Goal: Task Accomplishment & Management: Use online tool/utility

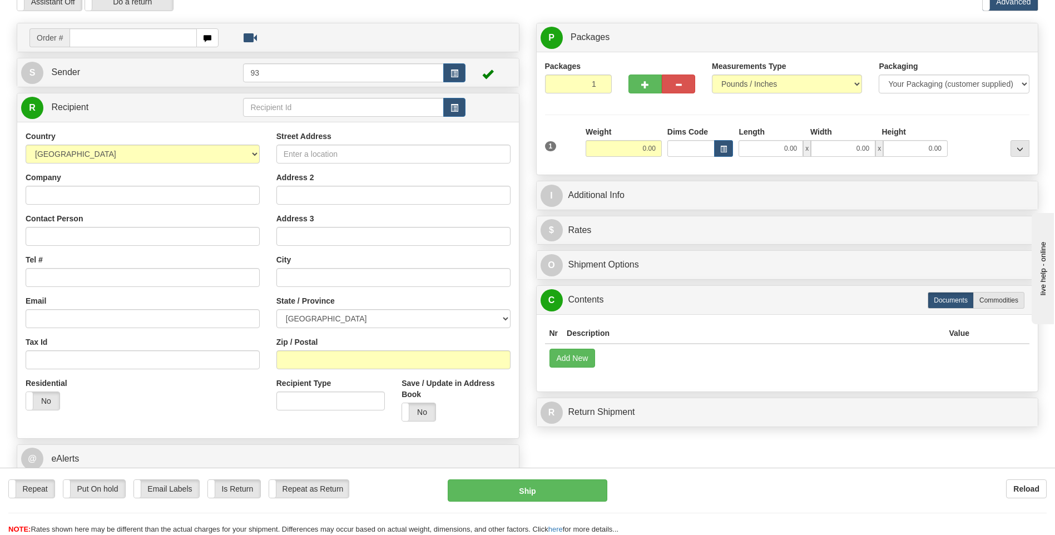
click at [152, 37] on input "text" at bounding box center [133, 37] width 127 height 19
type input "9007I070004"
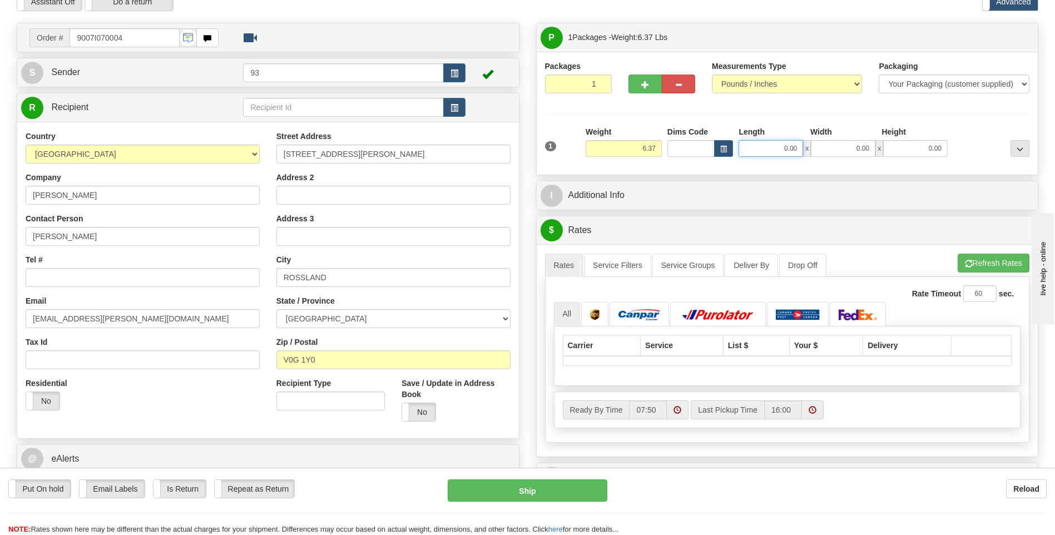
click at [794, 152] on input "0.00" at bounding box center [770, 148] width 65 height 17
type input "18.00"
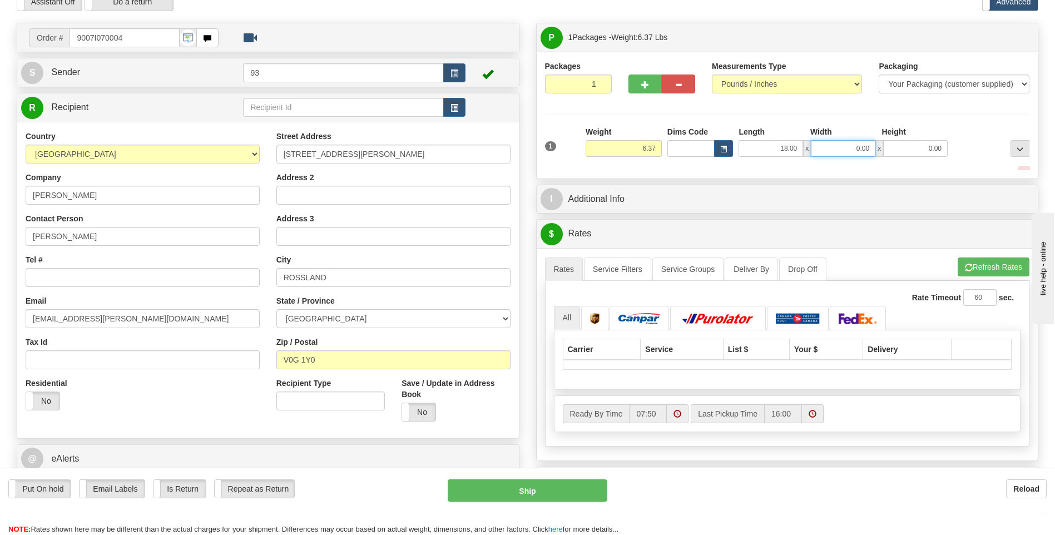
click at [861, 149] on input "0.00" at bounding box center [843, 148] width 65 height 17
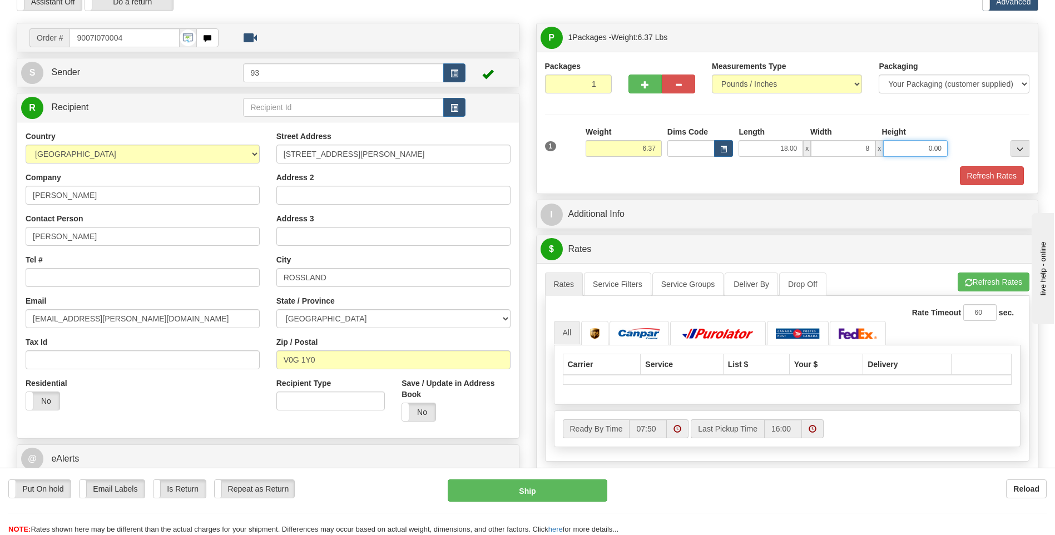
type input "8.00"
click at [925, 140] on input "0.00" at bounding box center [915, 148] width 65 height 17
type input "8.00"
click at [976, 175] on button "Refresh Rates" at bounding box center [992, 175] width 64 height 19
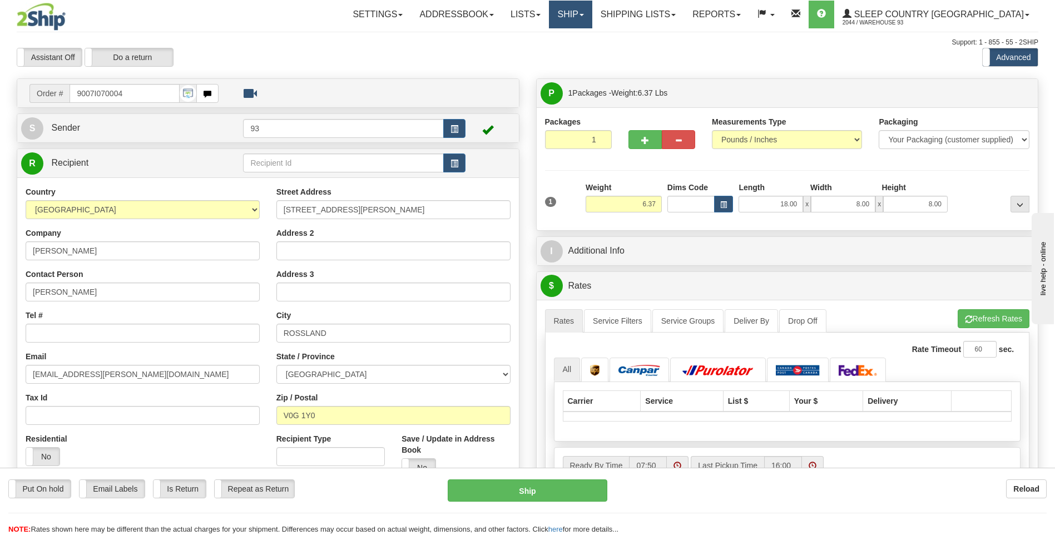
click at [592, 18] on link "Ship" at bounding box center [570, 15] width 43 height 28
click at [592, 38] on link "Ship Screen" at bounding box center [541, 39] width 101 height 14
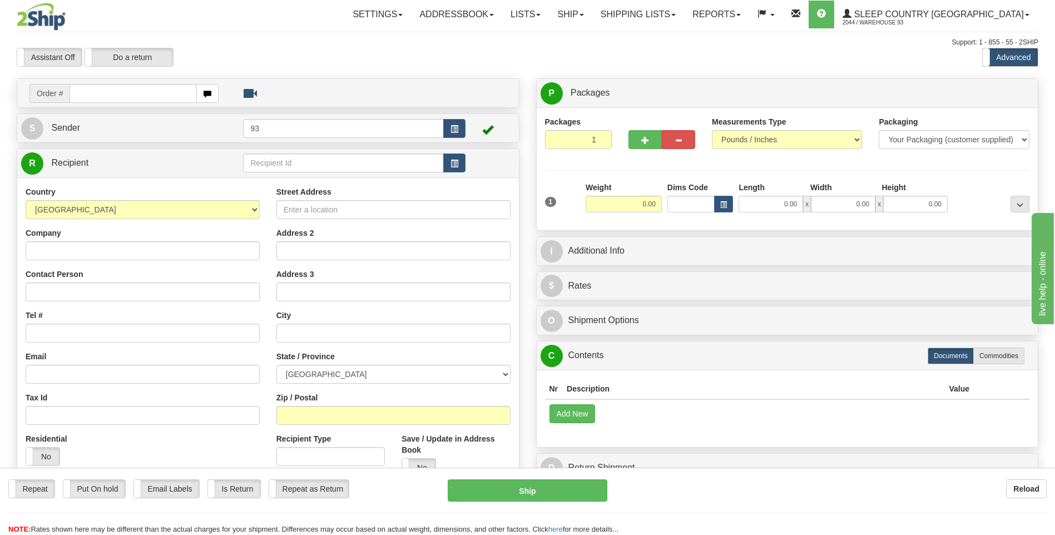
click at [98, 91] on input "text" at bounding box center [133, 93] width 127 height 19
type input "9007I070004"
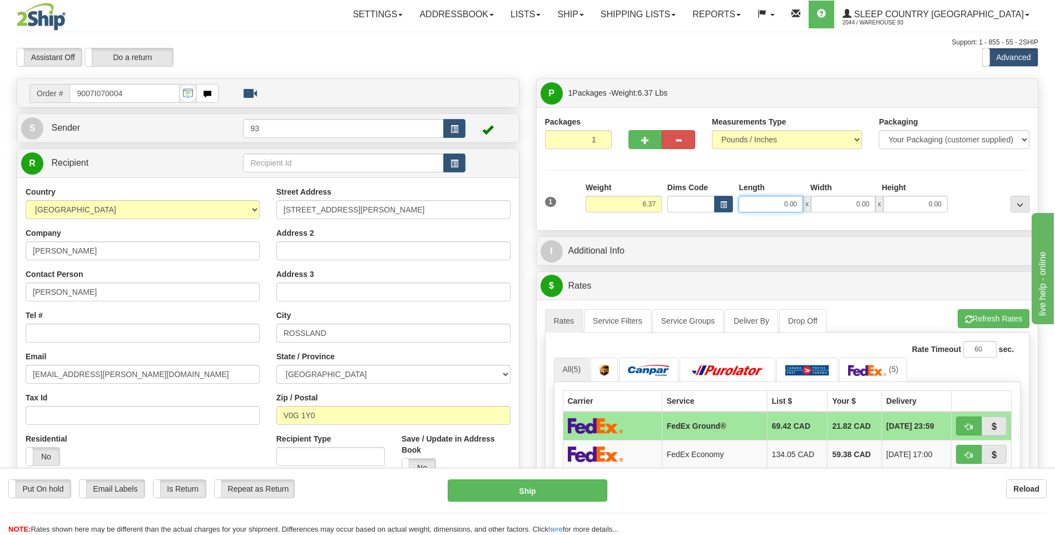
click at [763, 200] on input "0.00" at bounding box center [770, 204] width 65 height 17
type input "18.00"
click at [842, 207] on input "0.00" at bounding box center [843, 204] width 65 height 17
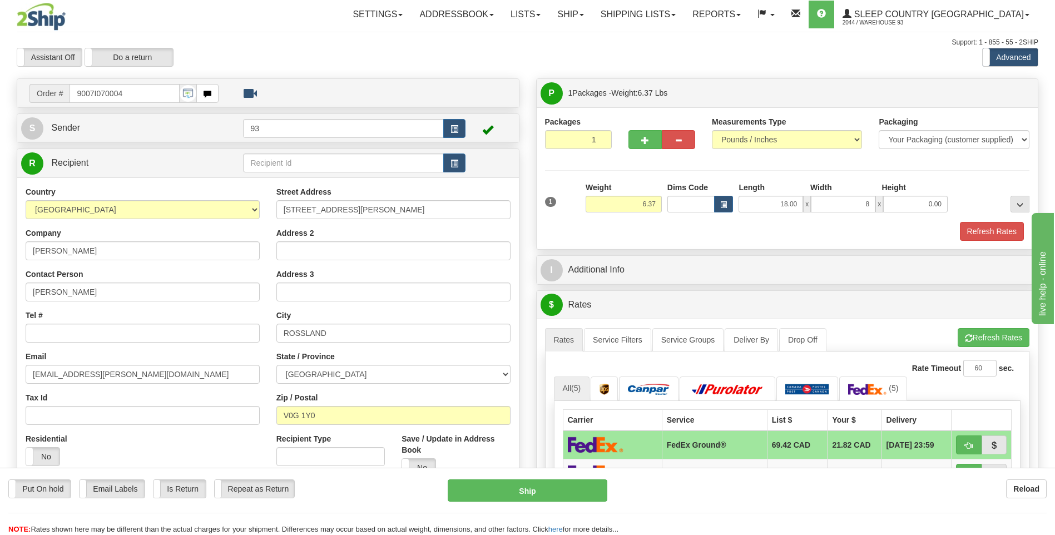
type input "8.00"
click at [928, 195] on div "Height" at bounding box center [915, 189] width 72 height 14
click at [925, 204] on input "0.00" at bounding box center [915, 204] width 65 height 17
type input "8.00"
click at [990, 232] on button "Refresh Rates" at bounding box center [992, 231] width 64 height 19
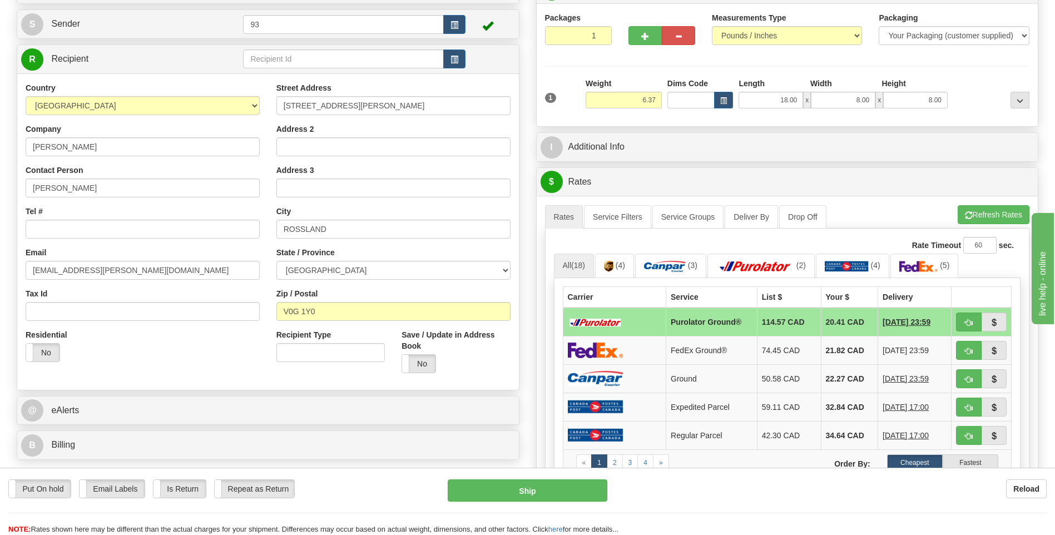
scroll to position [167, 0]
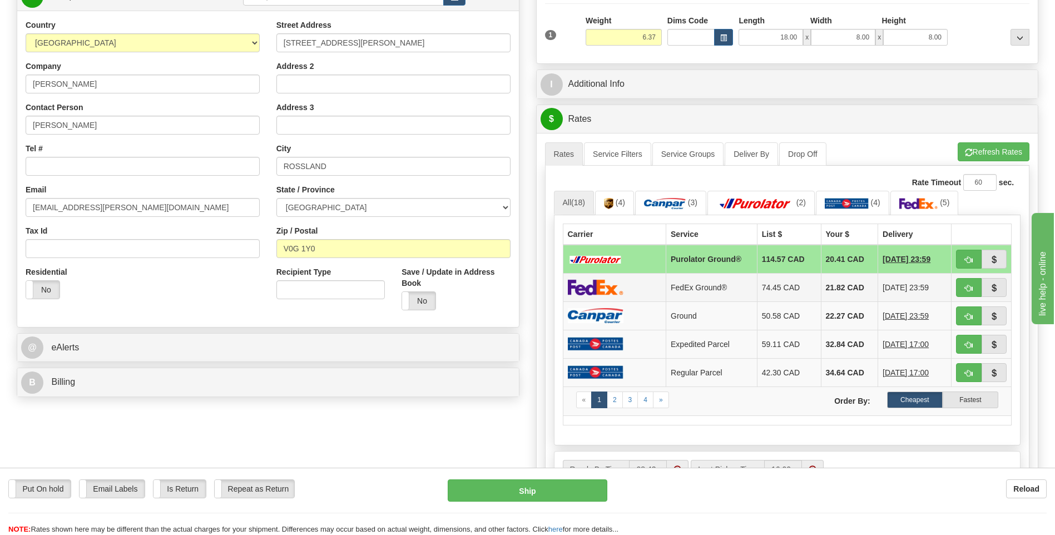
click at [615, 295] on img at bounding box center [596, 287] width 56 height 16
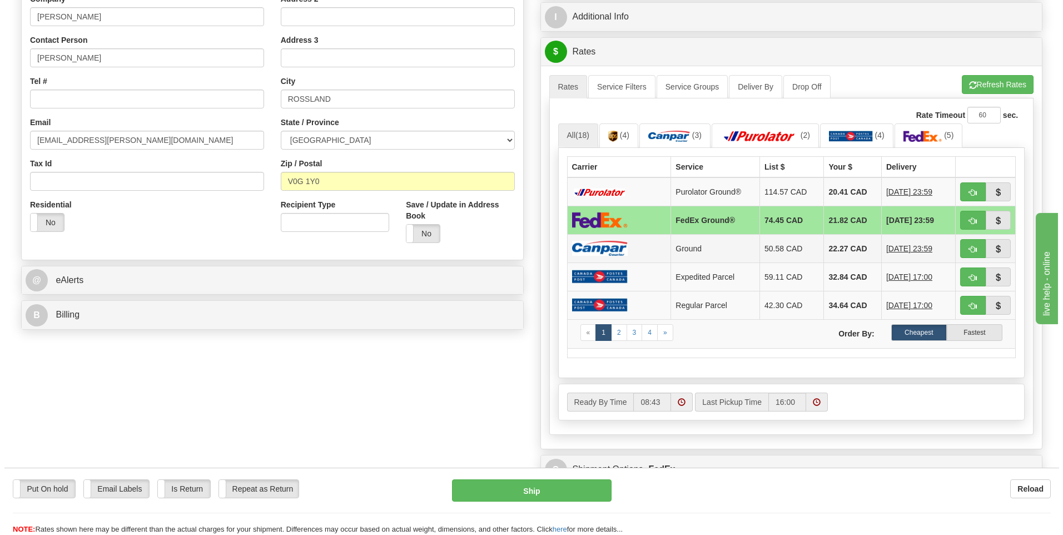
scroll to position [222, 0]
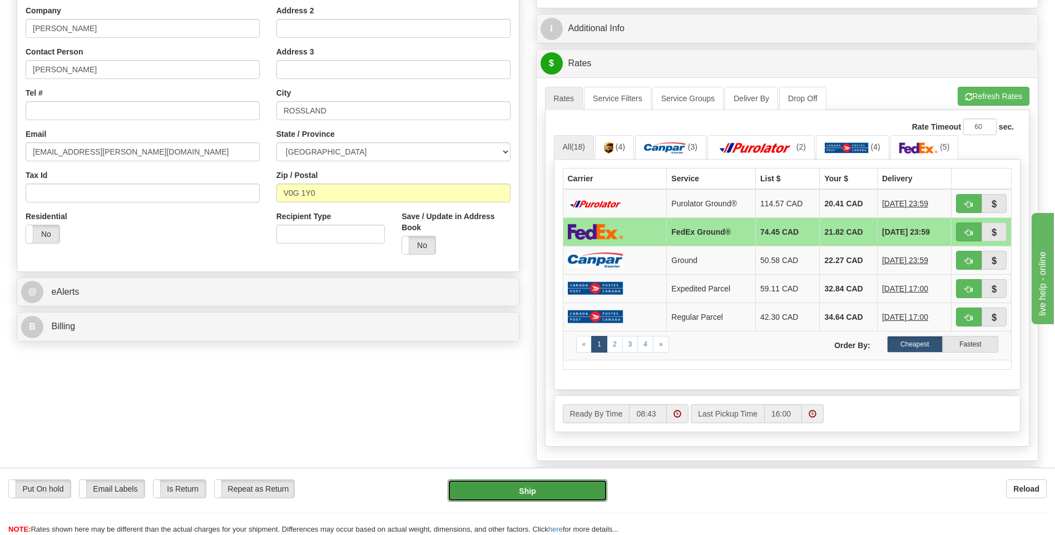
click at [575, 487] on button "Ship" at bounding box center [527, 490] width 159 height 22
type input "92"
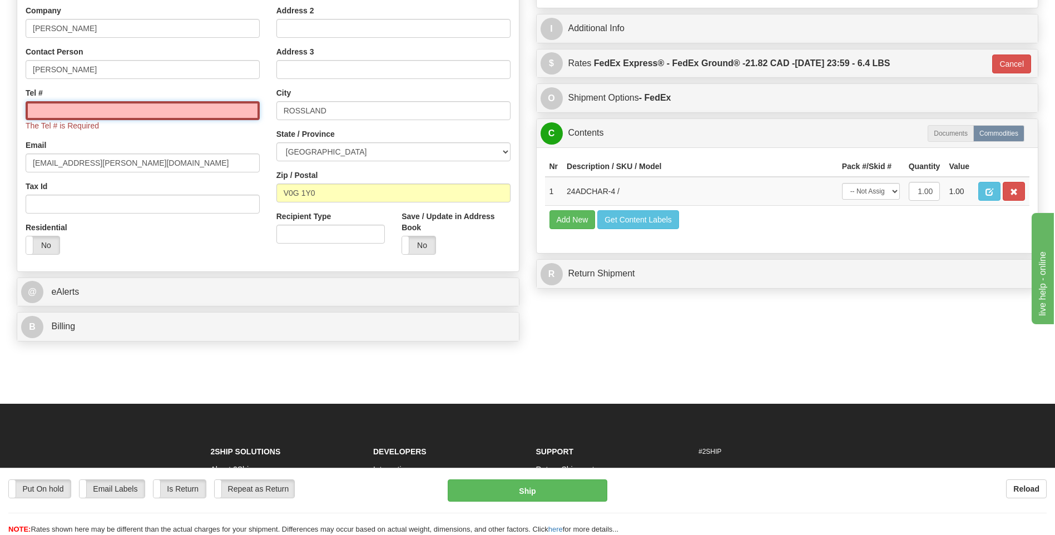
click at [120, 111] on input "Tel #" at bounding box center [143, 110] width 234 height 19
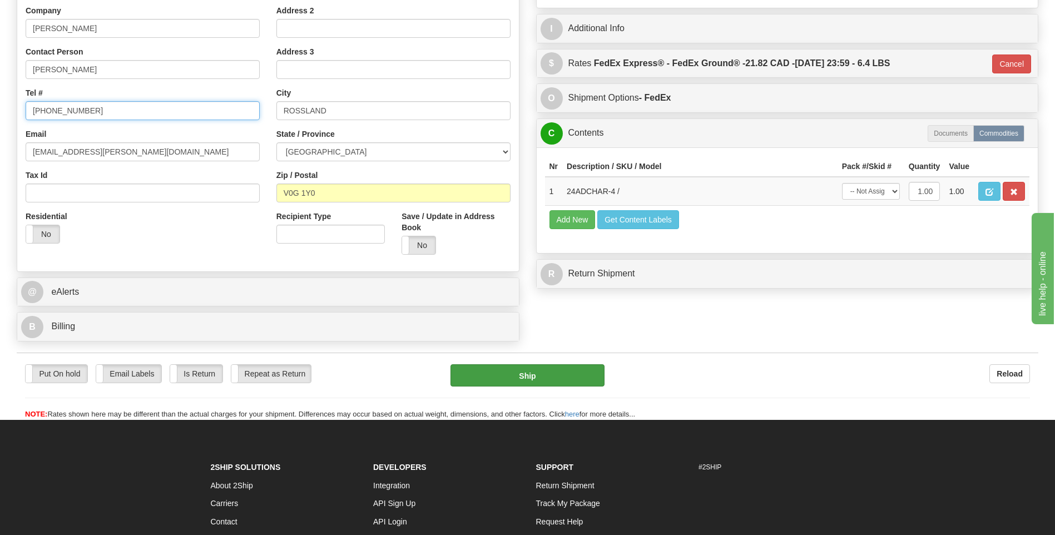
type input "604-816-9494"
click at [567, 378] on button "Ship" at bounding box center [526, 375] width 153 height 22
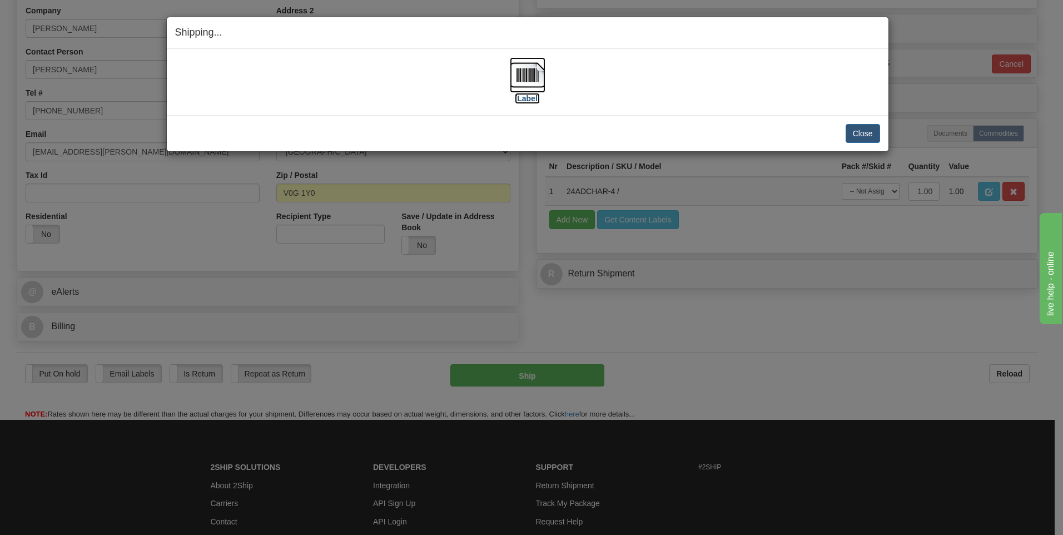
click at [524, 81] on img at bounding box center [528, 75] width 36 height 36
click at [853, 135] on button "Close" at bounding box center [863, 133] width 34 height 19
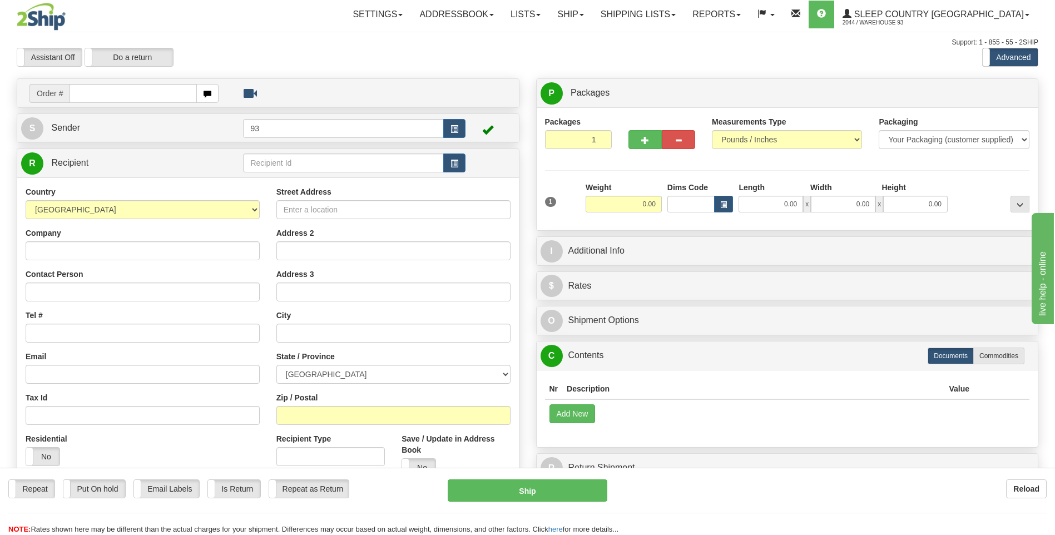
click at [141, 97] on input "text" at bounding box center [133, 93] width 127 height 19
type input "9000I070588"
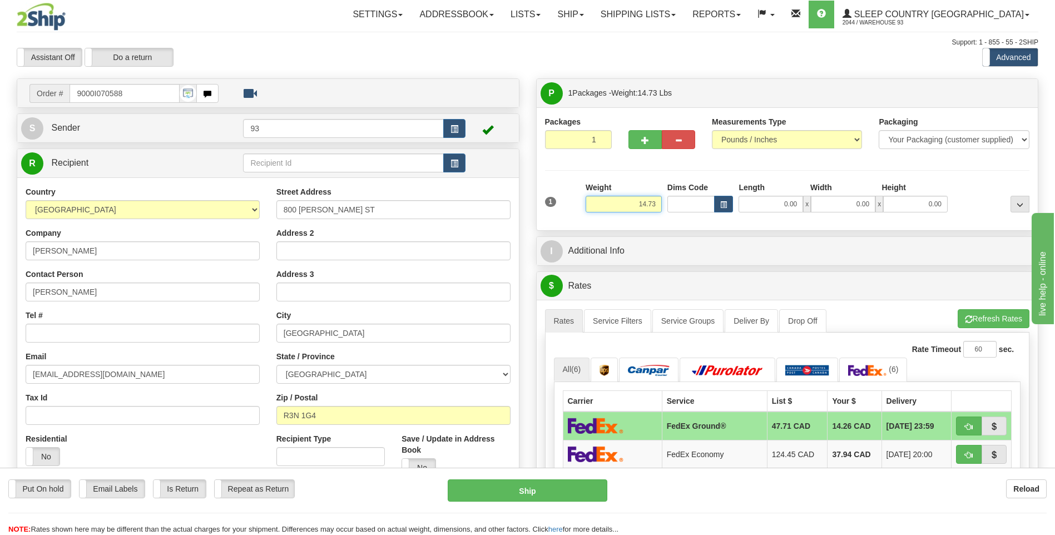
click at [657, 201] on input "14.73" at bounding box center [624, 204] width 76 height 17
type input "1"
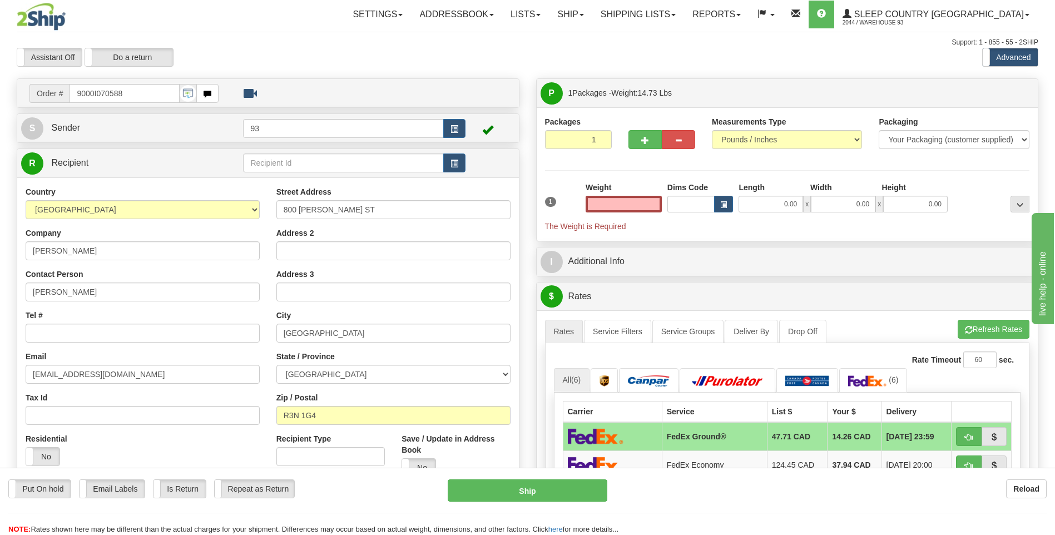
type input "0.00"
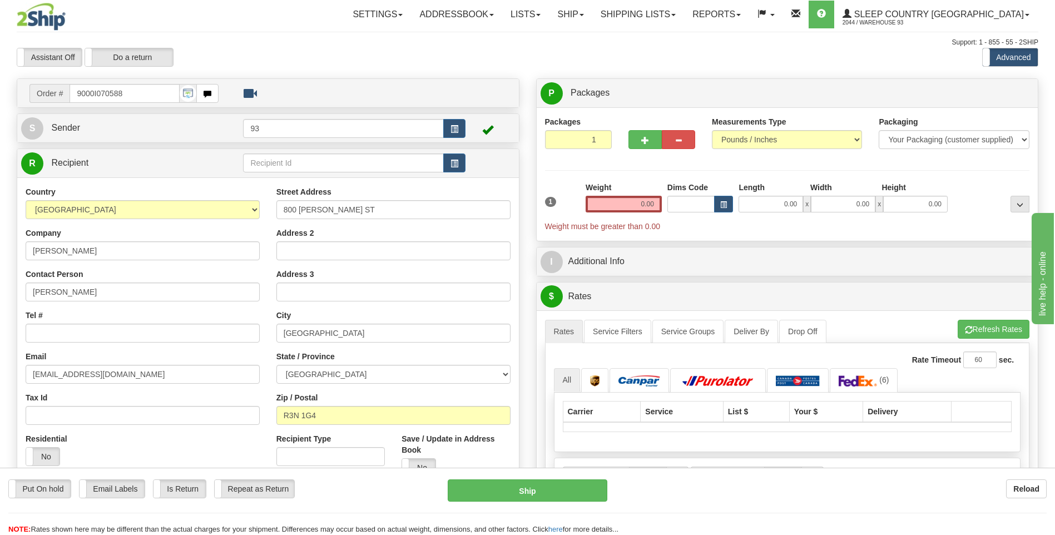
click at [634, 129] on div at bounding box center [661, 123] width 67 height 14
click at [649, 138] on button "button" at bounding box center [644, 139] width 33 height 19
type input "2"
click at [1006, 80] on div "P Packages 2 Packages - Weight: 0.00 Lbs Shipment Level Shipm. Package Level Pa…" at bounding box center [788, 93] width 502 height 28
click at [1003, 93] on span "Package Level" at bounding box center [1006, 94] width 44 height 8
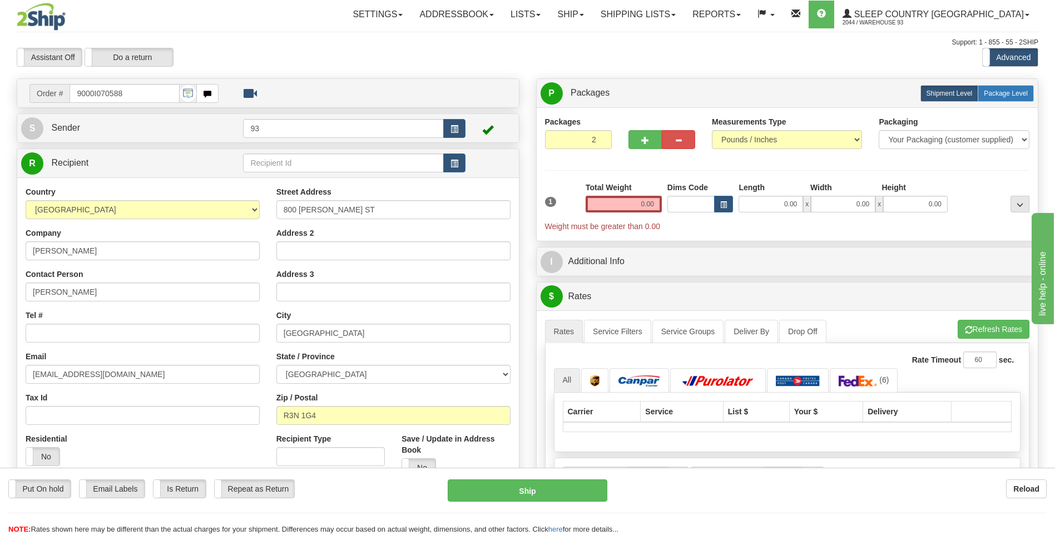
radio input "true"
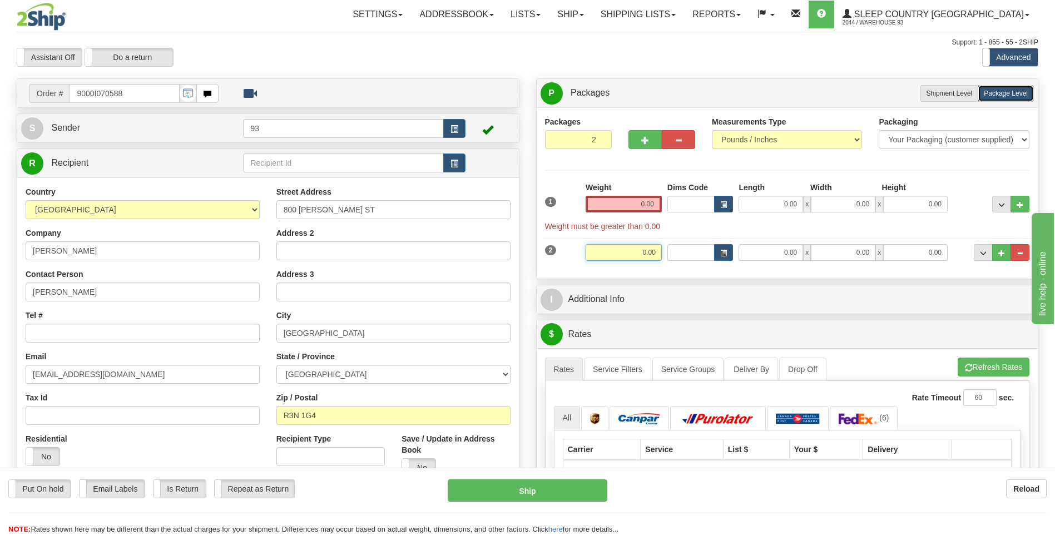
click at [654, 253] on input "0.00" at bounding box center [624, 252] width 76 height 17
type input "14.75"
click at [759, 247] on input "0.00" at bounding box center [770, 252] width 65 height 17
type input "18.00"
click at [839, 251] on input "0.00" at bounding box center [843, 252] width 65 height 17
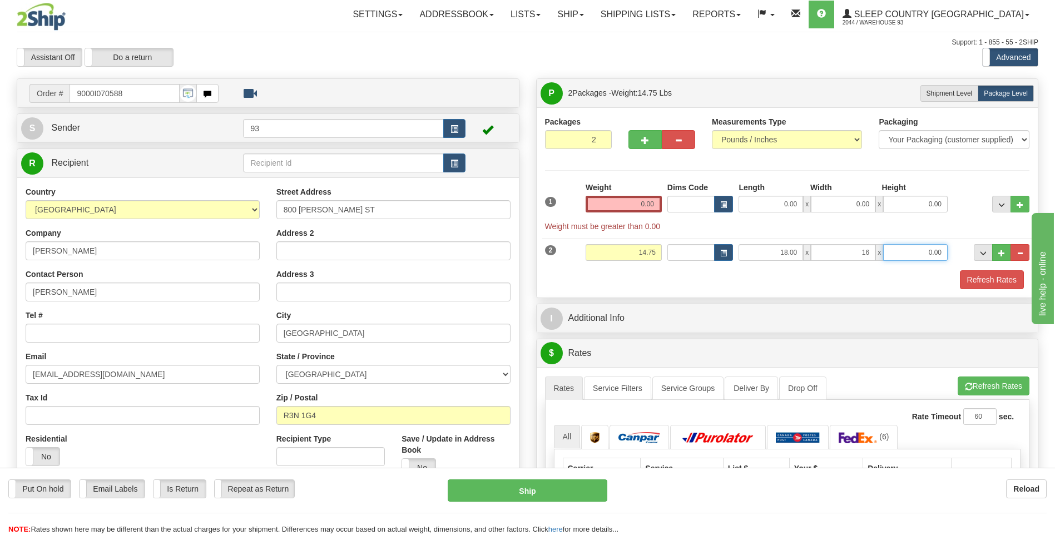
type input "16.00"
click at [928, 251] on input "0.00" at bounding box center [915, 252] width 65 height 17
type input "12.00"
click at [628, 203] on input "0.00" at bounding box center [624, 204] width 76 height 17
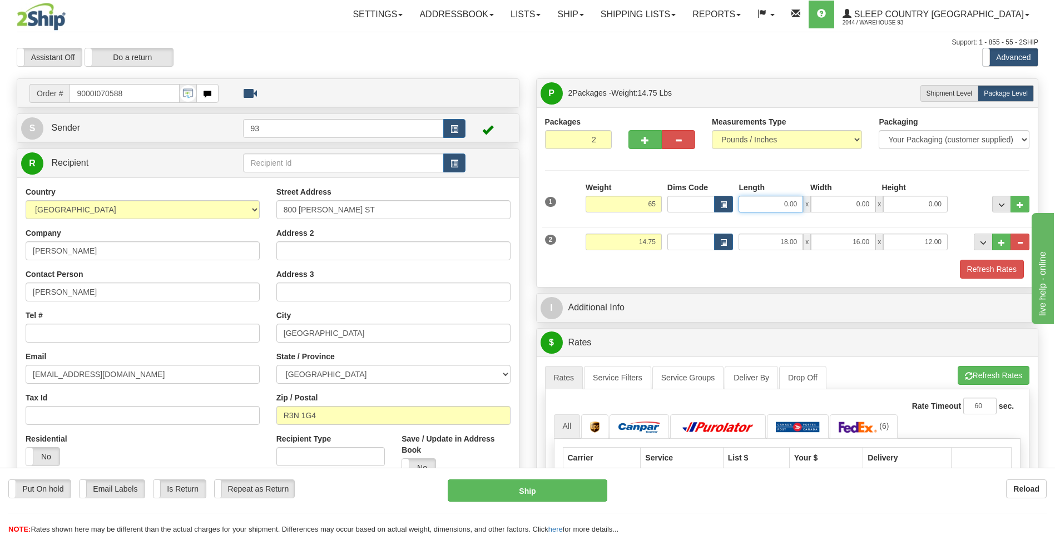
type input "65.00"
click at [778, 206] on input "0.00" at bounding box center [770, 204] width 65 height 17
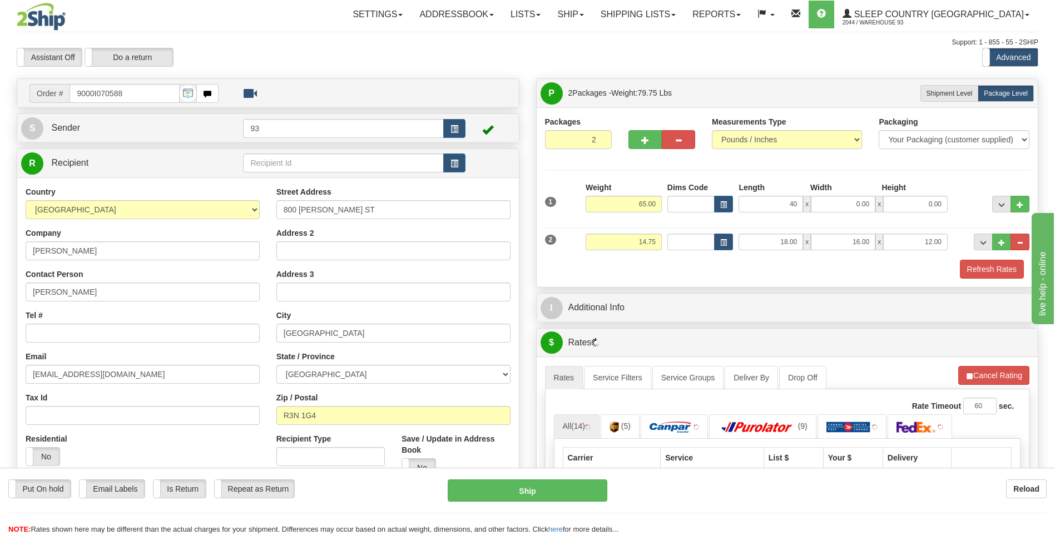
type input "40.00"
click at [852, 195] on div "Width" at bounding box center [843, 189] width 72 height 14
click at [855, 199] on input "0.00" at bounding box center [843, 204] width 65 height 17
type input "20.00"
click at [928, 207] on input "0.00" at bounding box center [915, 204] width 65 height 17
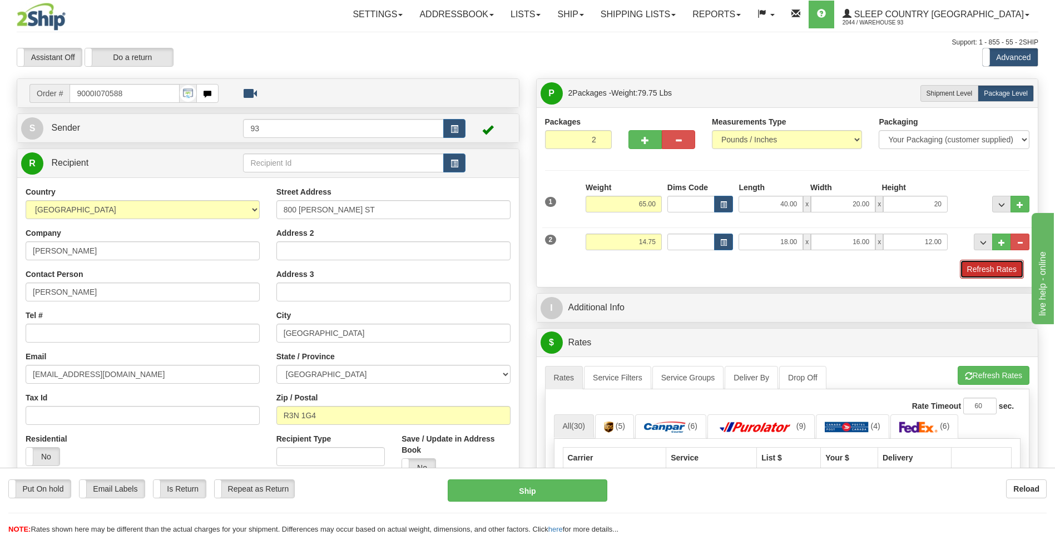
type input "20.00"
click at [990, 271] on button "Refresh Rates" at bounding box center [992, 269] width 64 height 19
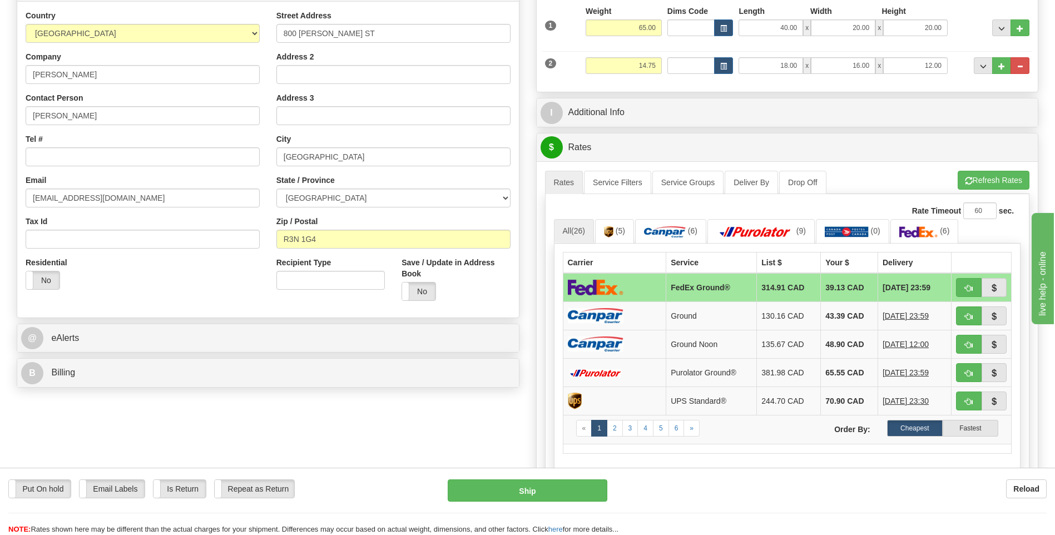
scroll to position [222, 0]
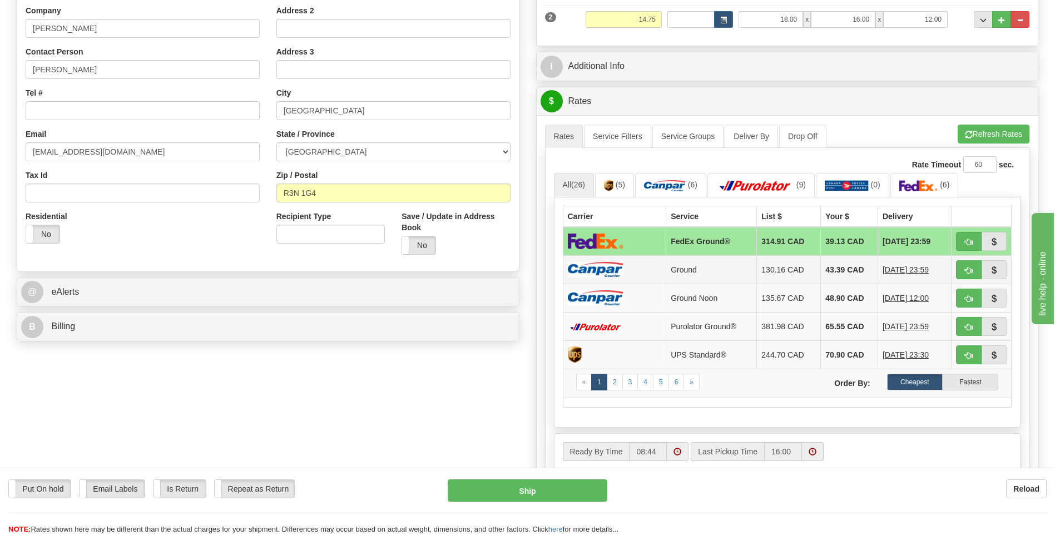
click at [643, 265] on td at bounding box center [614, 269] width 103 height 28
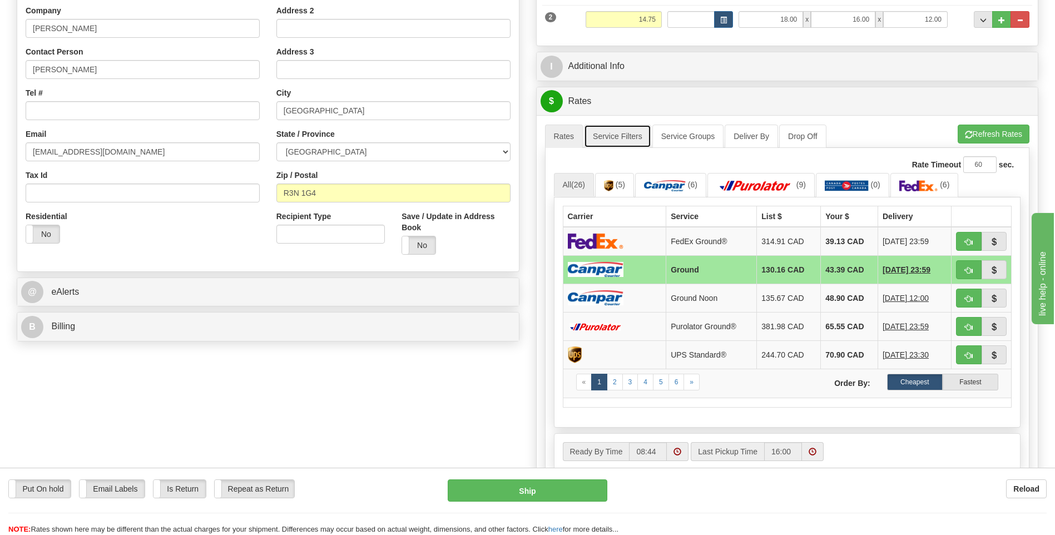
click at [626, 135] on link "Service Filters" at bounding box center [617, 136] width 67 height 23
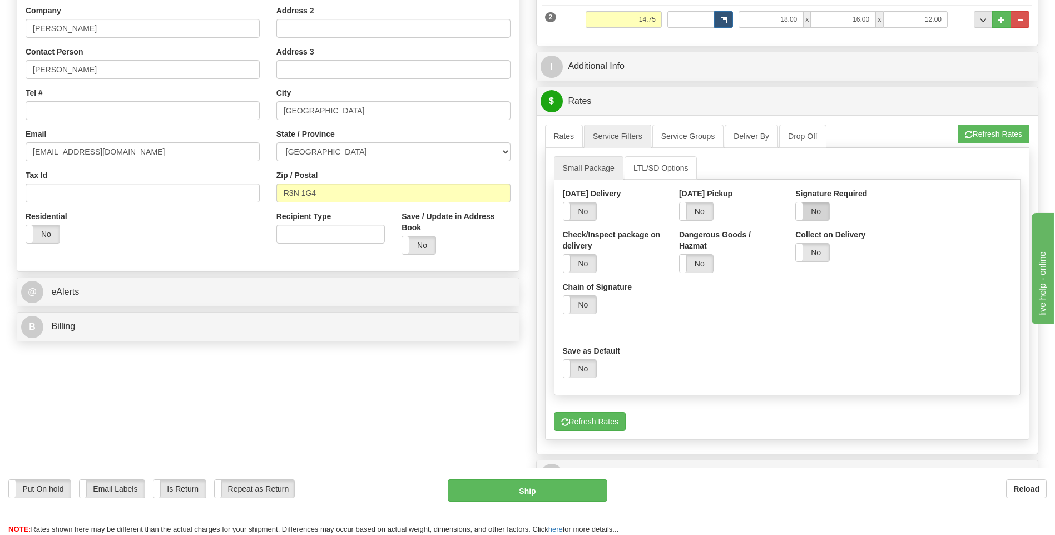
click at [824, 209] on label "No" at bounding box center [812, 211] width 33 height 18
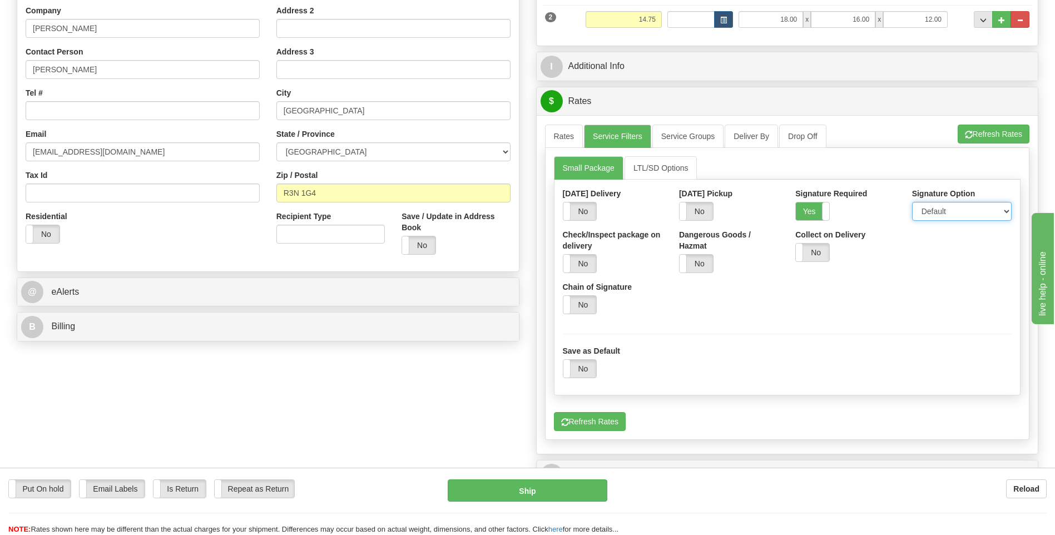
click at [936, 211] on select "Default Adult Direct Indirect No Signature Required" at bounding box center [962, 211] width 100 height 19
select select "1"
click at [912, 202] on select "Default Adult Direct Indirect No Signature Required" at bounding box center [962, 211] width 100 height 19
click at [571, 134] on link "Rates" at bounding box center [564, 136] width 38 height 23
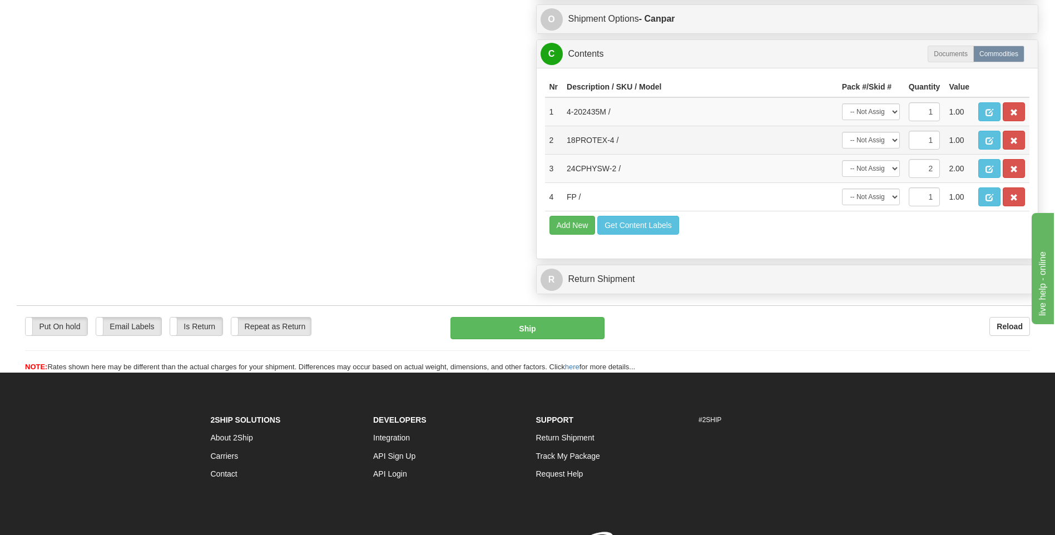
scroll to position [723, 0]
click at [893, 110] on select "-- Not Assigned -- Package 1 Package 2" at bounding box center [871, 111] width 58 height 17
select select "0"
click at [842, 103] on select "-- Not Assigned -- Package 1 Package 2" at bounding box center [871, 111] width 58 height 17
click at [885, 136] on select "-- Not Assigned -- Package 1 Package 2" at bounding box center [871, 139] width 58 height 17
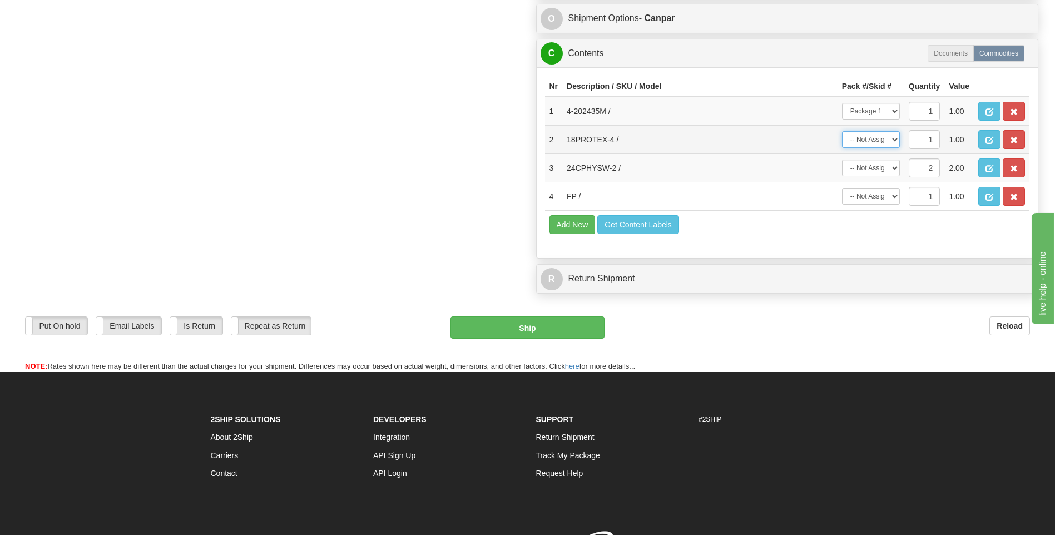
select select "1"
click at [842, 131] on select "-- Not Assigned -- Package 1 Package 2" at bounding box center [871, 139] width 58 height 17
click at [879, 165] on select "-- Not Assigned -- Package 1 Package 2 Split" at bounding box center [871, 168] width 58 height 17
select select "1"
click at [842, 160] on select "-- Not Assigned -- Package 1 Package 2 Split" at bounding box center [871, 168] width 58 height 17
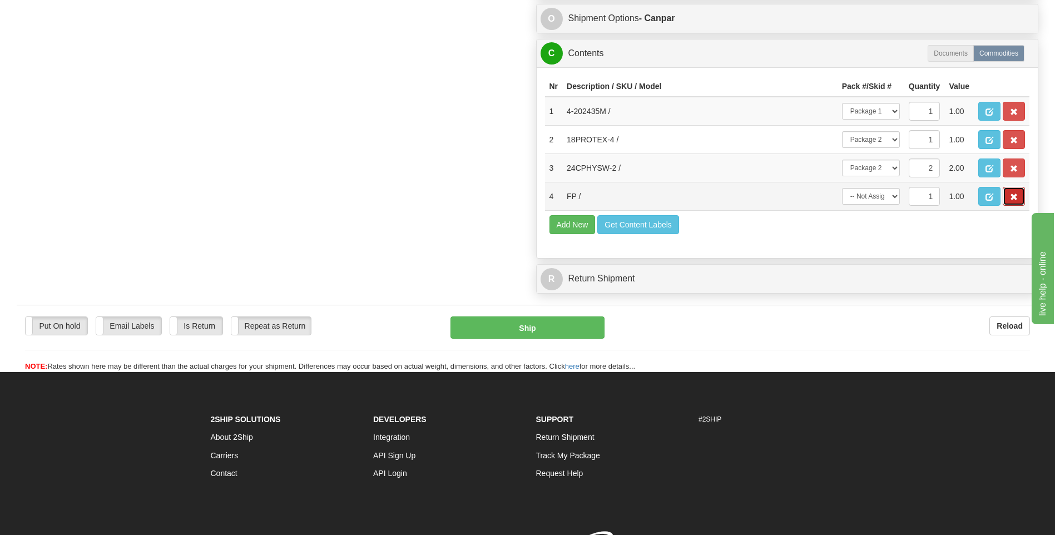
click at [1019, 198] on button "button" at bounding box center [1014, 196] width 22 height 19
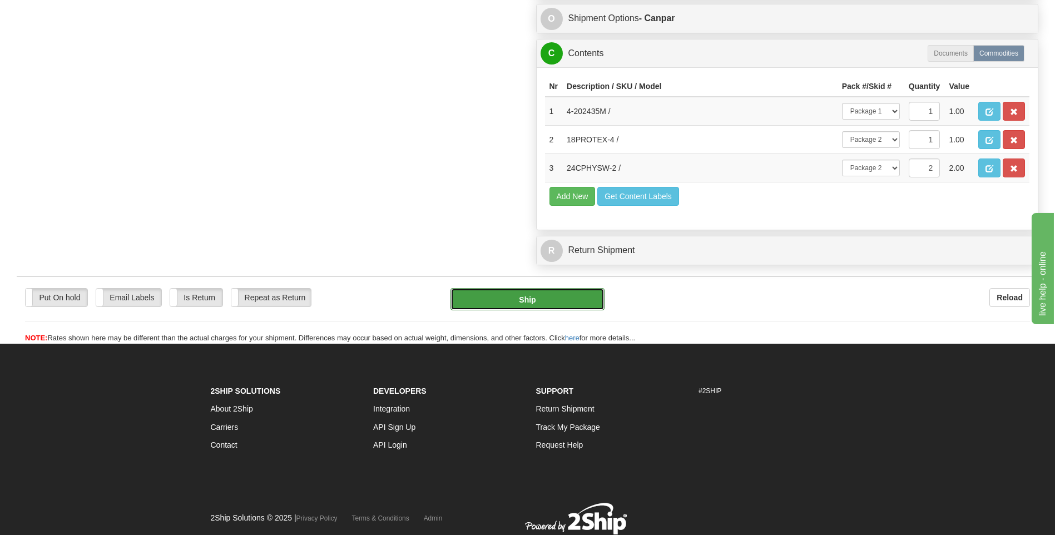
click at [552, 299] on button "Ship" at bounding box center [526, 299] width 153 height 22
type input "1"
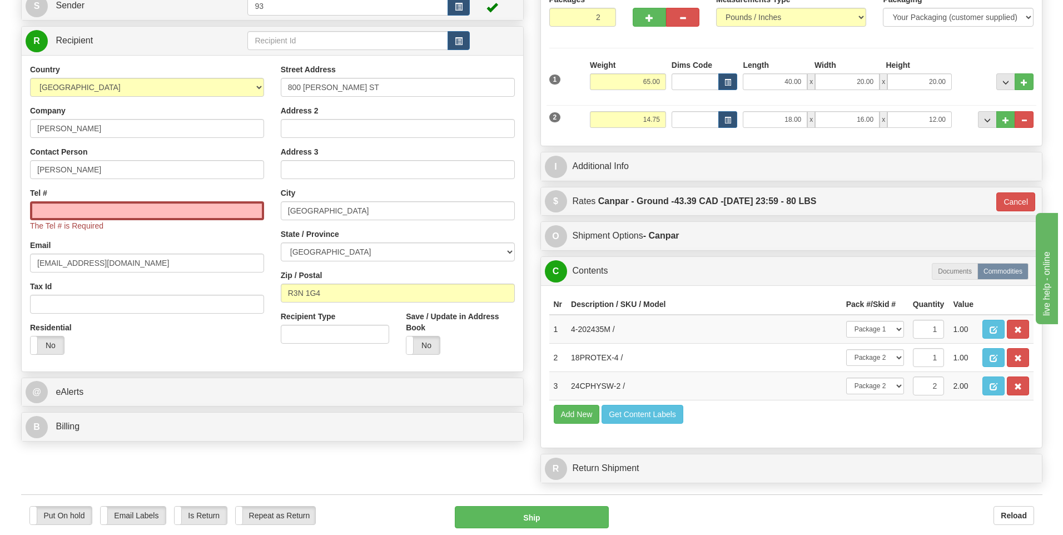
scroll to position [118, 0]
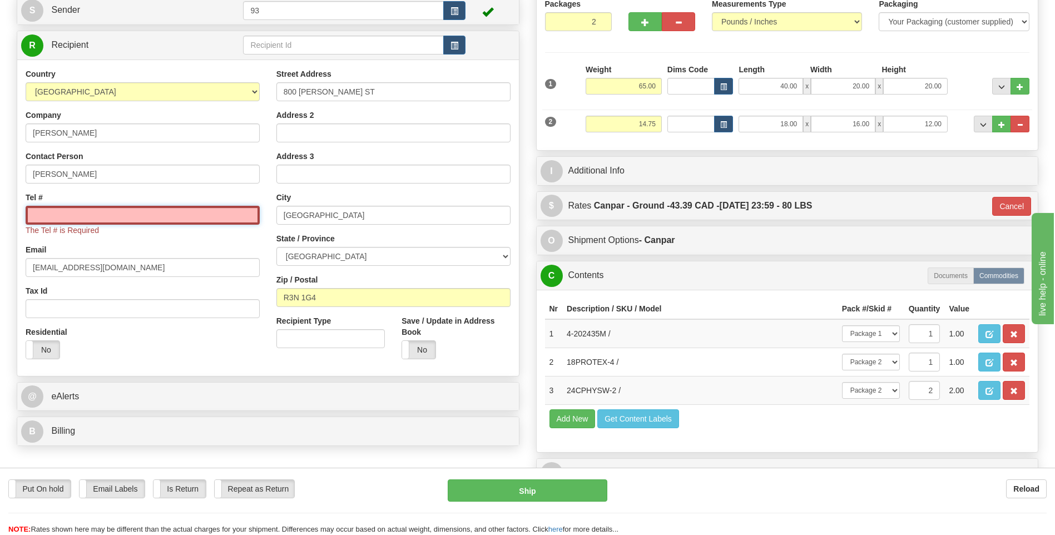
click at [183, 212] on input "Tel #" at bounding box center [143, 215] width 234 height 19
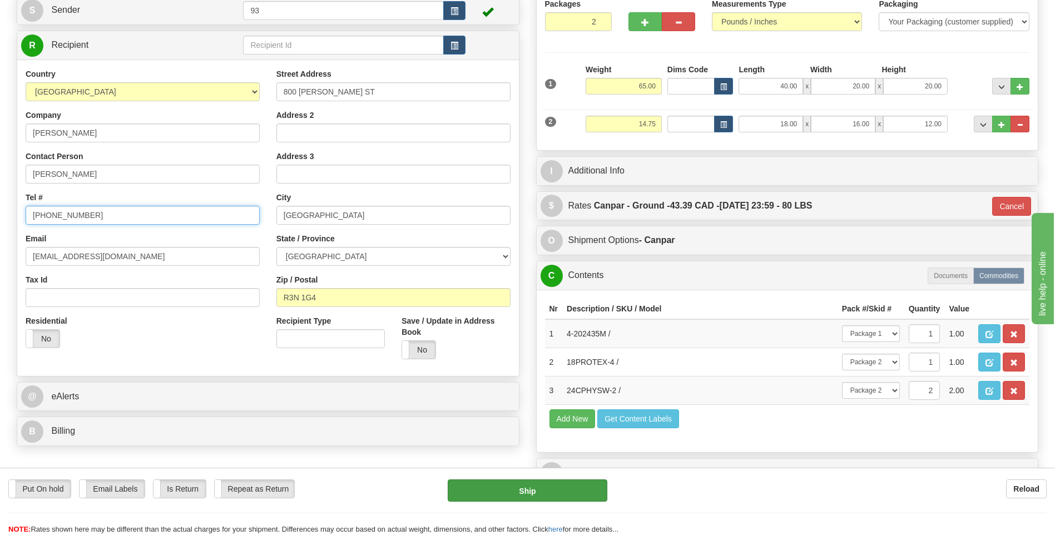
type input "204-487-3525"
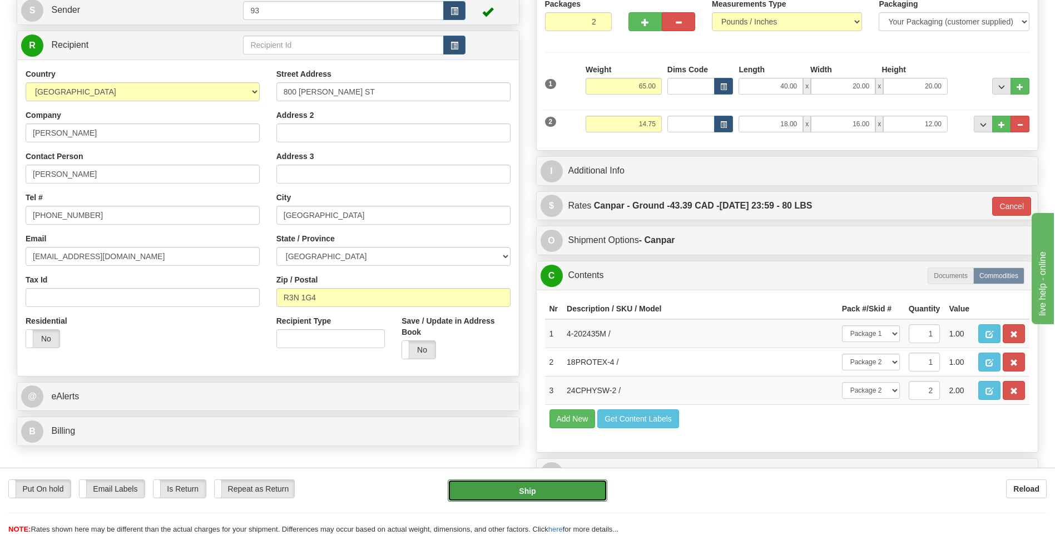
click at [568, 496] on button "Ship" at bounding box center [527, 490] width 159 height 22
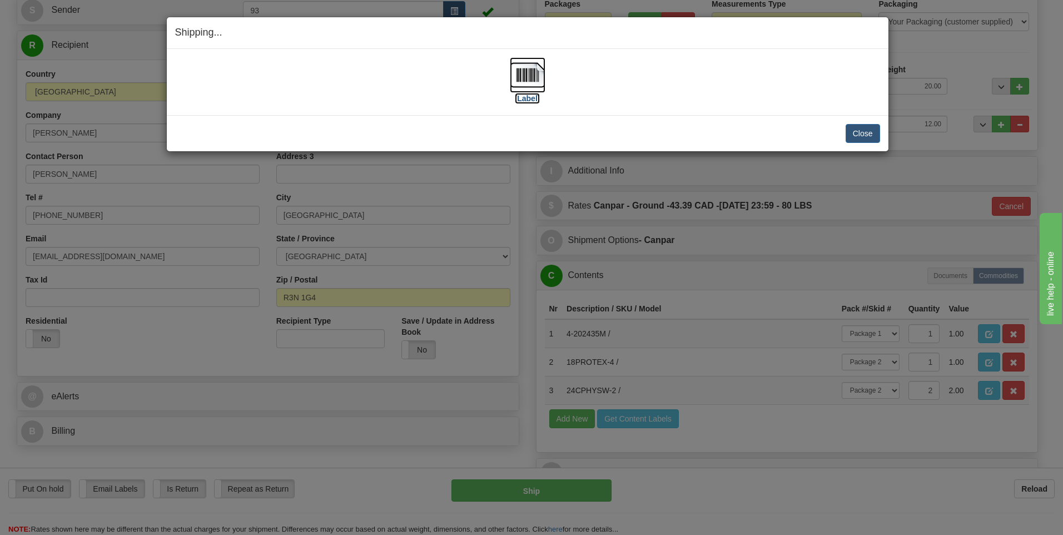
click at [527, 81] on img at bounding box center [528, 75] width 36 height 36
click at [865, 127] on button "Close" at bounding box center [863, 133] width 34 height 19
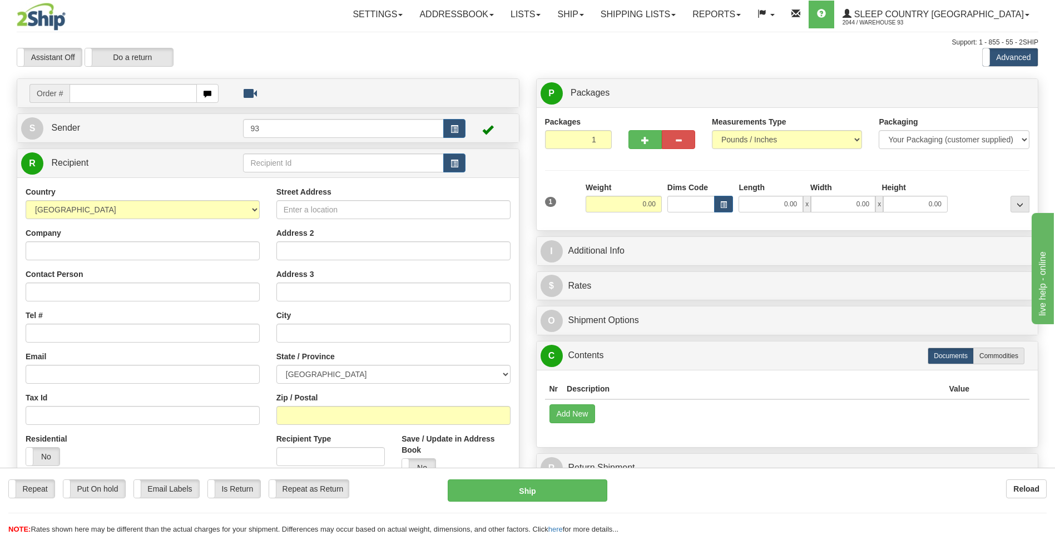
click at [145, 95] on input "text" at bounding box center [133, 93] width 127 height 19
type input "9000I070918"
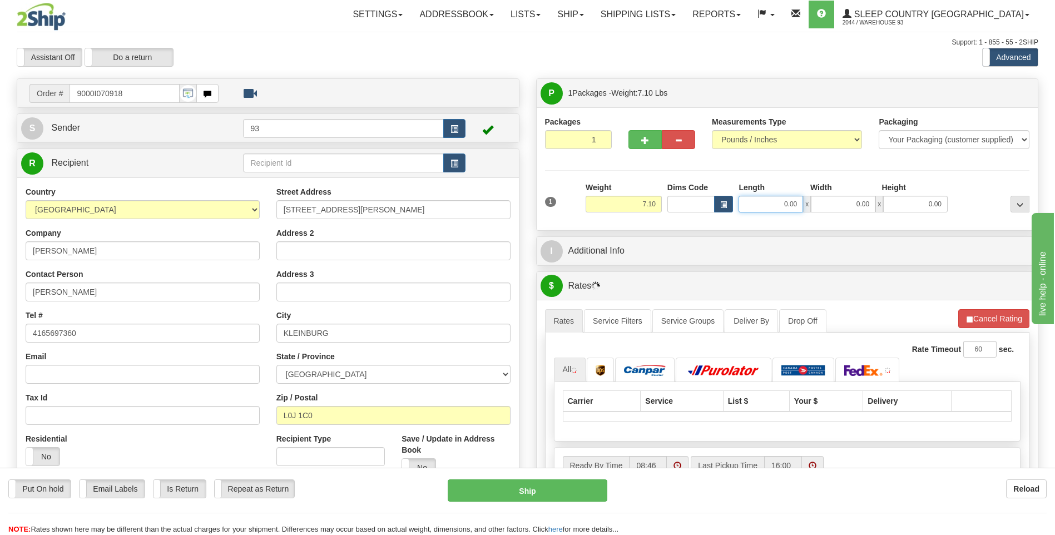
click at [762, 207] on input "0.00" at bounding box center [770, 204] width 65 height 17
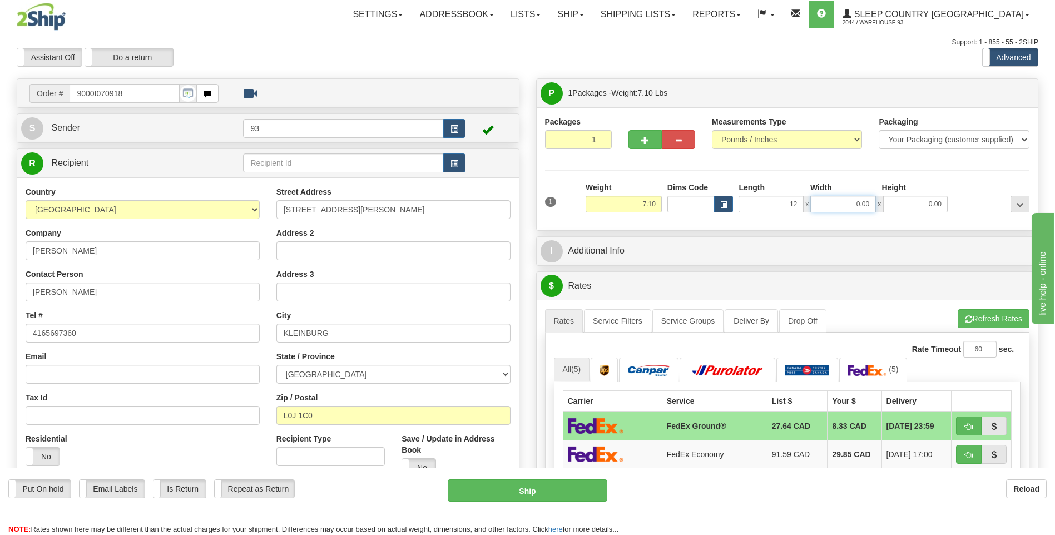
type input "12.00"
click at [856, 207] on input "0.00" at bounding box center [843, 204] width 65 height 17
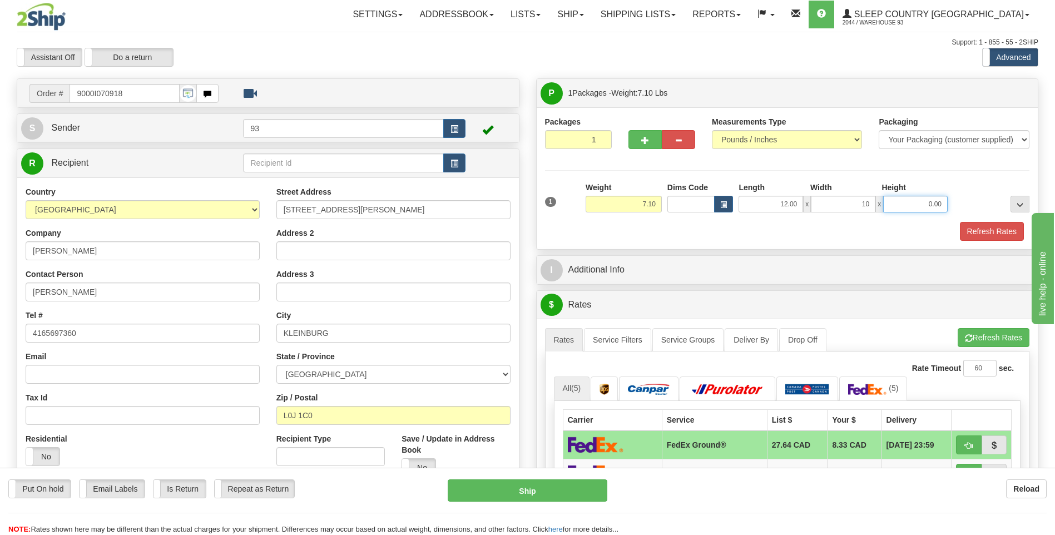
type input "10.00"
click at [922, 204] on input "0.00" at bounding box center [915, 204] width 65 height 17
type input "3.00"
click at [987, 224] on button "Refresh Rates" at bounding box center [992, 231] width 64 height 19
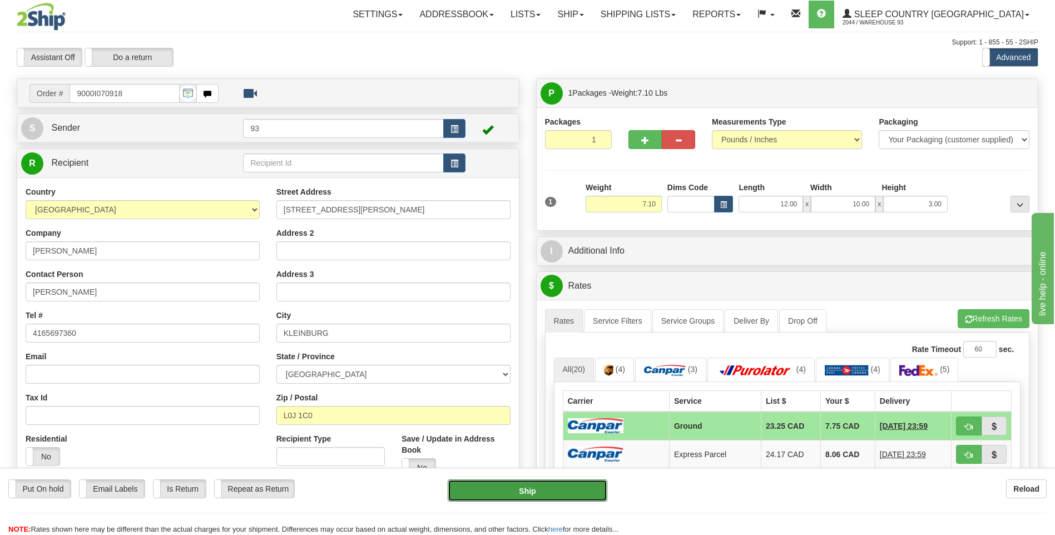
click at [583, 492] on button "Ship" at bounding box center [527, 490] width 159 height 22
type input "1"
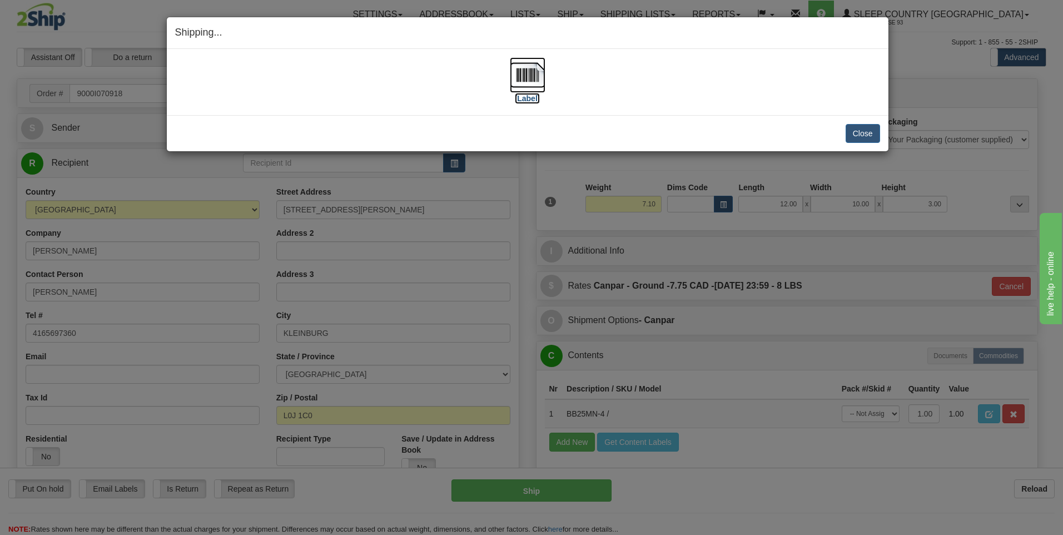
click at [528, 76] on img at bounding box center [528, 75] width 36 height 36
click at [853, 132] on button "Close" at bounding box center [863, 133] width 34 height 19
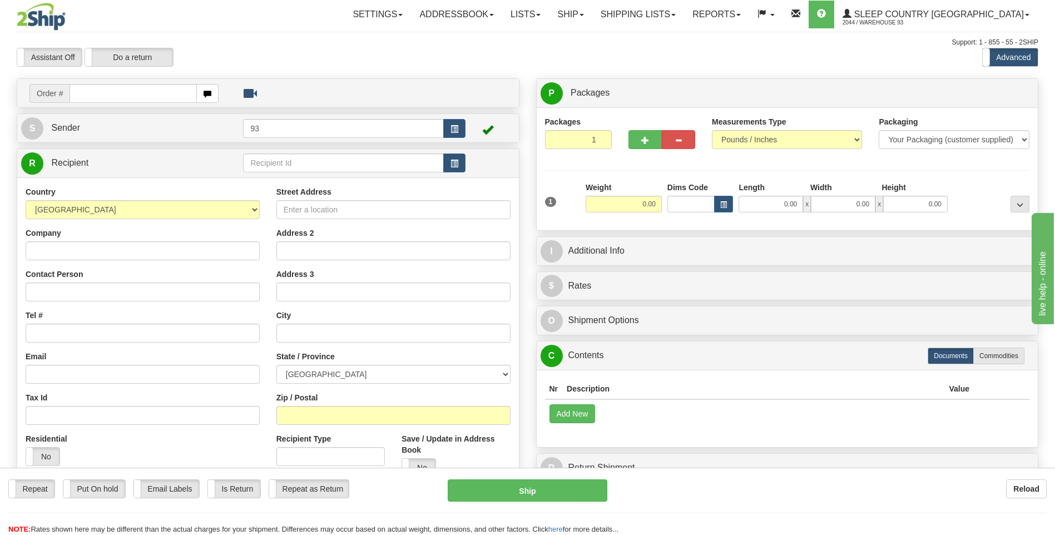
click at [118, 96] on input "text" at bounding box center [133, 93] width 127 height 19
type input "9000I071335"
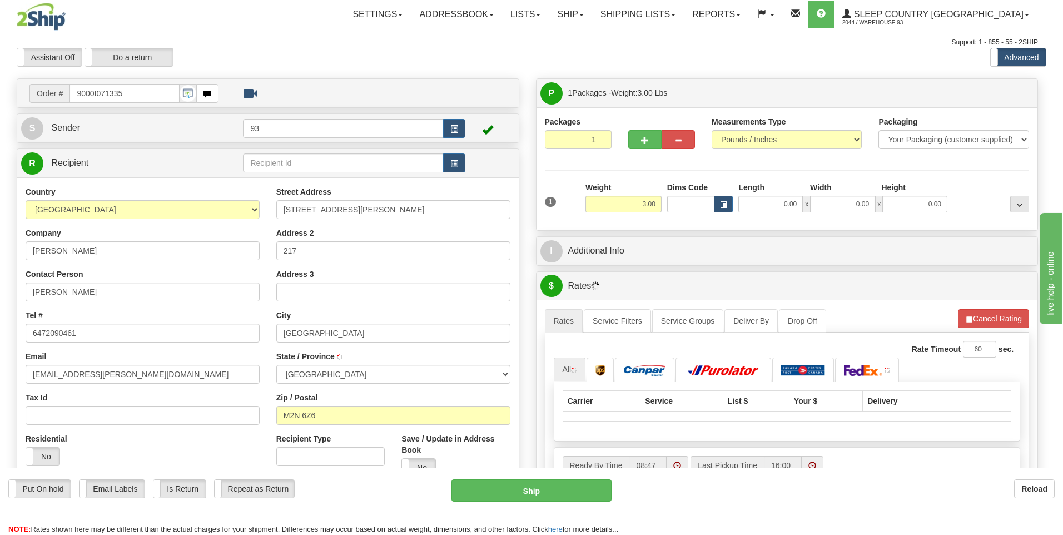
type input "[GEOGRAPHIC_DATA]"
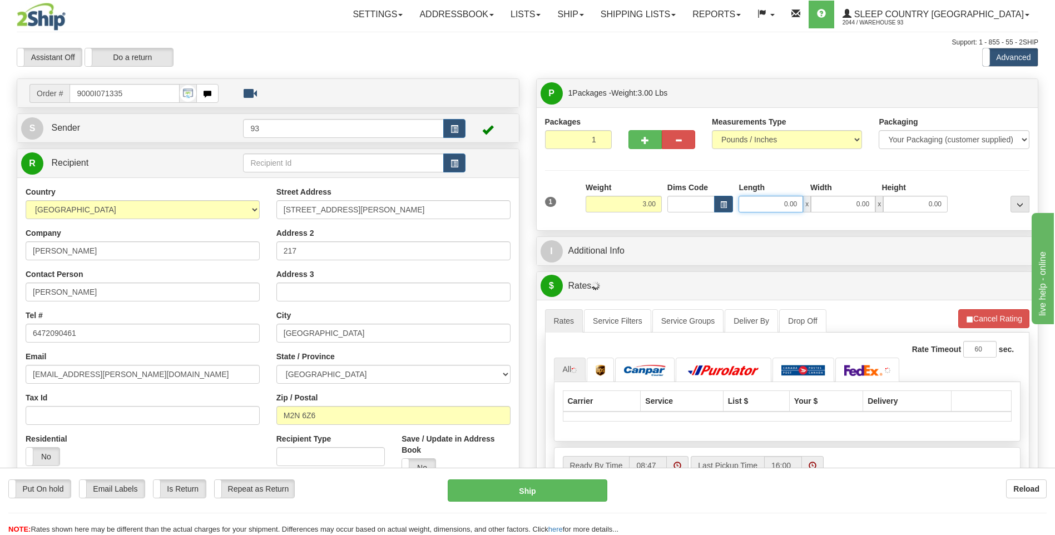
click at [762, 206] on input "0.00" at bounding box center [770, 204] width 65 height 17
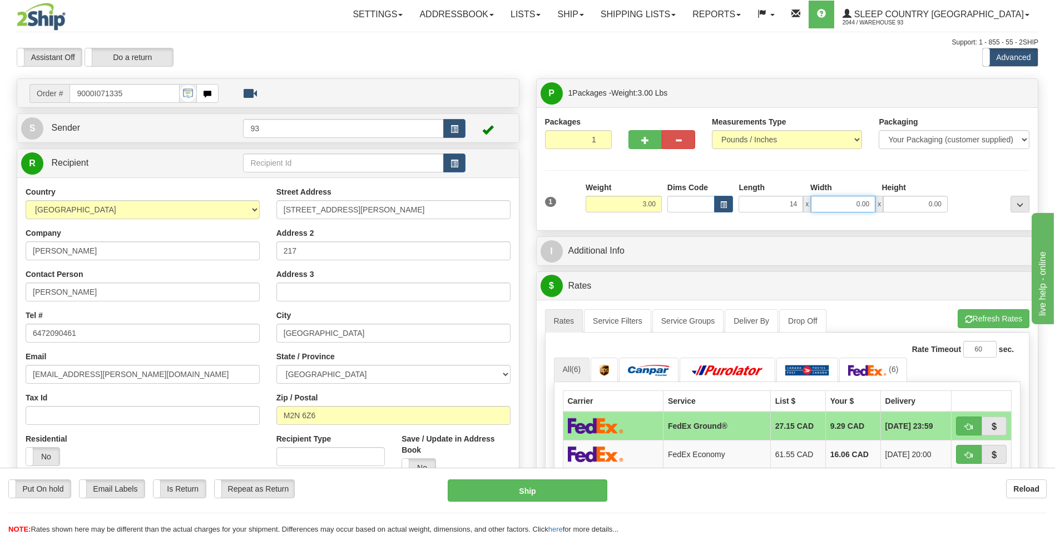
type input "14.00"
click at [837, 204] on input "0.00" at bounding box center [843, 204] width 65 height 17
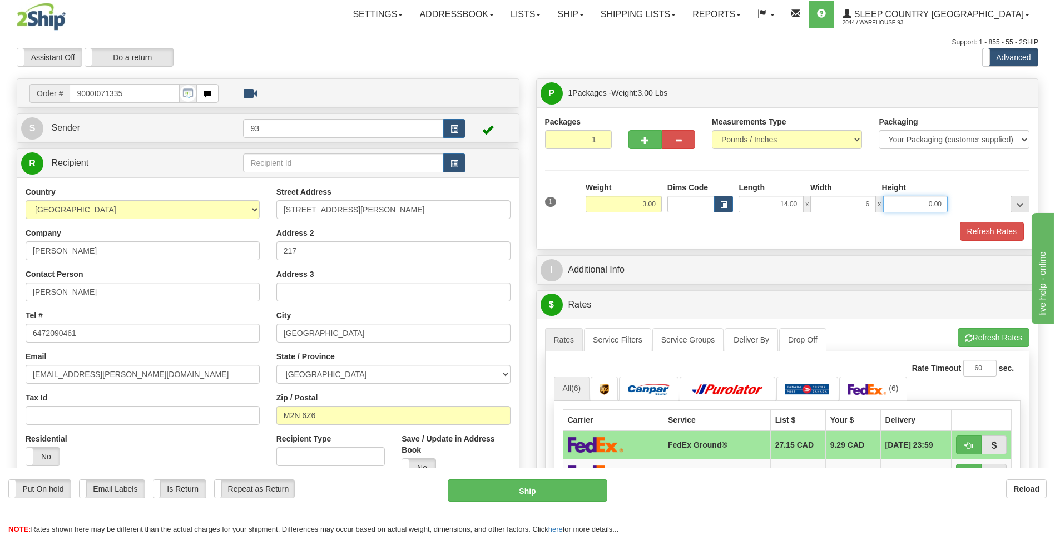
type input "6.00"
click at [930, 205] on input "0.00" at bounding box center [915, 204] width 65 height 17
type input "6.00"
click at [992, 229] on button "Refresh Rates" at bounding box center [992, 231] width 64 height 19
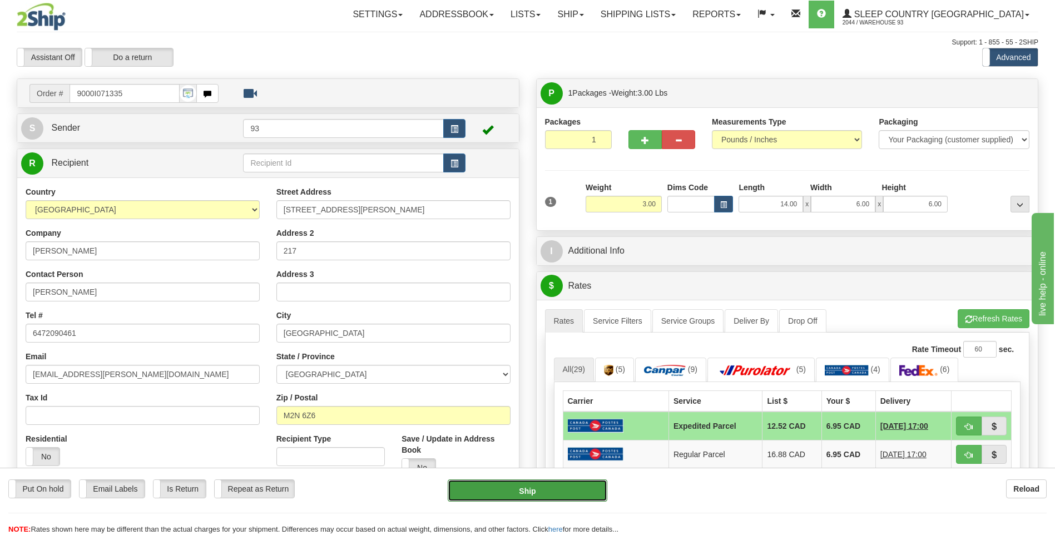
click at [599, 494] on button "Ship" at bounding box center [527, 490] width 159 height 22
type input "DOM.EP"
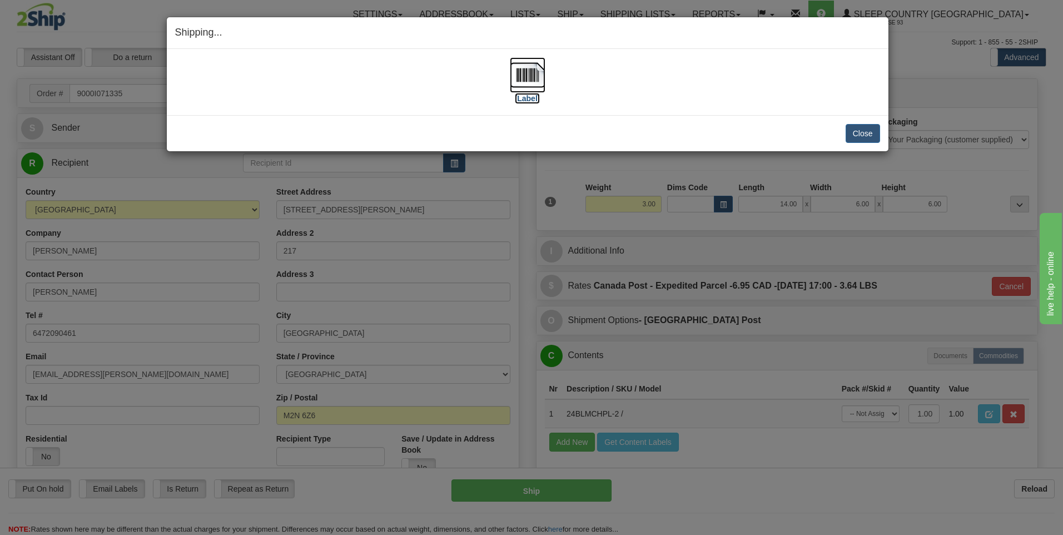
click at [530, 75] on img at bounding box center [528, 75] width 36 height 36
click at [862, 135] on button "Close" at bounding box center [863, 133] width 34 height 19
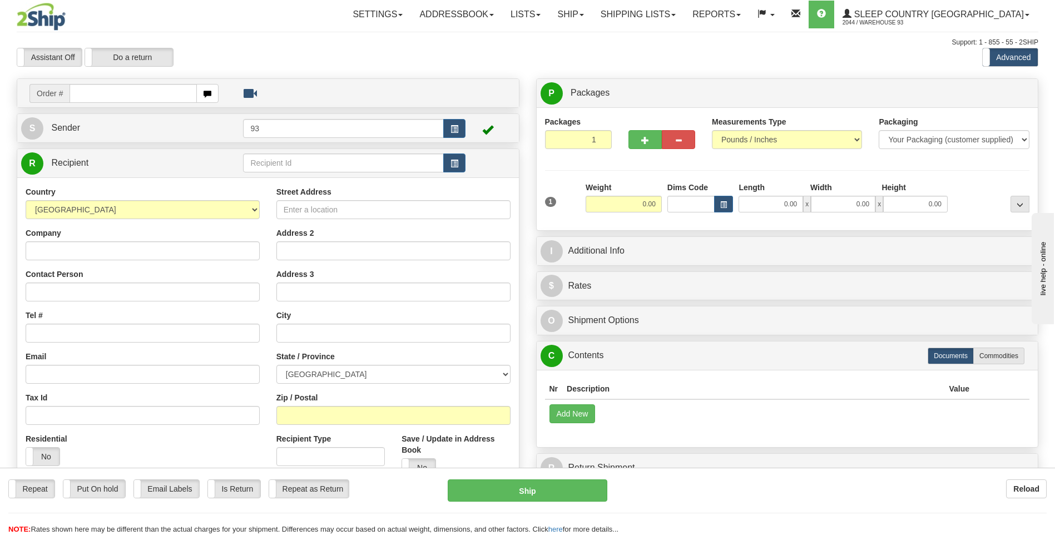
click at [92, 87] on input "text" at bounding box center [133, 93] width 127 height 19
type input "9000I071360"
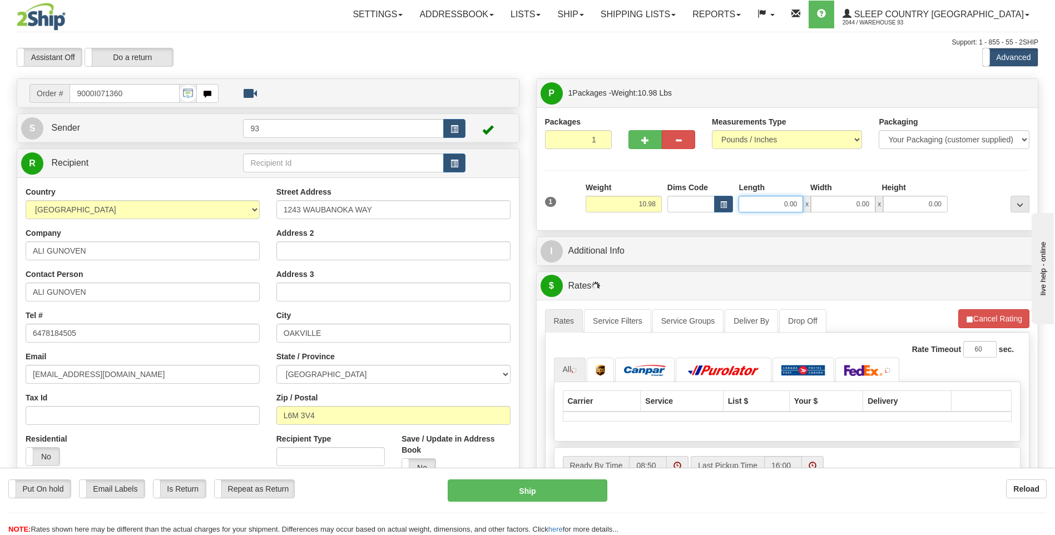
click at [769, 207] on input "0.00" at bounding box center [770, 204] width 65 height 17
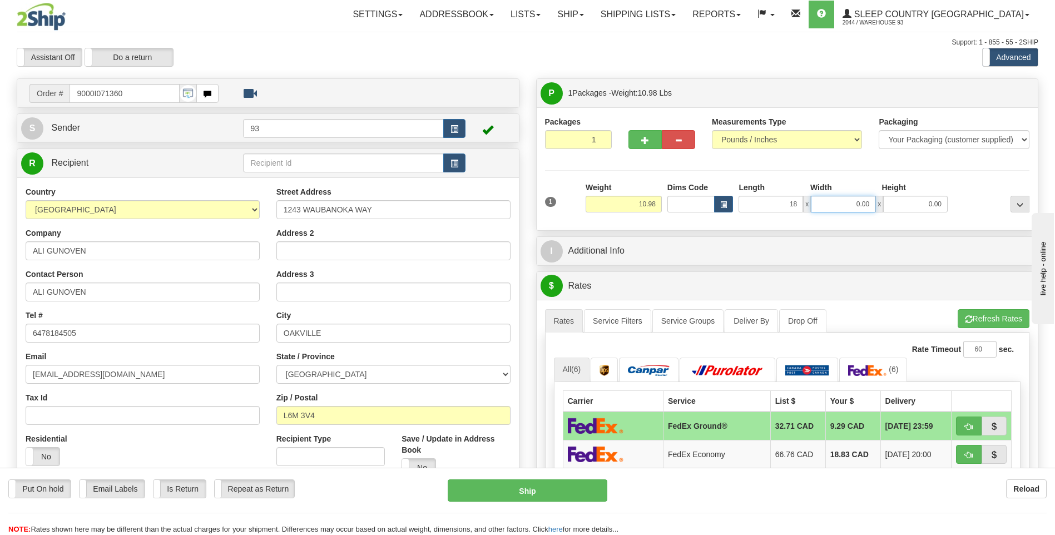
type input "18.00"
click at [831, 202] on input "0.00" at bounding box center [843, 204] width 65 height 17
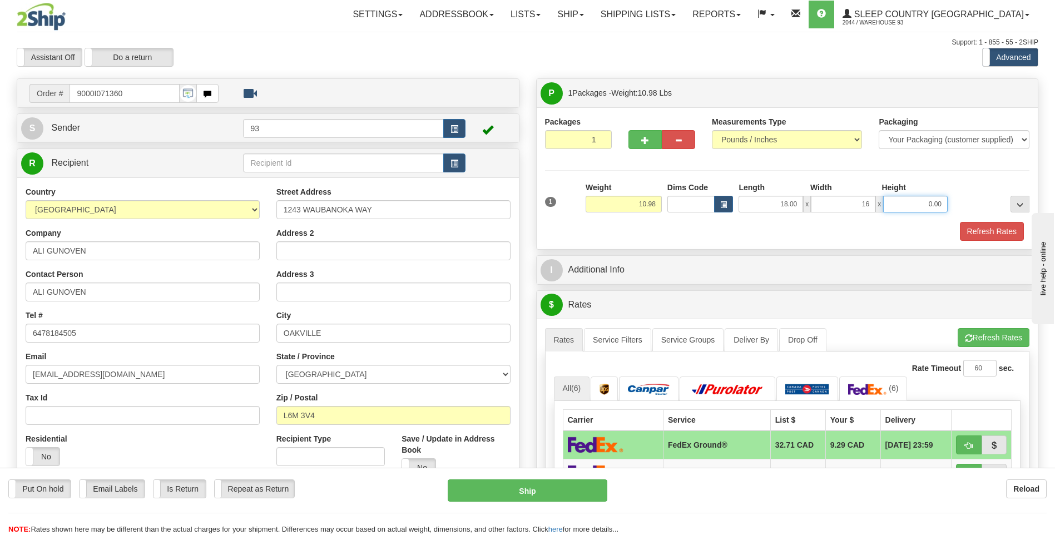
type input "16.00"
click at [917, 207] on input "0.00" at bounding box center [915, 204] width 65 height 17
type input "8.00"
click at [994, 231] on button "Refresh Rates" at bounding box center [992, 231] width 64 height 19
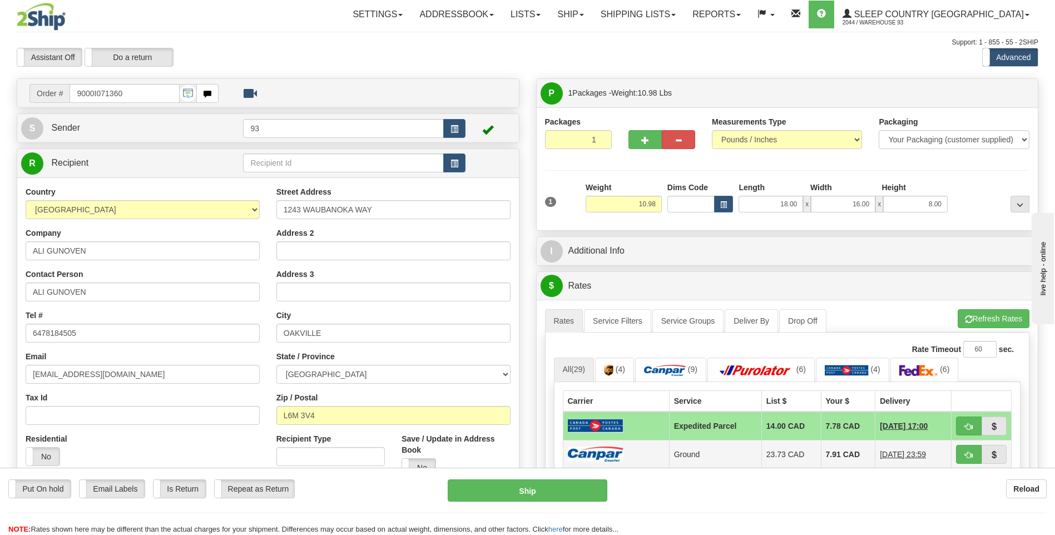
click td
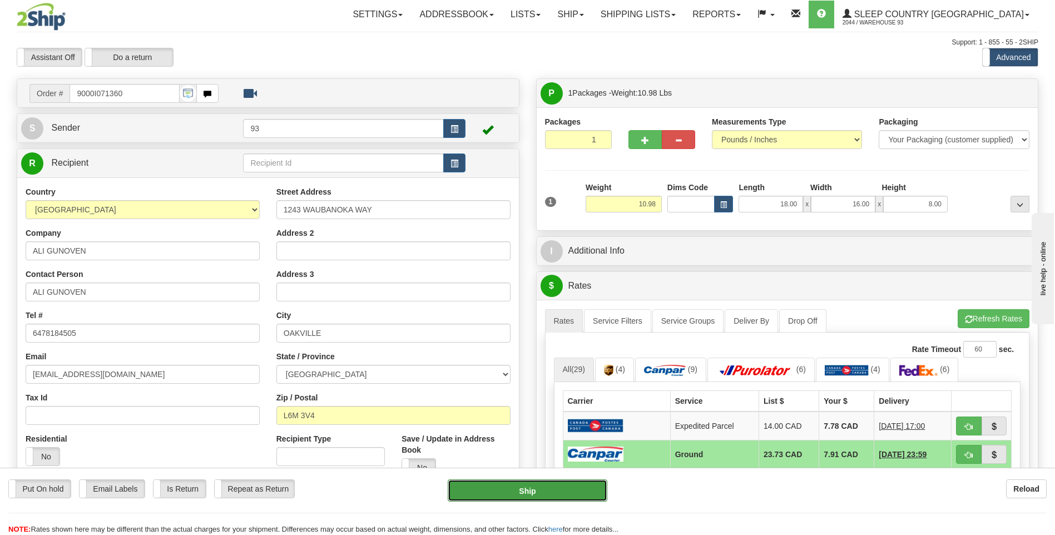
click button "Ship"
type input "1"
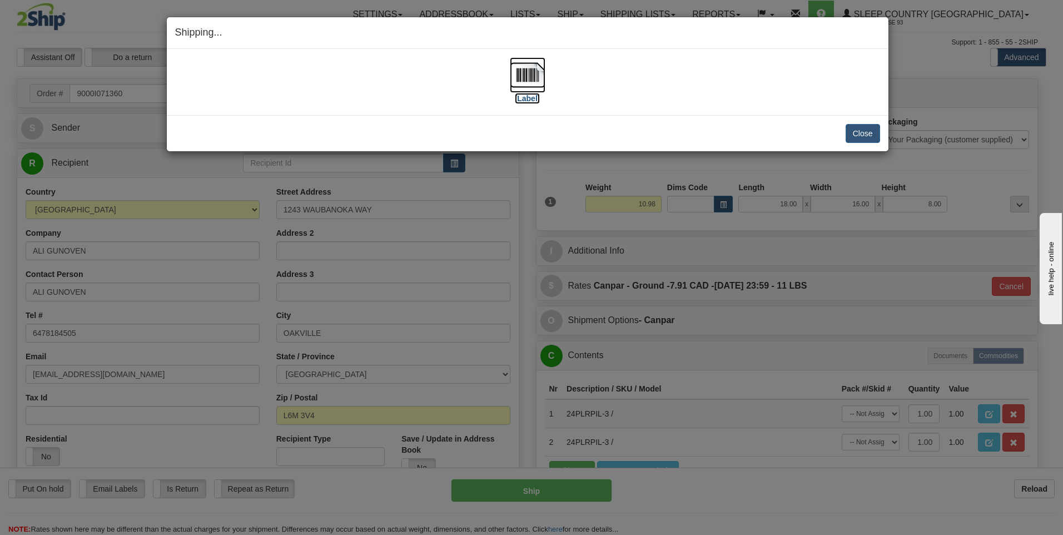
click img
click button "Close"
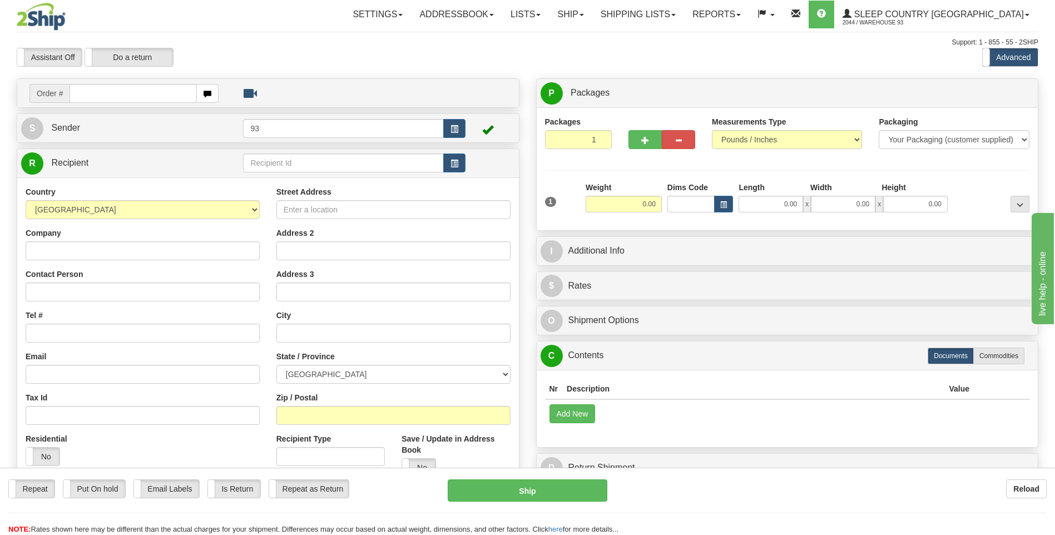
click at [98, 101] on input "text" at bounding box center [133, 93] width 127 height 19
type input "9000I071361"
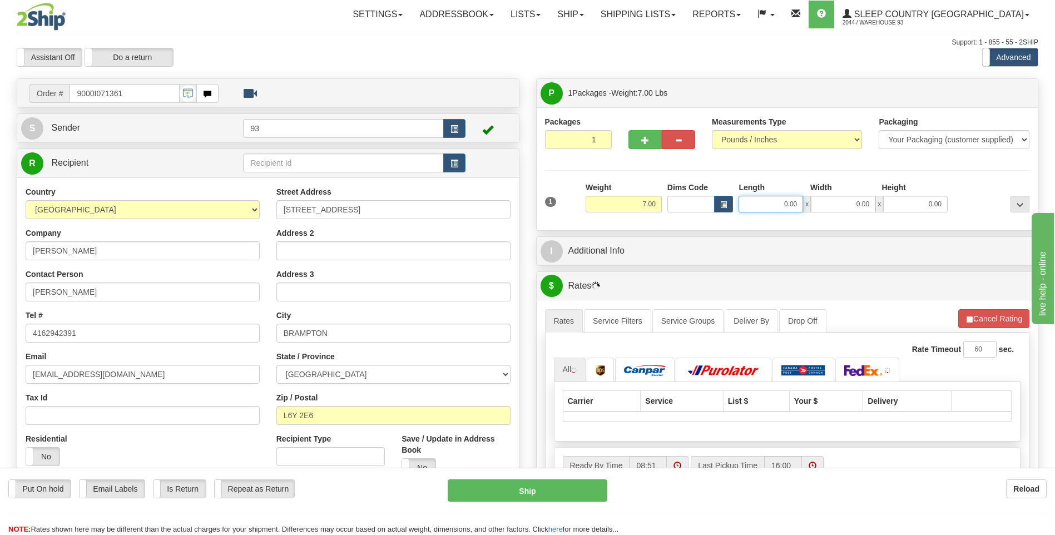
click at [772, 204] on input "0.00" at bounding box center [770, 204] width 65 height 17
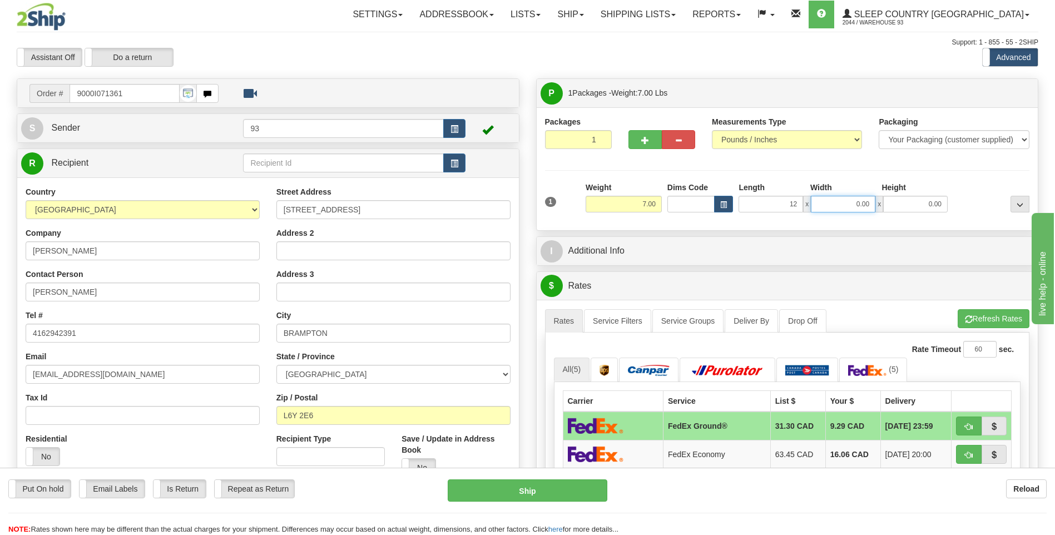
type input "12.00"
click at [841, 209] on input "0.00" at bounding box center [843, 204] width 65 height 17
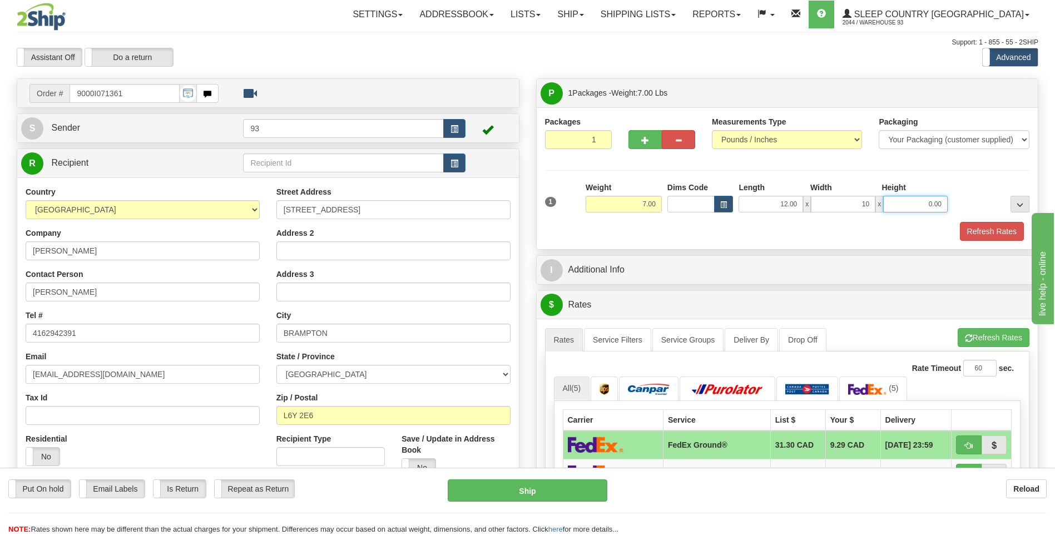
type input "10.00"
click at [896, 200] on input "0.00" at bounding box center [915, 204] width 65 height 17
type input "5.00"
click at [990, 236] on button "Refresh Rates" at bounding box center [992, 231] width 64 height 19
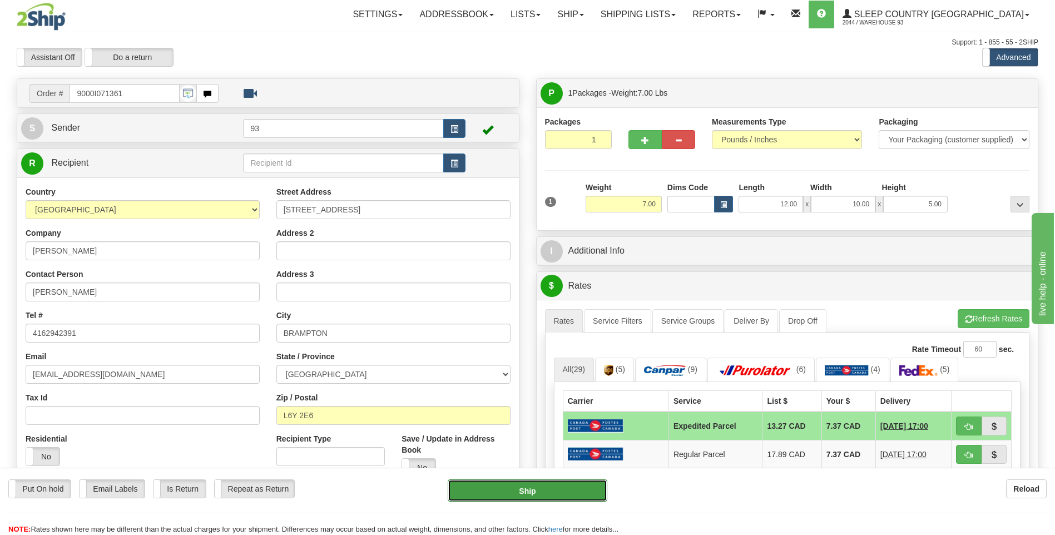
click at [563, 490] on button "Ship" at bounding box center [527, 490] width 159 height 22
type input "DOM.EP"
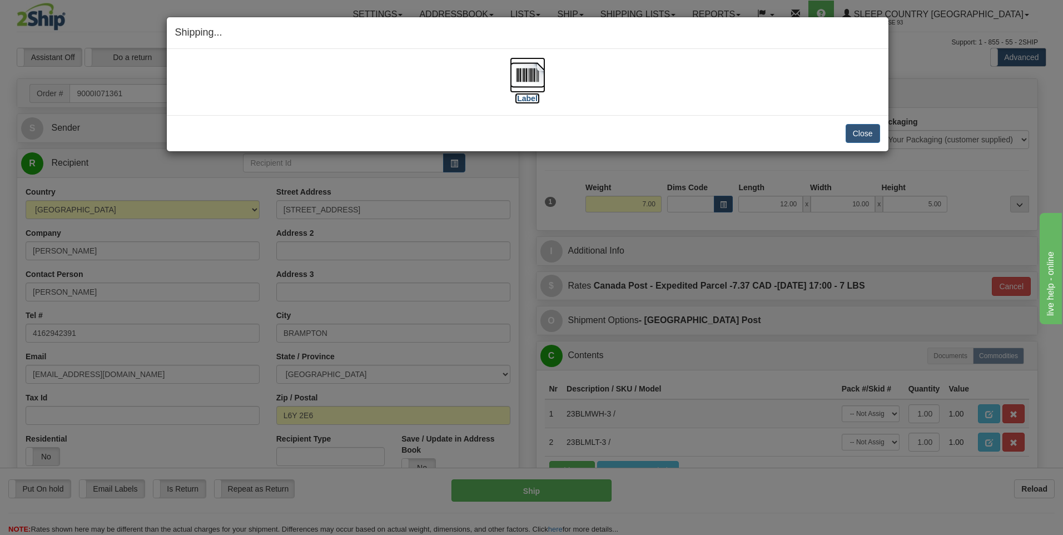
click at [538, 92] on img at bounding box center [528, 75] width 36 height 36
click at [875, 130] on button "Close" at bounding box center [863, 133] width 34 height 19
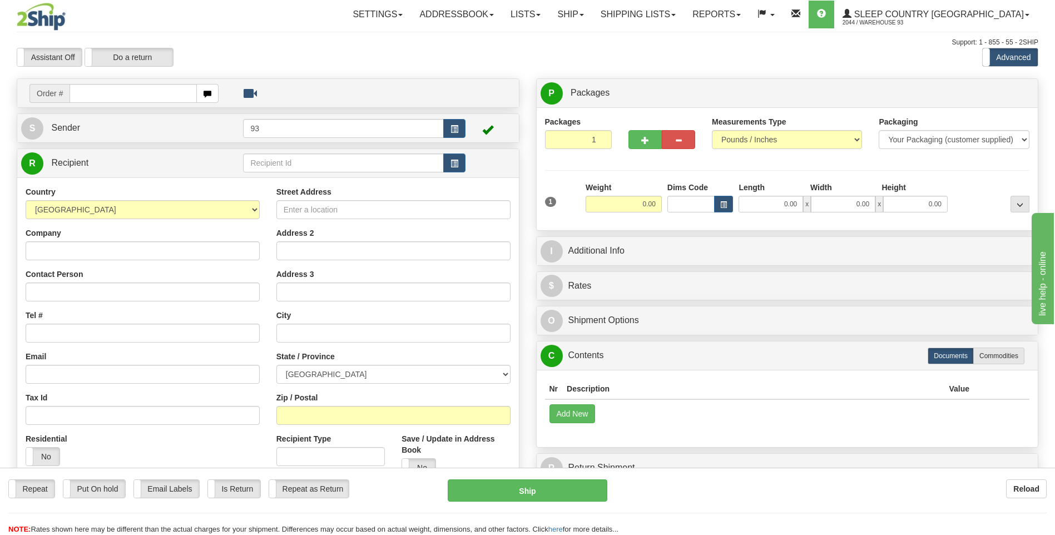
click at [122, 92] on input "text" at bounding box center [133, 93] width 127 height 19
type input "9000I071399"
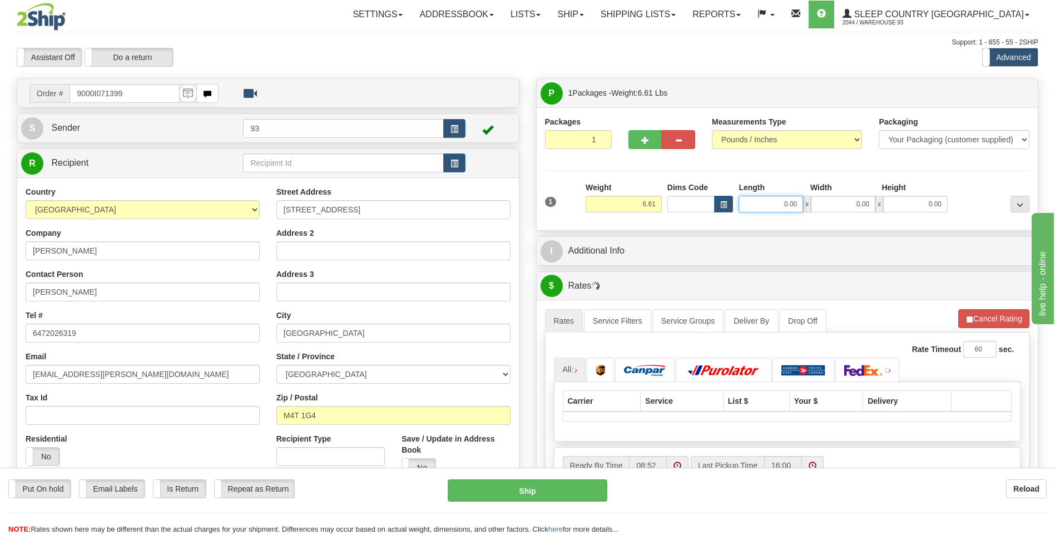
click at [777, 207] on input "0.00" at bounding box center [770, 204] width 65 height 17
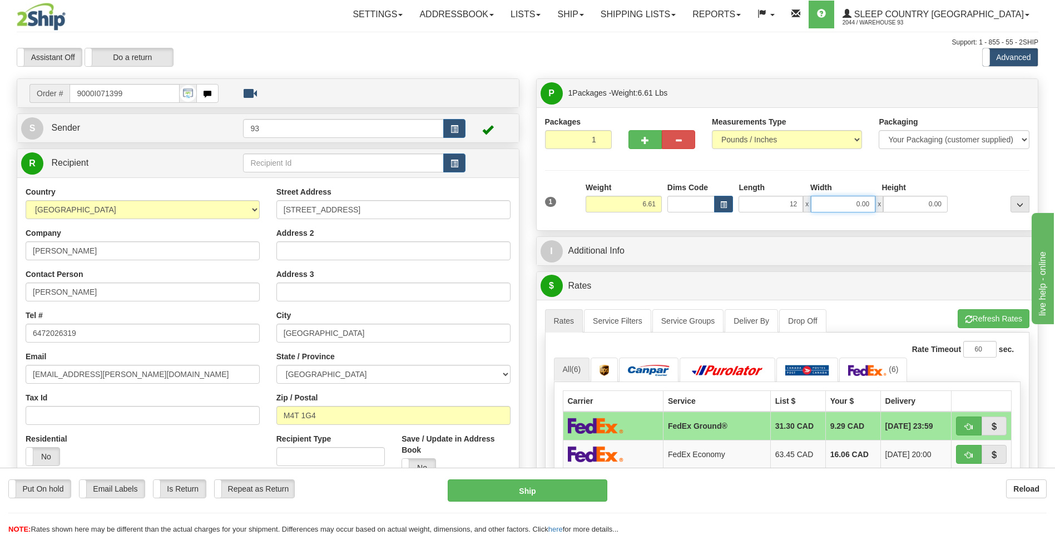
type input "12.00"
click at [851, 200] on input "0.00" at bounding box center [843, 204] width 65 height 17
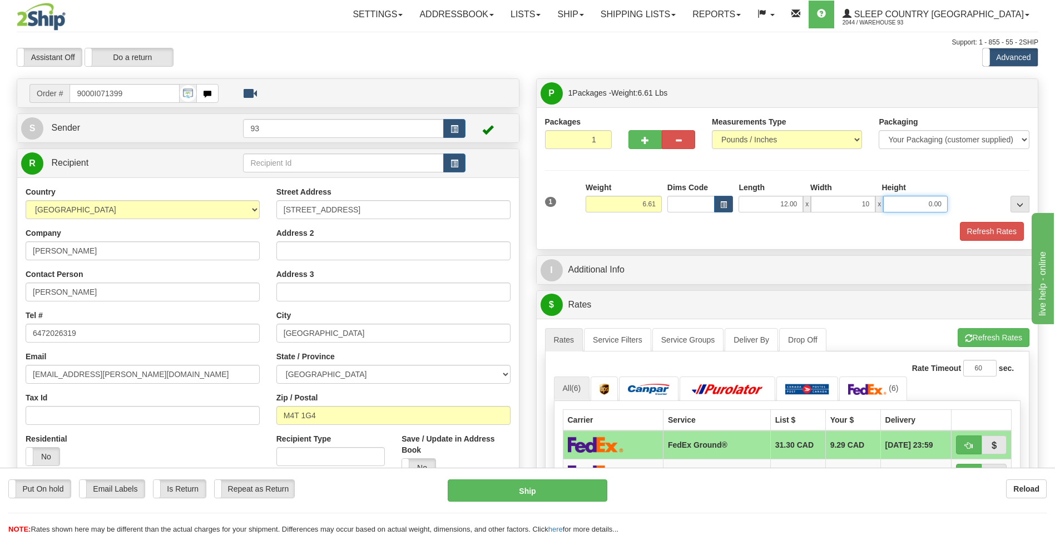
type input "10.00"
click at [911, 208] on input "0.00" at bounding box center [915, 204] width 65 height 17
type input "2.00"
click at [985, 224] on button "Refresh Rates" at bounding box center [992, 231] width 64 height 19
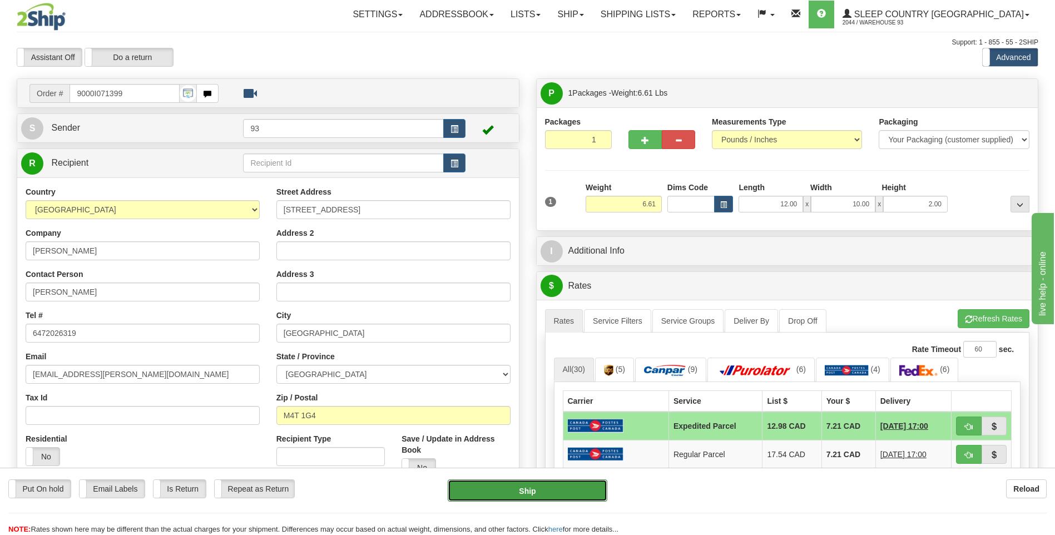
click at [575, 491] on button "Ship" at bounding box center [527, 490] width 159 height 22
type input "DOM.EP"
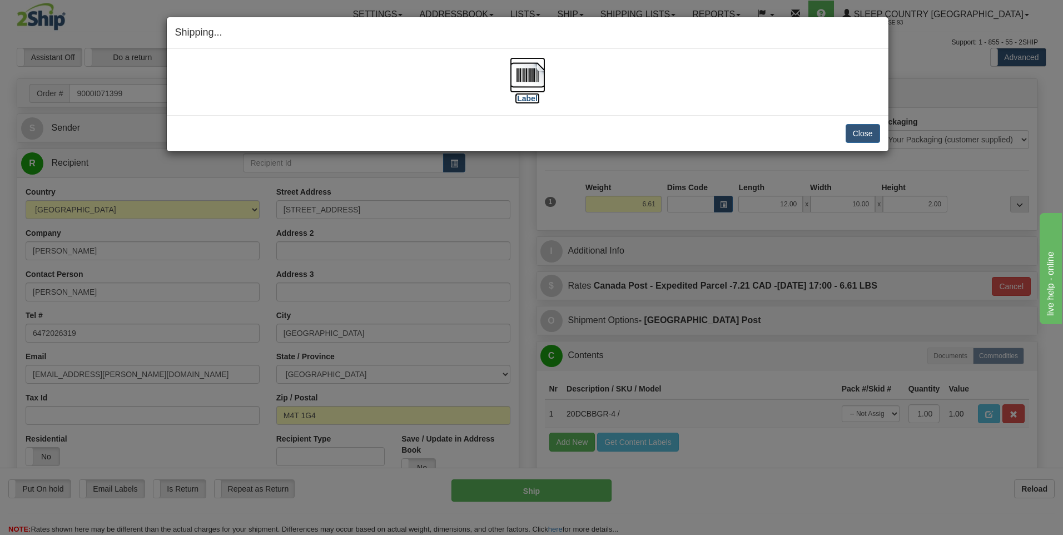
click at [517, 78] on img at bounding box center [528, 75] width 36 height 36
click at [873, 135] on button "Close" at bounding box center [863, 133] width 34 height 19
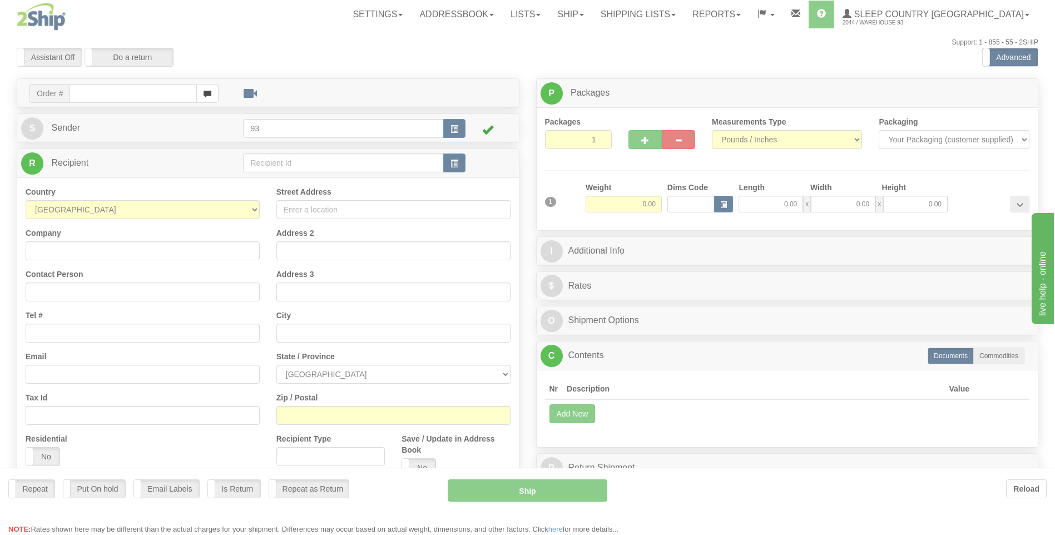
click at [148, 87] on div "Toggle navigation Settings Shipping Preferences Fields Preferences New" at bounding box center [527, 313] width 1055 height 626
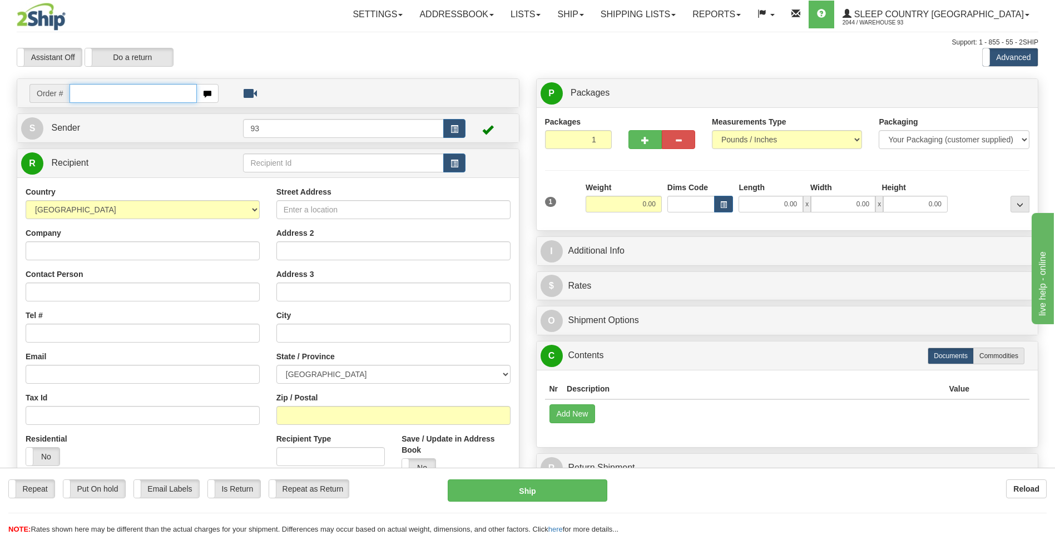
click at [148, 87] on input "text" at bounding box center [133, 93] width 127 height 19
type input "9000I071402"
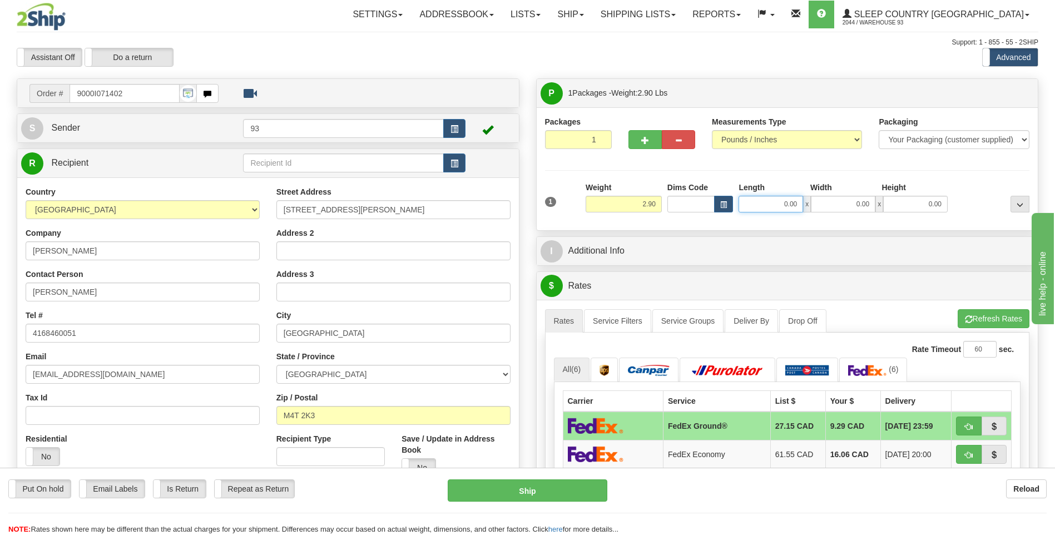
click at [779, 206] on input "0.00" at bounding box center [770, 204] width 65 height 17
type input "14.00"
click at [860, 207] on input "0.00" at bounding box center [843, 204] width 65 height 17
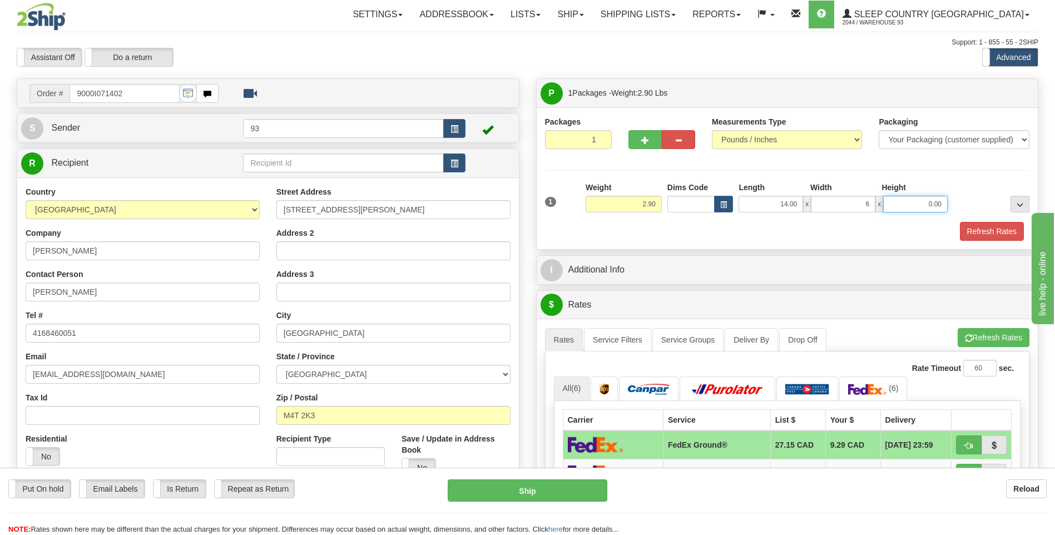
type input "6.00"
click at [896, 204] on input "0.00" at bounding box center [915, 204] width 65 height 17
type input "6.00"
click at [1002, 237] on button "Refresh Rates" at bounding box center [992, 231] width 64 height 19
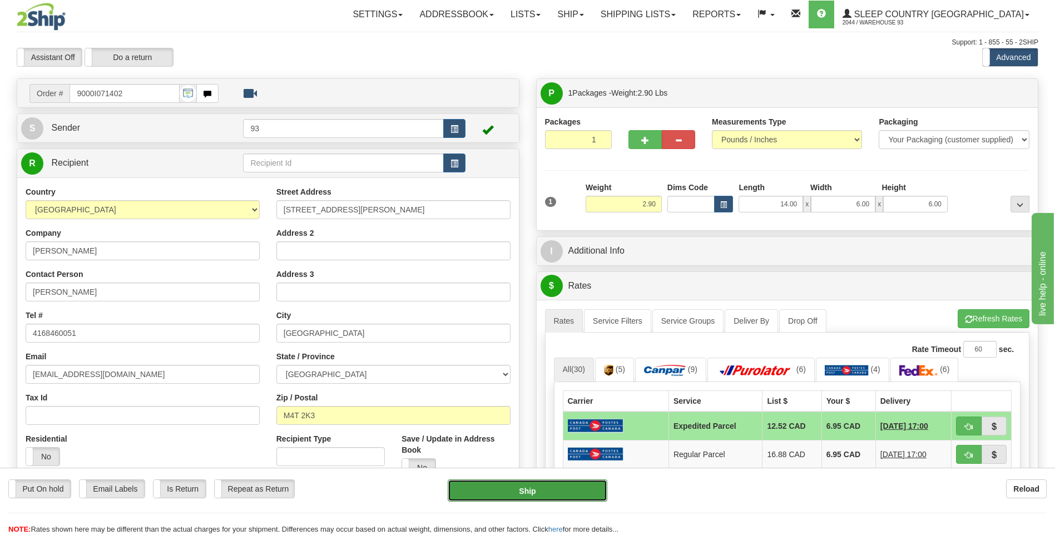
click at [554, 490] on button "Ship" at bounding box center [527, 490] width 159 height 22
type input "DOM.EP"
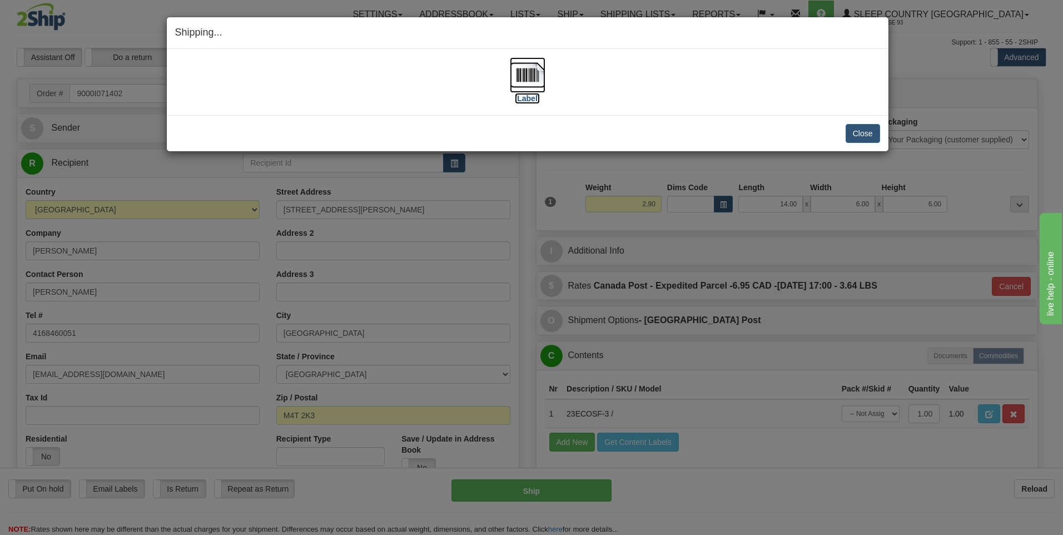
click at [528, 74] on img at bounding box center [528, 75] width 36 height 36
click at [859, 130] on button "Close" at bounding box center [863, 133] width 34 height 19
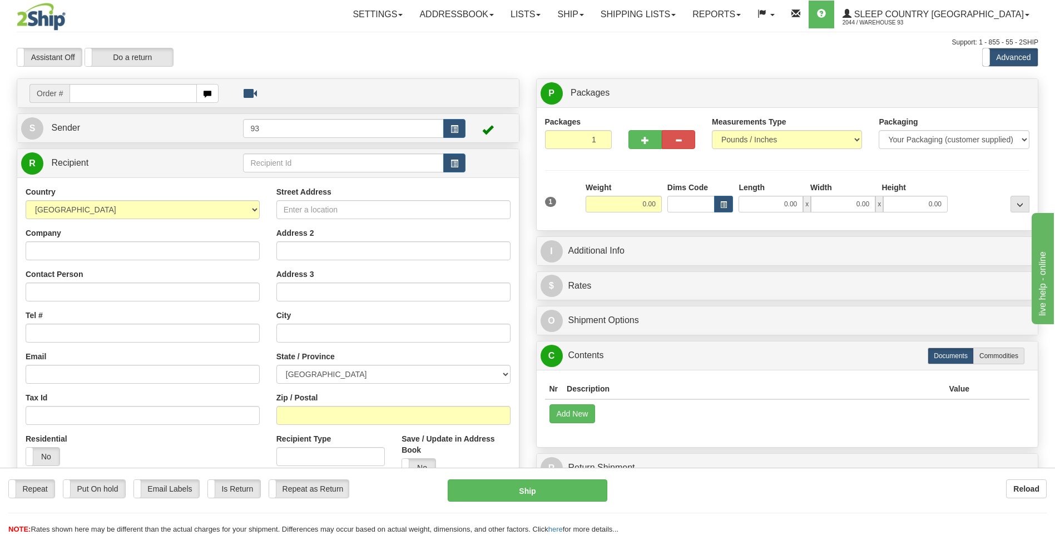
click at [150, 101] on input "text" at bounding box center [133, 93] width 127 height 19
type input "9007I071016"
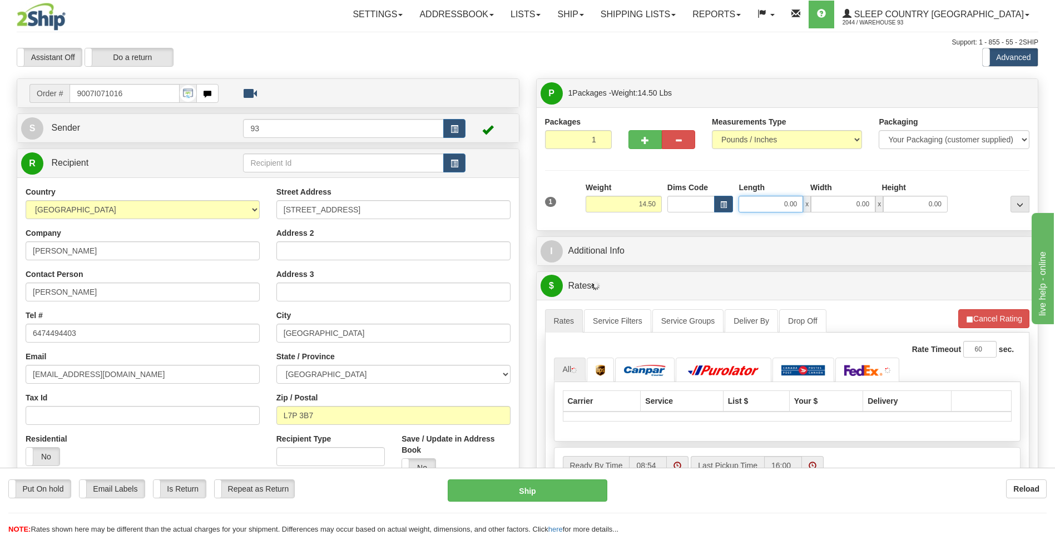
click at [777, 204] on input "0.00" at bounding box center [770, 204] width 65 height 17
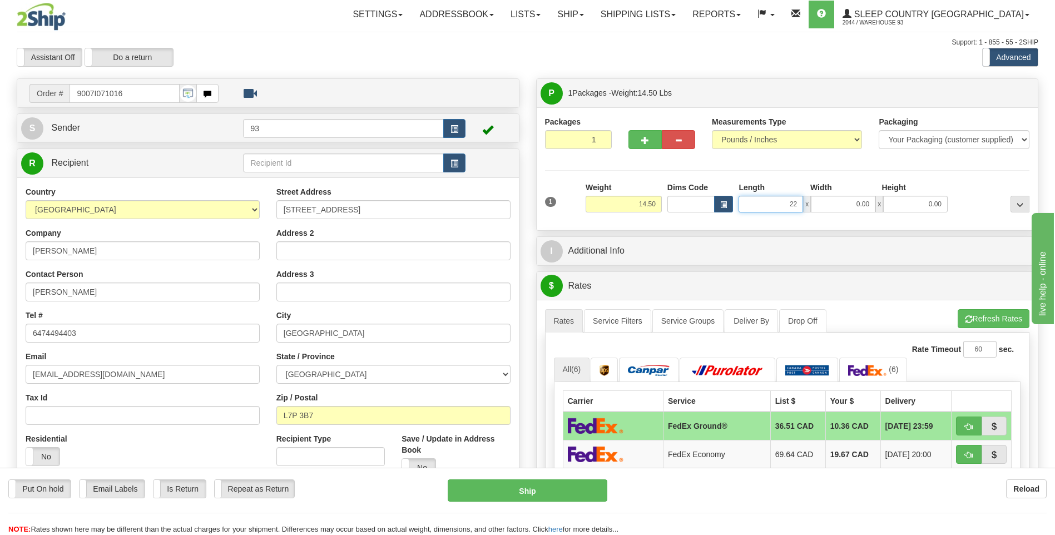
type input "2"
type input "20.00"
click at [839, 208] on input "0.00" at bounding box center [843, 204] width 65 height 17
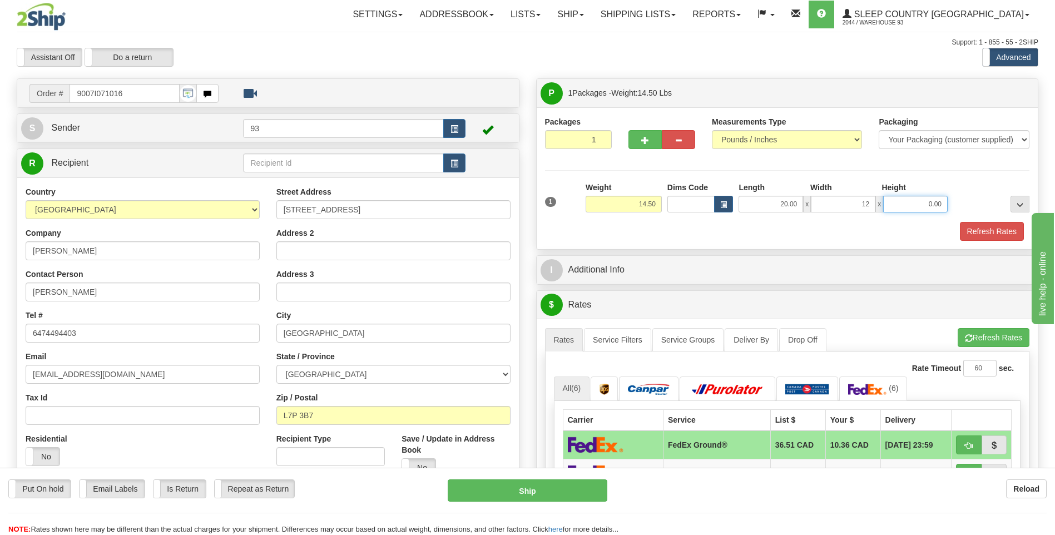
type input "12.00"
click at [910, 200] on input "0.00" at bounding box center [915, 204] width 65 height 17
type input "0.00"
click at [873, 204] on input "12.00" at bounding box center [843, 204] width 65 height 17
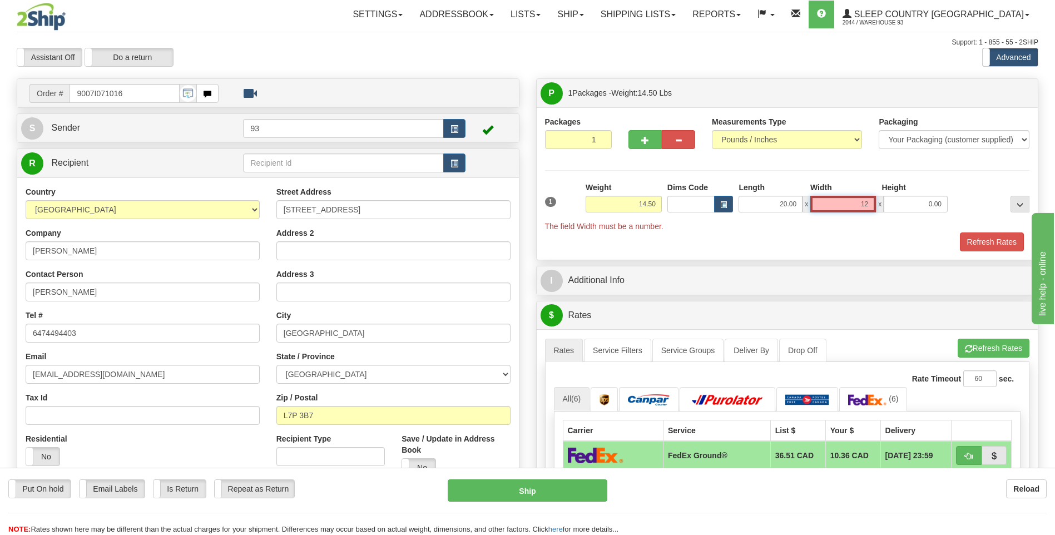
type input "1"
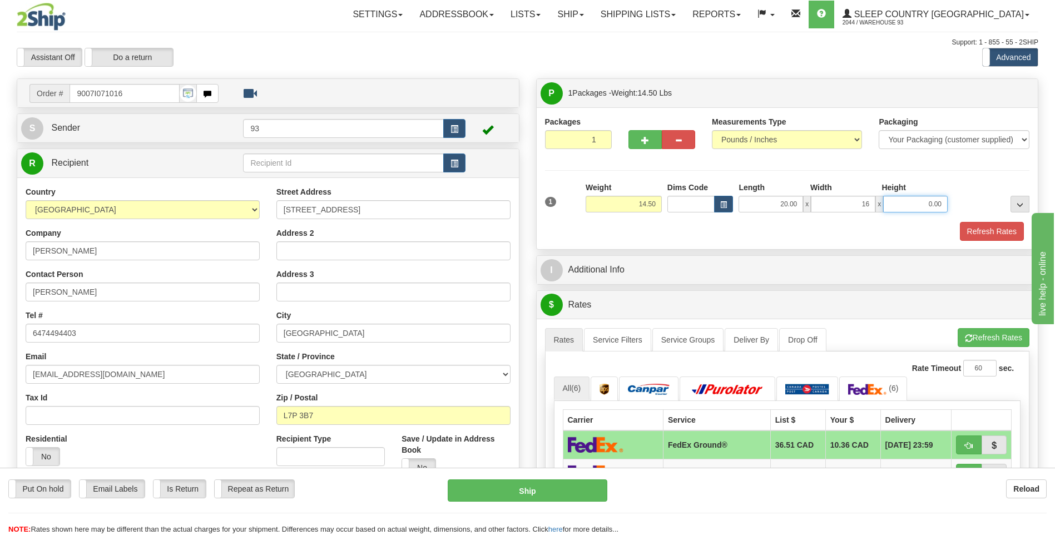
type input "16.00"
click at [898, 201] on input "0.00" at bounding box center [915, 204] width 65 height 17
type input "10.00"
click at [1009, 230] on button "Refresh Rates" at bounding box center [992, 231] width 64 height 19
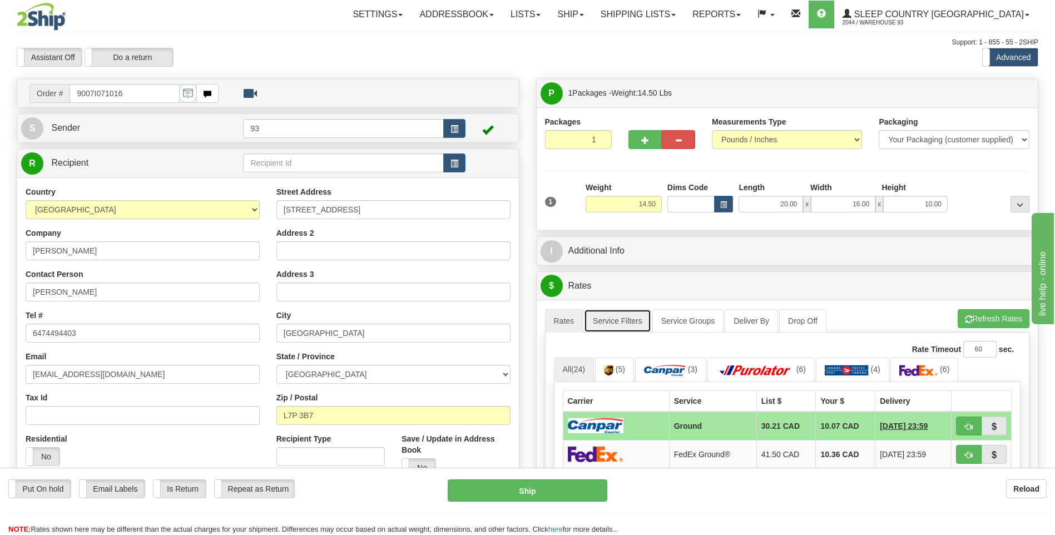
click at [632, 315] on link "Service Filters" at bounding box center [617, 320] width 67 height 23
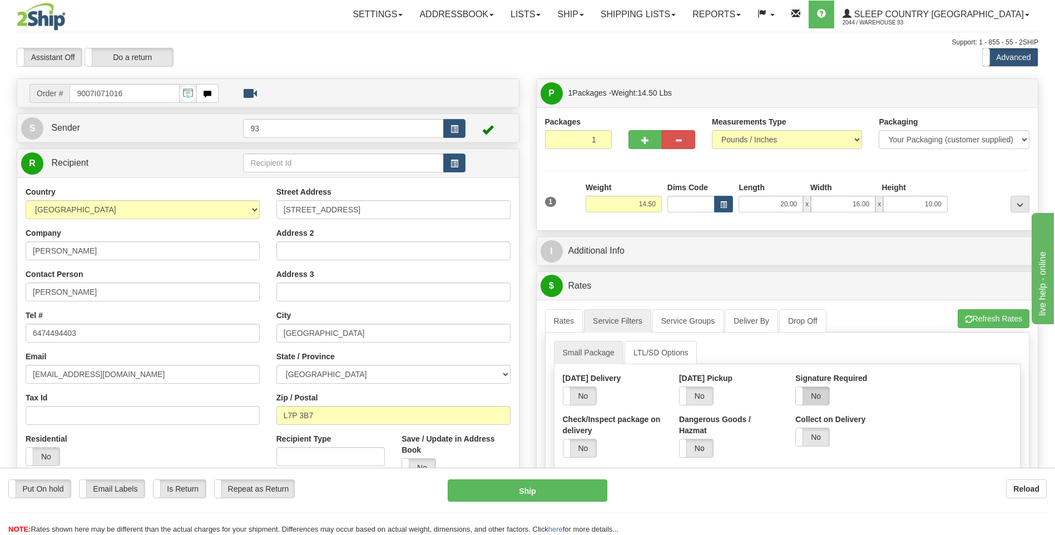
click at [816, 397] on label "No" at bounding box center [812, 396] width 33 height 18
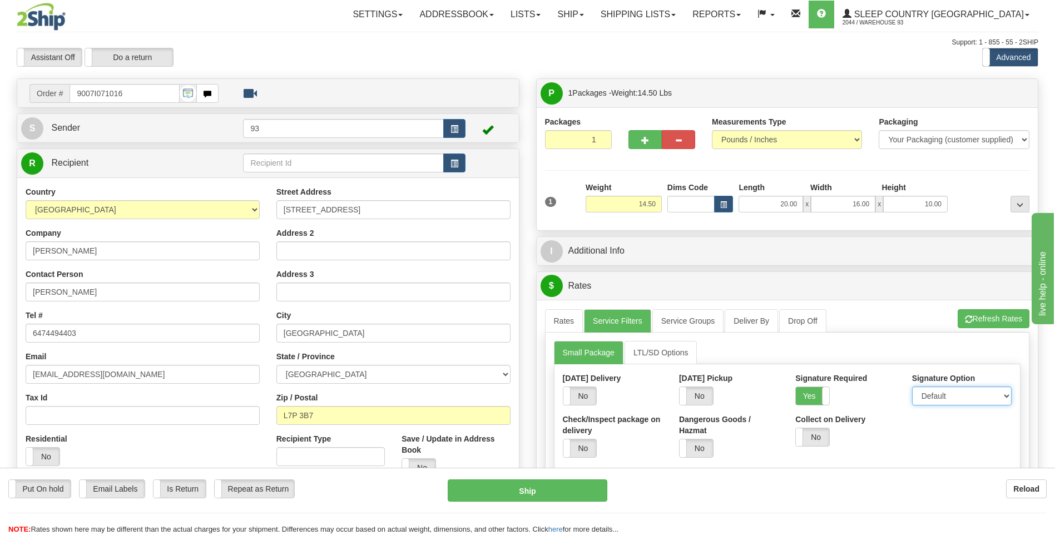
click at [931, 391] on select "Default Adult Direct Indirect No Signature Required" at bounding box center [962, 395] width 100 height 19
select select "1"
click at [912, 386] on select "Default Adult Direct Indirect No Signature Required" at bounding box center [962, 395] width 100 height 19
click at [565, 326] on link "Rates" at bounding box center [564, 320] width 38 height 23
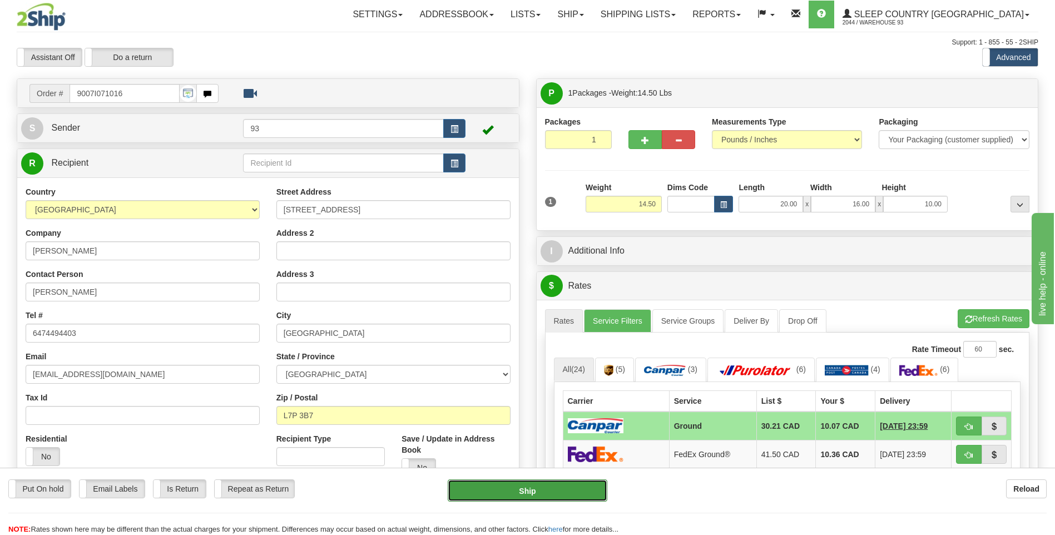
click at [578, 493] on button "Ship" at bounding box center [527, 490] width 159 height 22
type input "1"
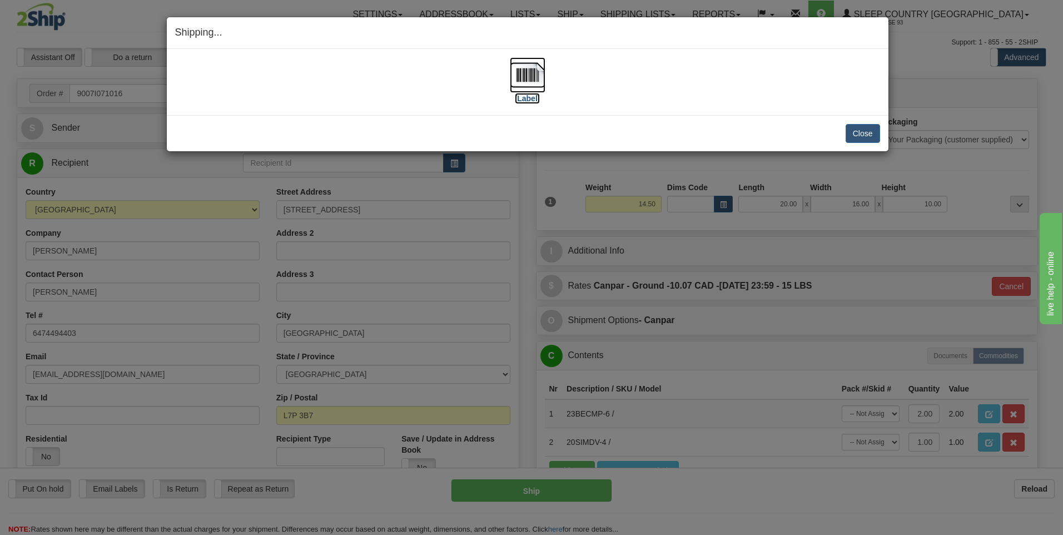
click at [531, 73] on img at bounding box center [528, 75] width 36 height 36
click at [873, 135] on button "Close" at bounding box center [863, 133] width 34 height 19
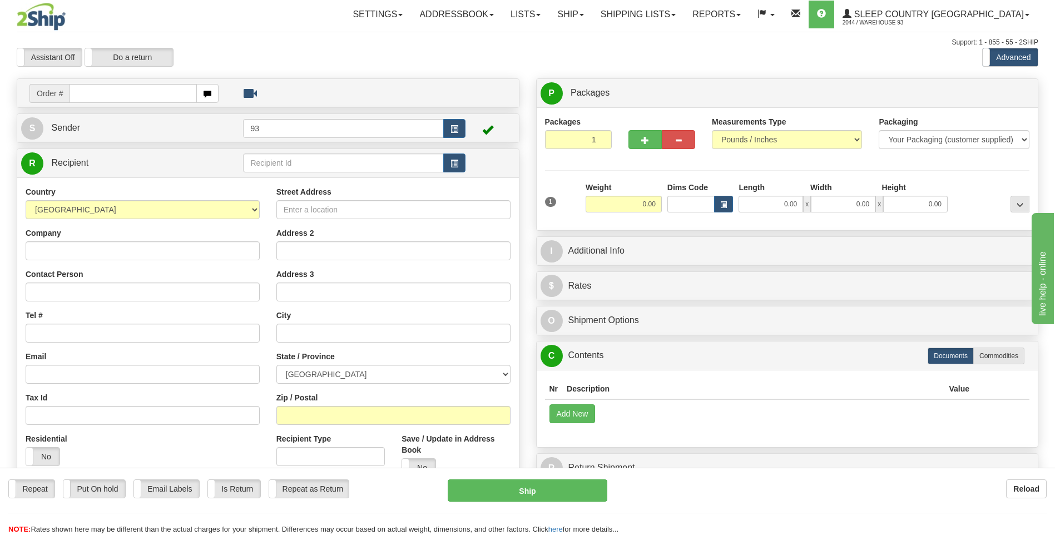
click at [879, 500] on div "Repeat Repeat Put On hold Put On hold Print Order Slip Print Order Slip Email L…" at bounding box center [527, 490] width 1055 height 22
click at [84, 98] on input "text" at bounding box center [133, 93] width 127 height 19
click at [127, 91] on input "text" at bounding box center [133, 93] width 127 height 19
type input "9000I071554"
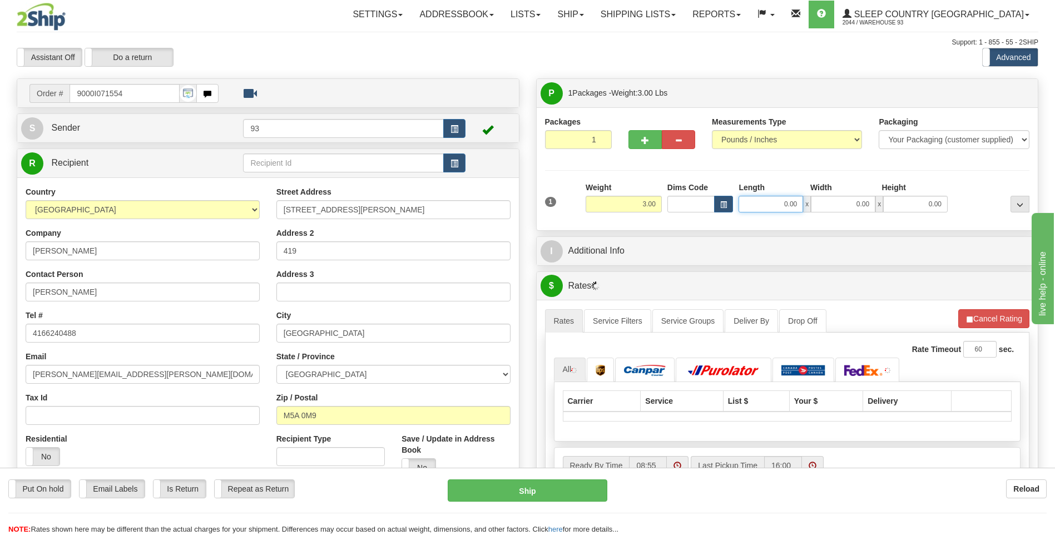
click at [762, 209] on input "0.00" at bounding box center [770, 204] width 65 height 17
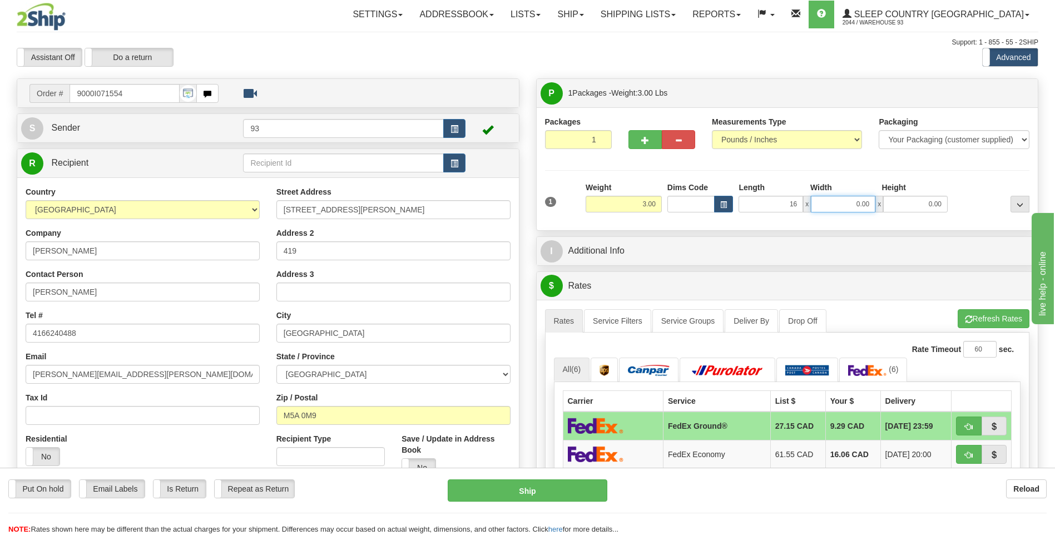
type input "16.00"
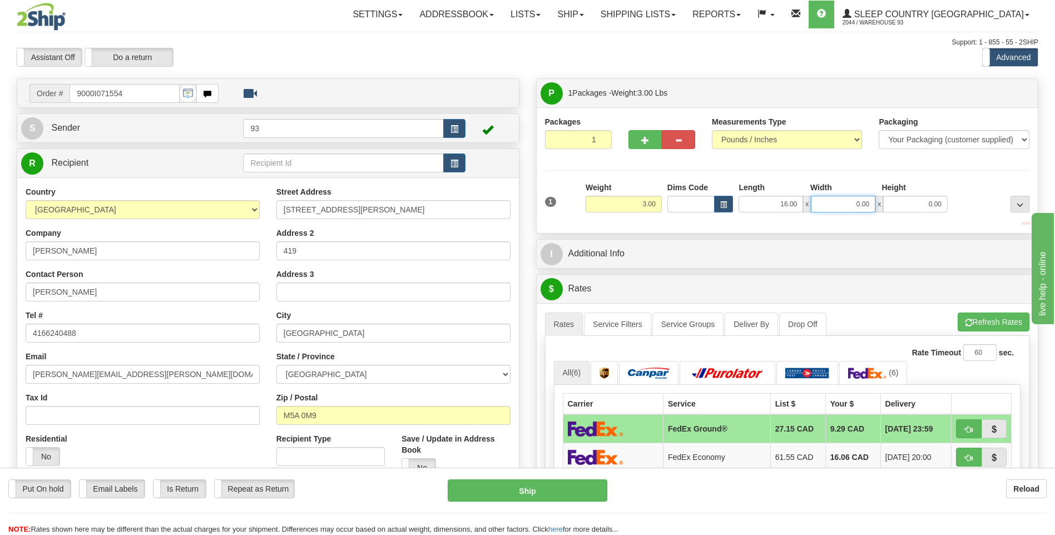
click at [857, 202] on input "0.00" at bounding box center [843, 204] width 65 height 17
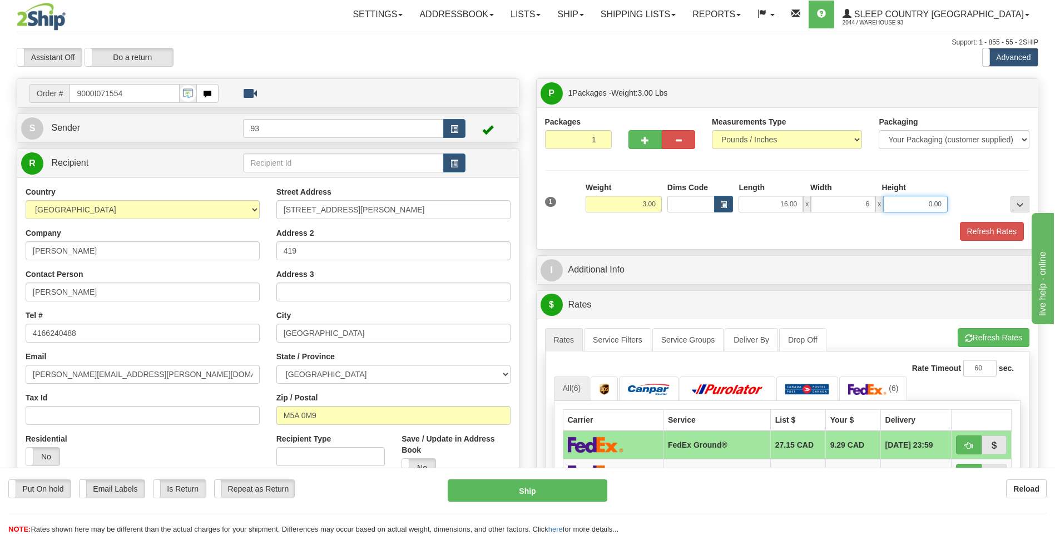
type input "6.00"
click at [941, 207] on input "0.00" at bounding box center [915, 204] width 65 height 17
type input "6.00"
click at [1015, 233] on button "Refresh Rates" at bounding box center [992, 231] width 64 height 19
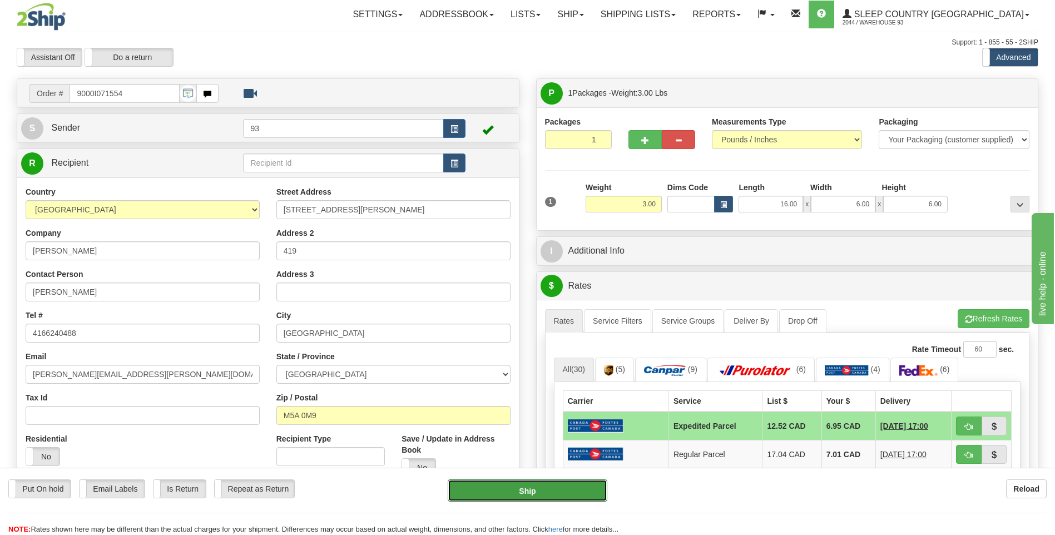
click at [499, 488] on button "Ship" at bounding box center [527, 490] width 159 height 22
type input "DOM.EP"
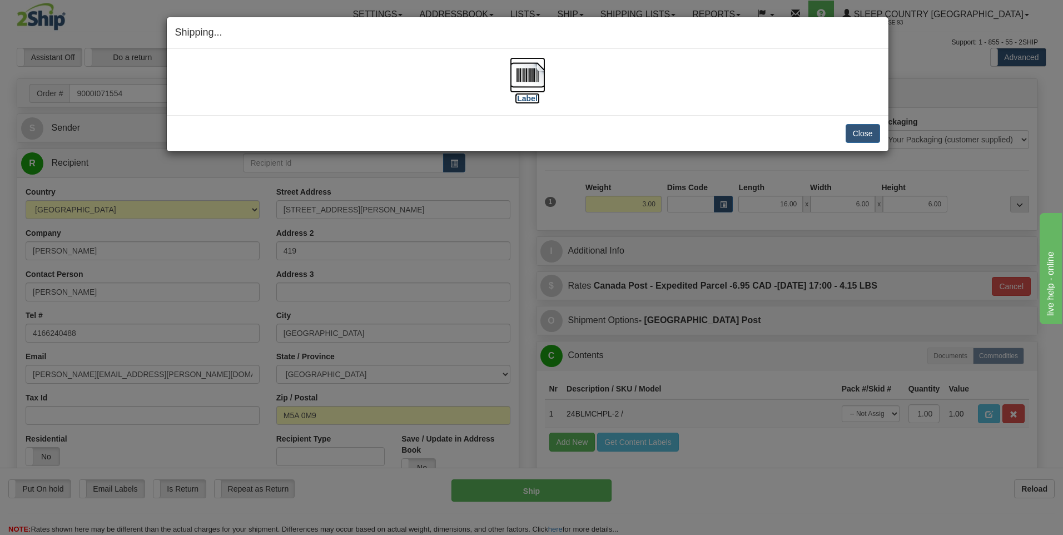
click at [544, 76] on img at bounding box center [528, 75] width 36 height 36
click at [852, 131] on button "Close" at bounding box center [863, 133] width 34 height 19
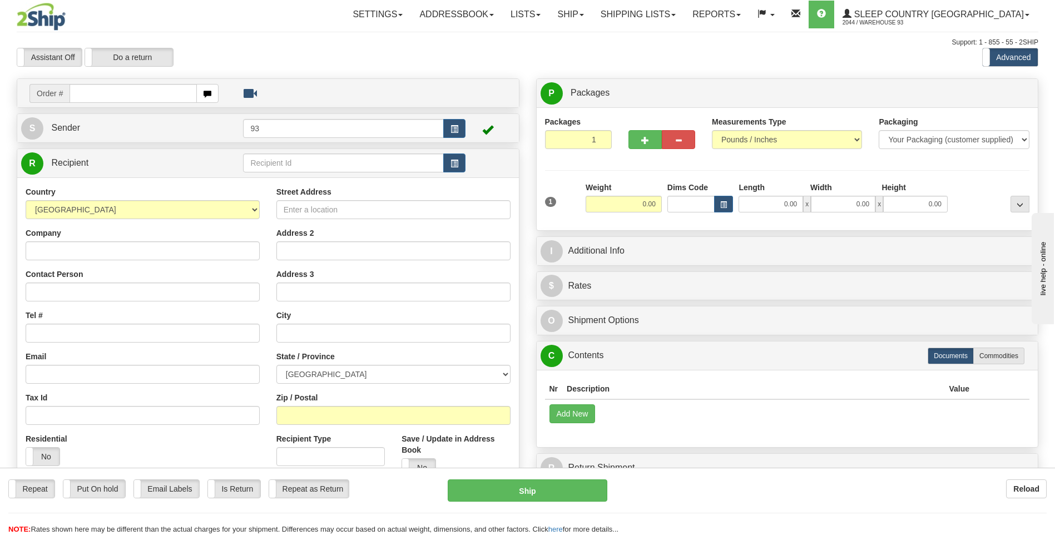
click at [117, 102] on input "text" at bounding box center [133, 93] width 127 height 19
type input "9000I071677"
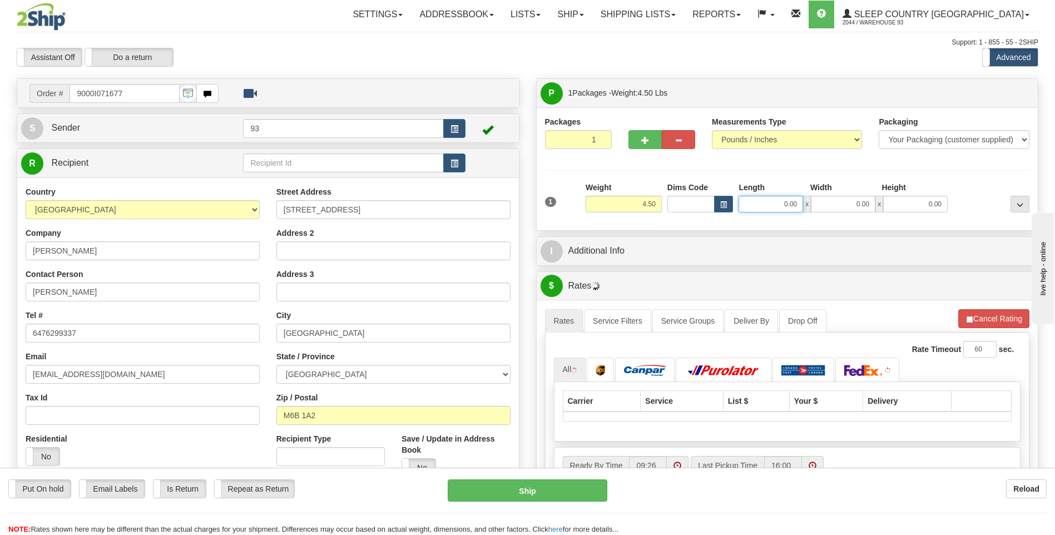
click at [752, 204] on input "0.00" at bounding box center [770, 204] width 65 height 17
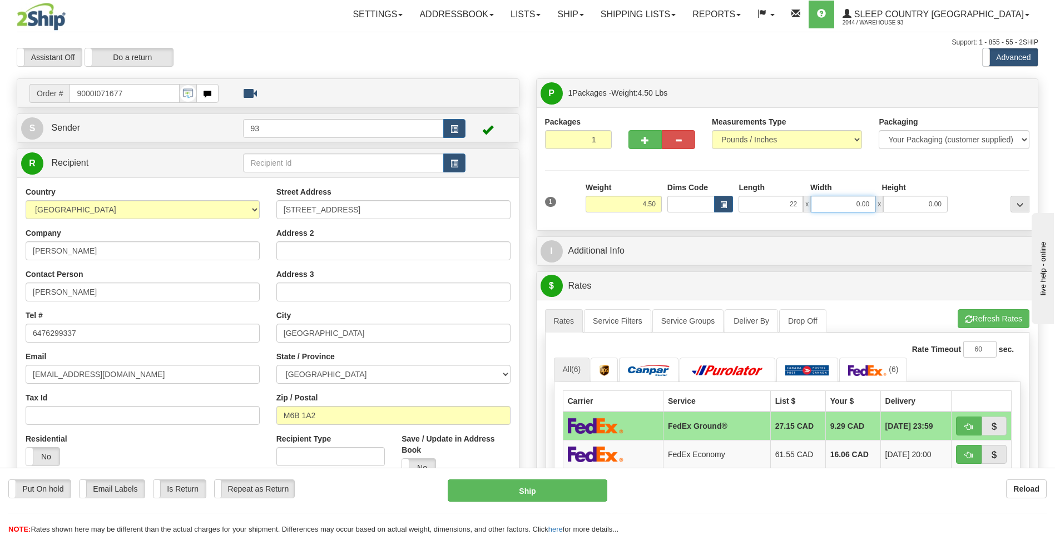
type input "22.00"
click at [832, 207] on input "0.00" at bounding box center [843, 204] width 65 height 17
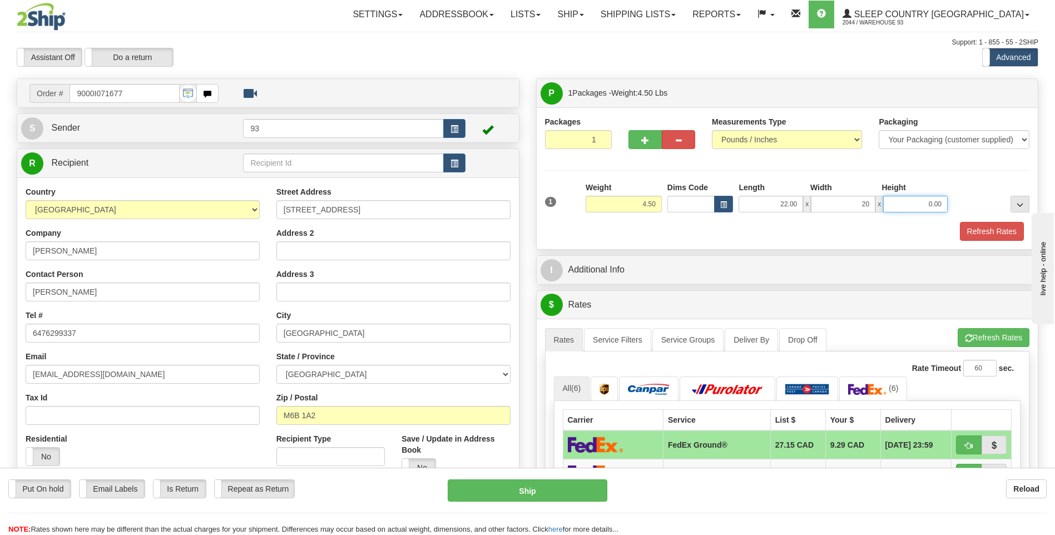
type input "20.00"
click at [917, 203] on input "0.00" at bounding box center [915, 204] width 65 height 17
type input "10.00"
click at [1004, 232] on button "Refresh Rates" at bounding box center [992, 231] width 64 height 19
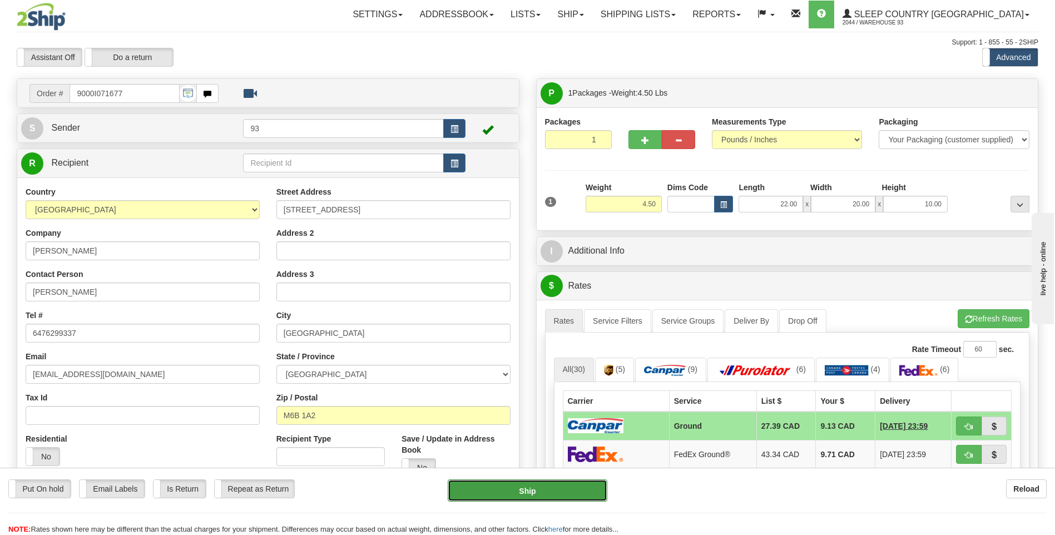
click at [567, 492] on button "Ship" at bounding box center [527, 490] width 159 height 22
type input "1"
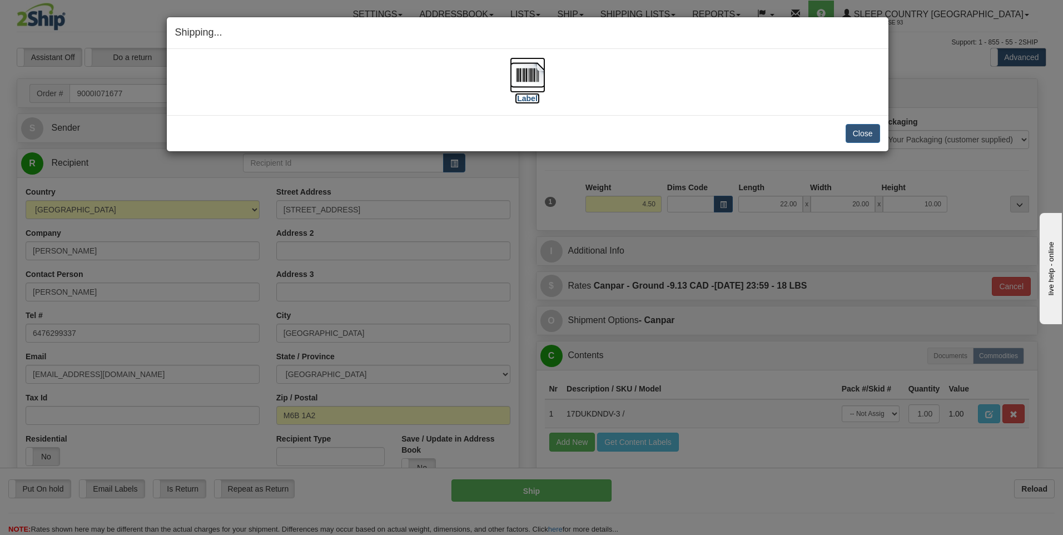
click at [532, 69] on img at bounding box center [528, 75] width 36 height 36
click at [859, 137] on button "Close" at bounding box center [863, 133] width 34 height 19
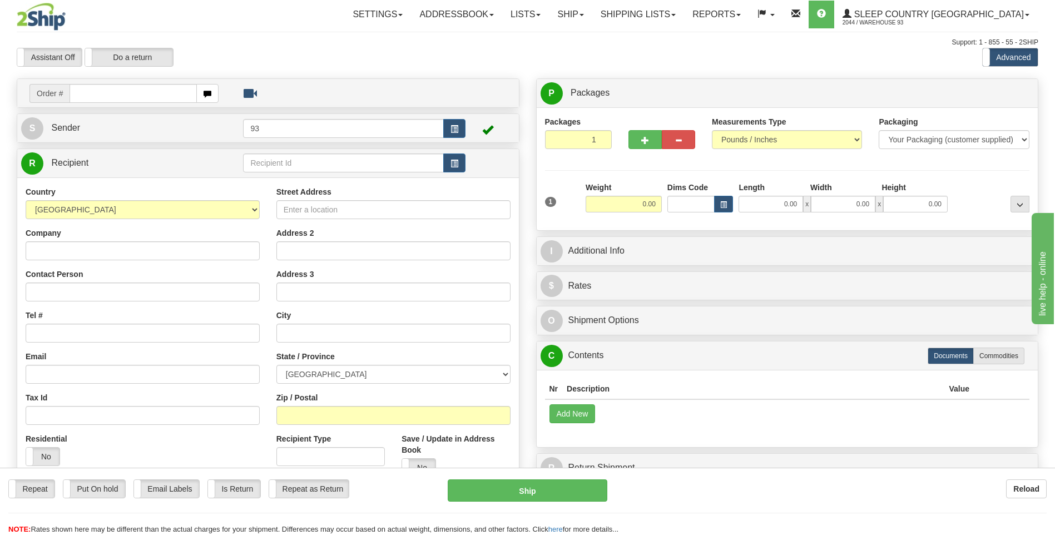
click at [114, 93] on input "text" at bounding box center [133, 93] width 127 height 19
type input "9000I072059"
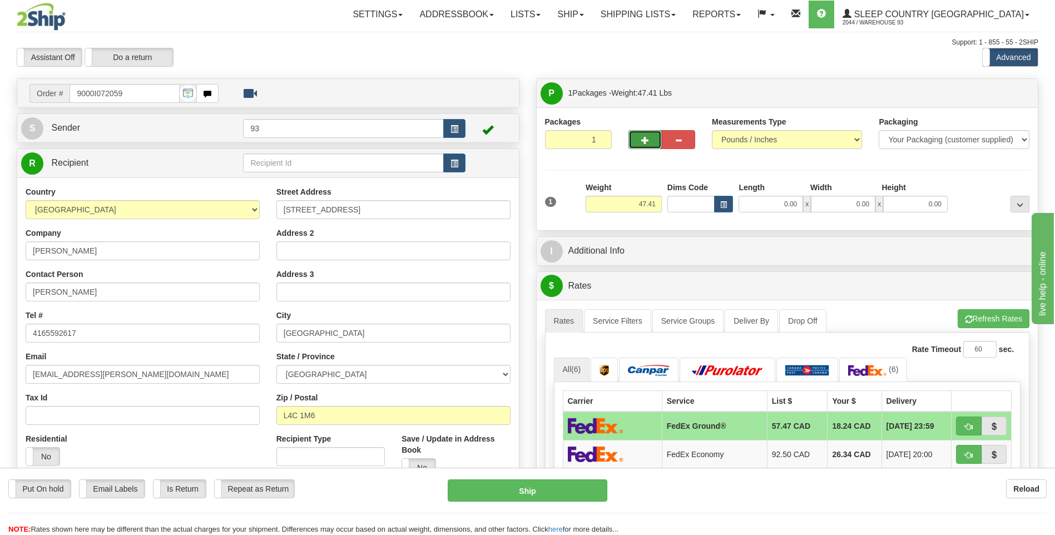
click at [655, 144] on button "button" at bounding box center [644, 139] width 33 height 19
type input "2"
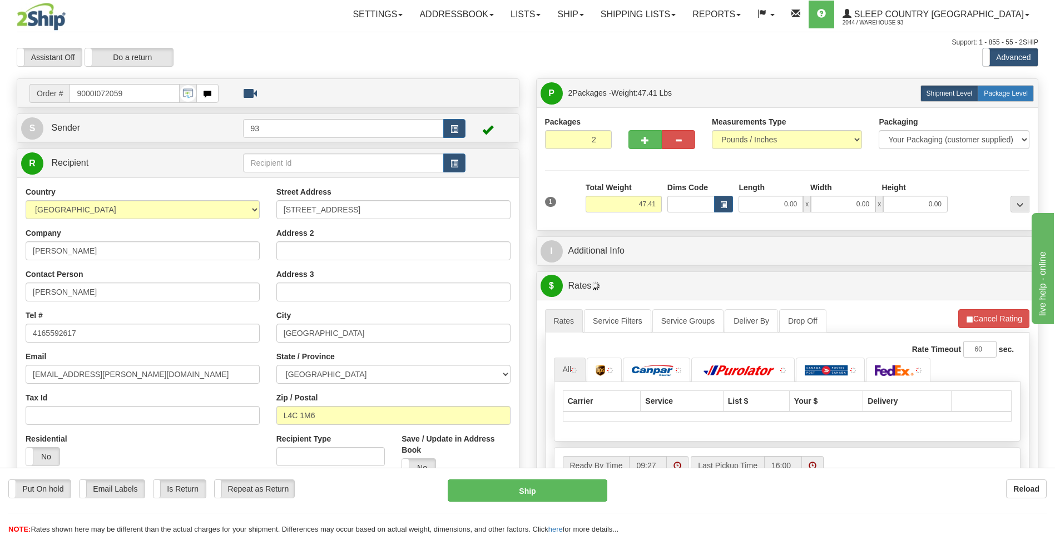
click at [1005, 88] on label "Package Level Pack.." at bounding box center [1006, 93] width 56 height 17
radio input "true"
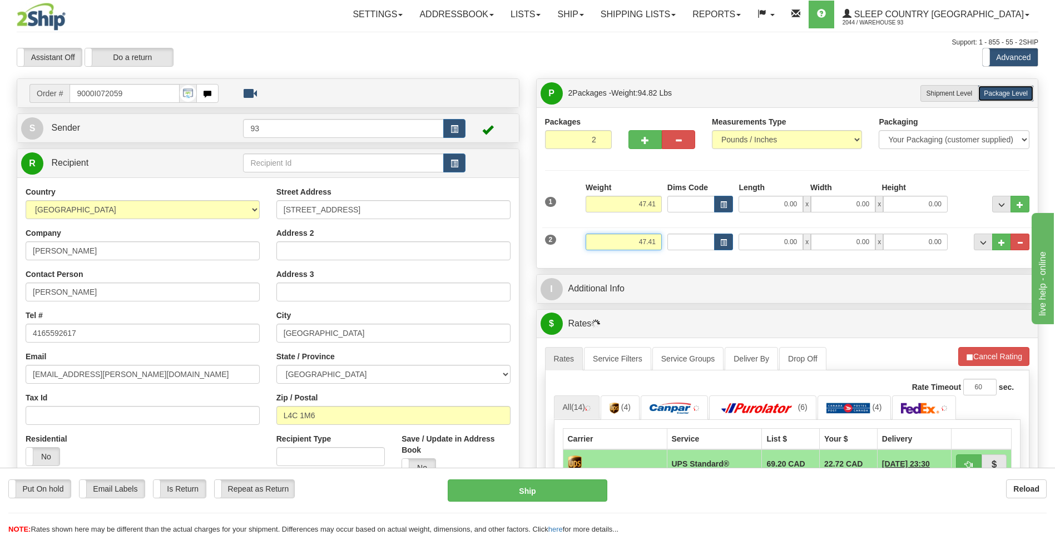
click at [661, 241] on input "47.41" at bounding box center [624, 242] width 76 height 17
type input "4"
type input "8"
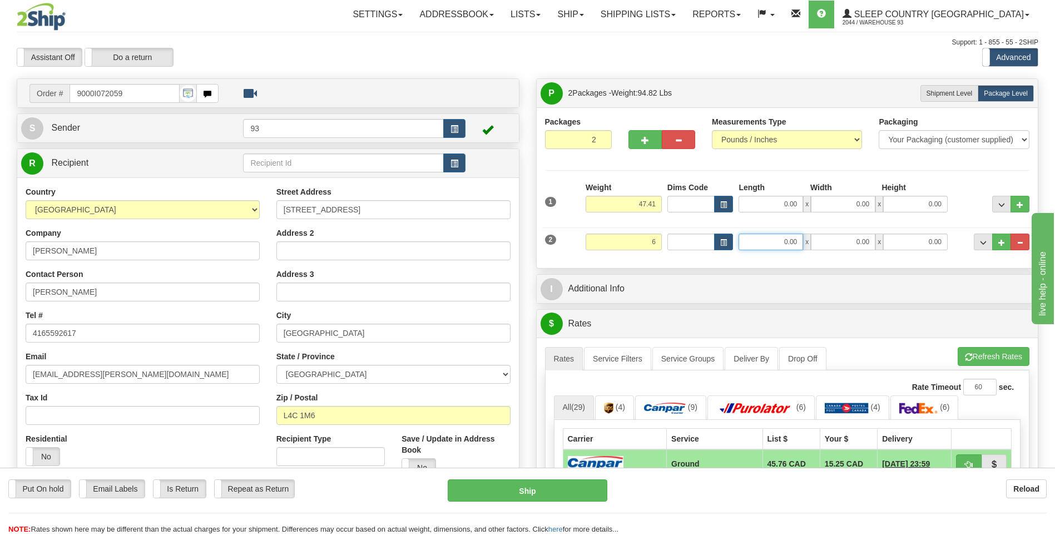
type input "6.00"
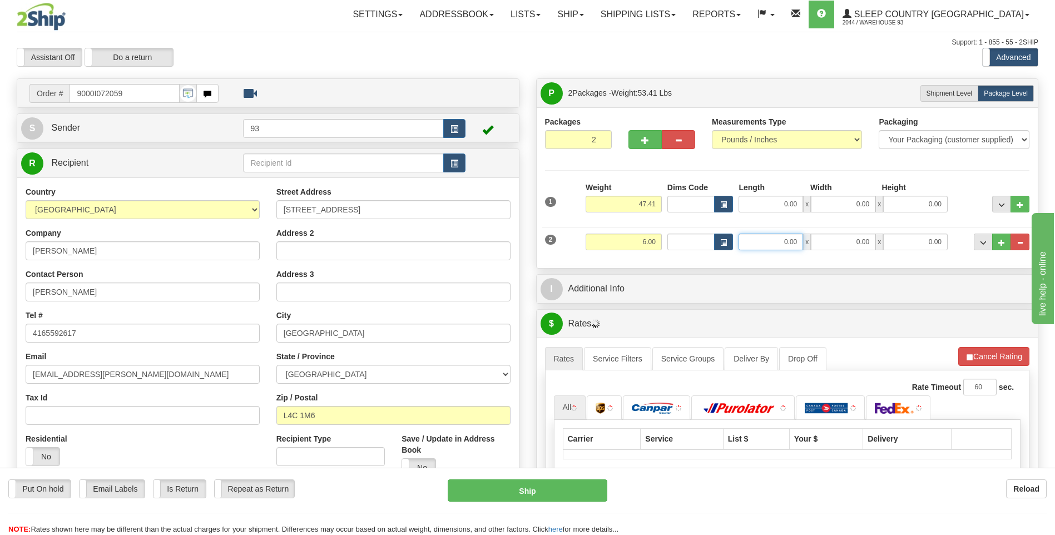
click at [748, 234] on input "0.00" at bounding box center [770, 242] width 65 height 17
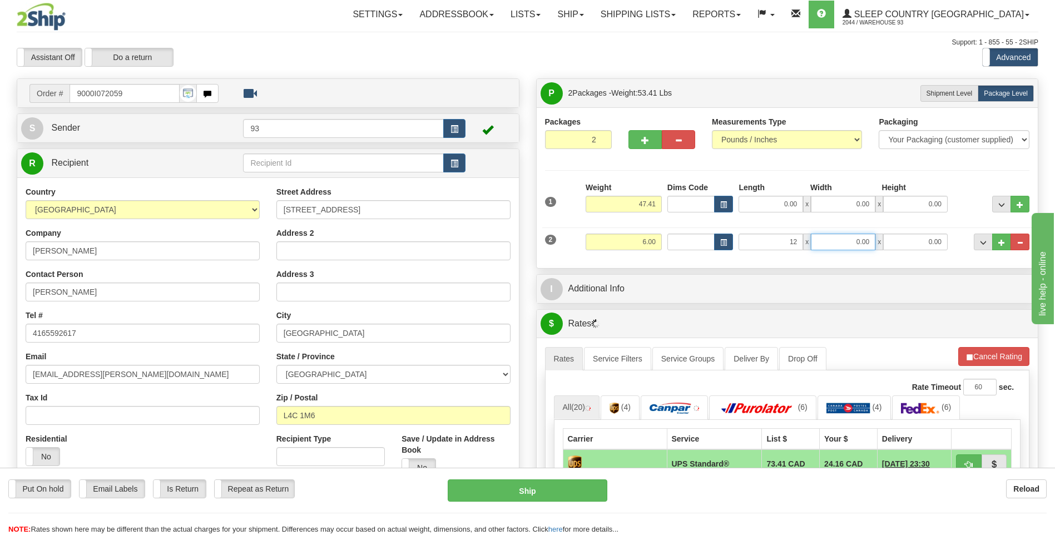
type input "12.00"
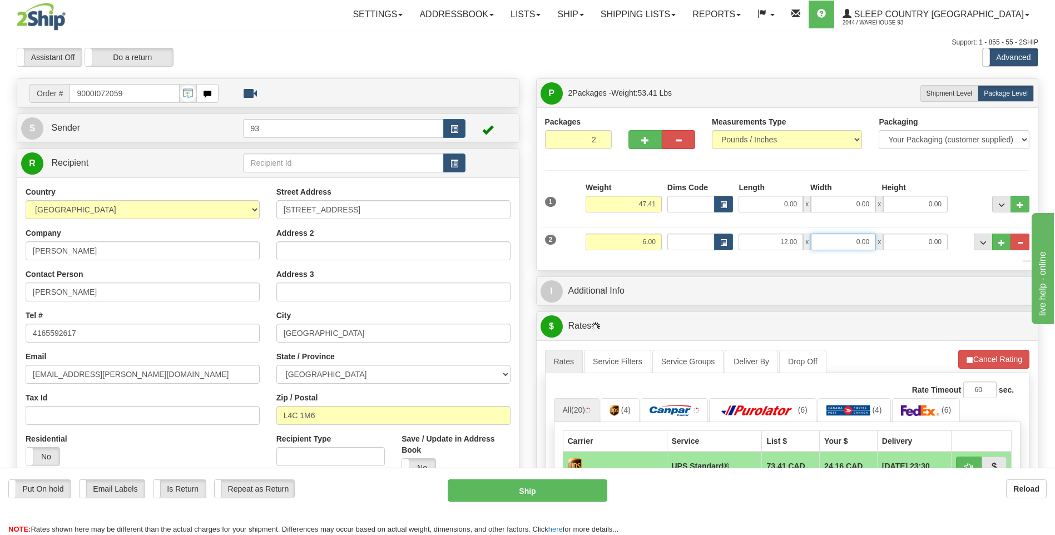
click at [864, 237] on input "0.00" at bounding box center [843, 242] width 65 height 17
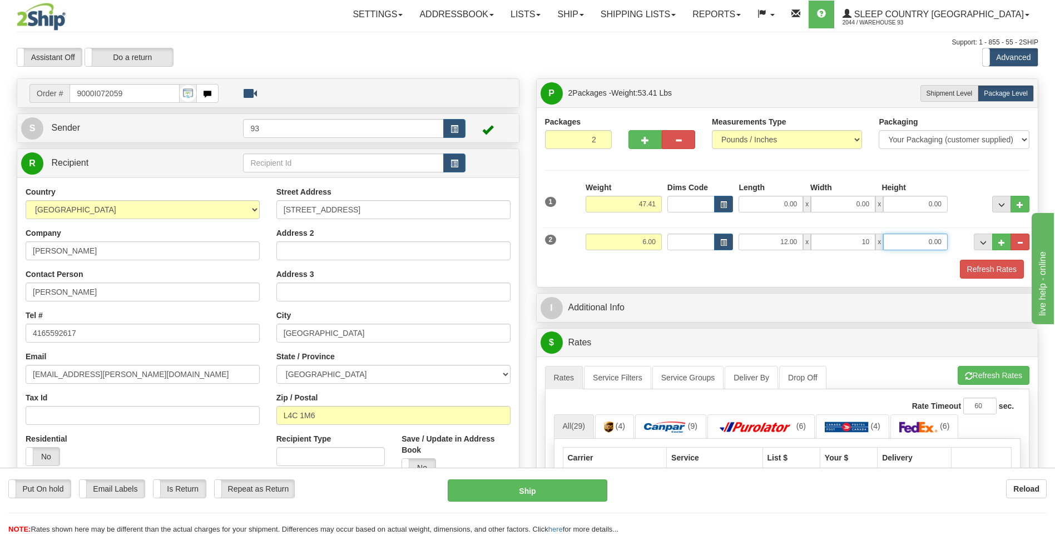
type input "10.00"
click at [903, 247] on input "0.00" at bounding box center [915, 242] width 65 height 17
type input "10.00"
click at [659, 201] on input "47.41" at bounding box center [624, 204] width 76 height 17
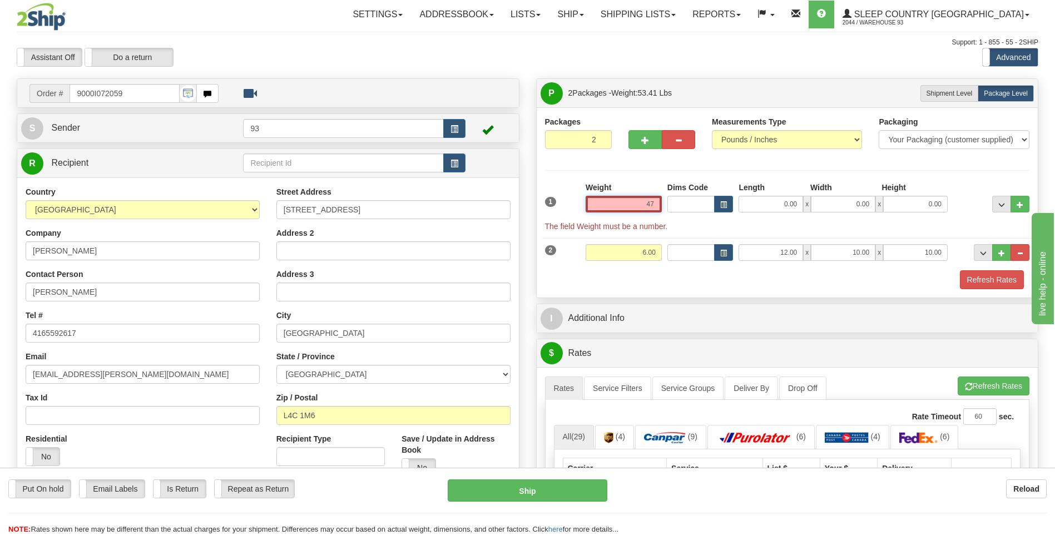
type input "4"
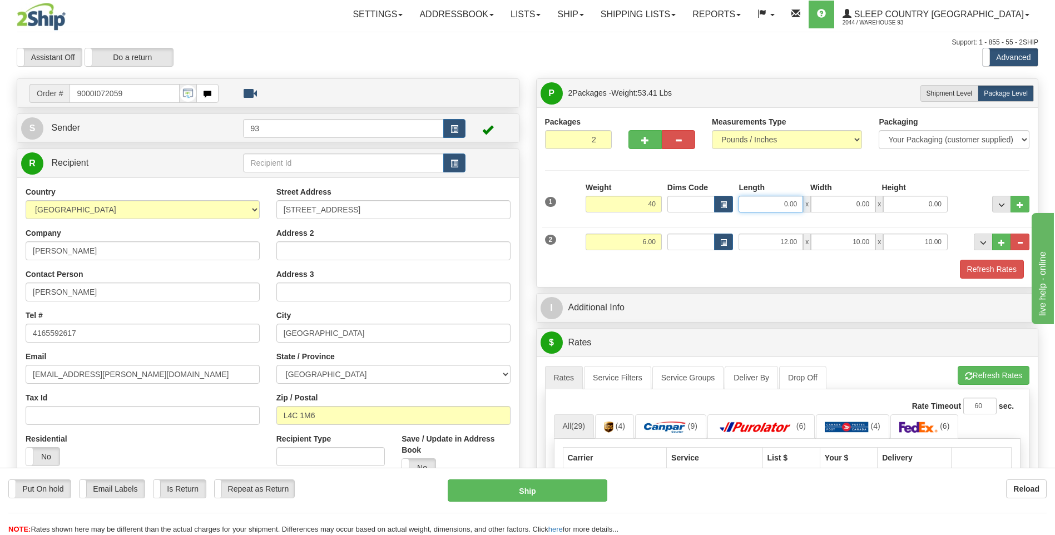
type input "40.00"
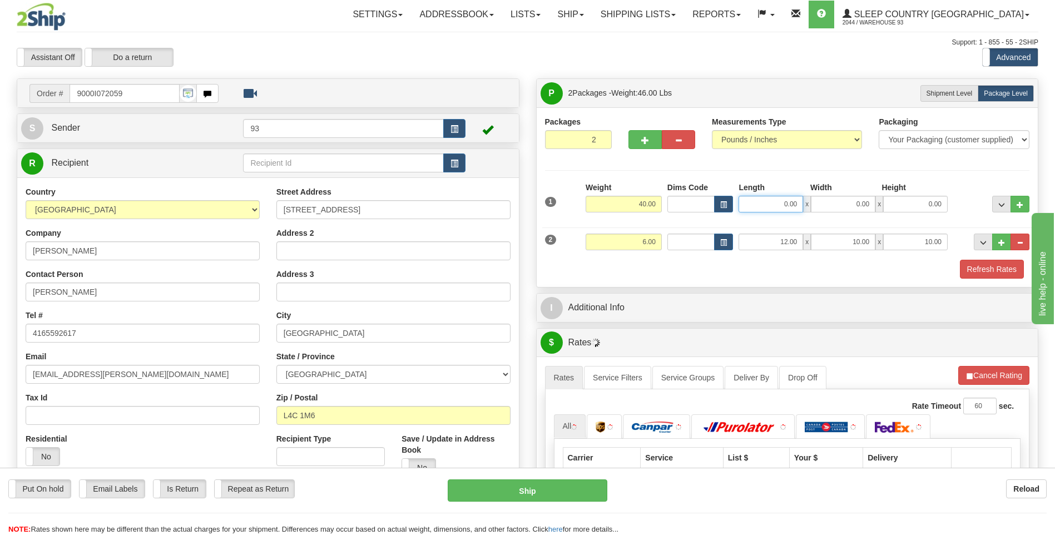
click at [791, 203] on input "0.00" at bounding box center [770, 204] width 65 height 17
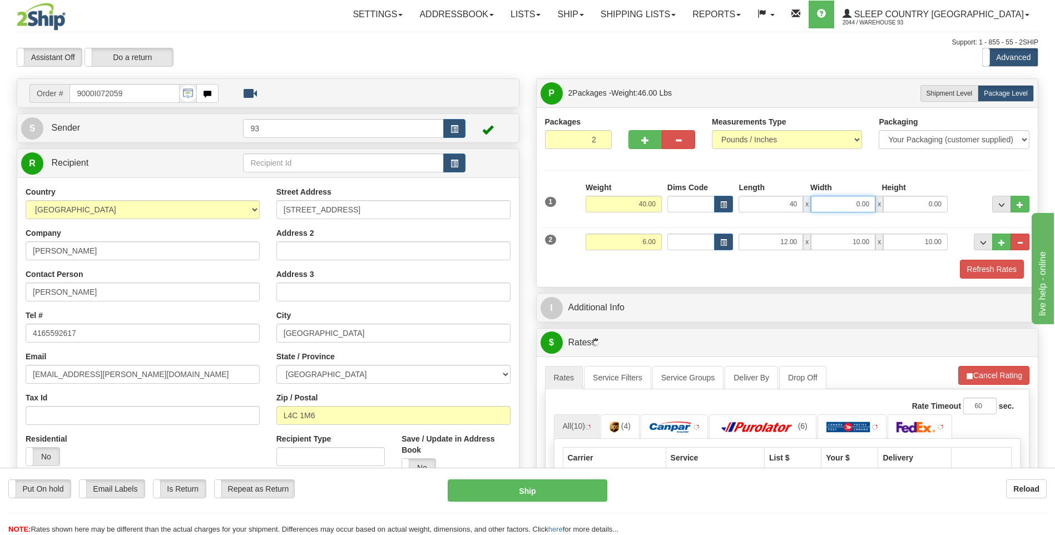
type input "40.00"
click at [844, 211] on input "0.00" at bounding box center [843, 204] width 65 height 17
type input "18.00"
click at [920, 207] on input "0.00" at bounding box center [915, 204] width 65 height 17
type input "18.00"
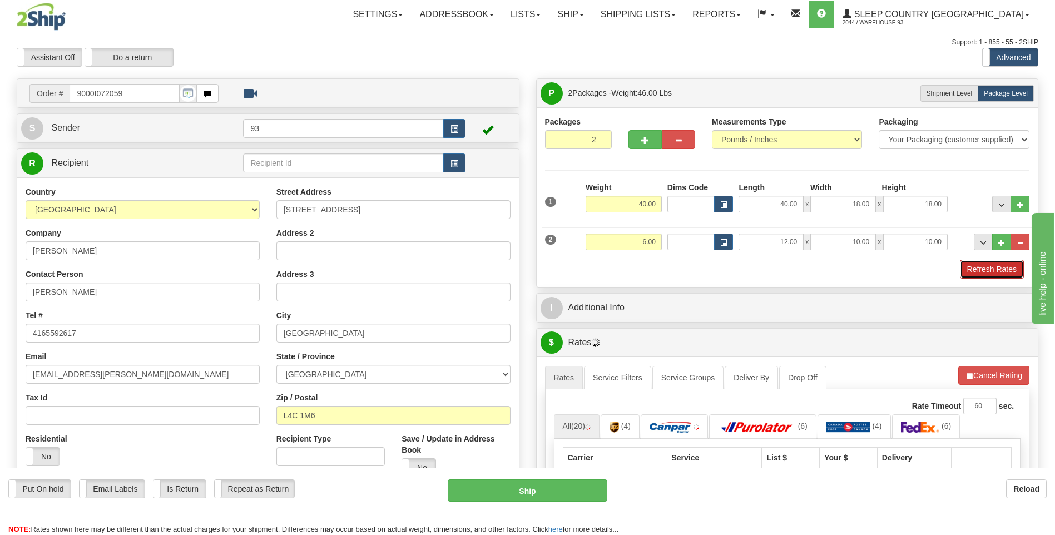
click at [990, 272] on button "Refresh Rates" at bounding box center [992, 269] width 64 height 19
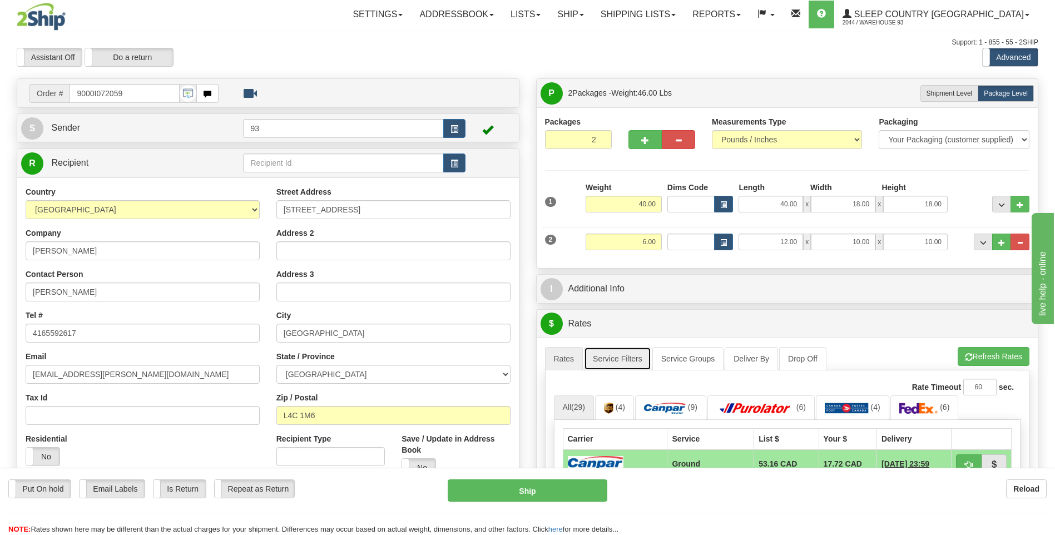
click at [624, 356] on link "Service Filters" at bounding box center [617, 358] width 67 height 23
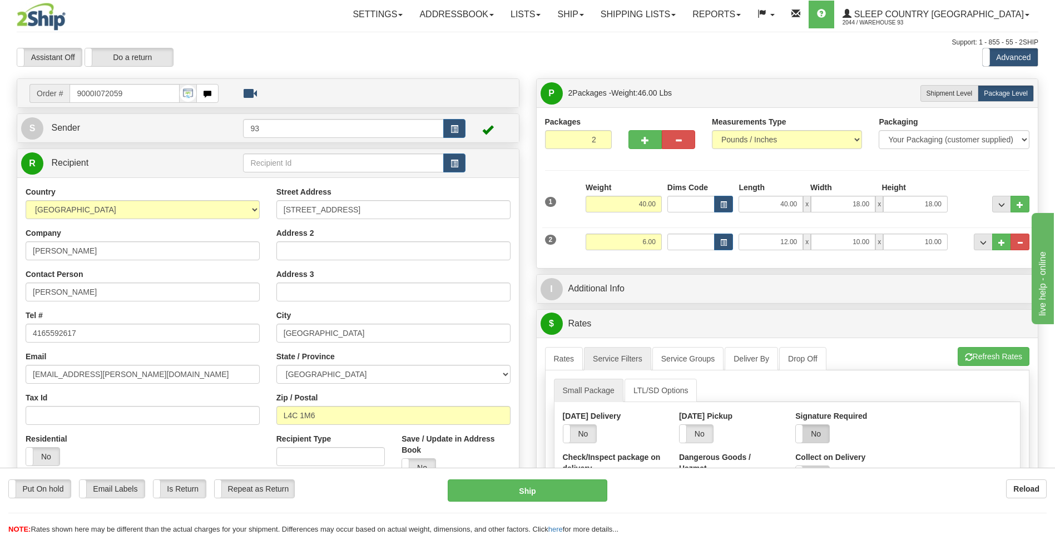
click at [817, 434] on label "No" at bounding box center [812, 434] width 33 height 18
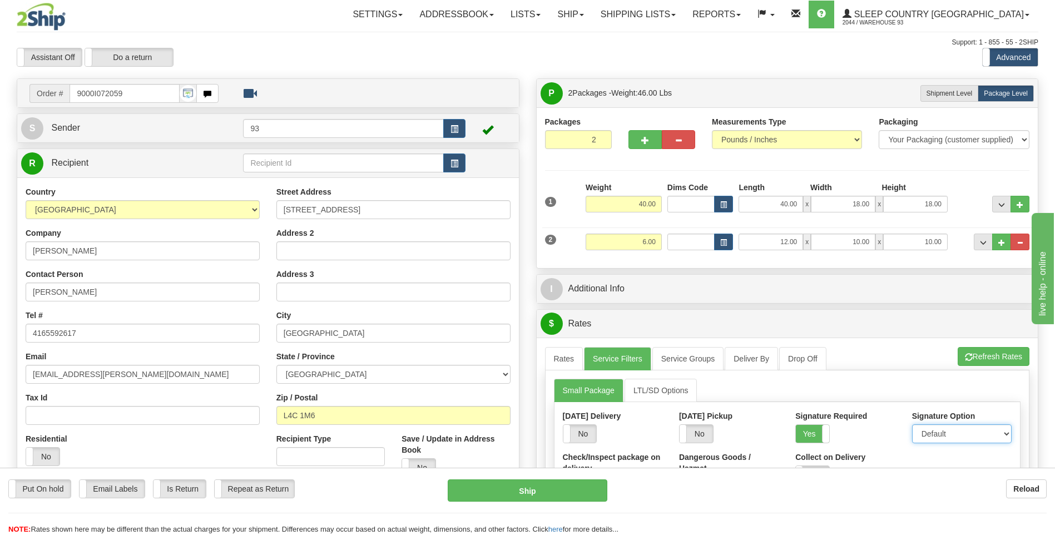
click at [923, 432] on select "Default Adult Direct Indirect No Signature Required" at bounding box center [962, 433] width 100 height 19
select select "1"
click at [912, 424] on select "Default Adult Direct Indirect No Signature Required" at bounding box center [962, 433] width 100 height 19
click at [575, 356] on link "Rates" at bounding box center [564, 358] width 38 height 23
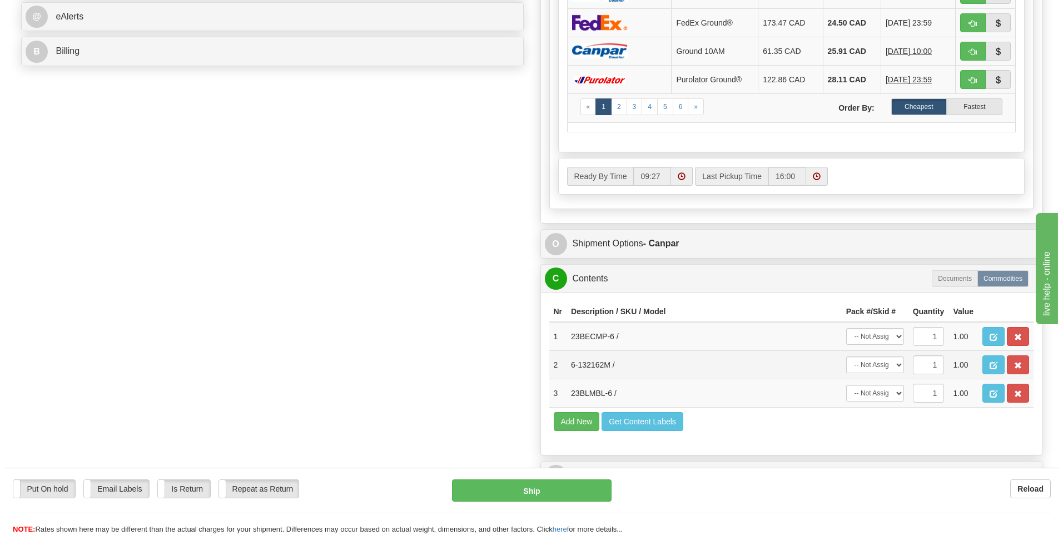
scroll to position [500, 0]
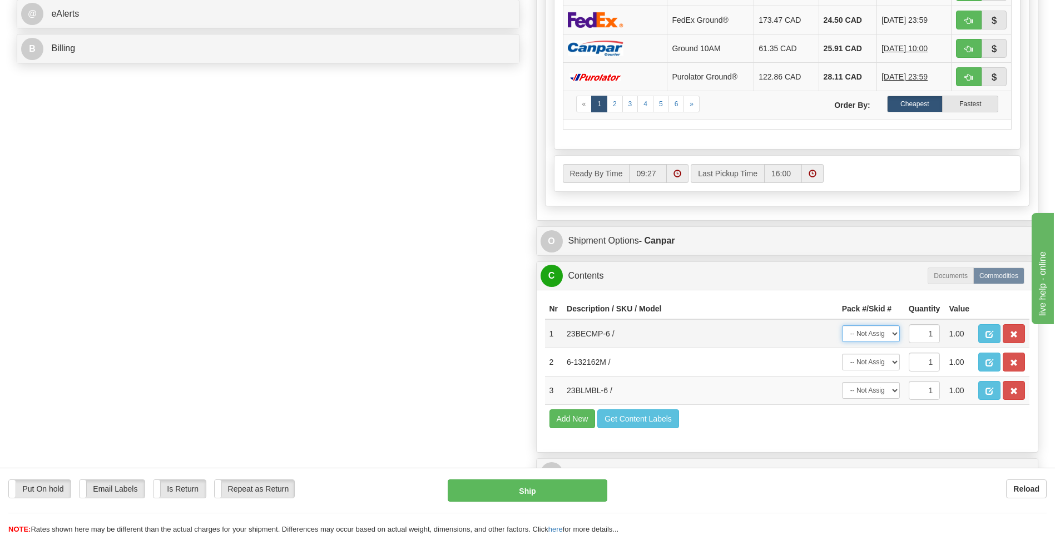
click at [871, 335] on select "-- Not Assigned -- Package 1 Package 2" at bounding box center [871, 333] width 58 height 17
select select "1"
click at [842, 325] on select "-- Not Assigned -- Package 1 Package 2" at bounding box center [871, 333] width 58 height 17
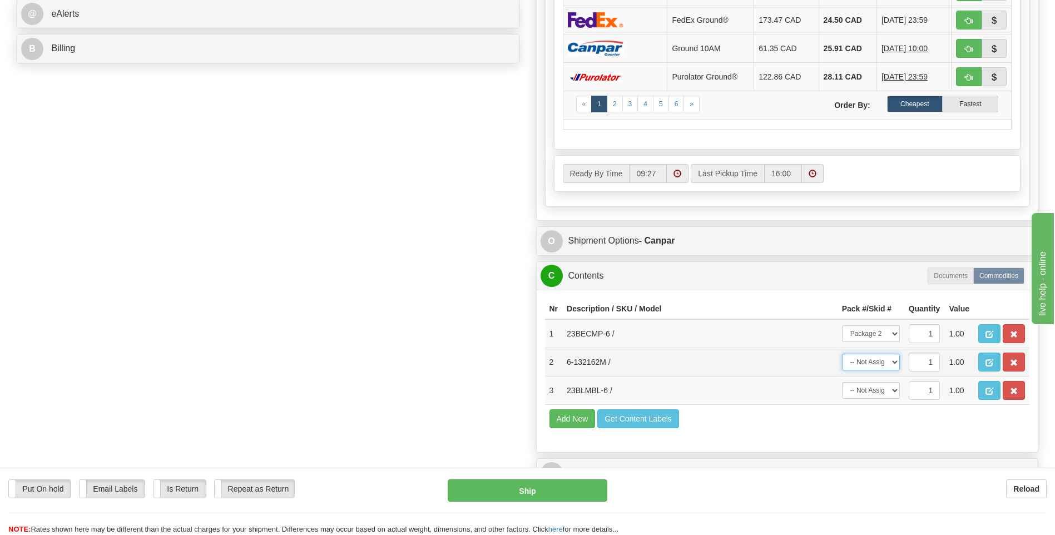
click at [879, 367] on select "-- Not Assigned -- Package 1 Package 2" at bounding box center [871, 362] width 58 height 17
select select "0"
click at [842, 354] on select "-- Not Assigned -- Package 1 Package 2" at bounding box center [871, 362] width 58 height 17
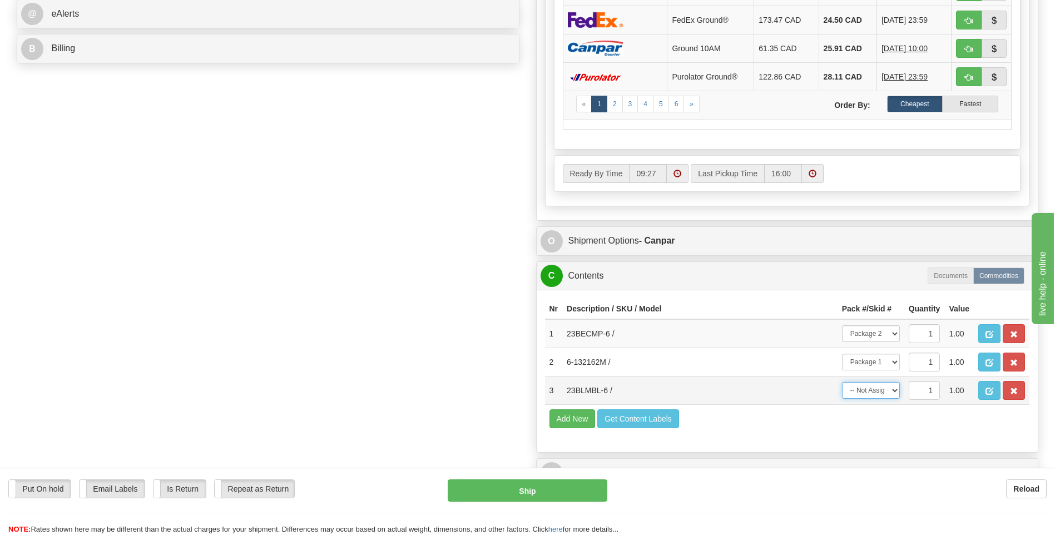
click at [867, 391] on select "-- Not Assigned -- Package 1 Package 2" at bounding box center [871, 390] width 58 height 17
select select "1"
click at [842, 382] on select "-- Not Assigned -- Package 1 Package 2" at bounding box center [871, 390] width 58 height 17
click at [603, 492] on button "Ship" at bounding box center [527, 490] width 159 height 22
type input "1"
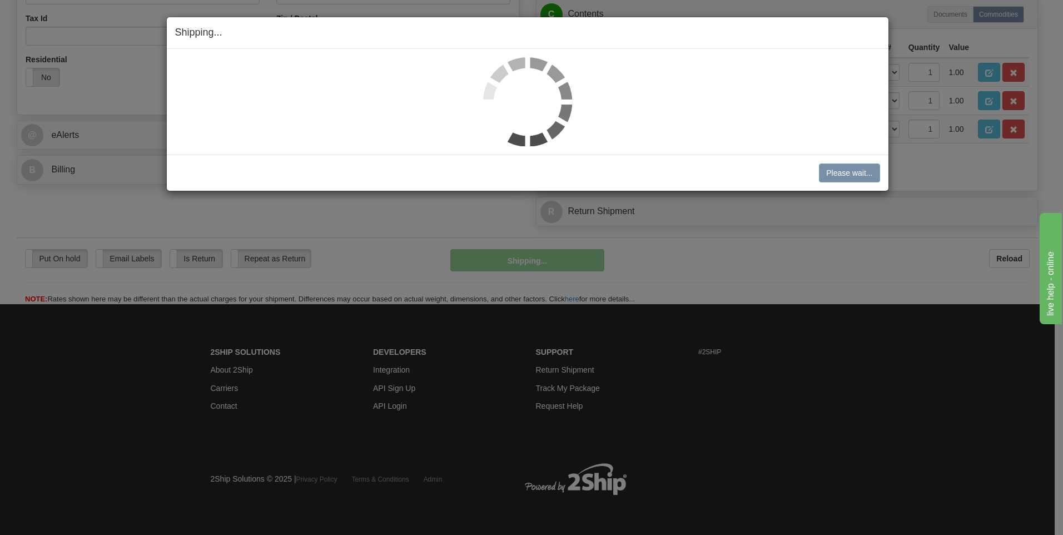
scroll to position [379, 0]
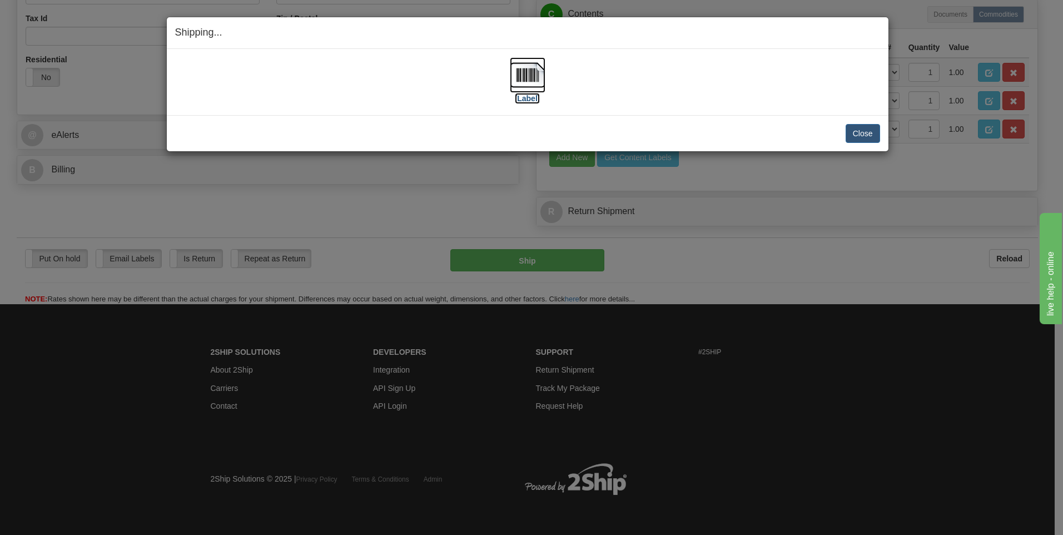
click at [532, 78] on img at bounding box center [528, 75] width 36 height 36
click at [856, 130] on button "Close" at bounding box center [863, 133] width 34 height 19
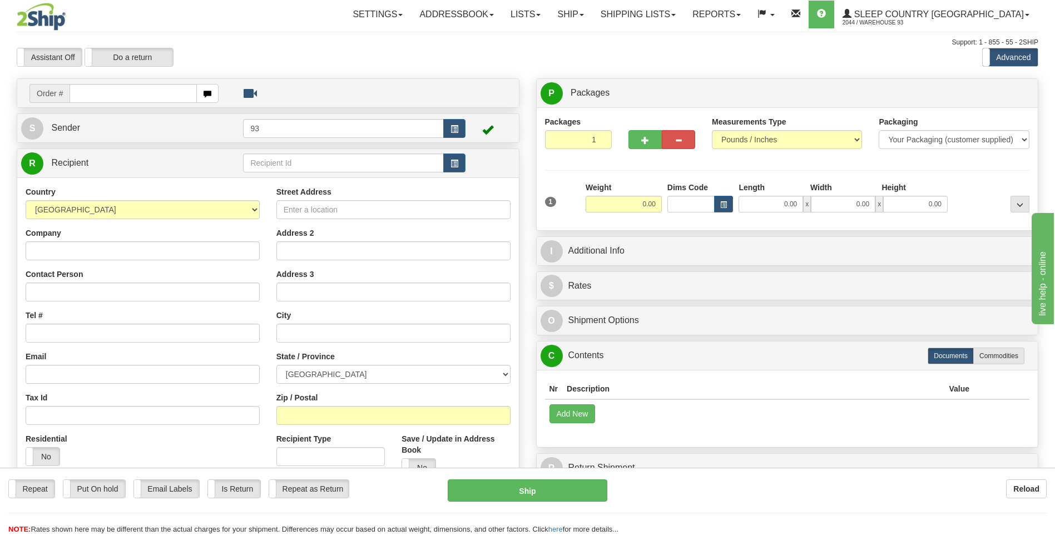
click at [154, 93] on input "text" at bounding box center [133, 93] width 127 height 19
type input "9000I072228"
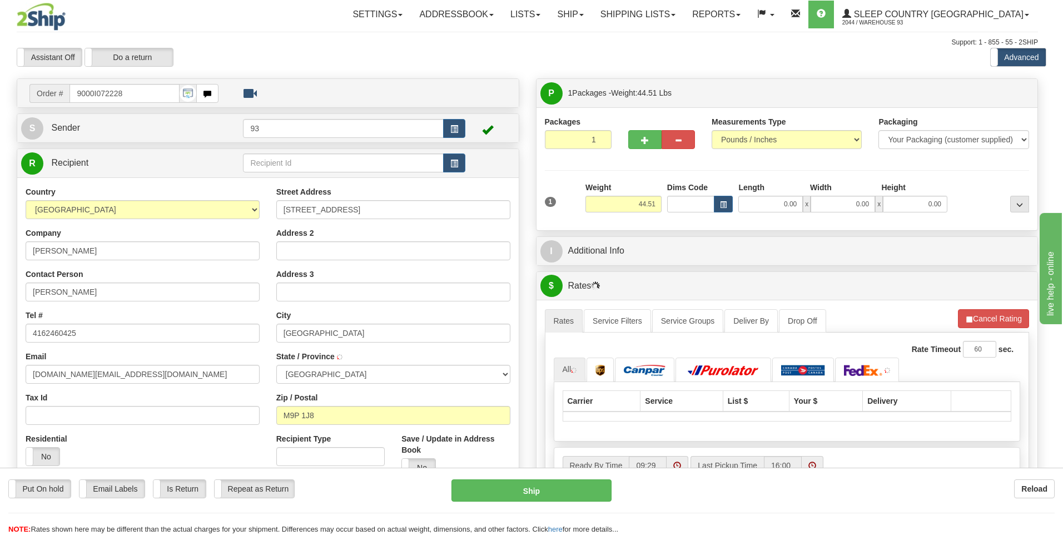
type input "ETOBICOKE"
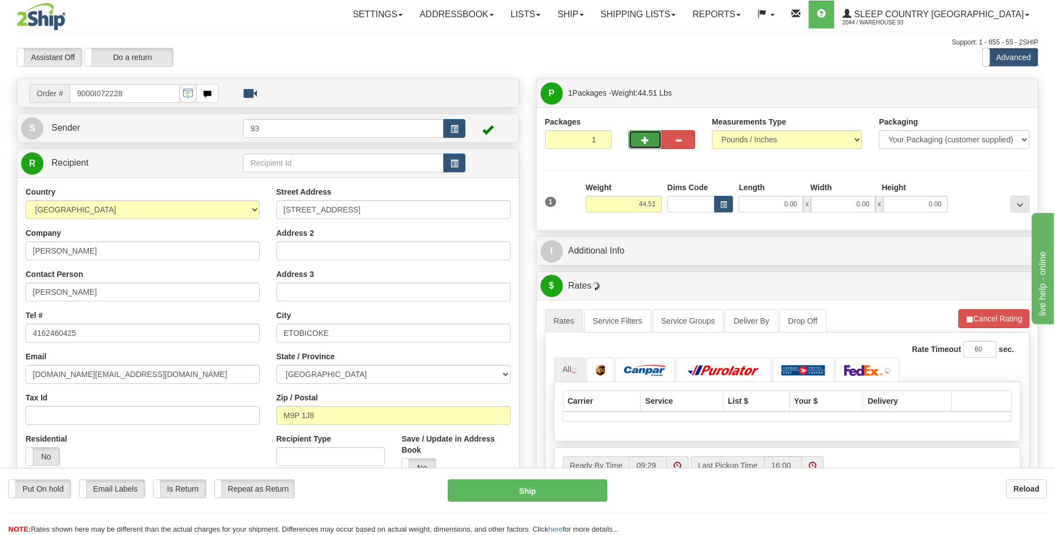
click at [648, 148] on button "button" at bounding box center [644, 139] width 33 height 19
type input "2"
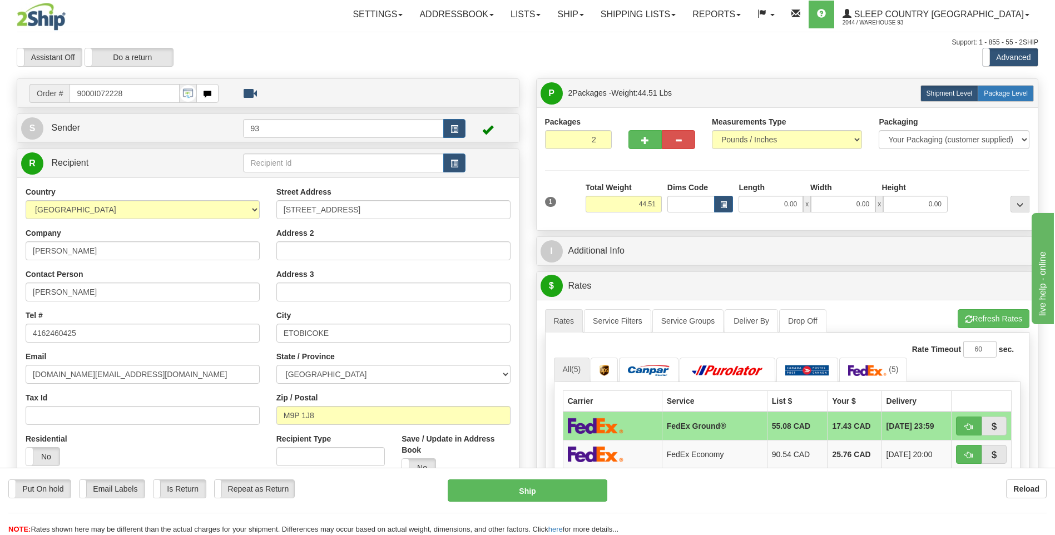
click at [1013, 101] on label "Package Level Pack.." at bounding box center [1006, 93] width 56 height 17
radio input "true"
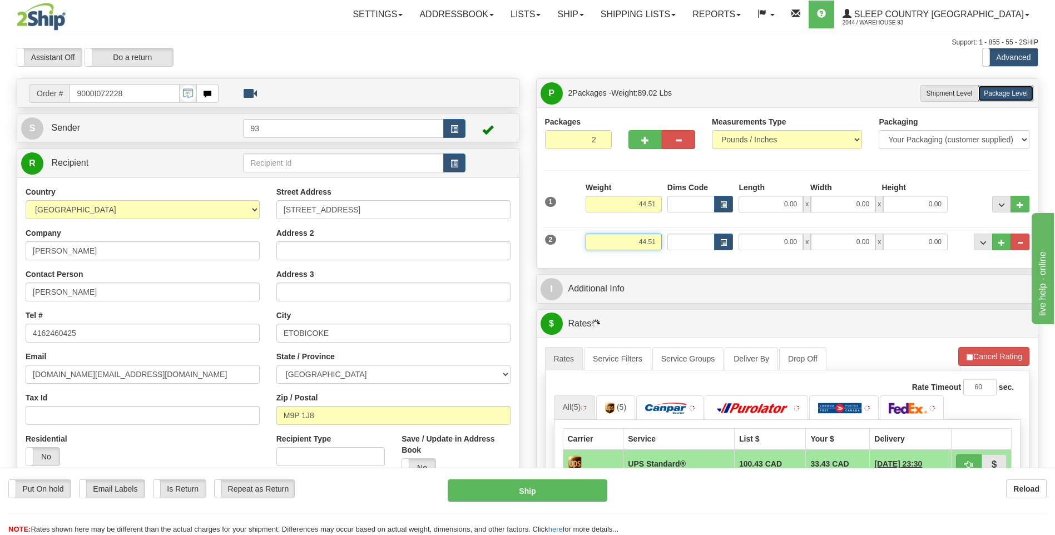
click at [660, 236] on input "44.51" at bounding box center [624, 242] width 76 height 17
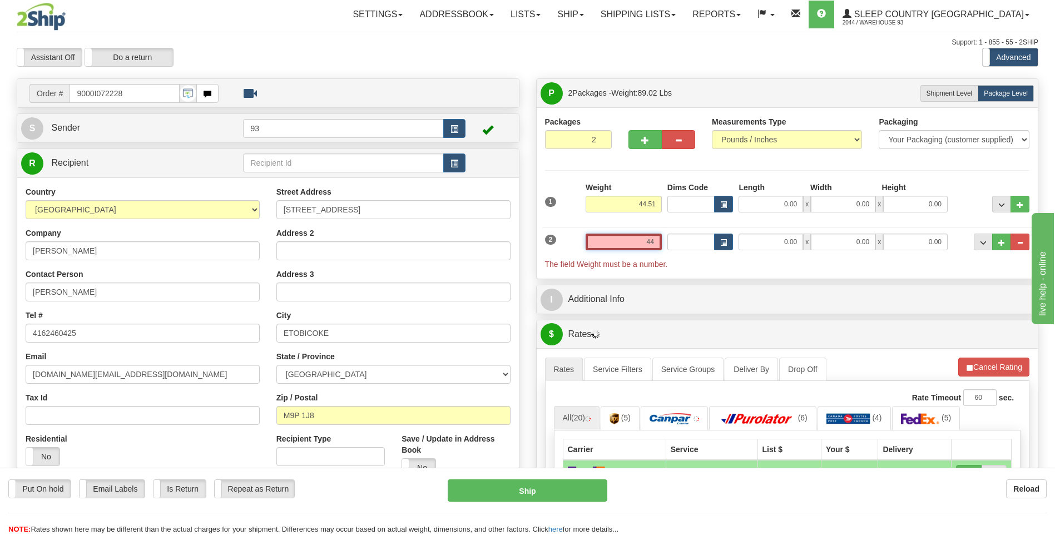
type input "4"
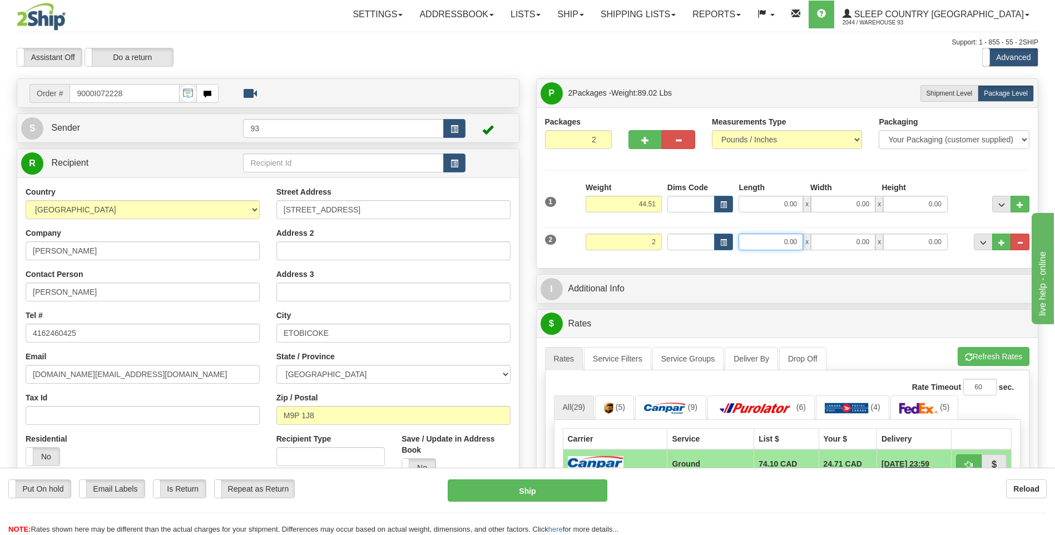
type input "2.00"
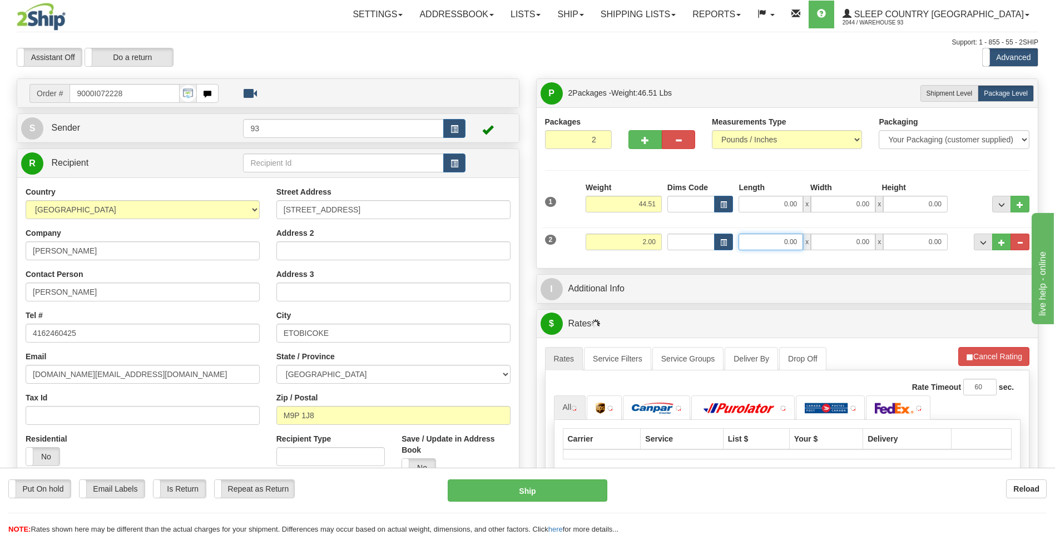
click at [761, 243] on input "0.00" at bounding box center [770, 242] width 65 height 17
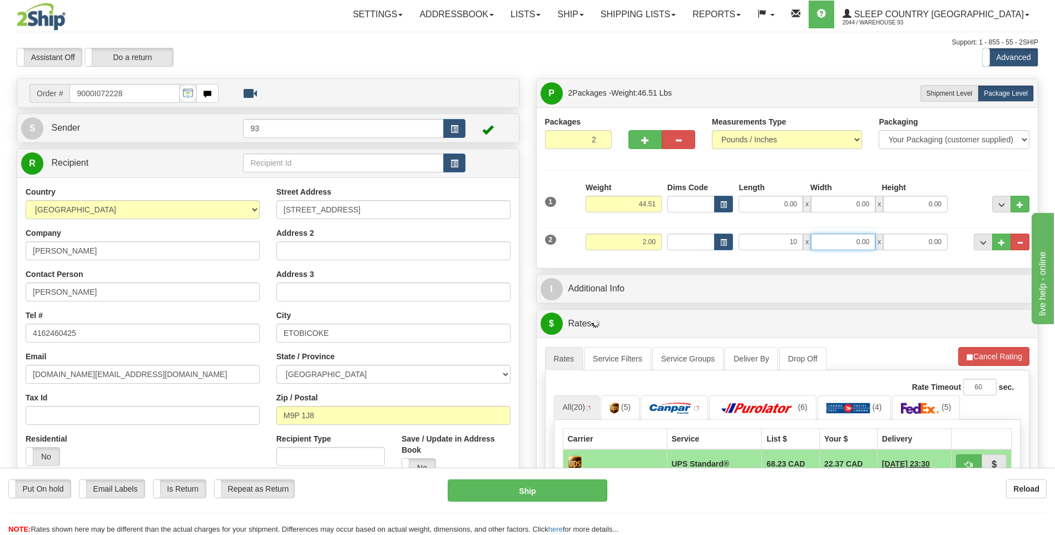
type input "10.00"
click at [846, 243] on input "0.00" at bounding box center [843, 242] width 65 height 17
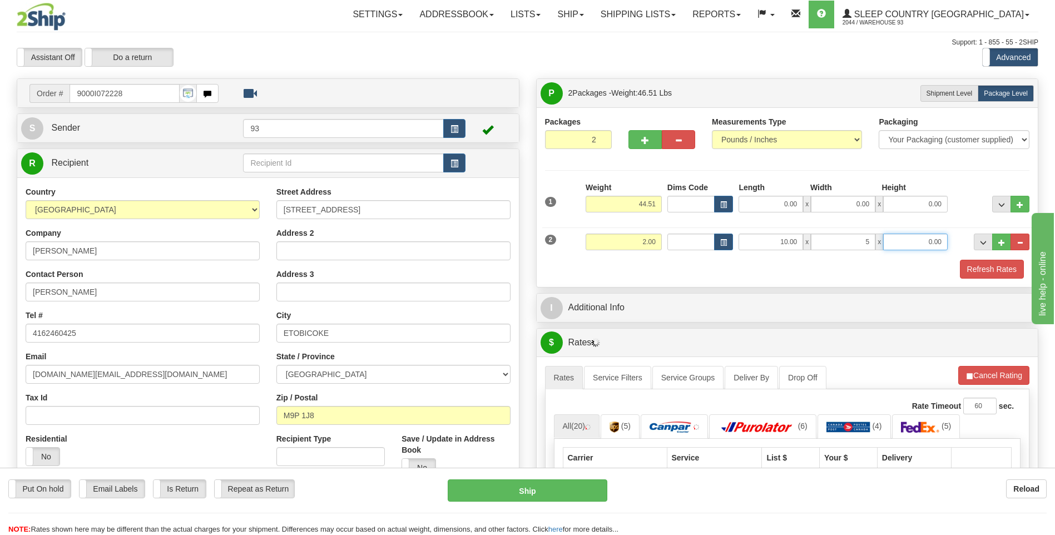
type input "5.00"
click at [884, 243] on input "0.00" at bounding box center [915, 242] width 65 height 17
type input "5.00"
click at [656, 201] on input "44.51" at bounding box center [624, 204] width 76 height 17
type input "42.00"
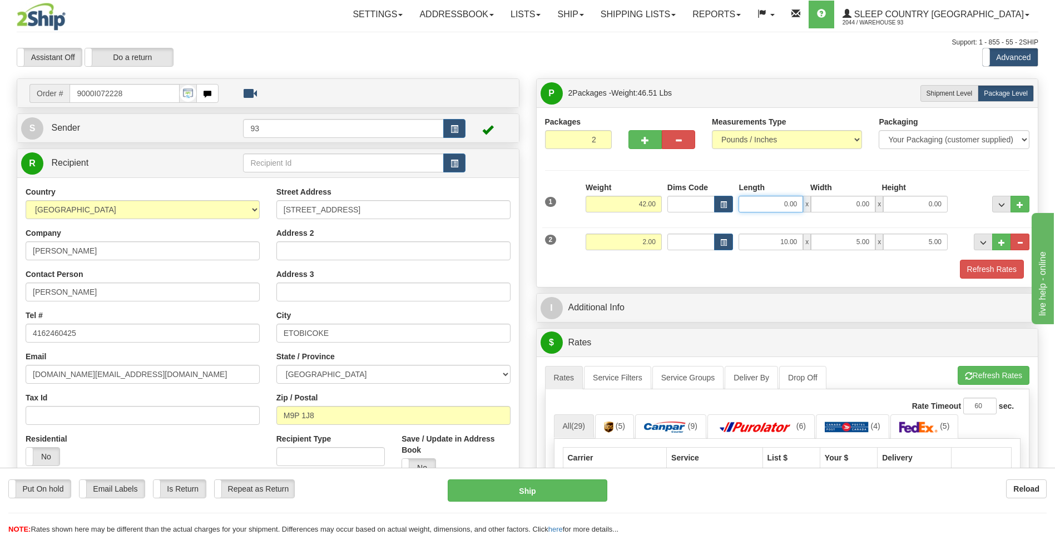
click at [778, 197] on input "0.00" at bounding box center [770, 204] width 65 height 17
type input "40.00"
click at [850, 207] on input "0.00" at bounding box center [843, 204] width 65 height 17
type input "18.00"
click at [910, 200] on input "0.00" at bounding box center [915, 204] width 65 height 17
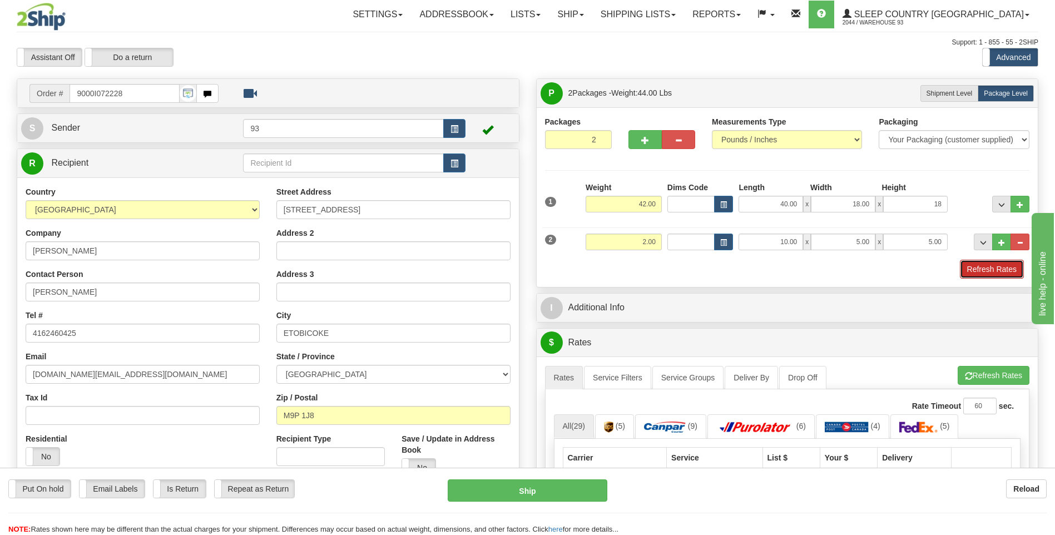
type input "18.00"
click at [1003, 266] on button "Refresh Rates" at bounding box center [992, 269] width 64 height 19
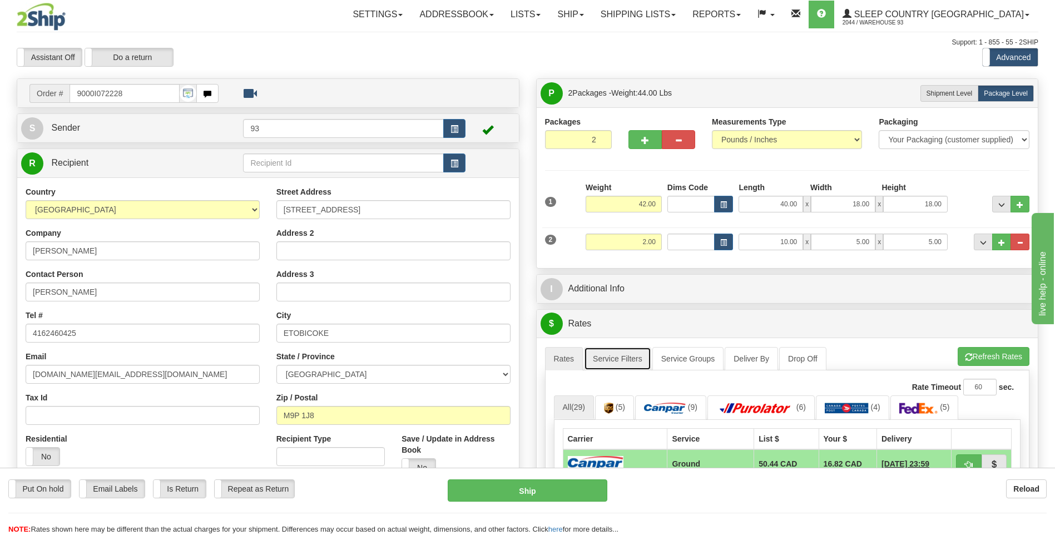
click at [618, 359] on link "Service Filters" at bounding box center [617, 358] width 67 height 23
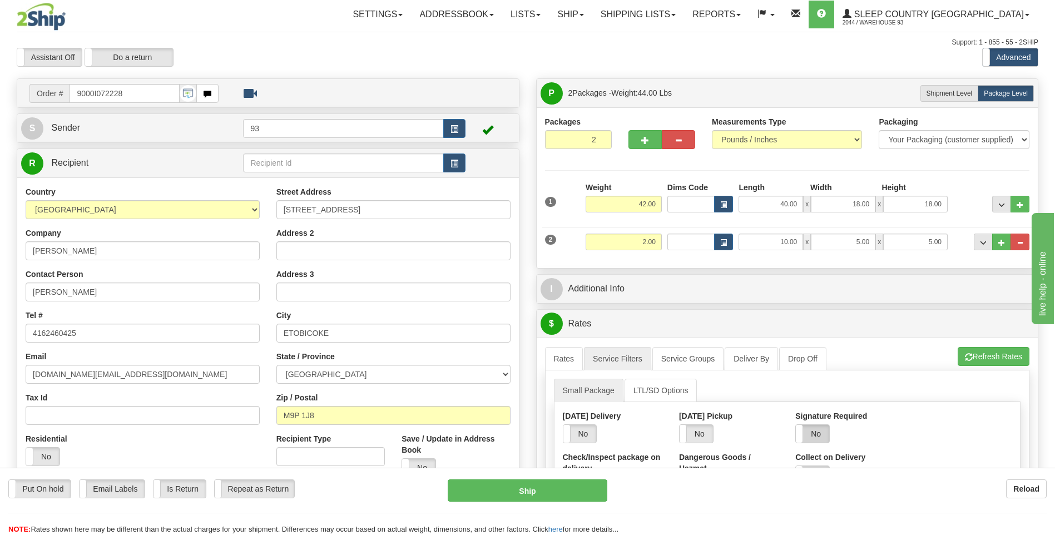
click at [818, 433] on label "No" at bounding box center [812, 434] width 33 height 18
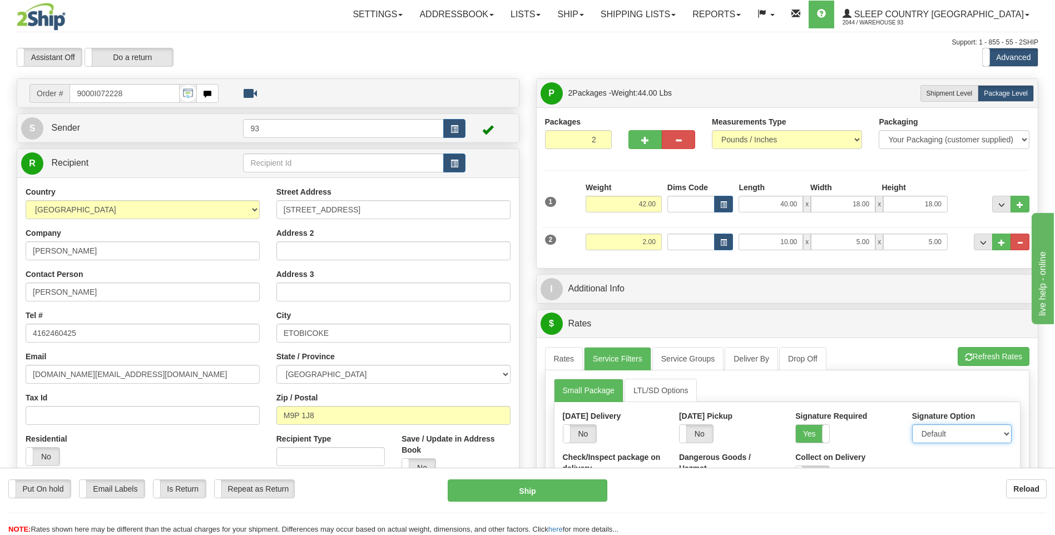
click at [970, 432] on select "Default Adult Direct Indirect No Signature Required" at bounding box center [962, 433] width 100 height 19
select select "1"
click at [912, 424] on select "Default Adult Direct Indirect No Signature Required" at bounding box center [962, 433] width 100 height 19
click at [566, 359] on link "Rates" at bounding box center [564, 358] width 38 height 23
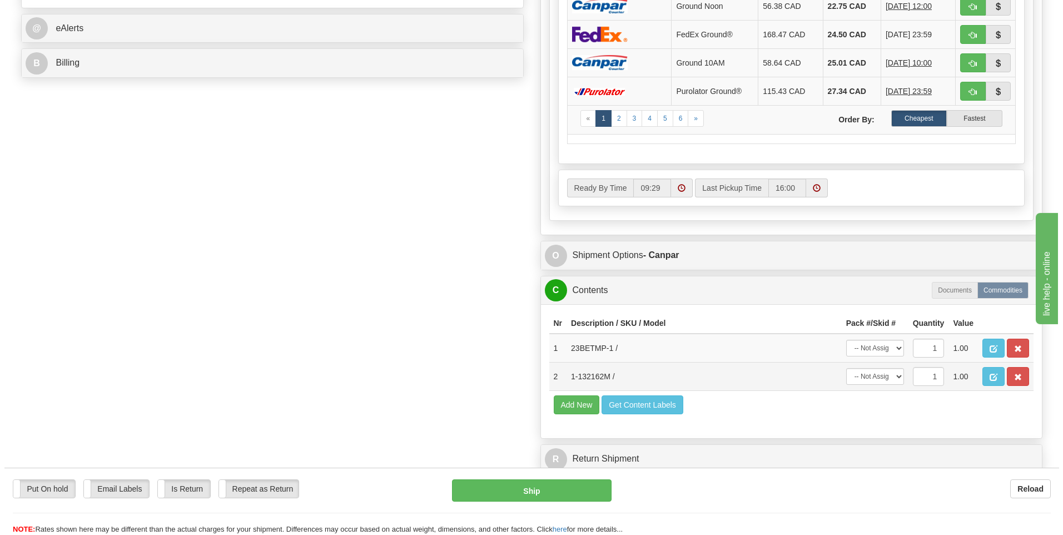
scroll to position [500, 0]
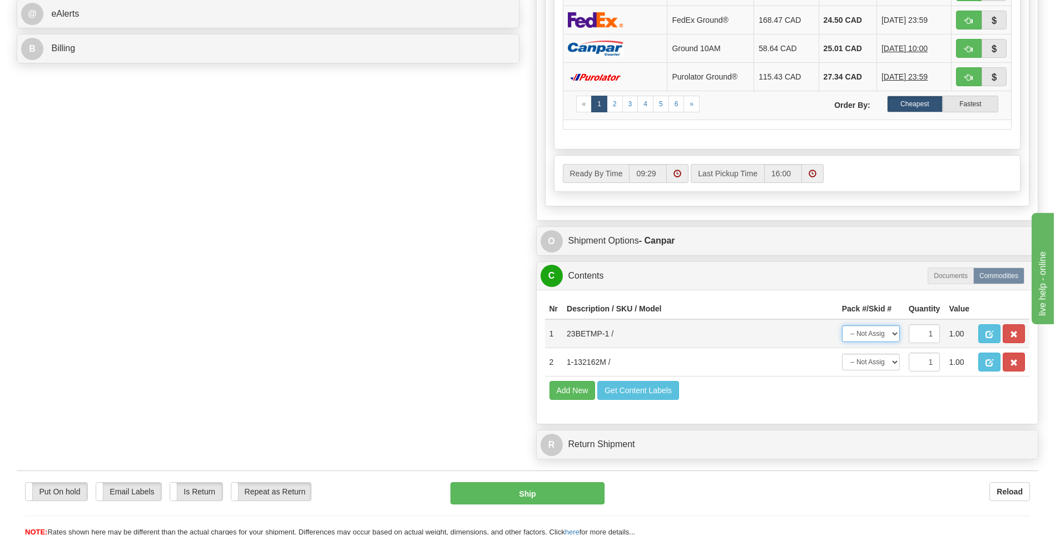
click at [870, 333] on select "-- Not Assigned -- Package 1 Package 2" at bounding box center [871, 333] width 58 height 17
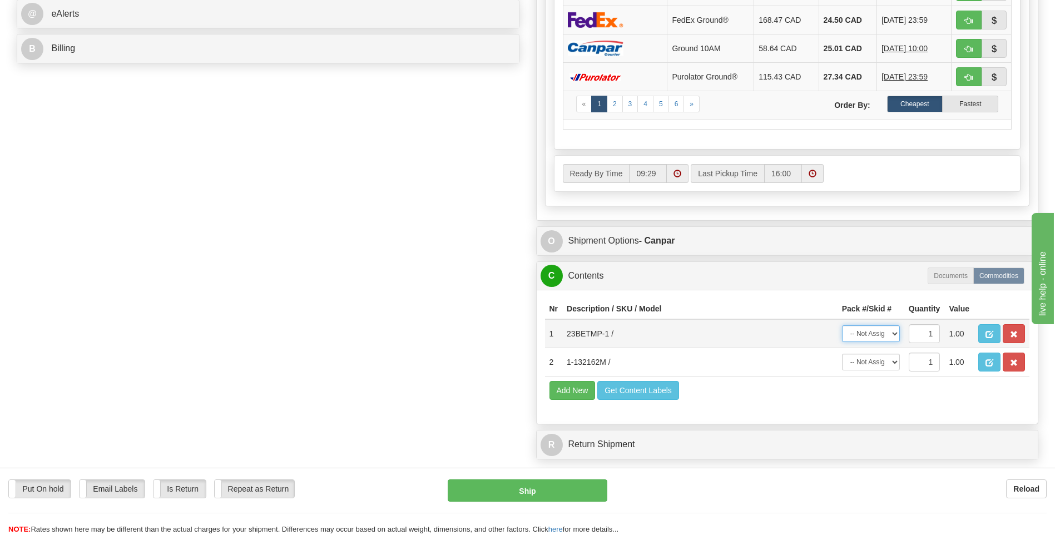
select select "1"
click at [842, 325] on select "-- Not Assigned -- Package 1 Package 2" at bounding box center [871, 333] width 58 height 17
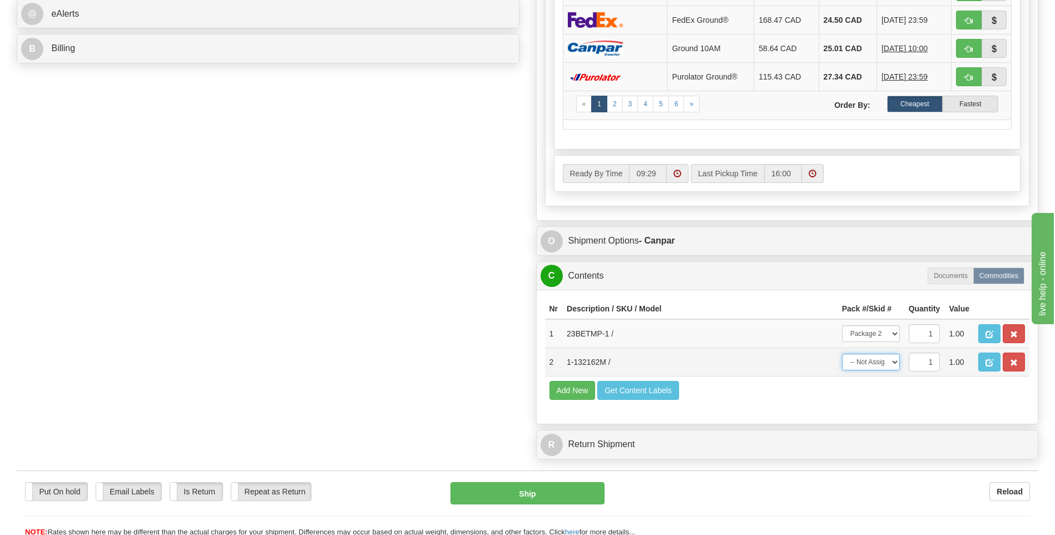
click at [878, 361] on select "-- Not Assigned -- Package 1 Package 2" at bounding box center [871, 362] width 58 height 17
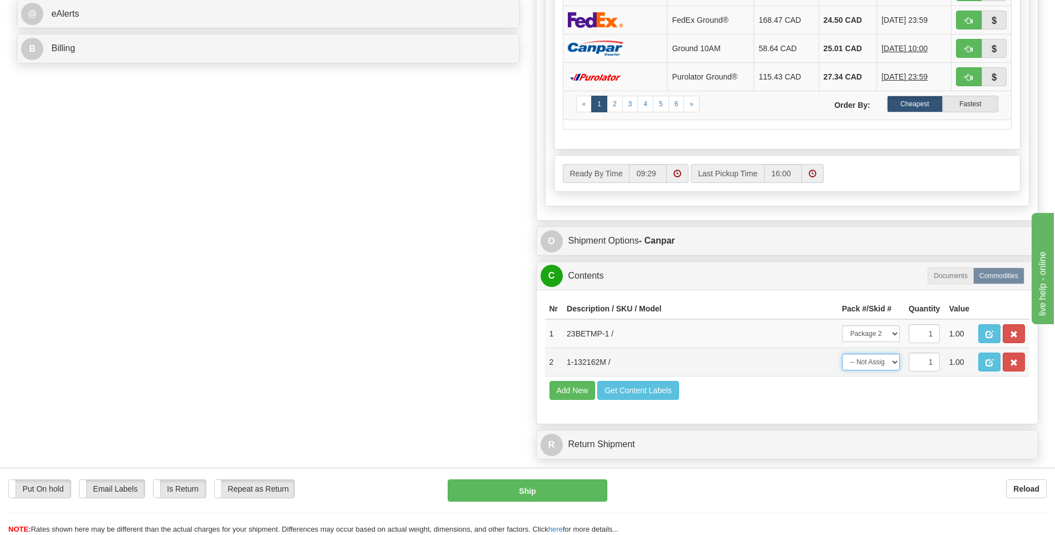
select select "0"
click at [842, 354] on select "-- Not Assigned -- Package 1 Package 2" at bounding box center [871, 362] width 58 height 17
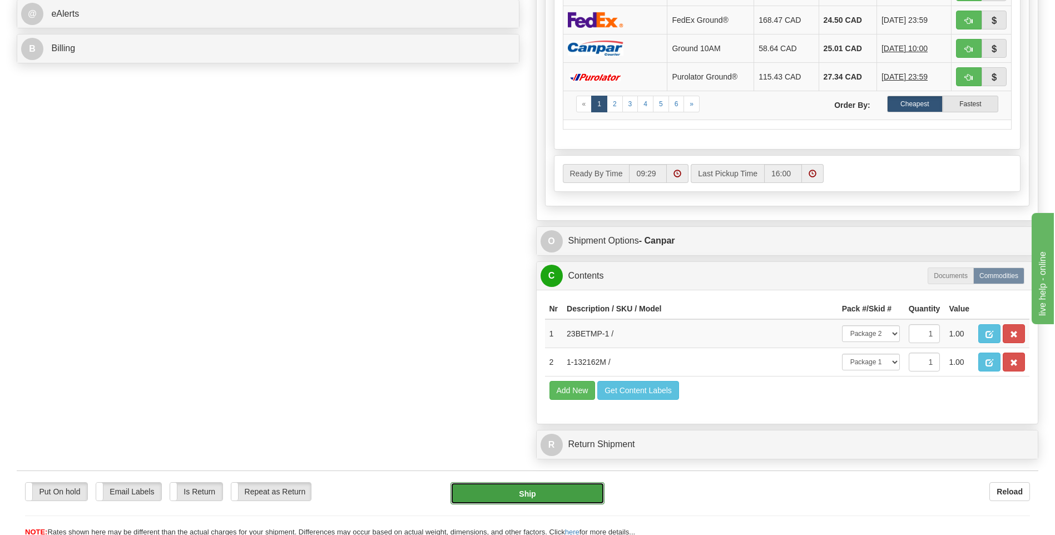
click at [522, 496] on button "Ship" at bounding box center [526, 493] width 153 height 22
type input "1"
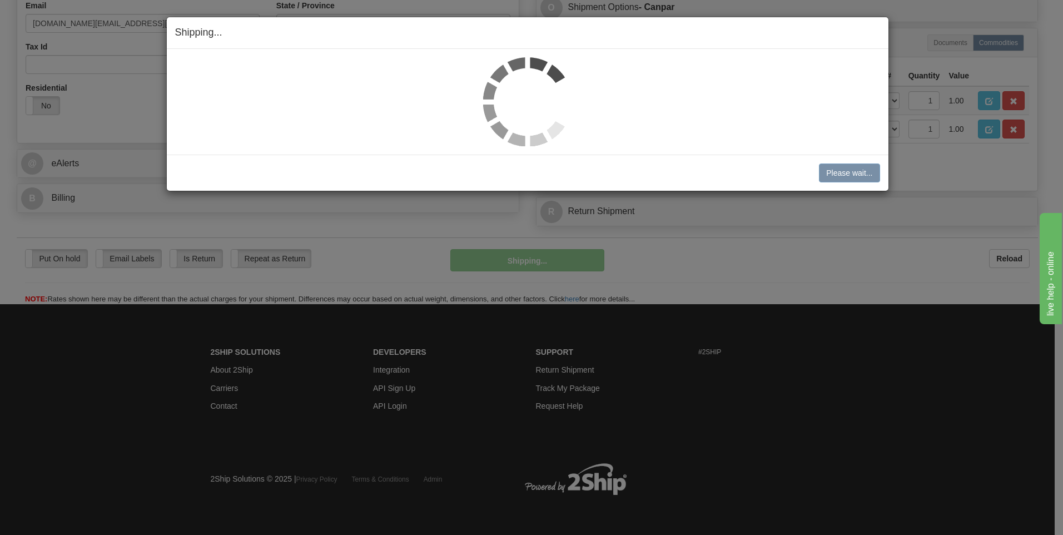
scroll to position [351, 0]
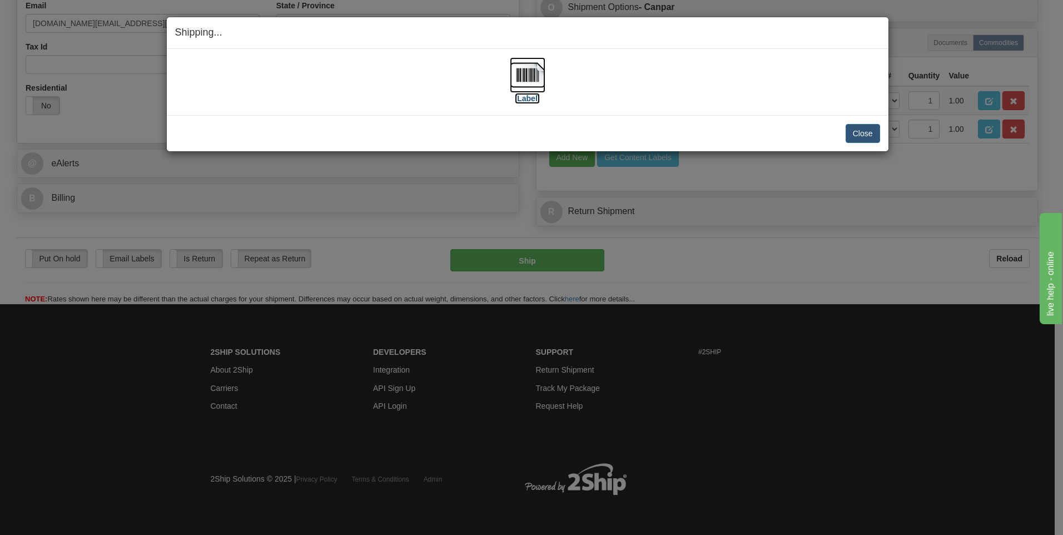
click at [529, 76] on img at bounding box center [528, 75] width 36 height 36
click at [867, 133] on button "Close" at bounding box center [863, 133] width 34 height 19
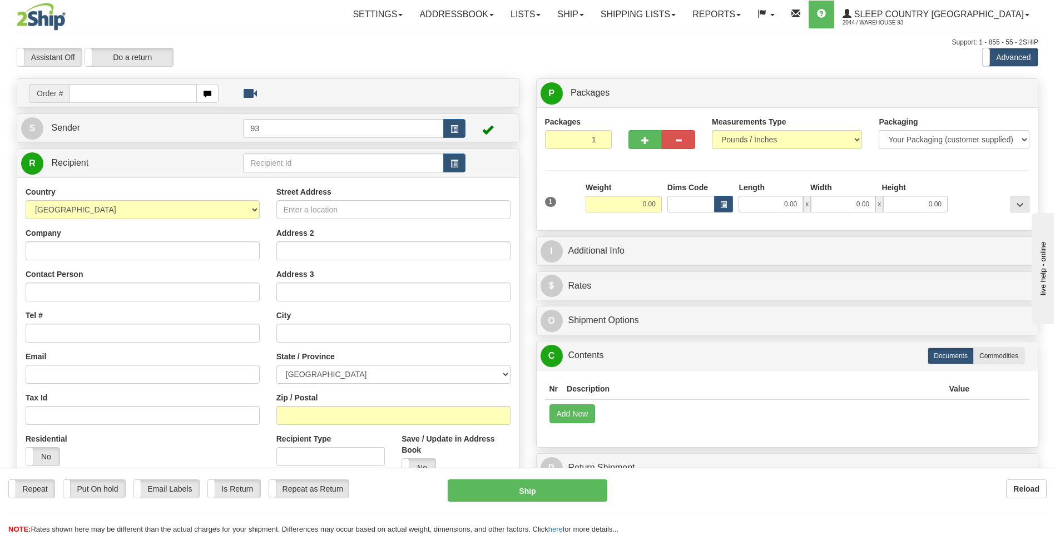
click at [107, 90] on input "text" at bounding box center [133, 93] width 127 height 19
type input "9000I072288"
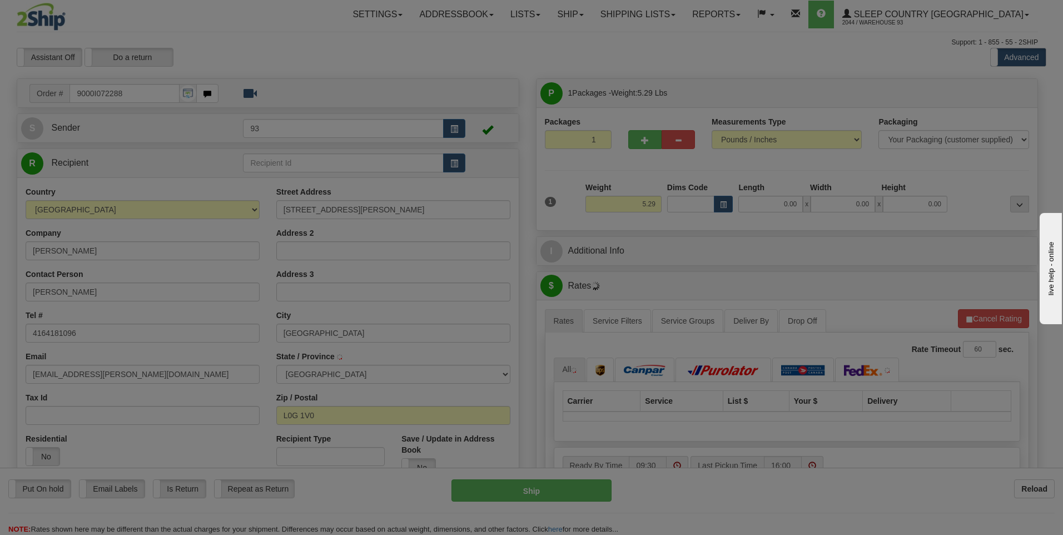
type input "SHARON"
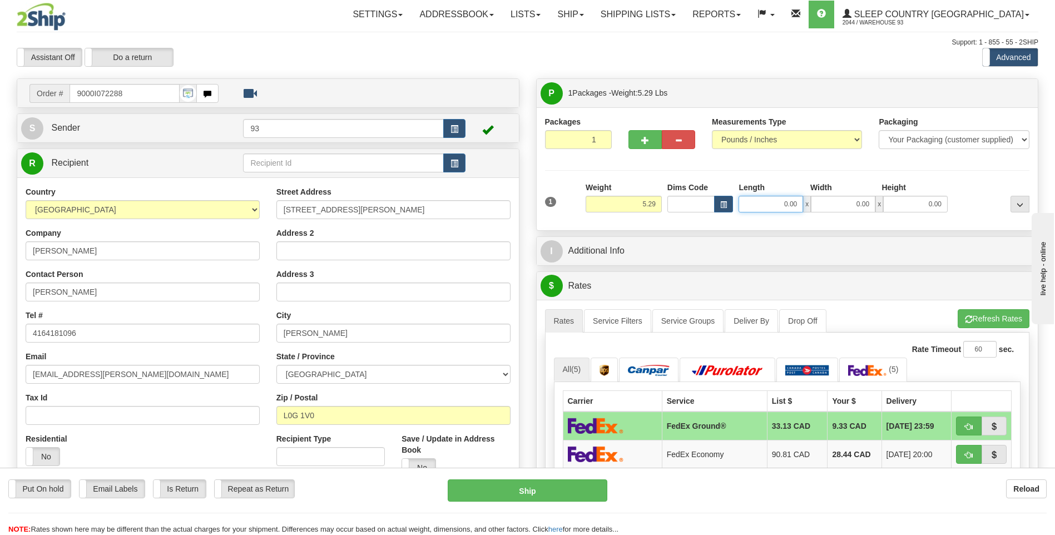
click at [761, 206] on input "0.00" at bounding box center [770, 204] width 65 height 17
type input "18.00"
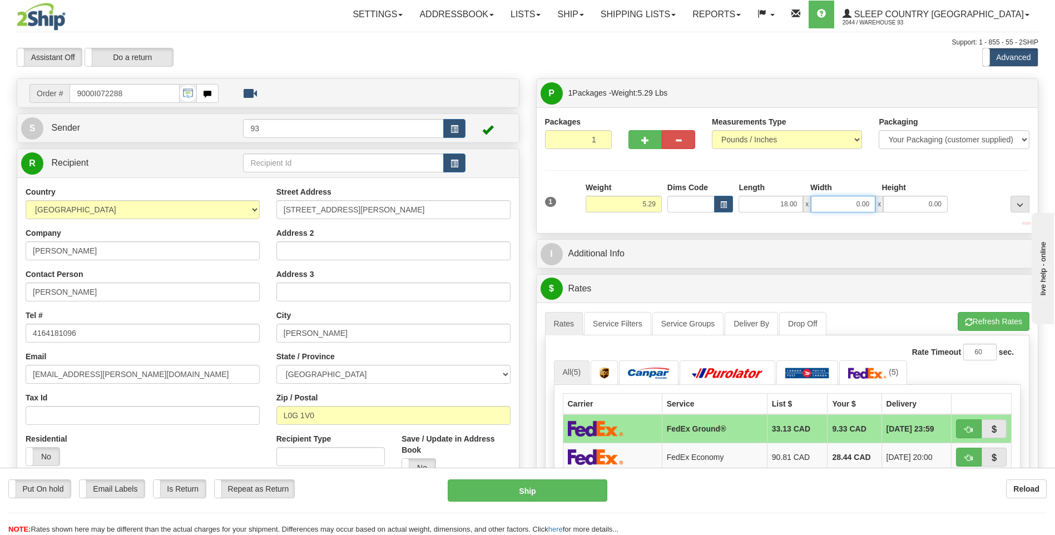
click at [846, 201] on input "0.00" at bounding box center [843, 204] width 65 height 17
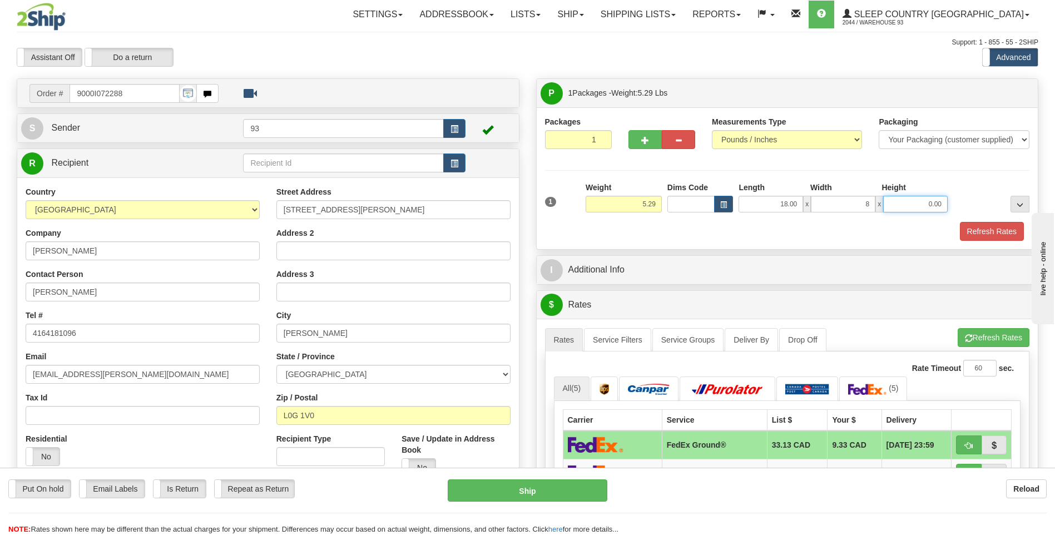
type input "8.00"
click at [910, 199] on input "0.00" at bounding box center [915, 204] width 65 height 17
type input "8.00"
click at [979, 231] on button "Refresh Rates" at bounding box center [992, 231] width 64 height 19
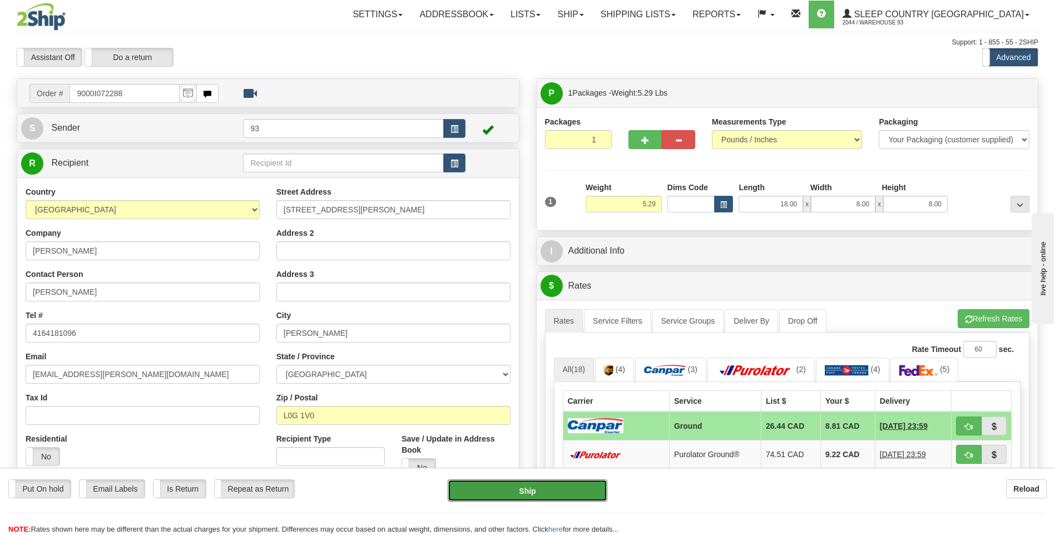
click at [579, 492] on button "Ship" at bounding box center [527, 490] width 159 height 22
type input "1"
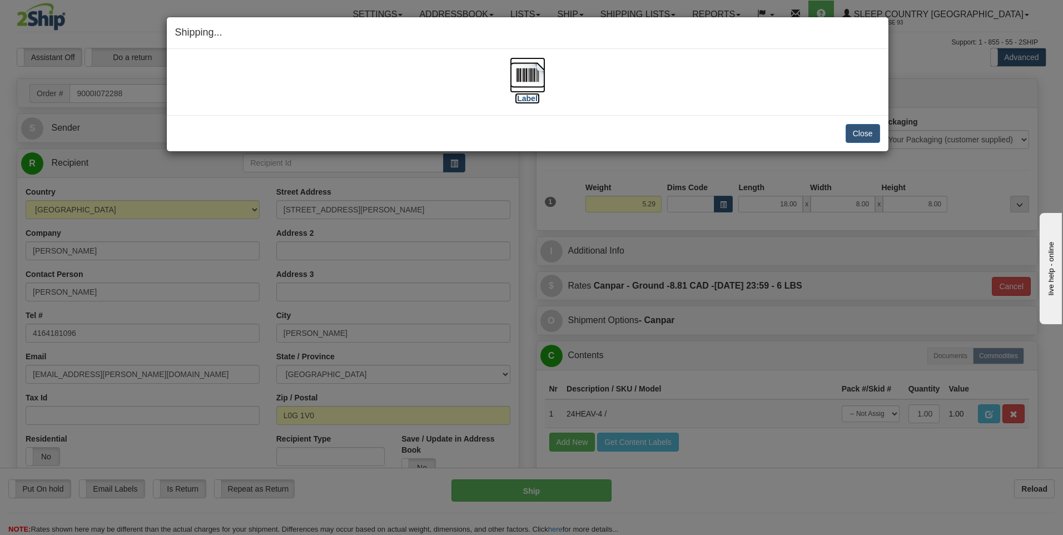
click at [537, 69] on img at bounding box center [528, 75] width 36 height 36
click at [858, 133] on button "Close" at bounding box center [863, 133] width 34 height 19
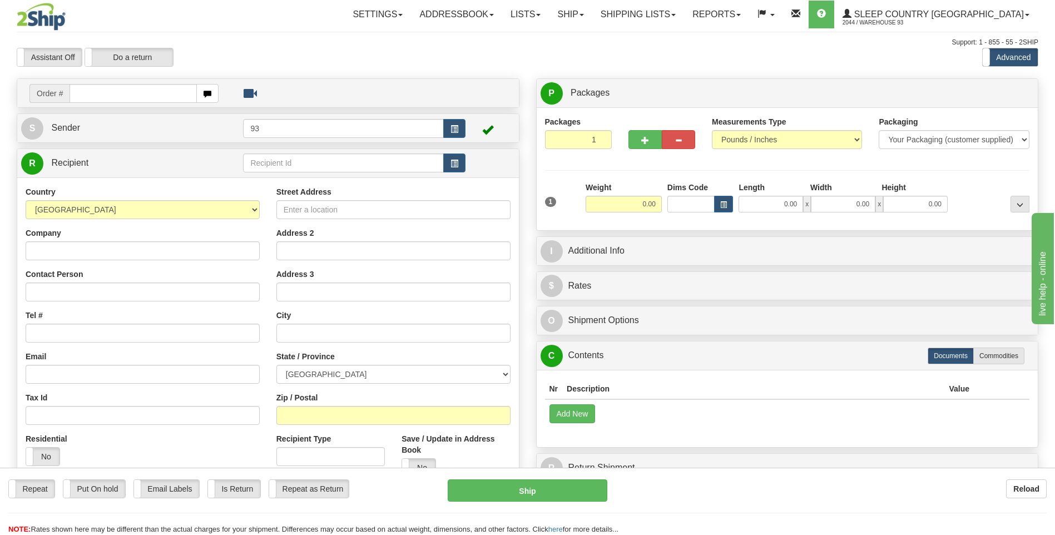
click at [130, 94] on input "text" at bounding box center [133, 93] width 127 height 19
type input "9000I072302"
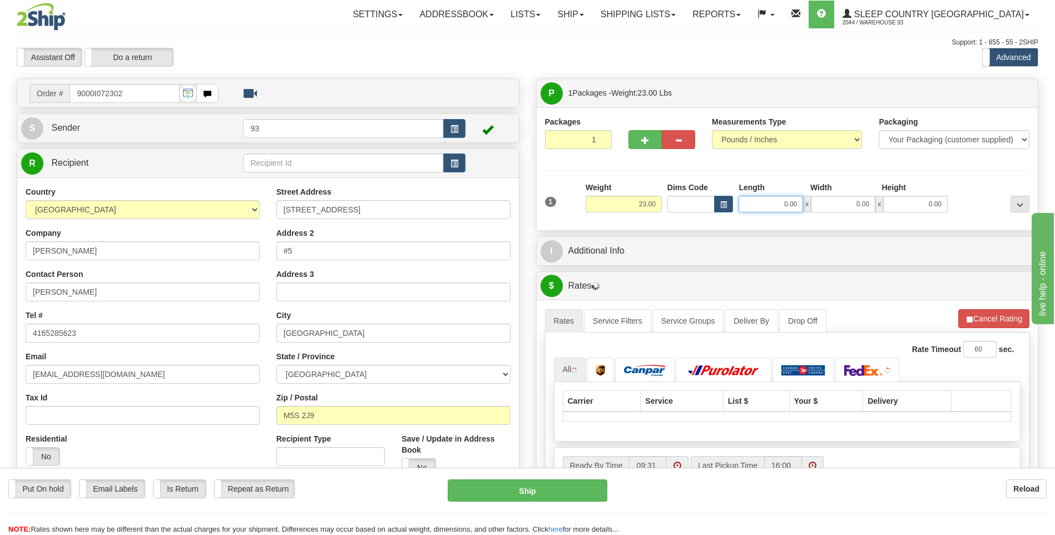
click at [757, 201] on input "0.00" at bounding box center [770, 204] width 65 height 17
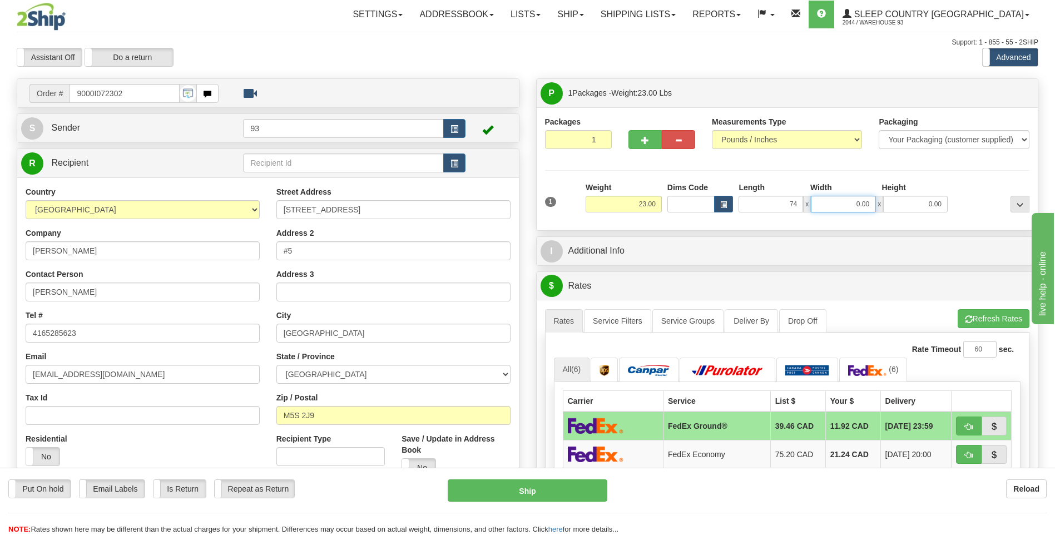
type input "74.00"
click at [847, 198] on input "0.00" at bounding box center [843, 204] width 65 height 17
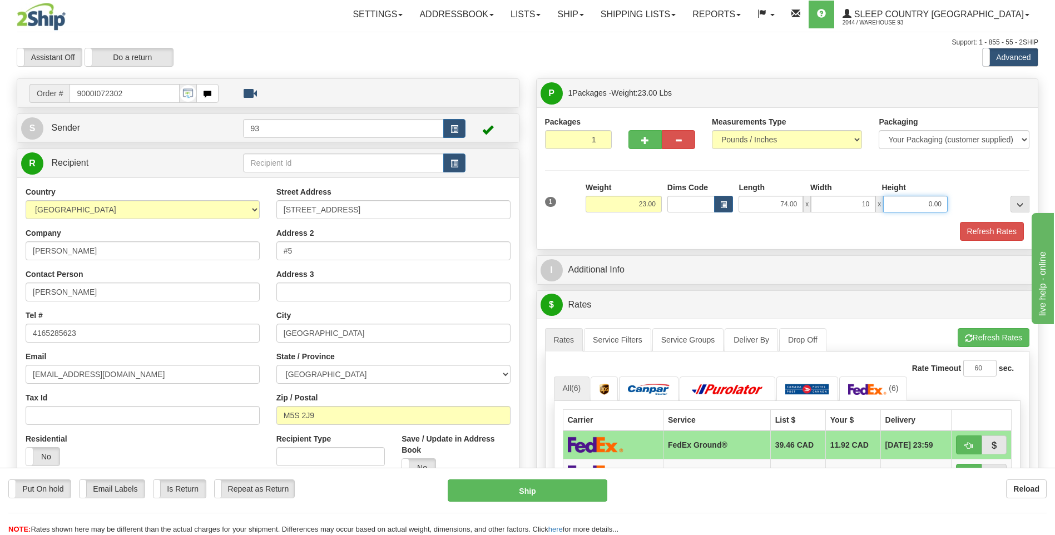
type input "10.00"
click at [918, 207] on input "0.00" at bounding box center [915, 204] width 65 height 17
type input "2.00"
click at [1008, 230] on button "Refresh Rates" at bounding box center [992, 231] width 64 height 19
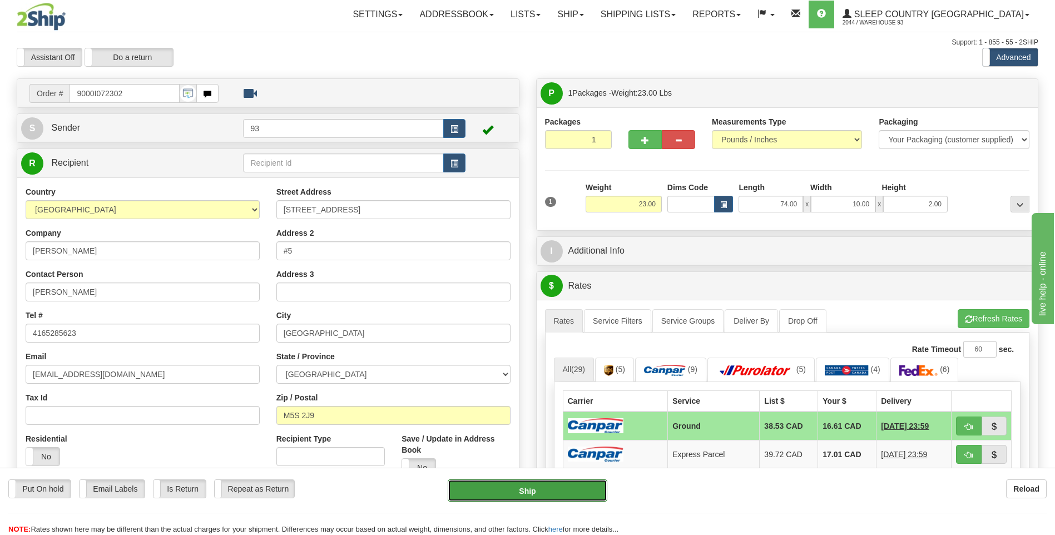
click at [583, 500] on button "Ship" at bounding box center [527, 490] width 159 height 22
type input "1"
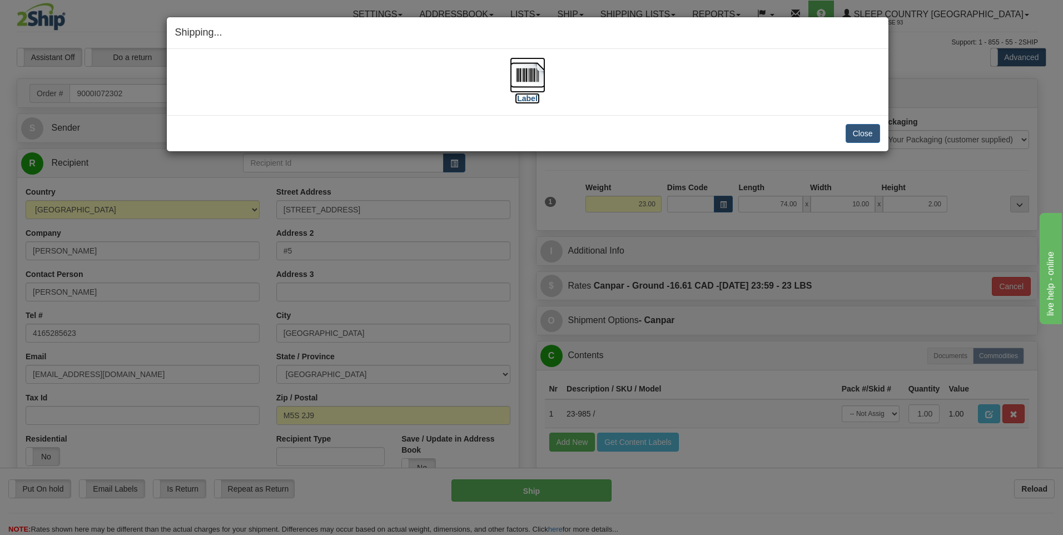
click at [524, 80] on img at bounding box center [528, 75] width 36 height 36
click at [860, 135] on button "Close" at bounding box center [863, 133] width 34 height 19
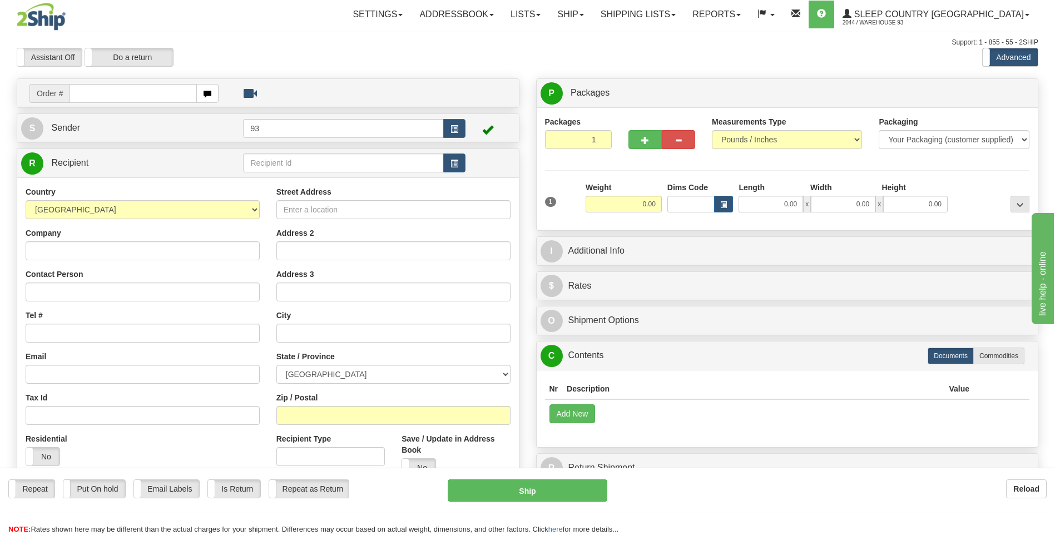
click at [92, 96] on input "text" at bounding box center [133, 93] width 127 height 19
type input "9000I072564"
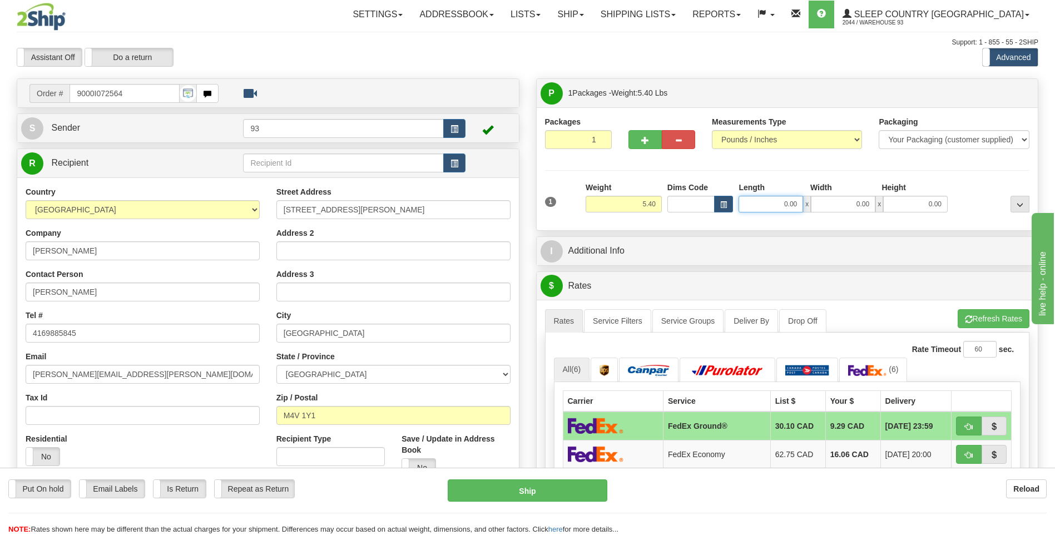
click at [771, 206] on input "0.00" at bounding box center [770, 204] width 65 height 17
type input "12.00"
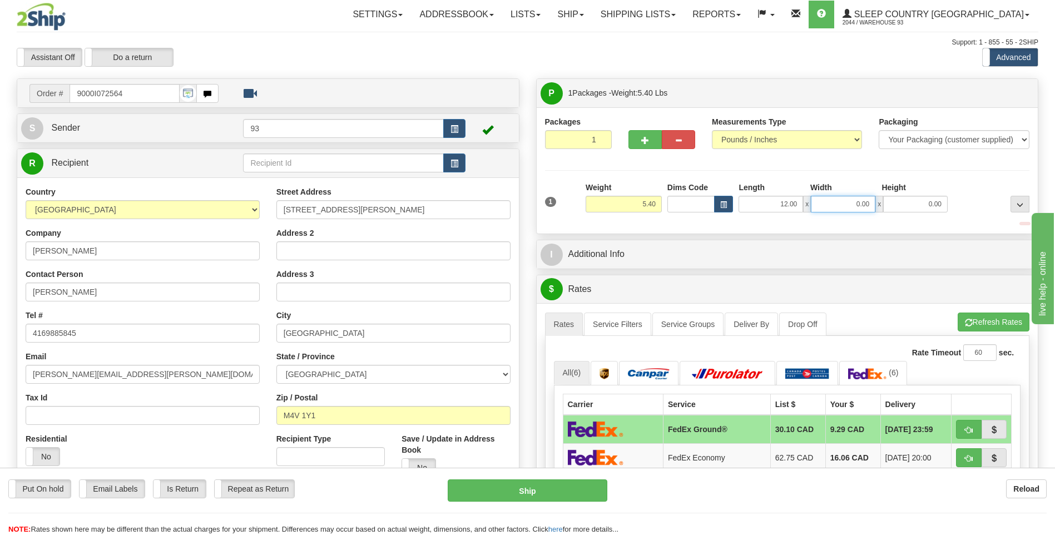
click at [826, 202] on input "0.00" at bounding box center [843, 204] width 65 height 17
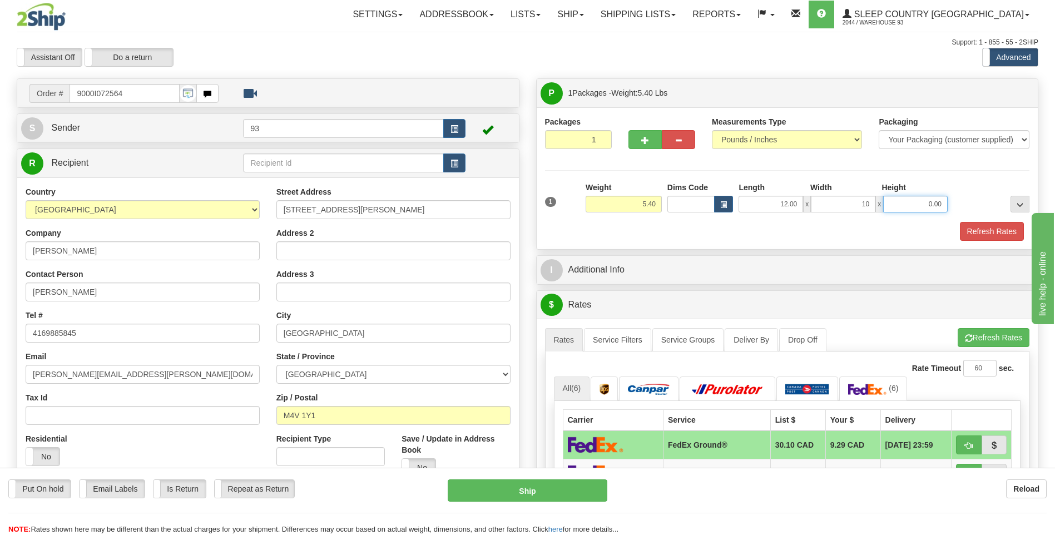
type input "10.00"
click at [906, 203] on input "0.00" at bounding box center [915, 204] width 65 height 17
type input "3.00"
click at [983, 234] on button "Refresh Rates" at bounding box center [992, 231] width 64 height 19
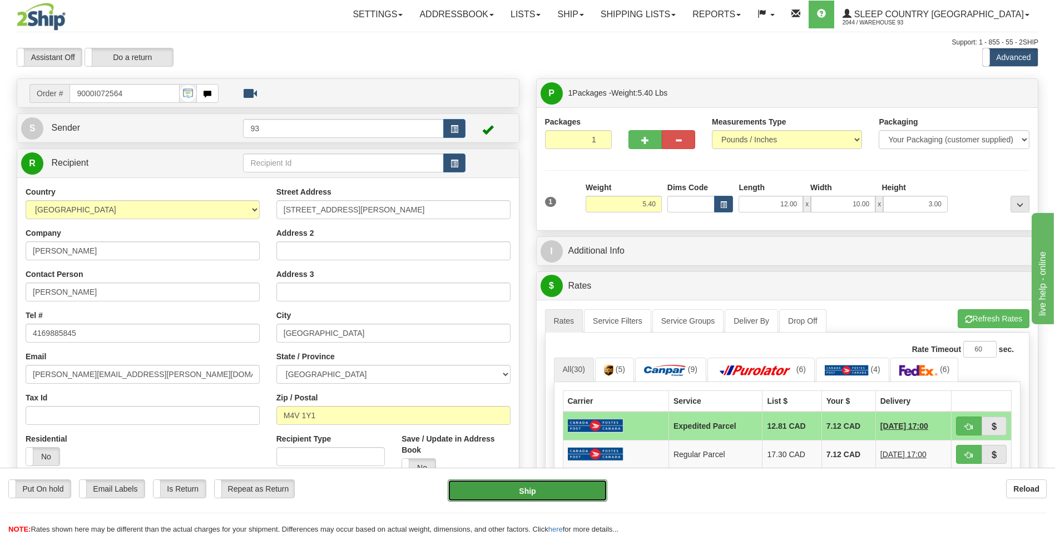
click at [594, 484] on button "Ship" at bounding box center [527, 490] width 159 height 22
type input "DOM.EP"
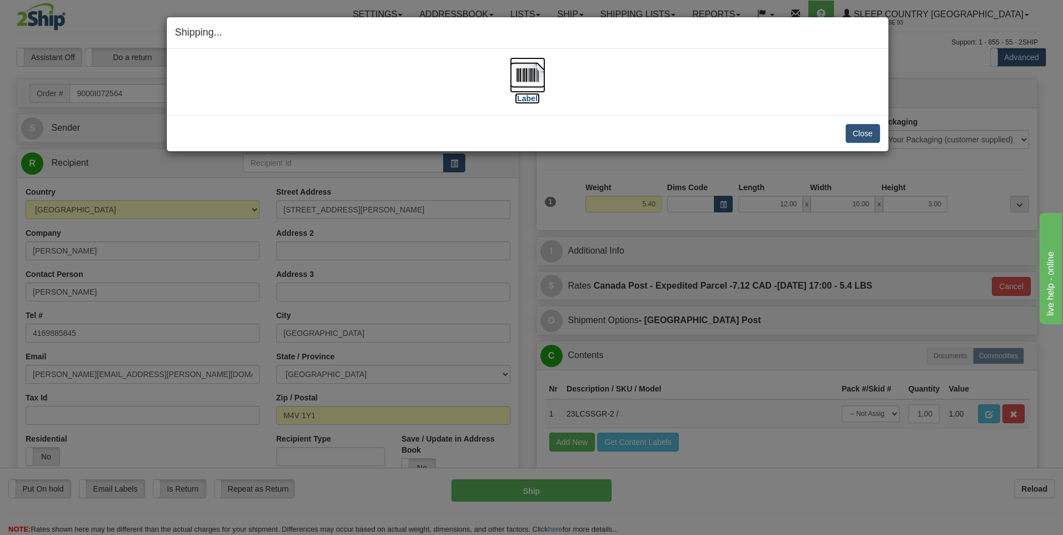
click at [534, 61] on img at bounding box center [528, 75] width 36 height 36
click at [864, 130] on button "Close" at bounding box center [863, 133] width 34 height 19
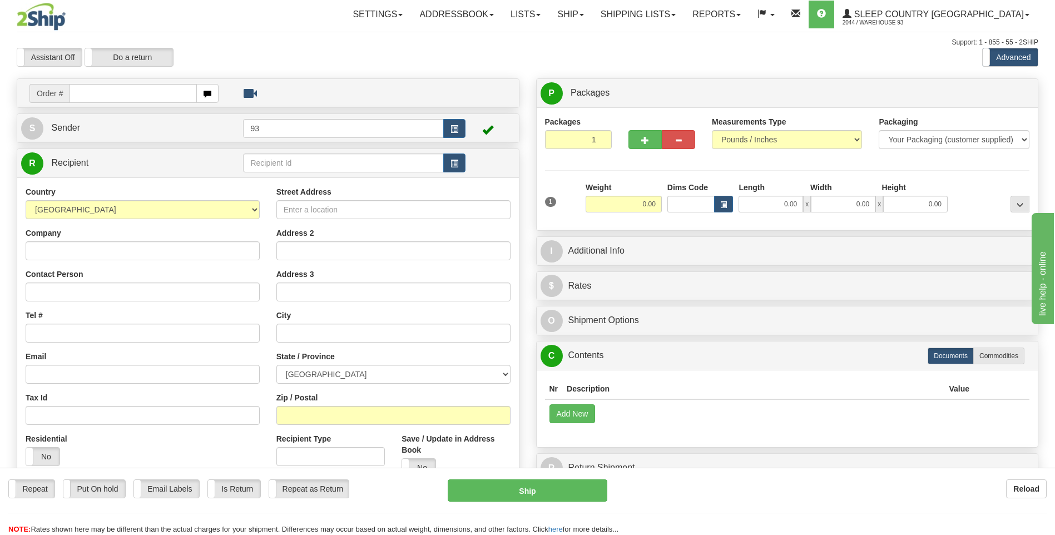
click at [128, 100] on input "text" at bounding box center [133, 93] width 127 height 19
type input "9000I073130"
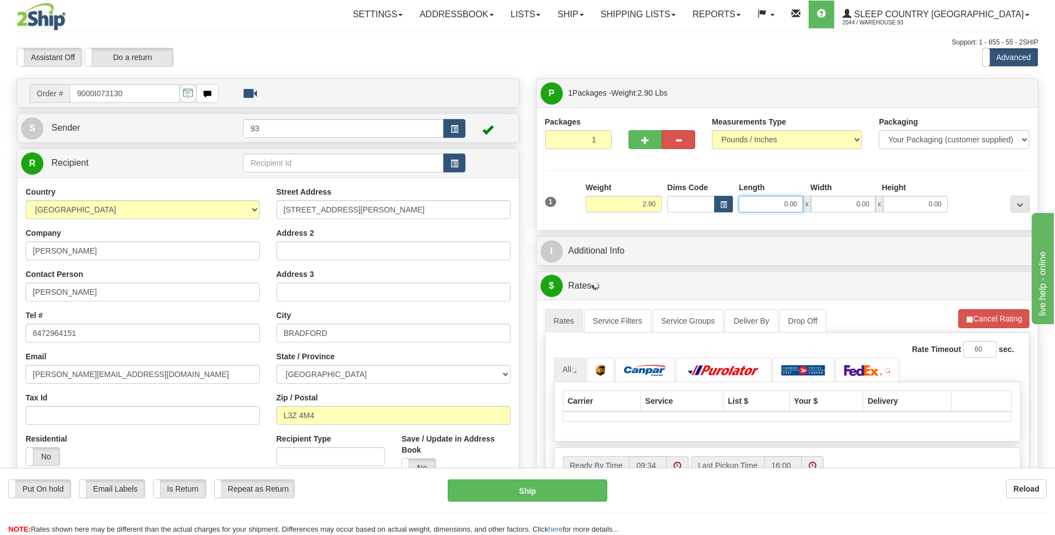
click at [749, 209] on input "0.00" at bounding box center [770, 204] width 65 height 17
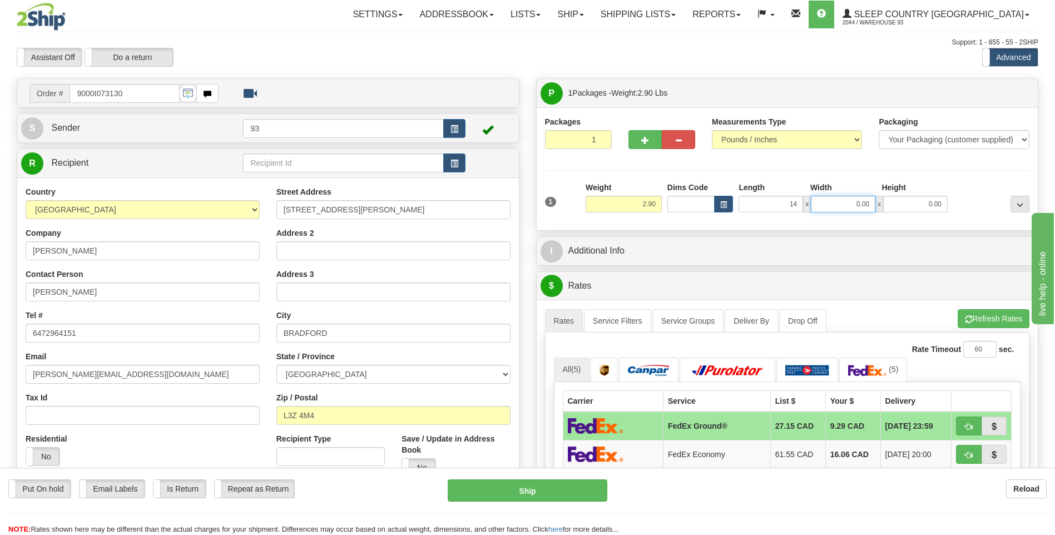
type input "14.00"
click at [834, 199] on input "0.00" at bounding box center [843, 204] width 65 height 17
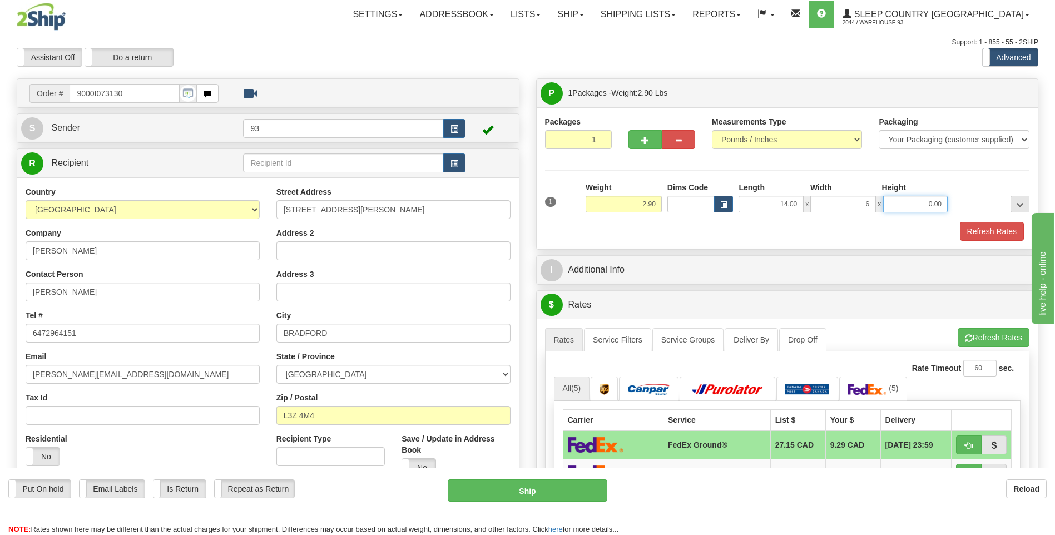
type input "6.00"
click at [900, 200] on input "0.00" at bounding box center [915, 204] width 65 height 17
type input "6.00"
click at [972, 231] on button "Refresh Rates" at bounding box center [992, 231] width 64 height 19
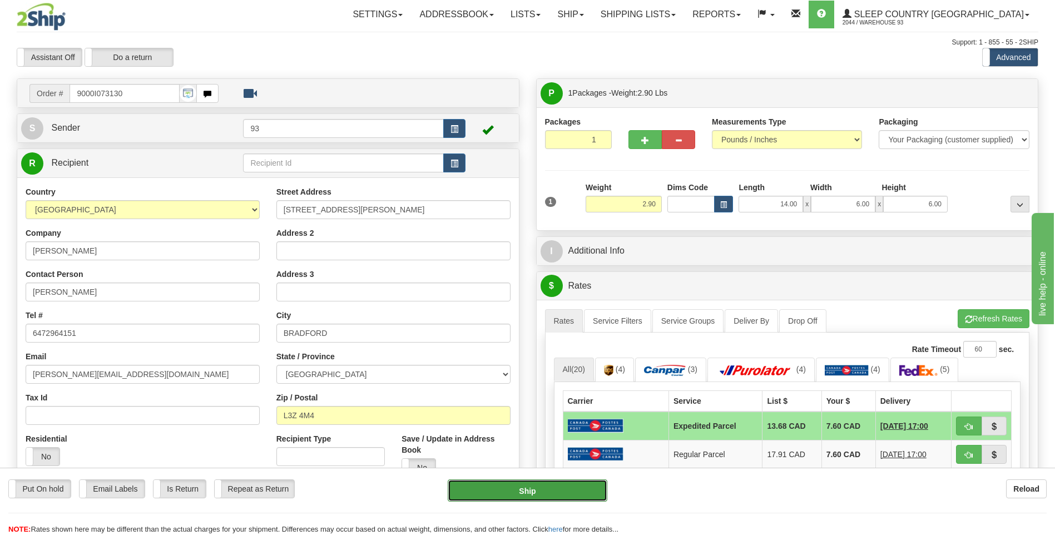
click at [582, 495] on button "Ship" at bounding box center [527, 490] width 159 height 22
type input "DOM.EP"
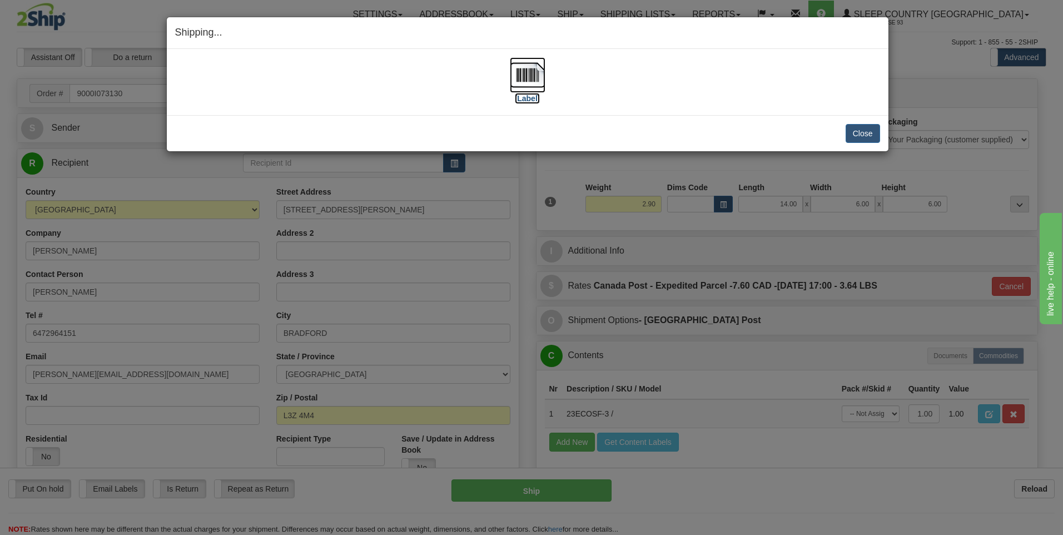
click at [524, 80] on img at bounding box center [528, 75] width 36 height 36
click at [873, 136] on button "Close" at bounding box center [863, 133] width 34 height 19
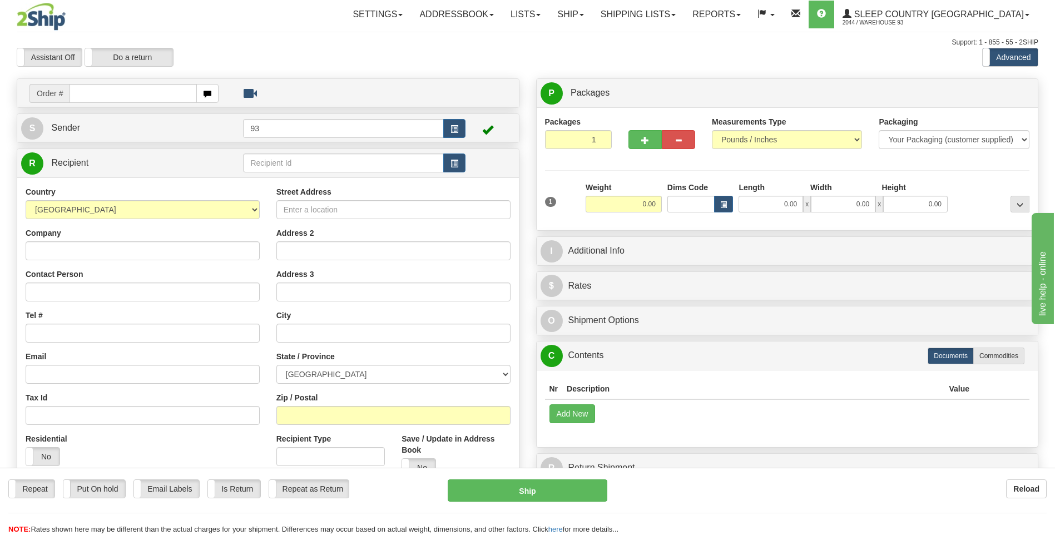
click at [96, 95] on input "text" at bounding box center [133, 93] width 127 height 19
type input "9000I073468"
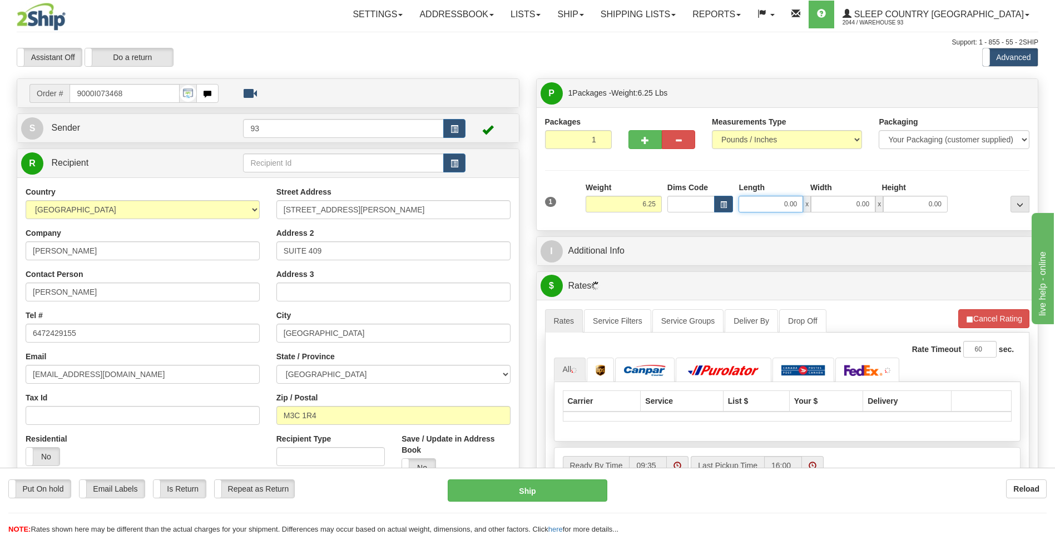
click at [763, 200] on input "0.00" at bounding box center [770, 204] width 65 height 17
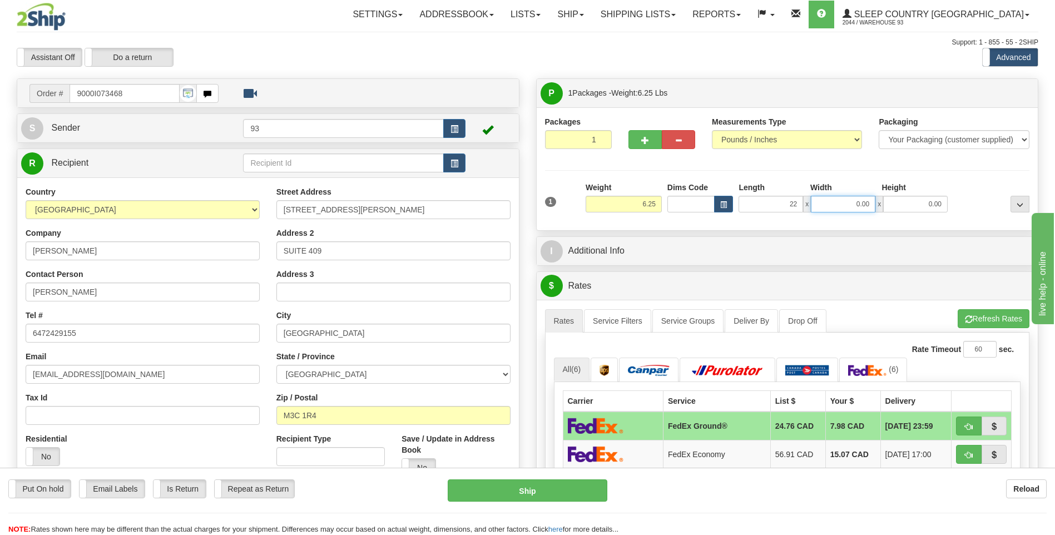
type input "22.00"
click at [849, 201] on input "0.00" at bounding box center [843, 204] width 65 height 17
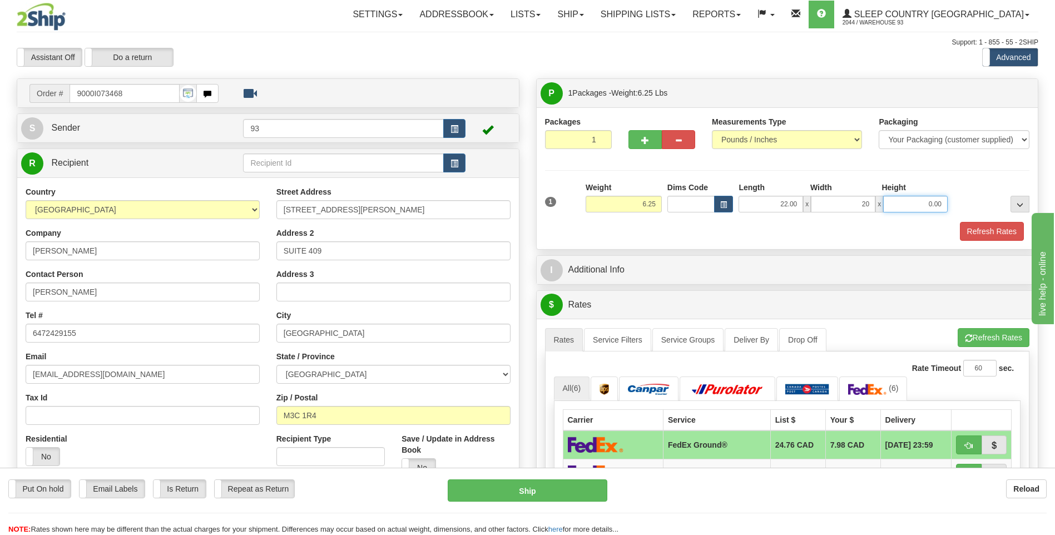
type input "20.00"
click at [909, 199] on input "0.00" at bounding box center [915, 204] width 65 height 17
type input "1"
type input "8.00"
click at [1006, 237] on button "Refresh Rates" at bounding box center [992, 231] width 64 height 19
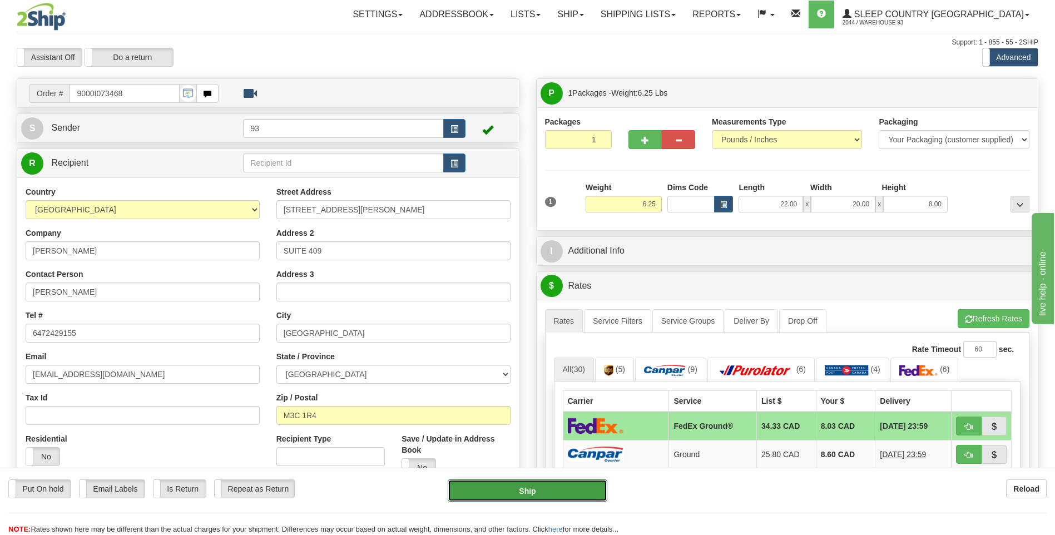
click at [579, 482] on button "Ship" at bounding box center [527, 490] width 159 height 22
type input "92"
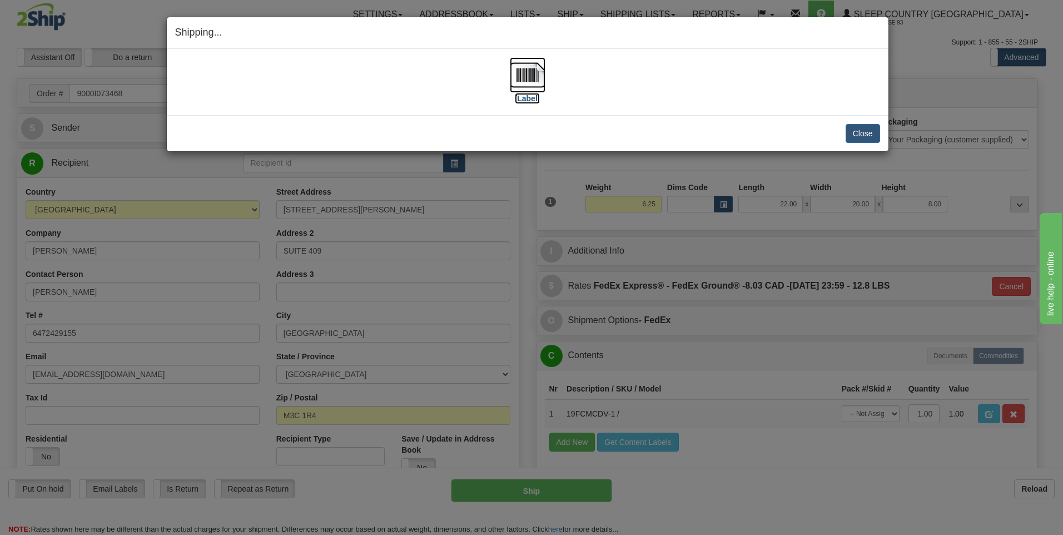
click at [523, 75] on img at bounding box center [528, 75] width 36 height 36
click at [852, 134] on button "Close" at bounding box center [863, 133] width 34 height 19
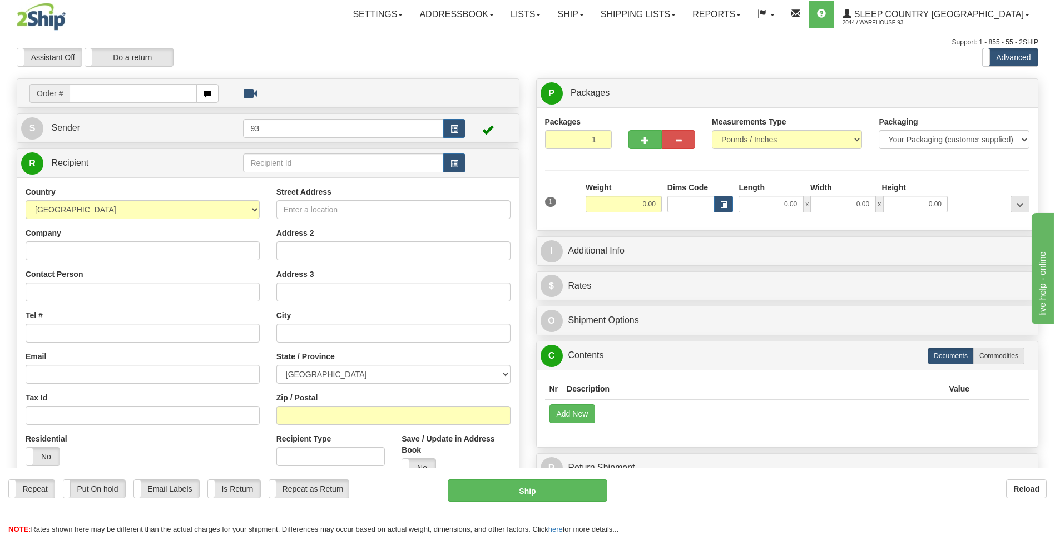
click at [120, 96] on input "text" at bounding box center [133, 93] width 127 height 19
type input "9000I073575"
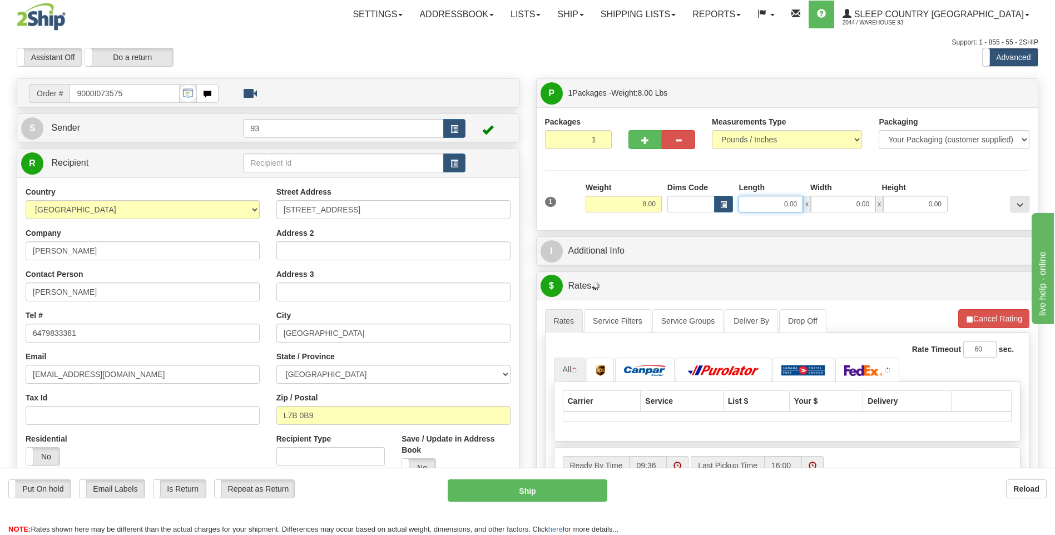
click at [757, 201] on input "0.00" at bounding box center [770, 204] width 65 height 17
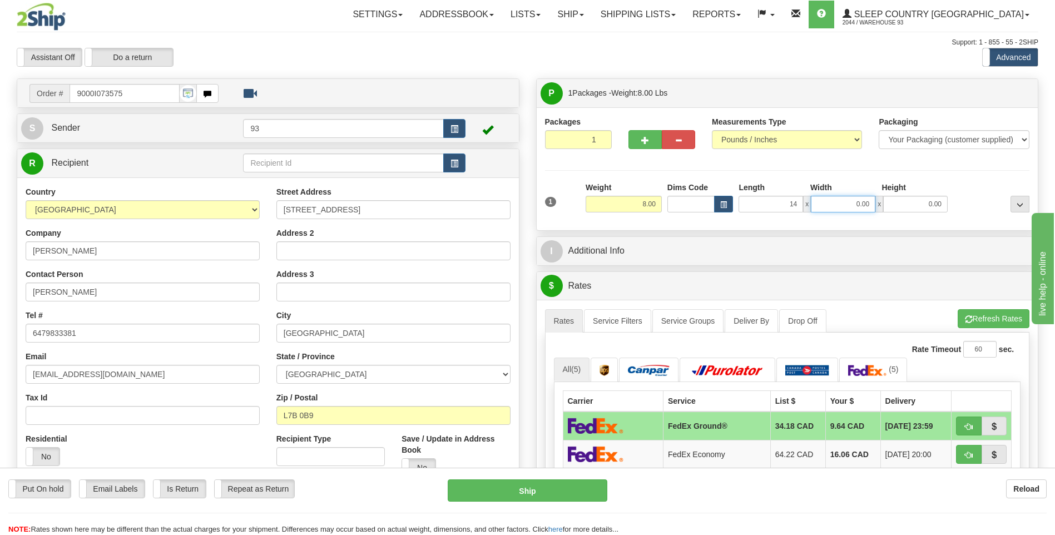
type input "14.00"
click at [847, 207] on input "0.00" at bounding box center [843, 204] width 65 height 17
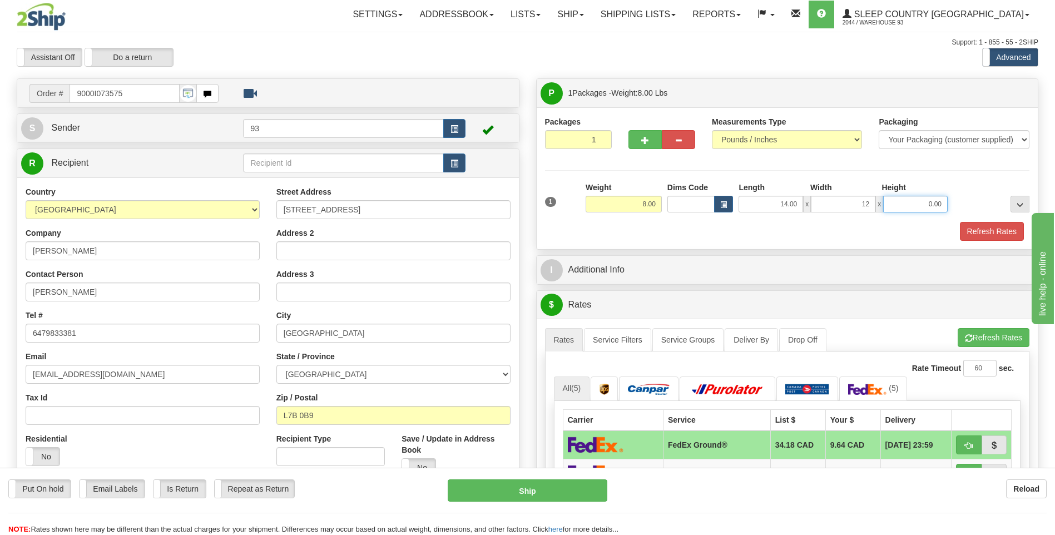
type input "12.00"
click at [910, 204] on input "0.00" at bounding box center [915, 204] width 65 height 17
type input "6.00"
click at [979, 226] on button "Refresh Rates" at bounding box center [992, 231] width 64 height 19
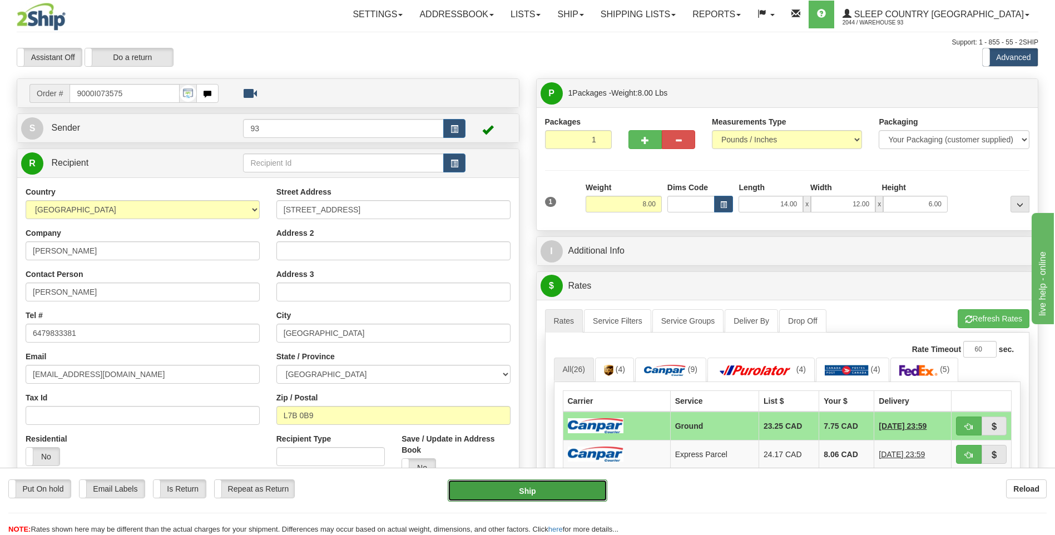
click at [559, 487] on button "Ship" at bounding box center [527, 490] width 159 height 22
type input "1"
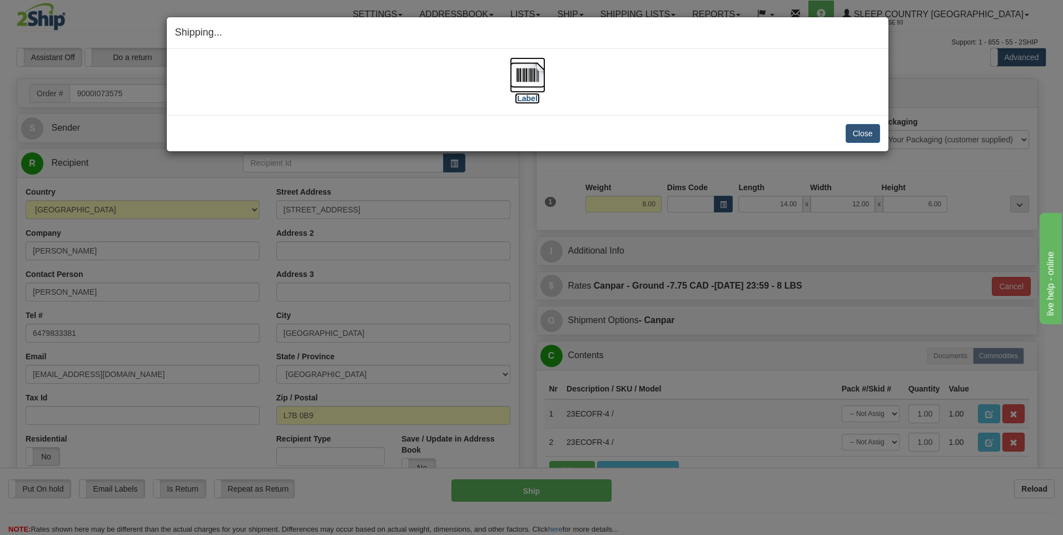
click at [531, 79] on img at bounding box center [528, 75] width 36 height 36
click at [866, 128] on button "Close" at bounding box center [863, 133] width 34 height 19
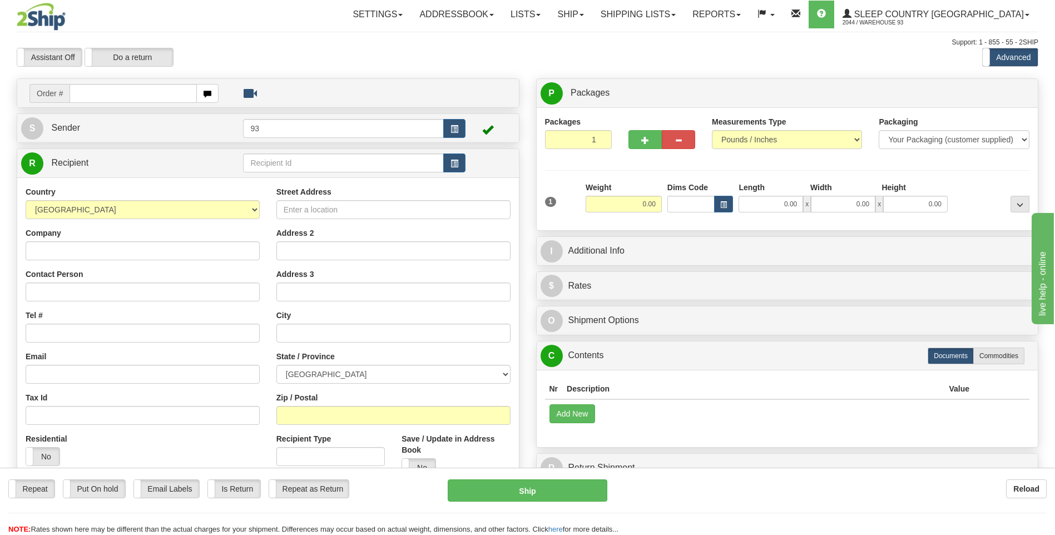
click at [126, 93] on input "text" at bounding box center [133, 93] width 127 height 19
type input "9000I074035"
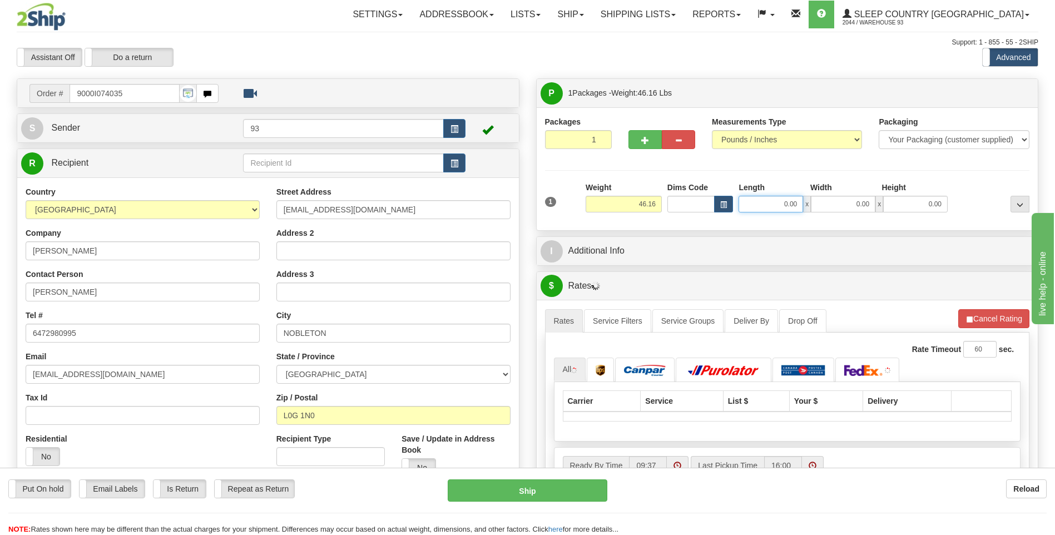
click at [768, 202] on input "0.00" at bounding box center [770, 204] width 65 height 17
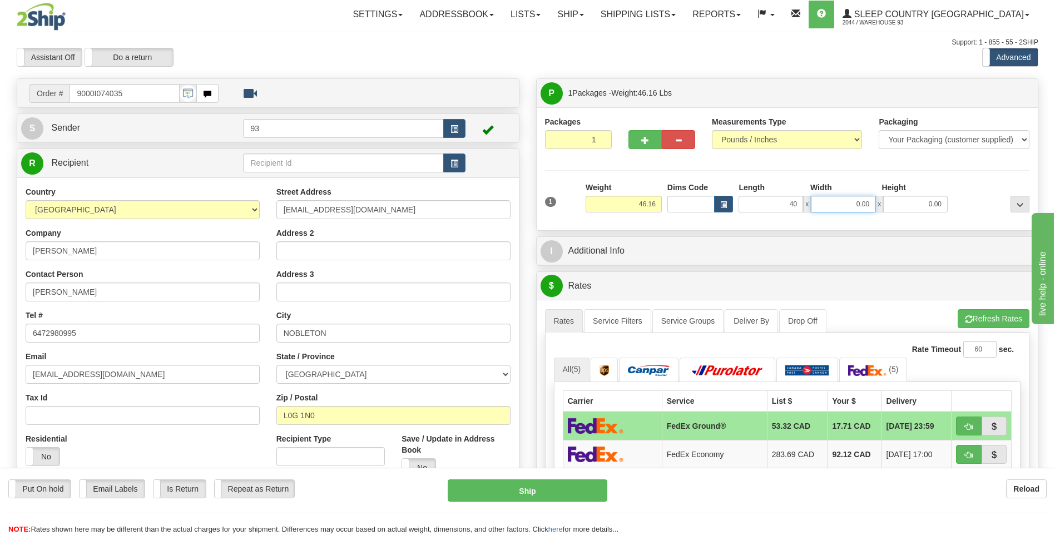
type input "40.00"
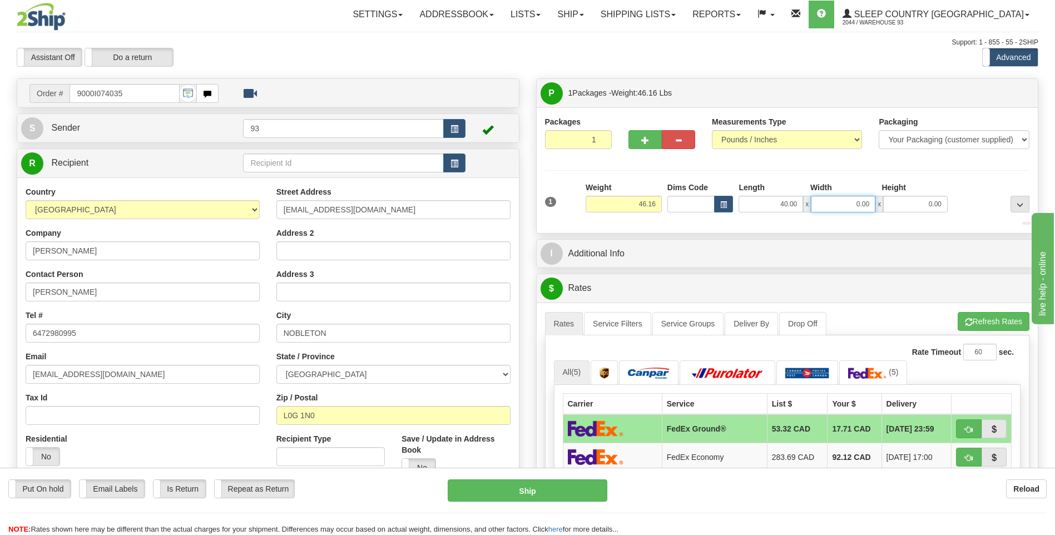
click at [836, 202] on input "0.00" at bounding box center [843, 204] width 65 height 17
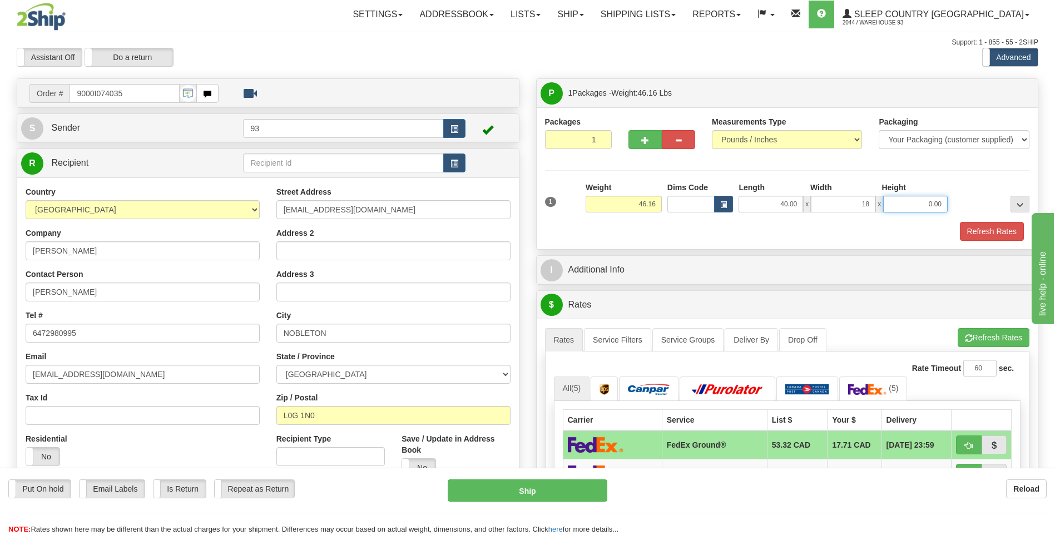
type input "18.00"
click at [902, 200] on input "0.00" at bounding box center [915, 204] width 65 height 17
type input "18.00"
click at [976, 227] on button "Refresh Rates" at bounding box center [992, 231] width 64 height 19
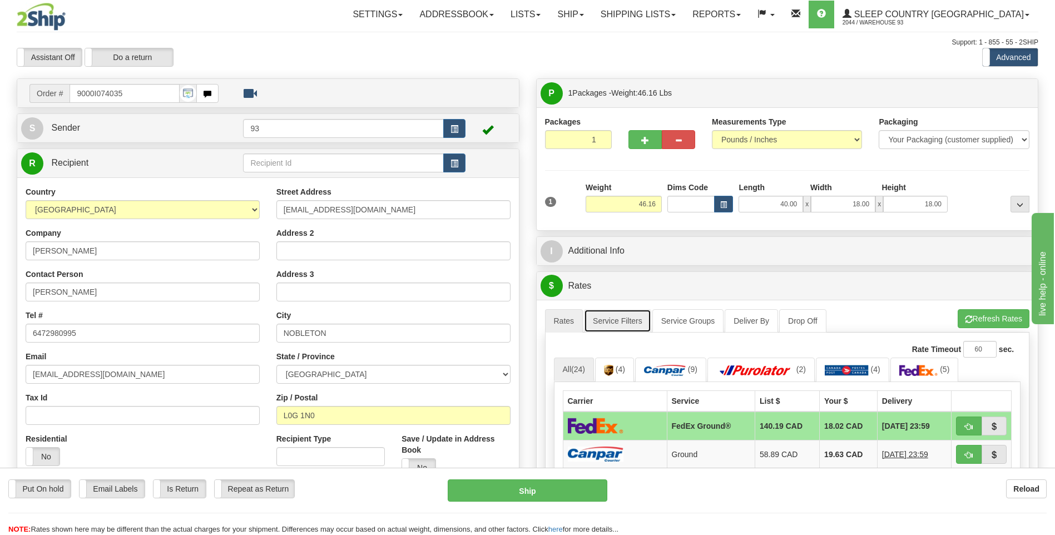
click at [632, 321] on link "Service Filters" at bounding box center [617, 320] width 67 height 23
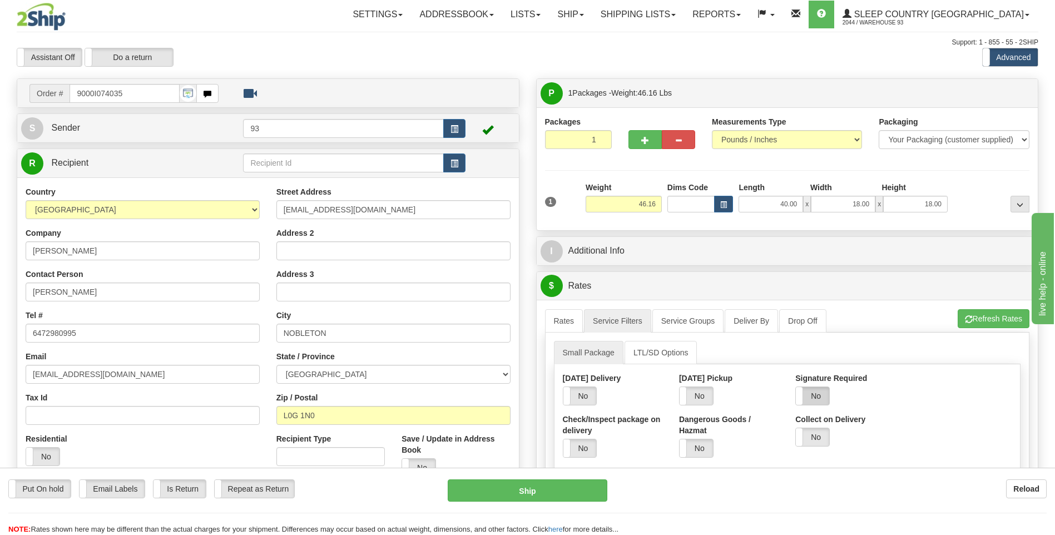
click at [826, 400] on label "No" at bounding box center [812, 396] width 33 height 18
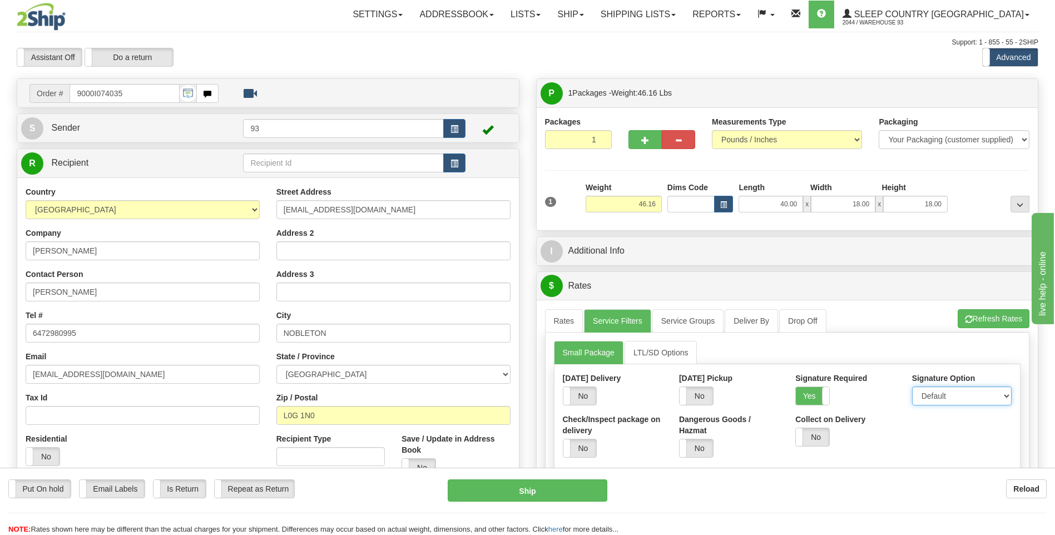
click at [920, 395] on select "Default Adult Direct Indirect No Signature Required" at bounding box center [962, 395] width 100 height 19
select select "1"
click at [912, 386] on select "Default Adult Direct Indirect No Signature Required" at bounding box center [962, 395] width 100 height 19
click at [562, 321] on link "Rates" at bounding box center [564, 320] width 38 height 23
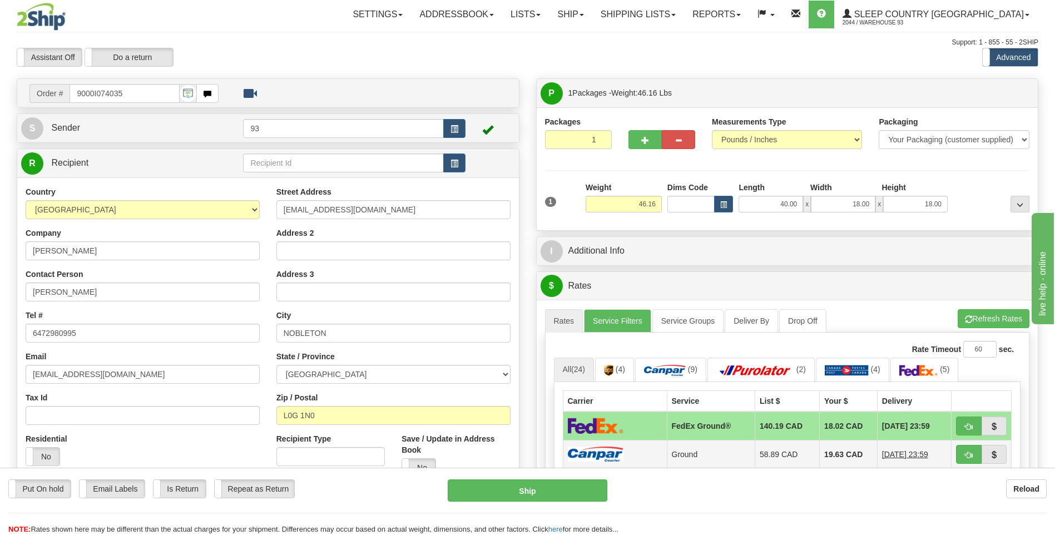
click at [609, 449] on img at bounding box center [596, 454] width 56 height 15
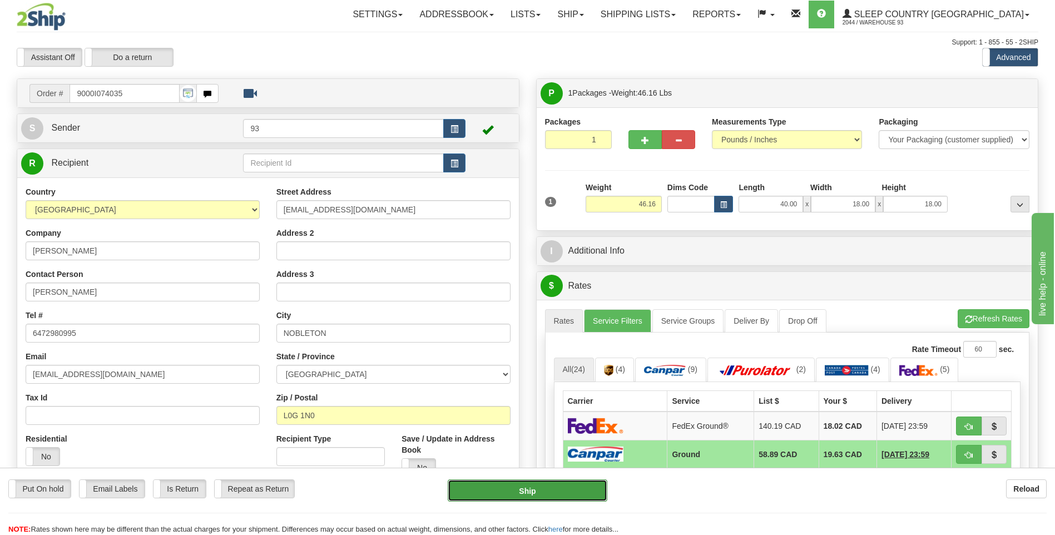
click at [573, 494] on button "Ship" at bounding box center [527, 490] width 159 height 22
type input "1"
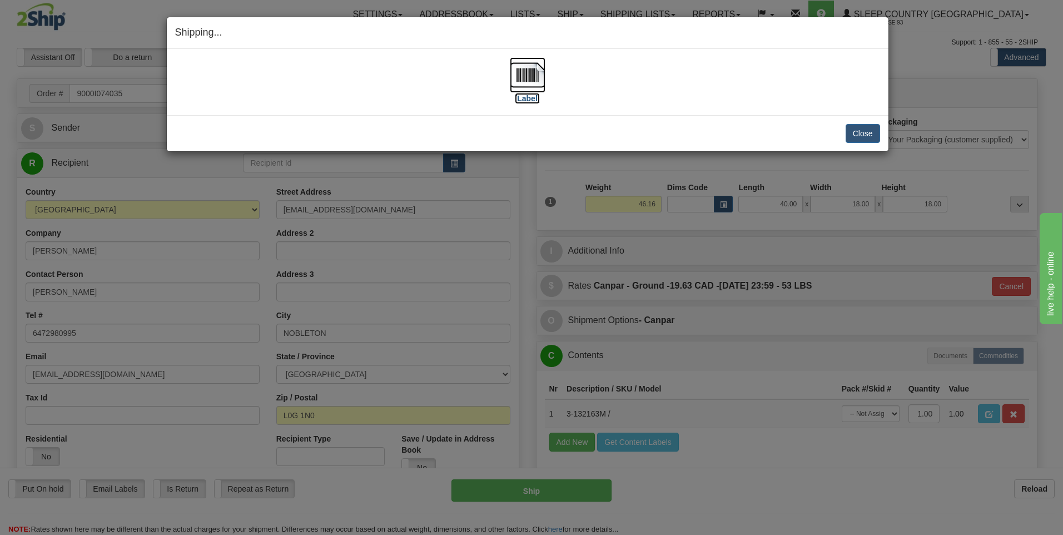
click at [523, 78] on img at bounding box center [528, 75] width 36 height 36
click at [871, 132] on button "Close" at bounding box center [863, 133] width 34 height 19
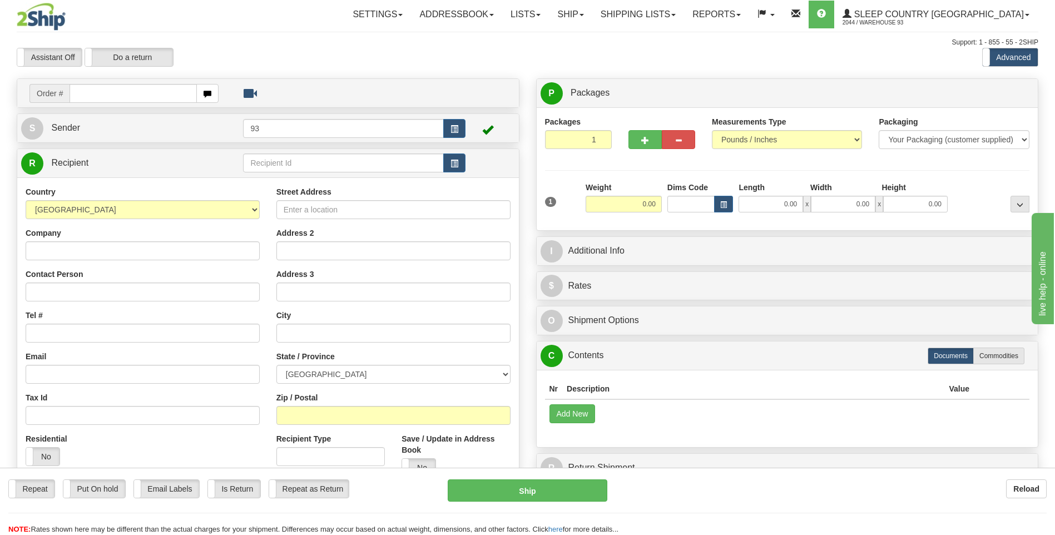
click at [132, 96] on input "text" at bounding box center [133, 93] width 127 height 19
type input "9000I074085"
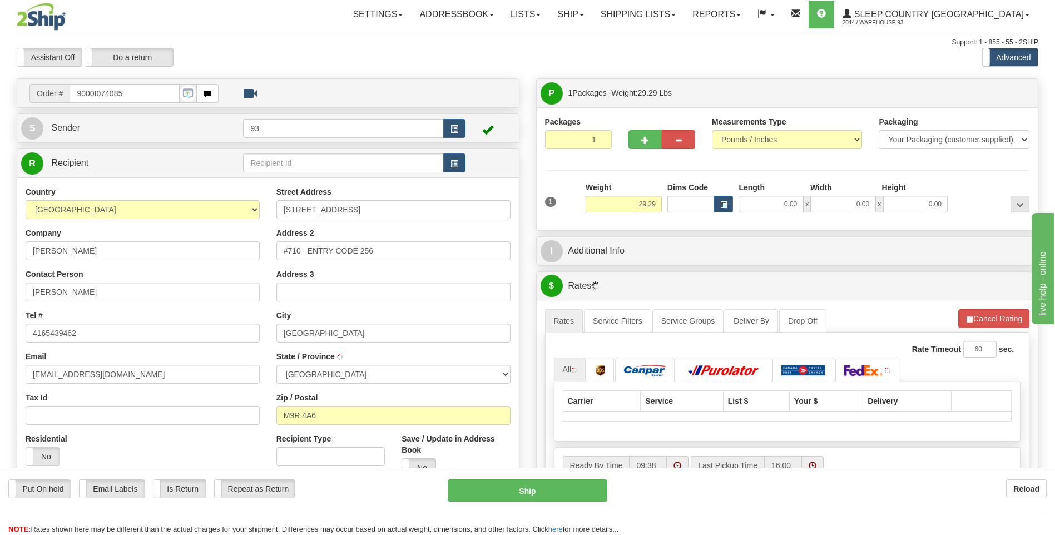
type input "ETOBICOKE"
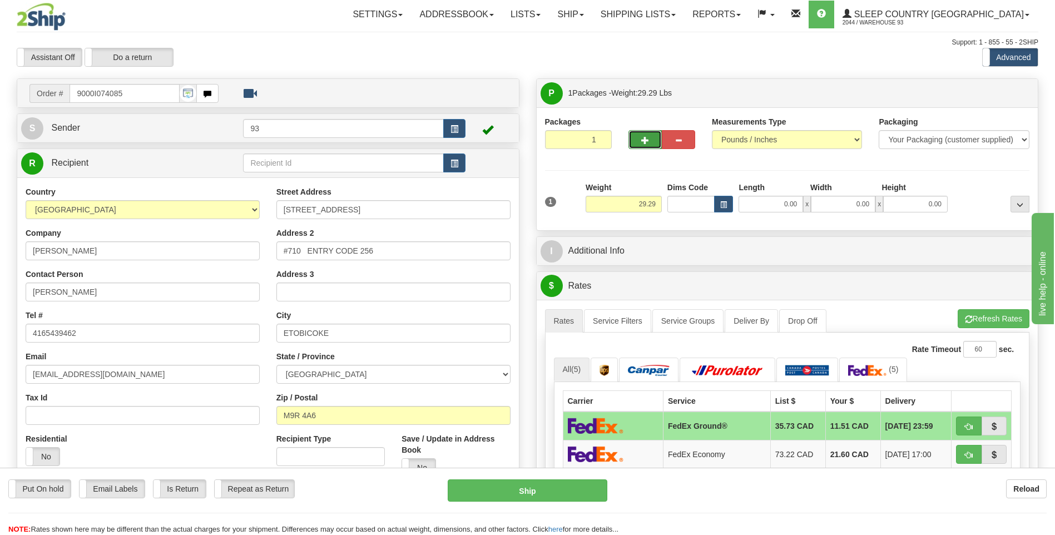
click at [650, 138] on button "button" at bounding box center [644, 139] width 33 height 19
type input "2"
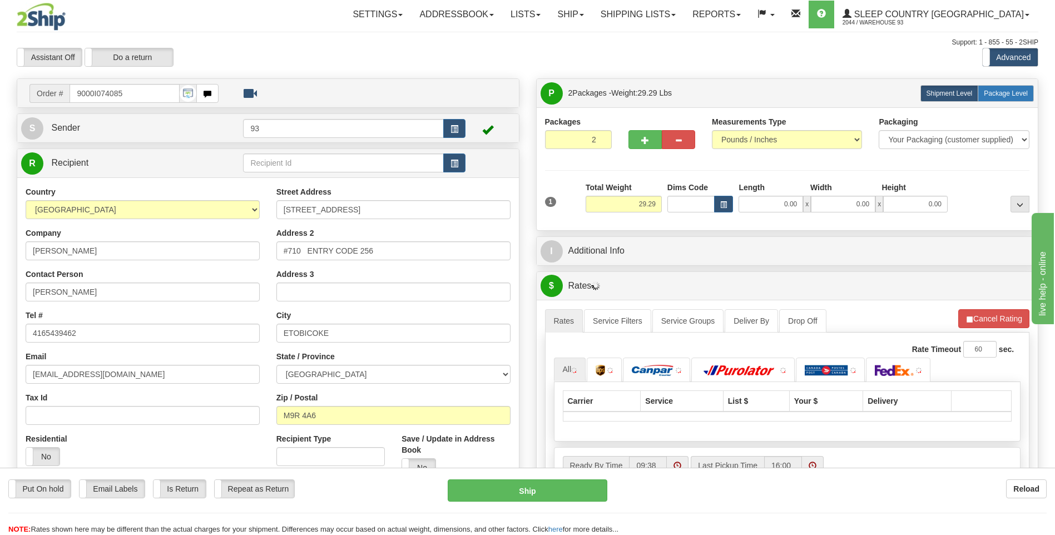
click at [1014, 90] on span "Package Level" at bounding box center [1006, 94] width 44 height 8
radio input "true"
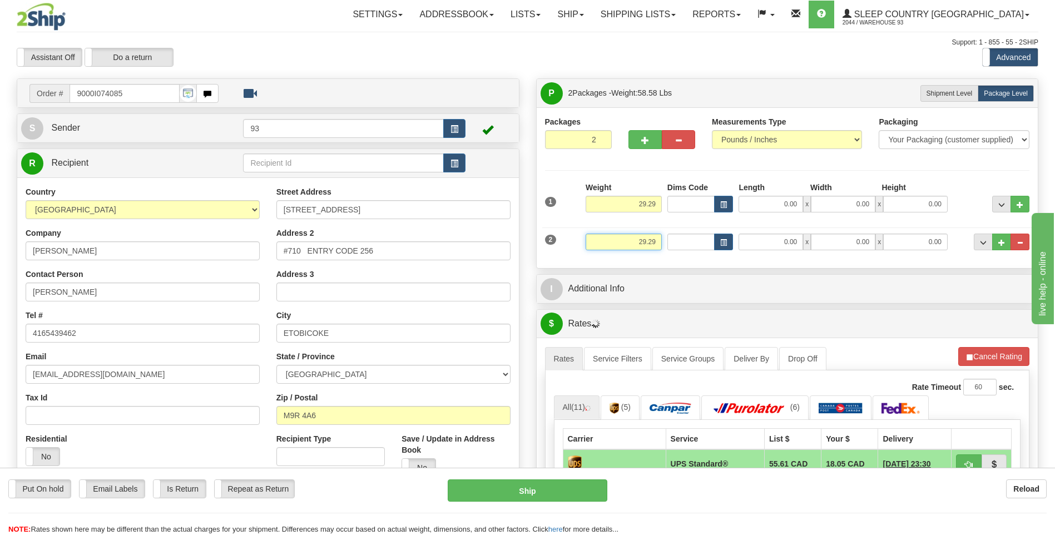
click at [658, 239] on input "29.29" at bounding box center [624, 242] width 76 height 17
type input "2"
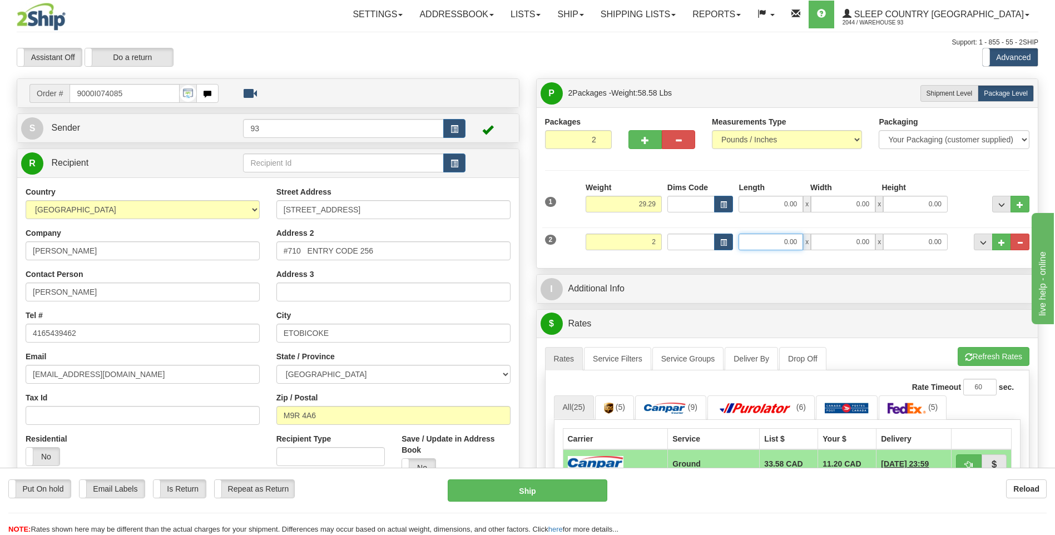
type input "2.00"
click at [781, 238] on input "0.00" at bounding box center [770, 242] width 65 height 17
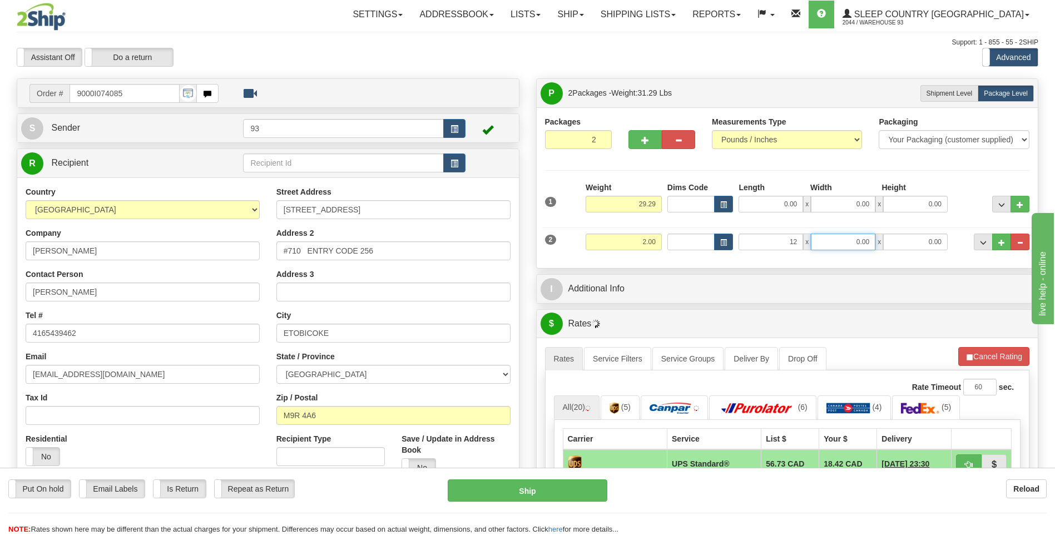
type input "12.00"
click at [840, 240] on input "0.00" at bounding box center [843, 242] width 65 height 17
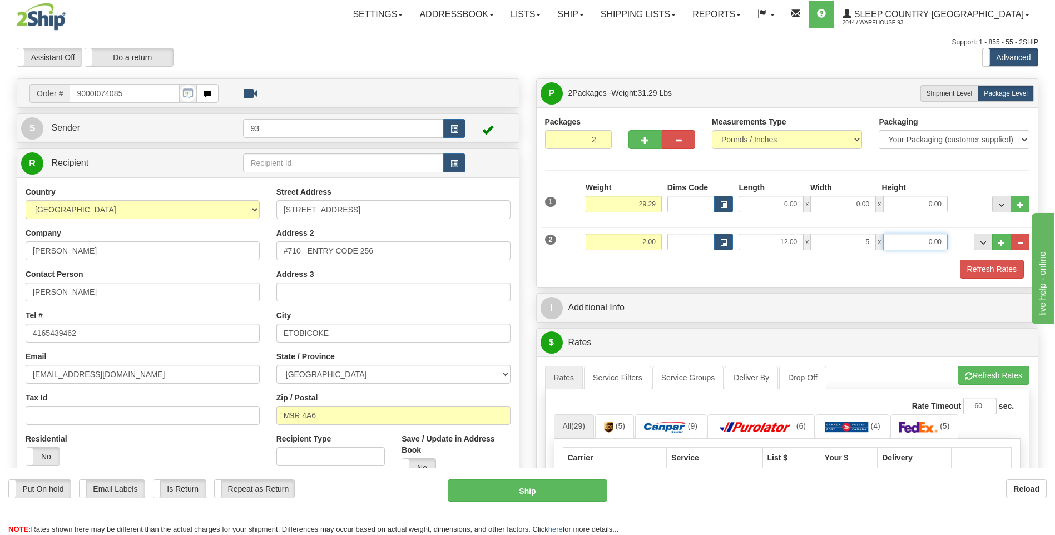
type input "5.00"
click at [922, 242] on input "0.00" at bounding box center [915, 242] width 65 height 17
type input "5.00"
click at [646, 202] on input "29.29" at bounding box center [624, 204] width 76 height 17
type input "27.29"
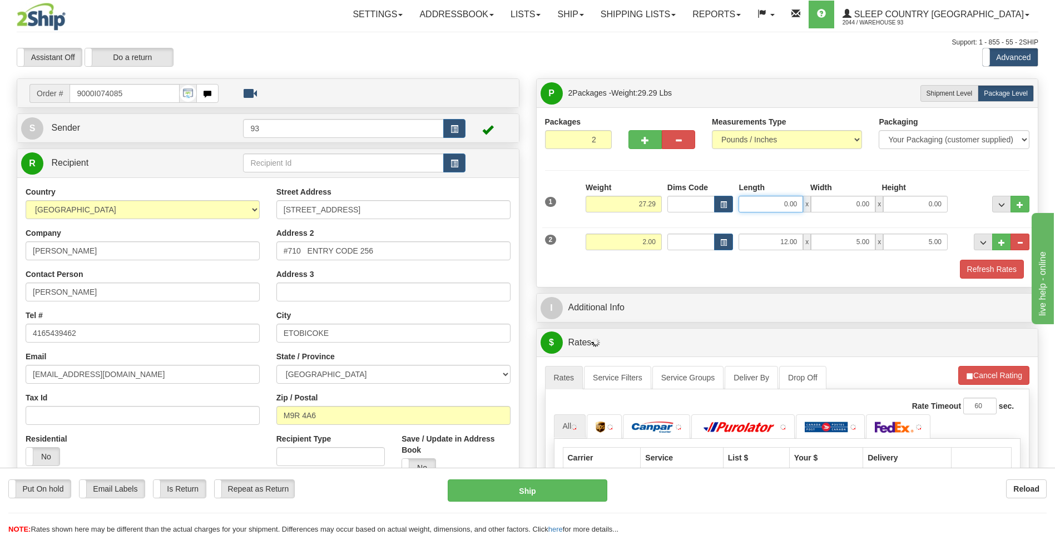
click at [770, 201] on input "0.00" at bounding box center [770, 204] width 65 height 17
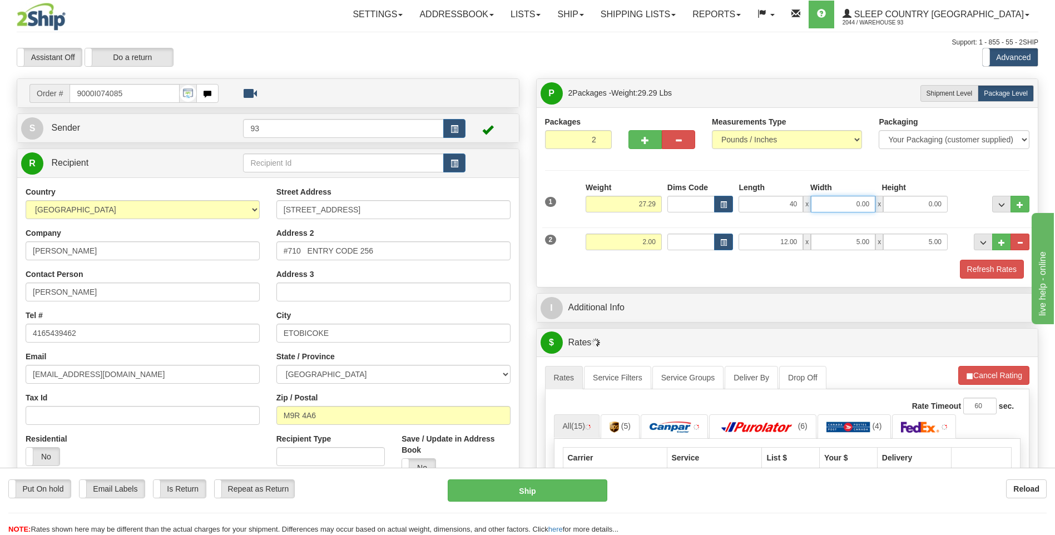
type input "40.00"
click at [860, 204] on input "0.00" at bounding box center [843, 204] width 65 height 17
type input "16.00"
click at [920, 207] on input "0.00" at bounding box center [915, 204] width 65 height 17
type input "16.00"
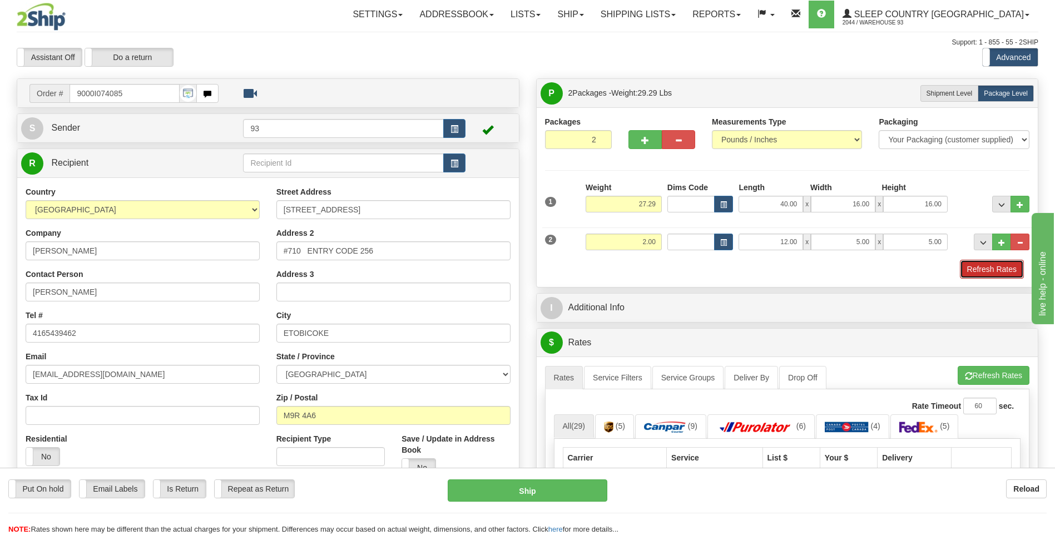
click at [995, 264] on button "Refresh Rates" at bounding box center [992, 269] width 64 height 19
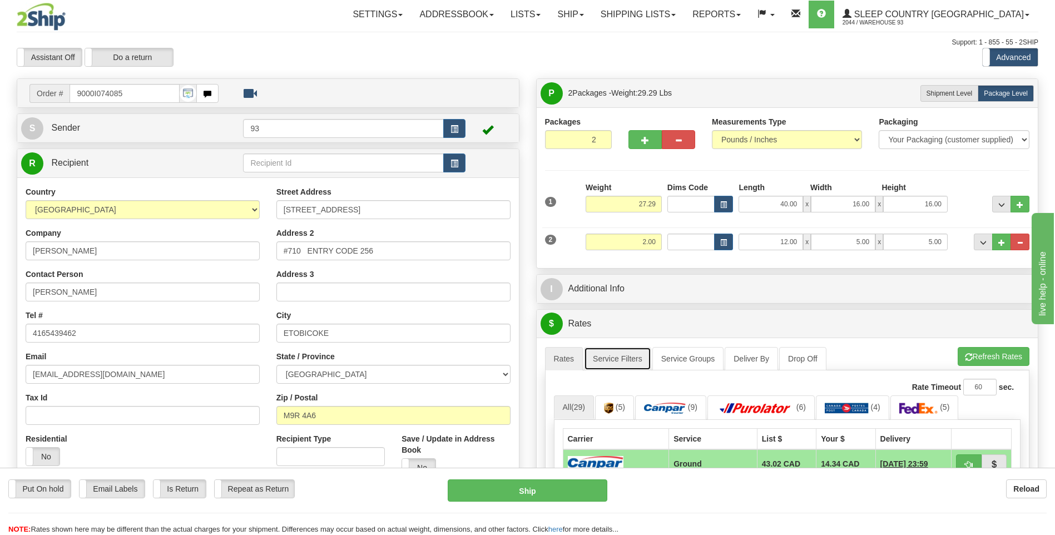
click at [624, 360] on link "Service Filters" at bounding box center [617, 358] width 67 height 23
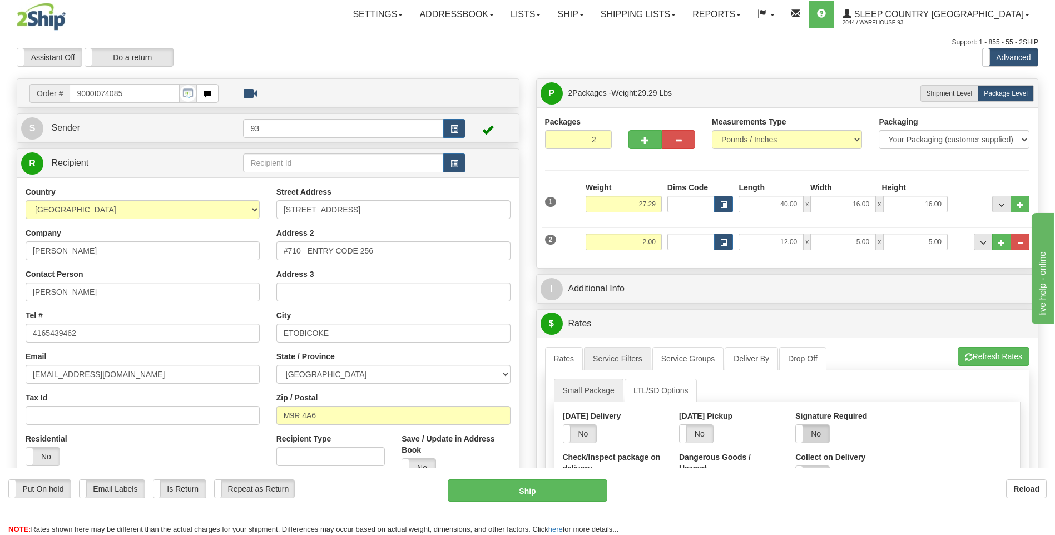
click at [816, 437] on label "No" at bounding box center [812, 434] width 33 height 18
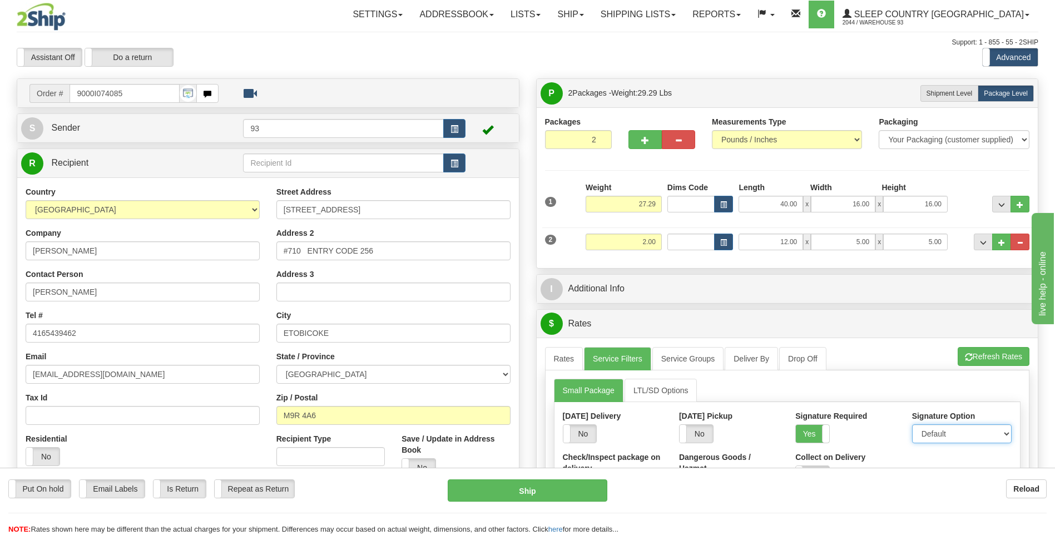
drag, startPoint x: 929, startPoint y: 432, endPoint x: 930, endPoint y: 443, distance: 11.2
click at [929, 432] on select "Default Adult Direct Indirect No Signature Required" at bounding box center [962, 433] width 100 height 19
select select "1"
click at [912, 424] on select "Default Adult Direct Indirect No Signature Required" at bounding box center [962, 433] width 100 height 19
click at [567, 364] on link "Rates" at bounding box center [564, 358] width 38 height 23
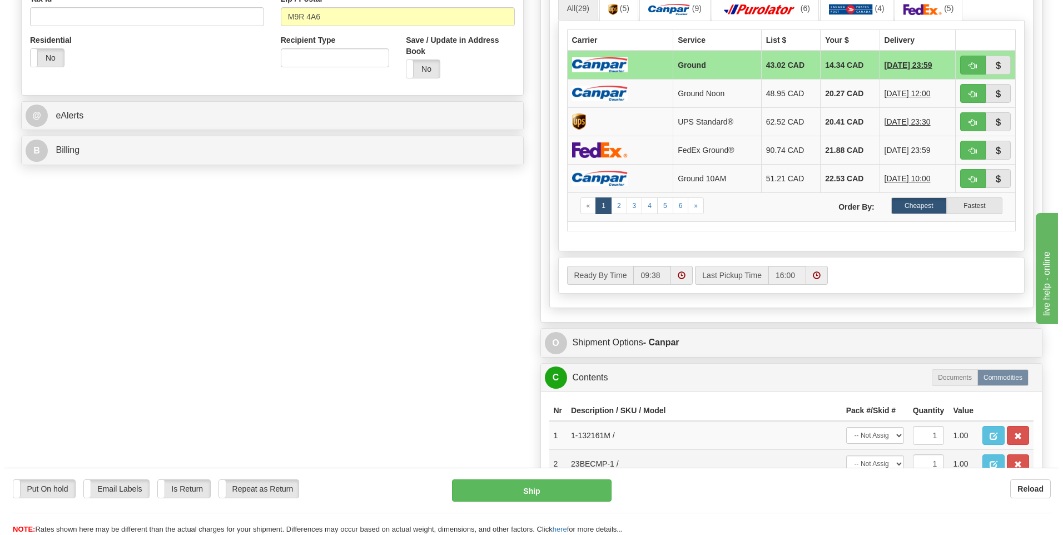
scroll to position [500, 0]
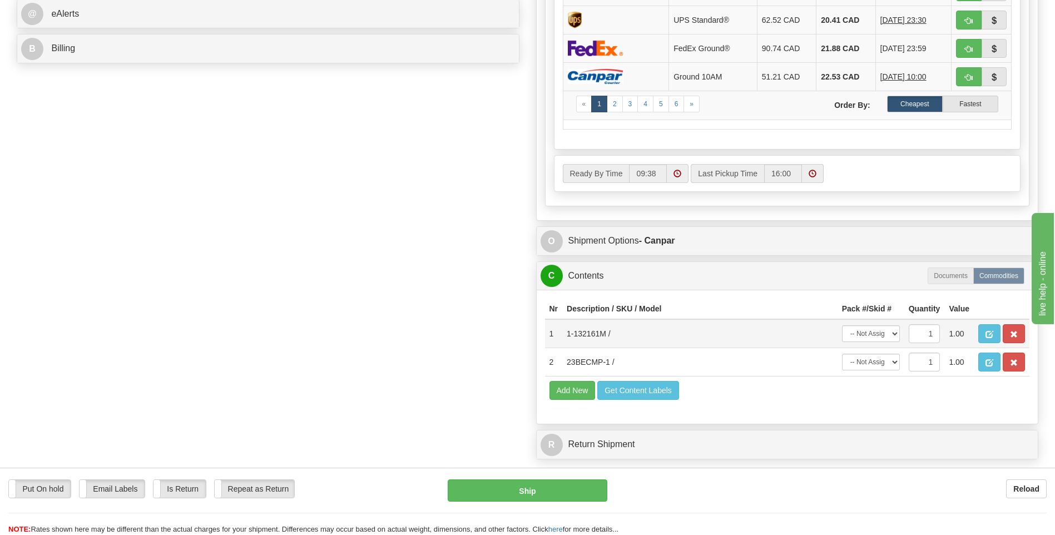
click at [898, 323] on td "-- Not Assigned -- Package 1 Package 2" at bounding box center [870, 333] width 67 height 29
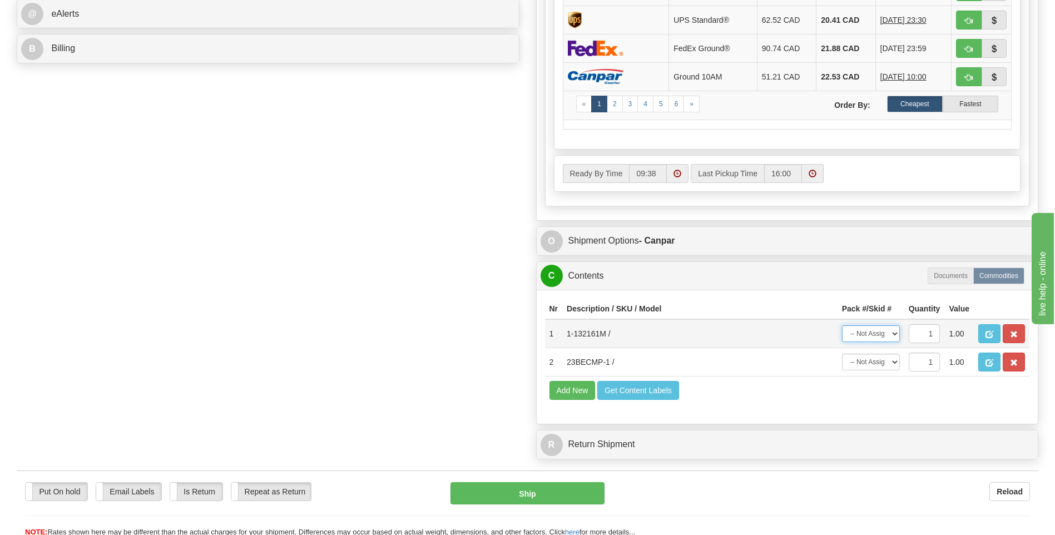
click at [893, 333] on select "-- Not Assigned -- Package 1 Package 2" at bounding box center [871, 333] width 58 height 17
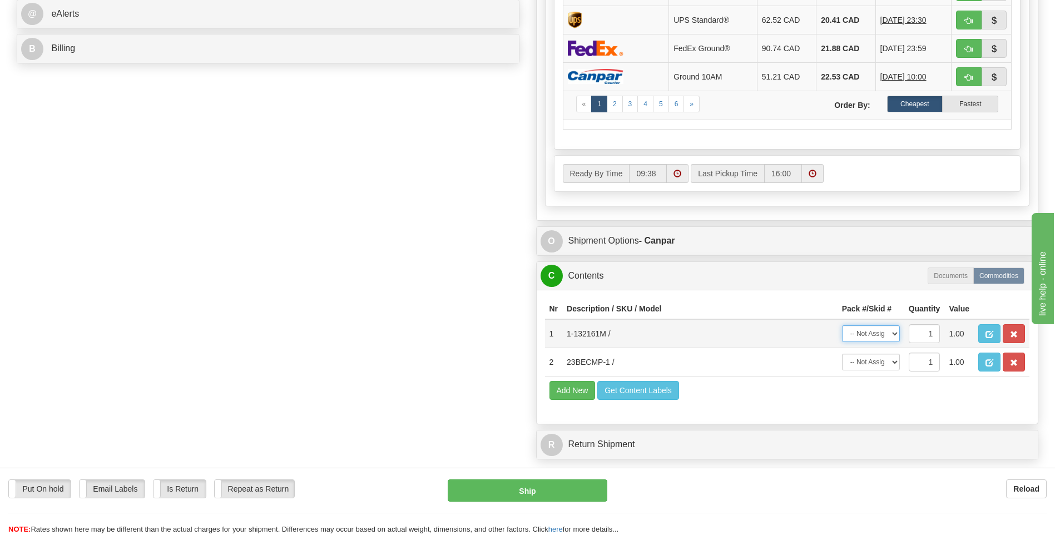
select select "0"
click at [842, 325] on select "-- Not Assigned -- Package 1 Package 2" at bounding box center [871, 333] width 58 height 17
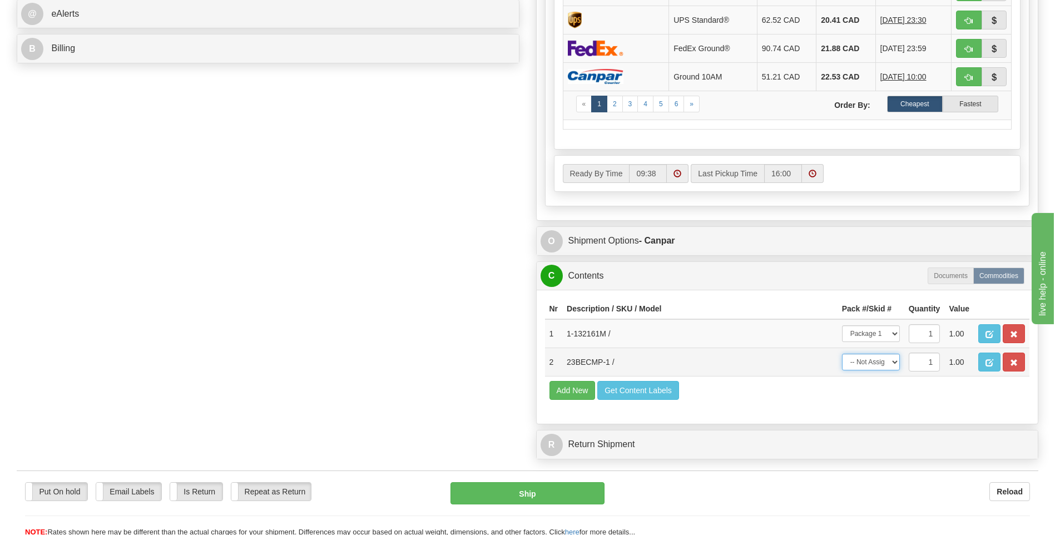
click at [885, 361] on select "-- Not Assigned -- Package 1 Package 2" at bounding box center [871, 362] width 58 height 17
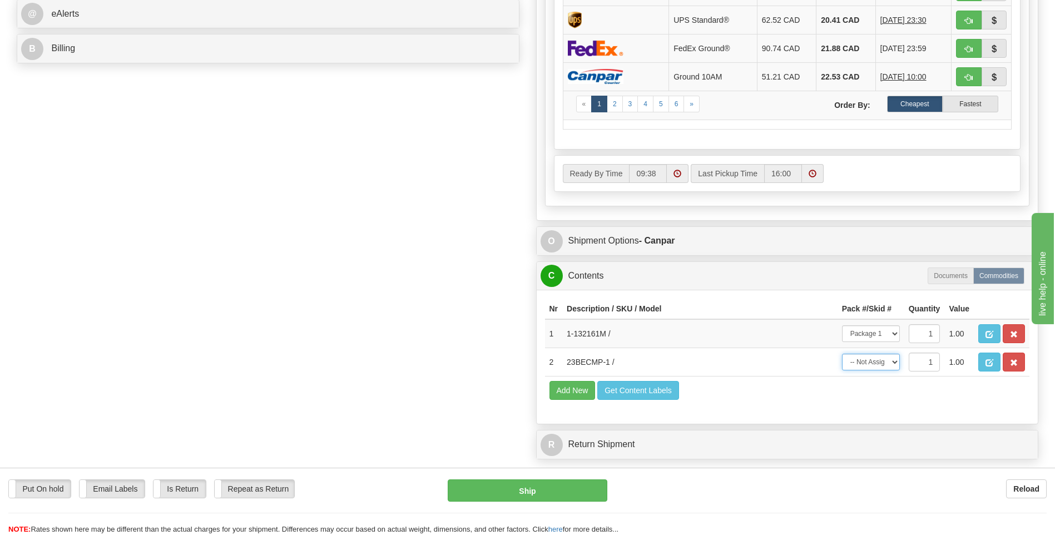
select select "1"
click at [842, 354] on select "-- Not Assigned -- Package 1 Package 2" at bounding box center [871, 362] width 58 height 17
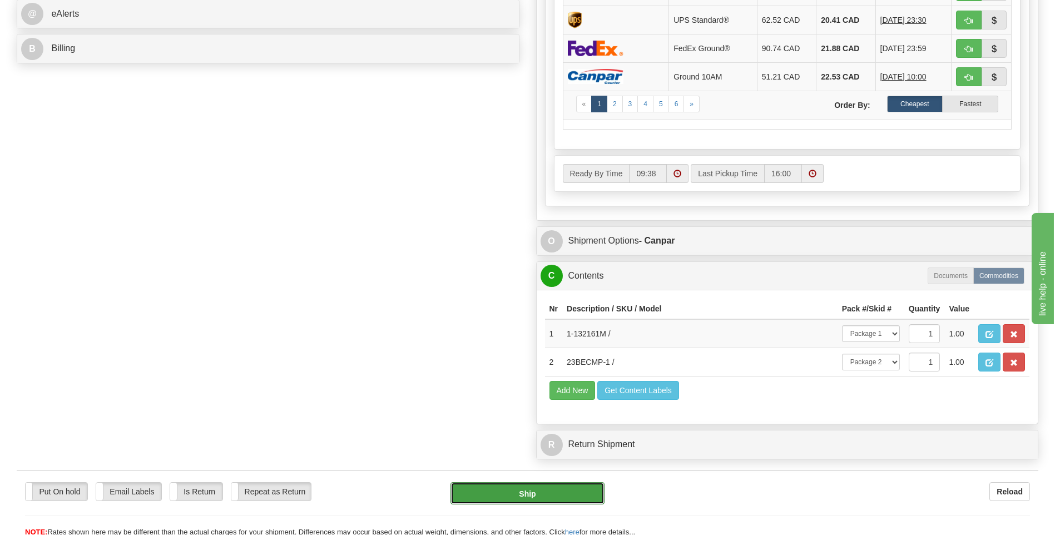
click at [560, 495] on button "Ship" at bounding box center [526, 493] width 153 height 22
type input "1"
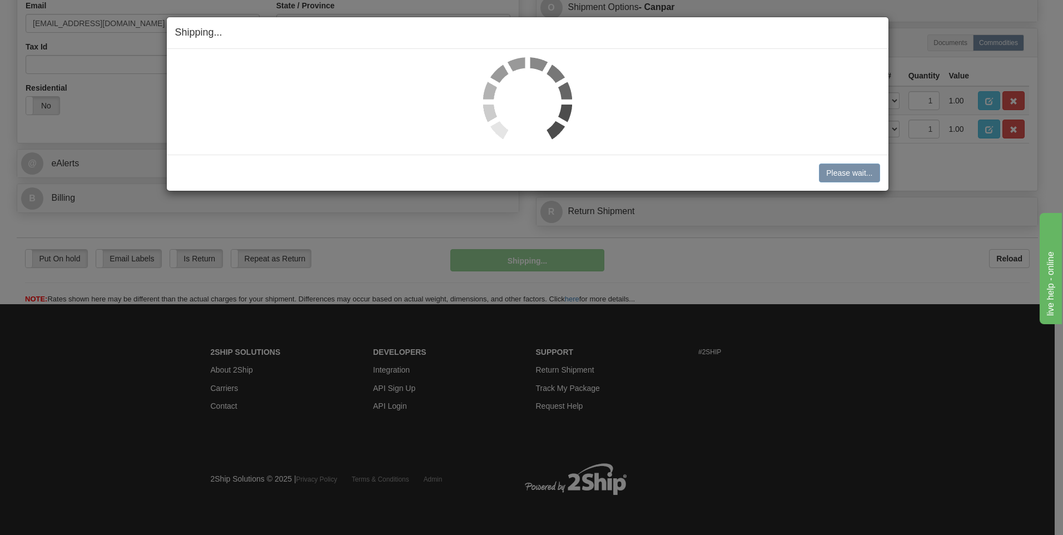
scroll to position [351, 0]
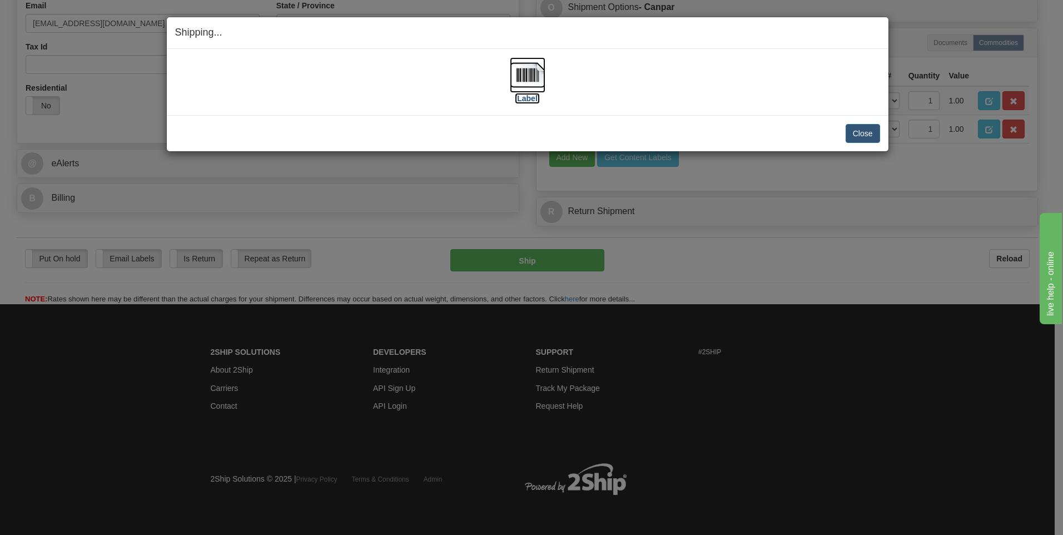
click at [528, 67] on img at bounding box center [528, 75] width 36 height 36
click at [862, 137] on button "Close" at bounding box center [863, 133] width 34 height 19
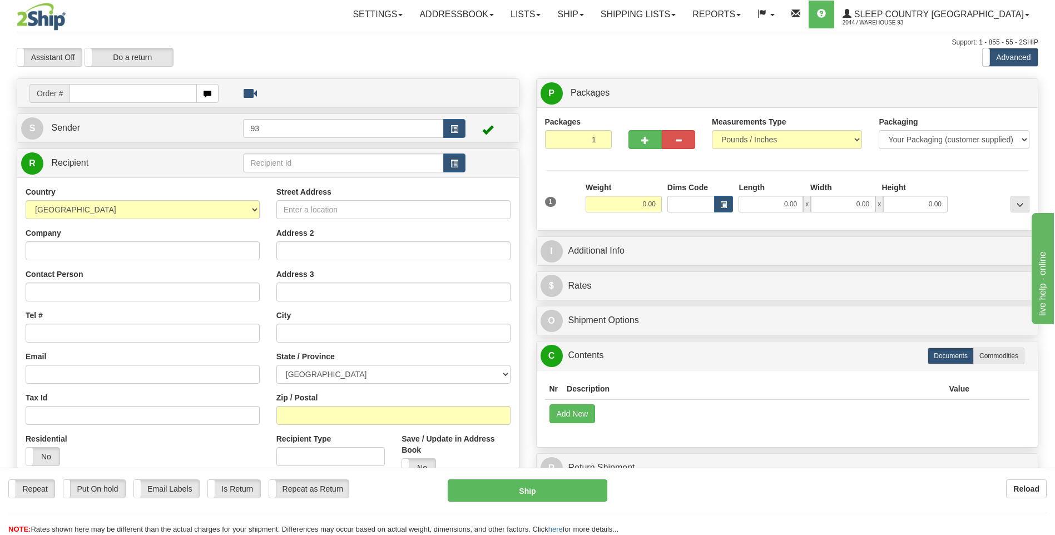
click at [143, 92] on input "text" at bounding box center [133, 93] width 127 height 19
type input "9000I074127"
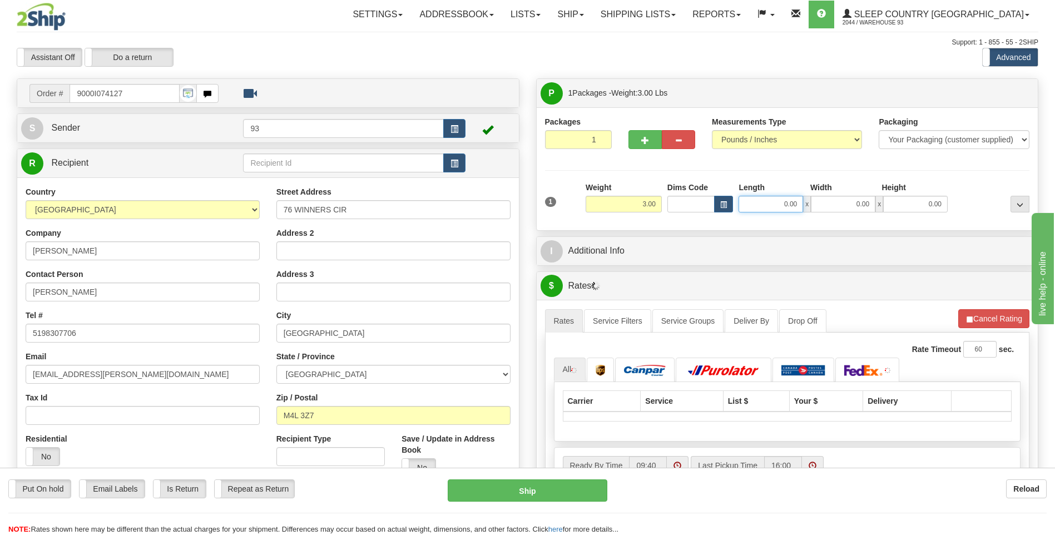
click at [765, 204] on input "0.00" at bounding box center [770, 204] width 65 height 17
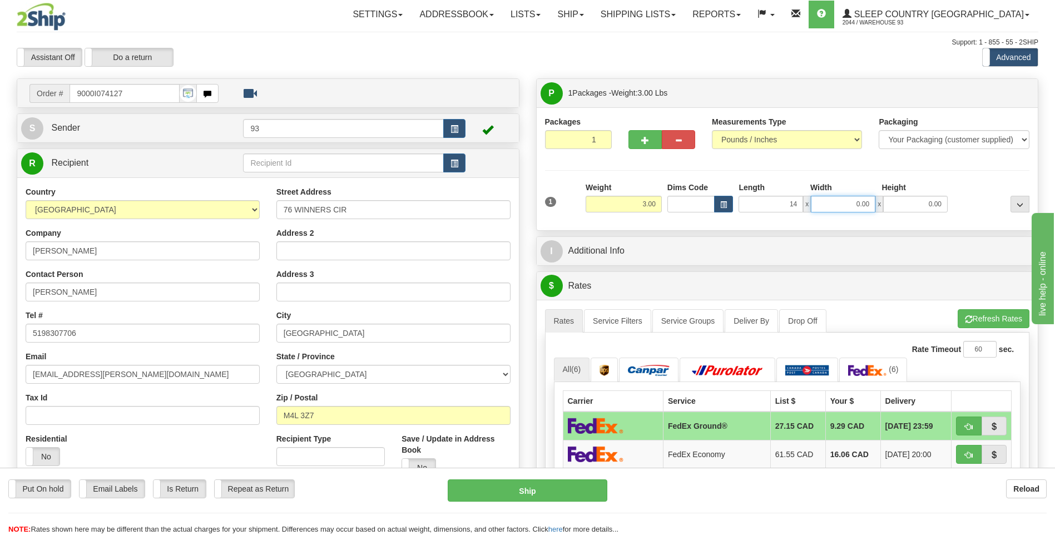
type input "14.00"
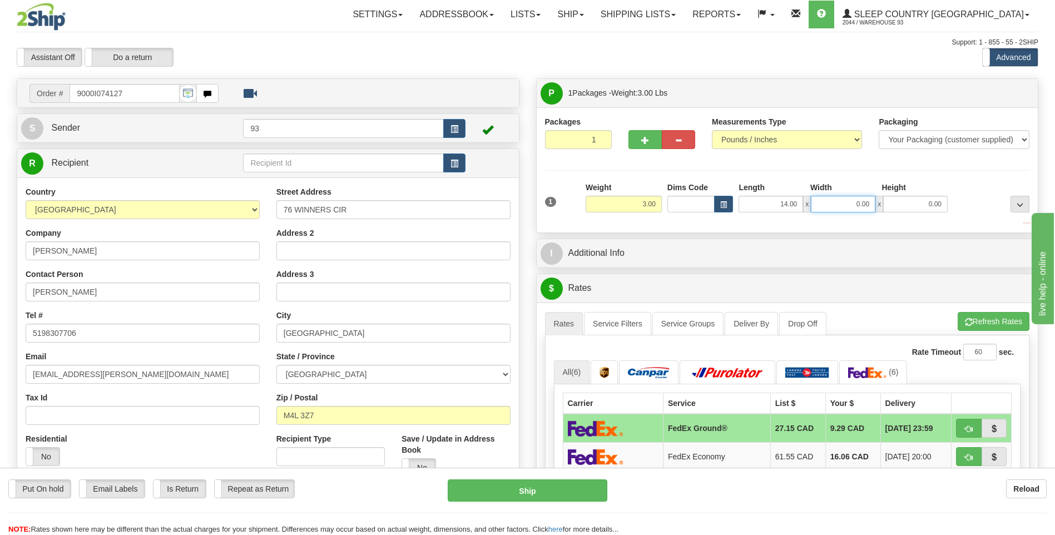
click at [834, 199] on input "0.00" at bounding box center [843, 204] width 65 height 17
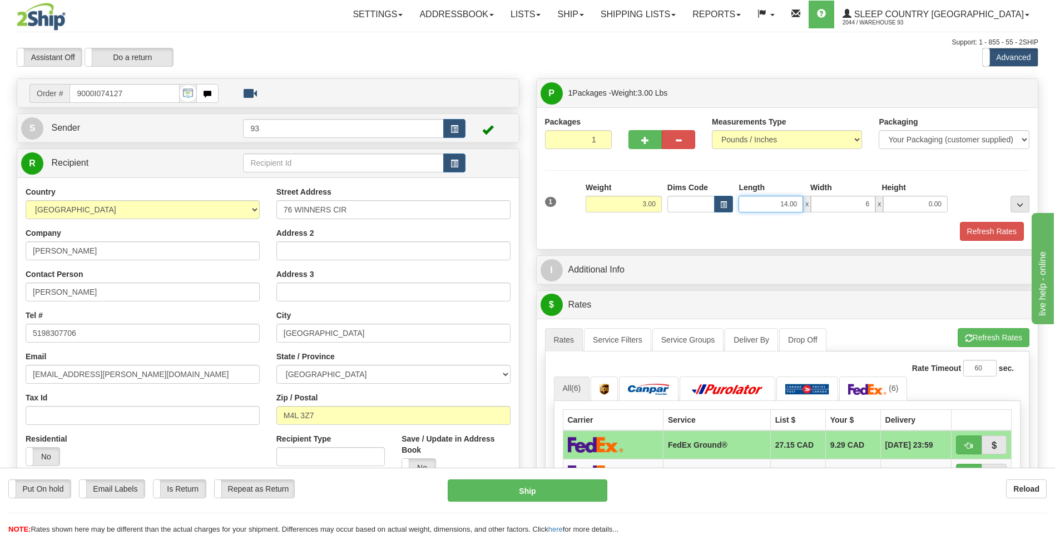
type input "6.00"
click at [799, 204] on input "14.00" at bounding box center [770, 204] width 65 height 17
type input "12.00"
click at [940, 201] on input "0.00" at bounding box center [915, 204] width 65 height 17
type input "6.00"
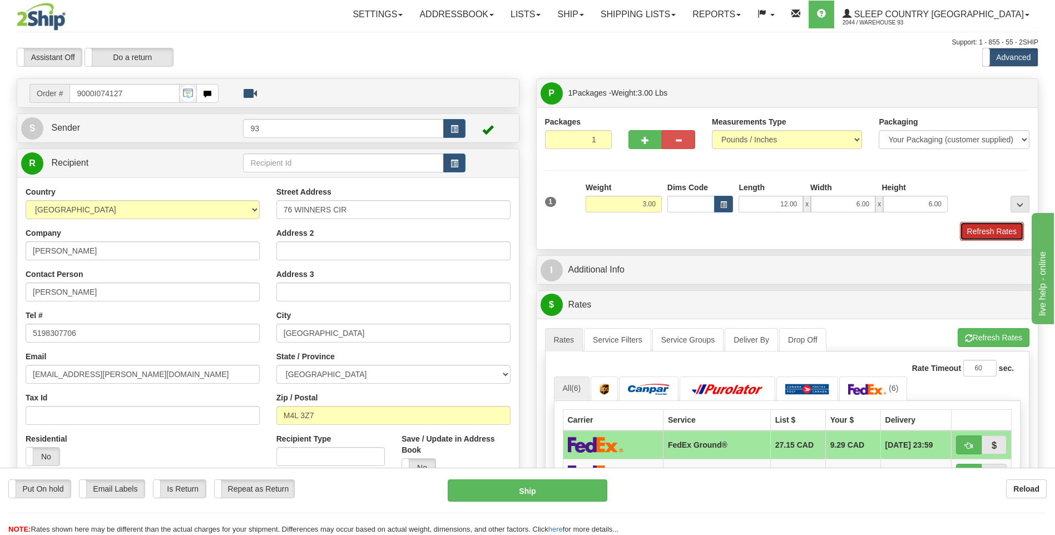
click at [994, 227] on button "Refresh Rates" at bounding box center [992, 231] width 64 height 19
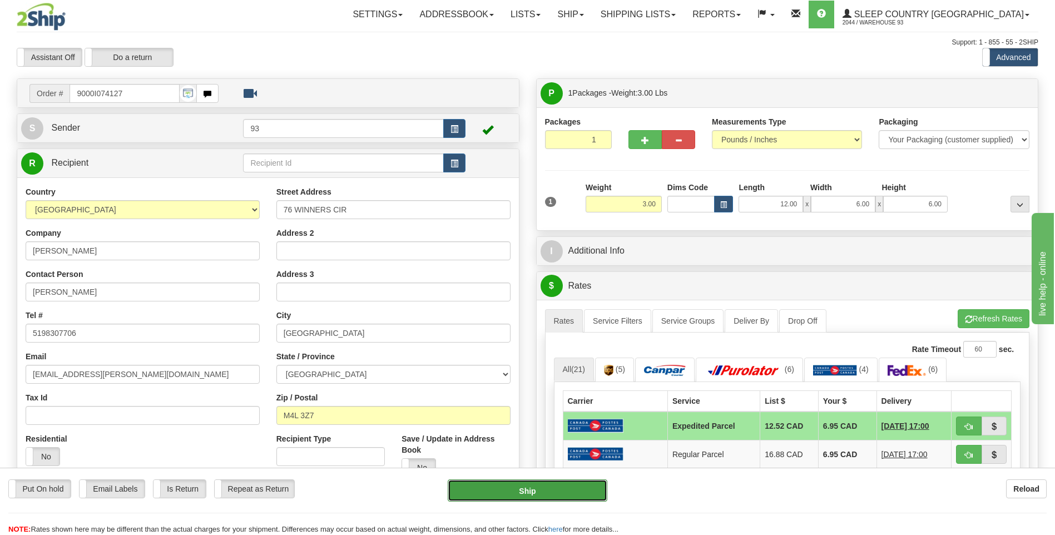
click at [578, 492] on button "Ship" at bounding box center [527, 490] width 159 height 22
type input "DOM.EP"
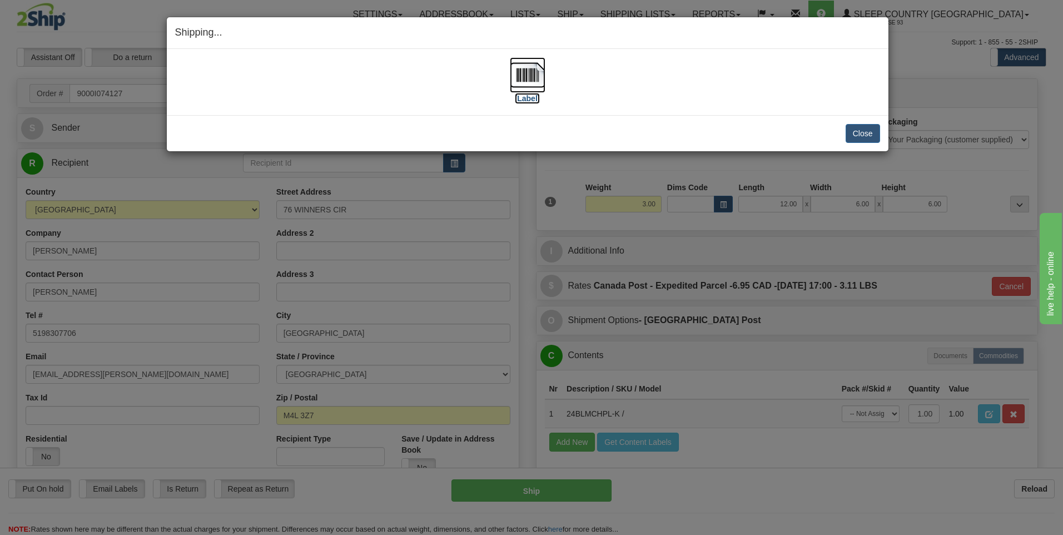
click at [536, 77] on img at bounding box center [528, 75] width 36 height 36
click at [857, 133] on button "Close" at bounding box center [863, 133] width 34 height 19
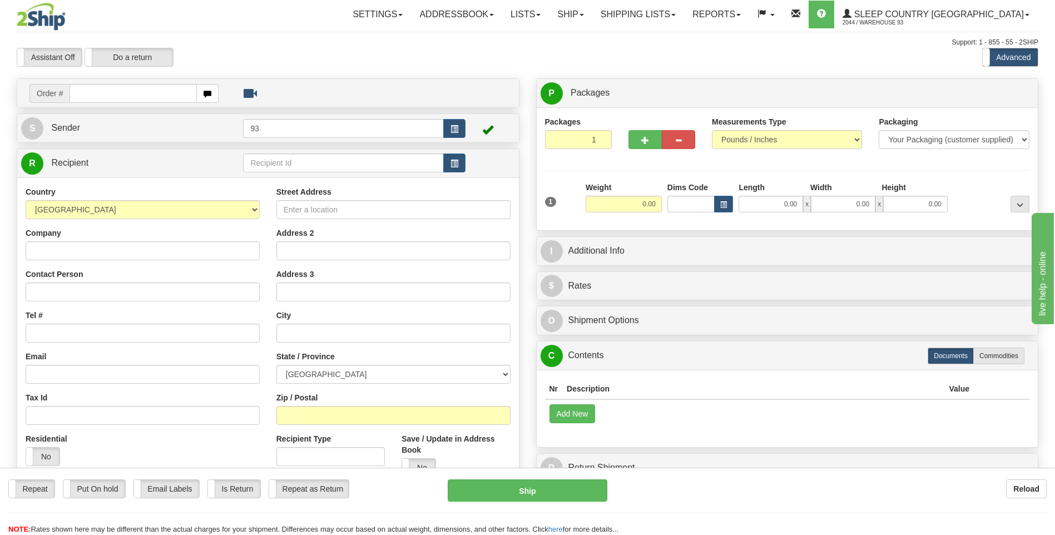
click at [115, 94] on input "text" at bounding box center [133, 93] width 127 height 19
type input "9000I074247"
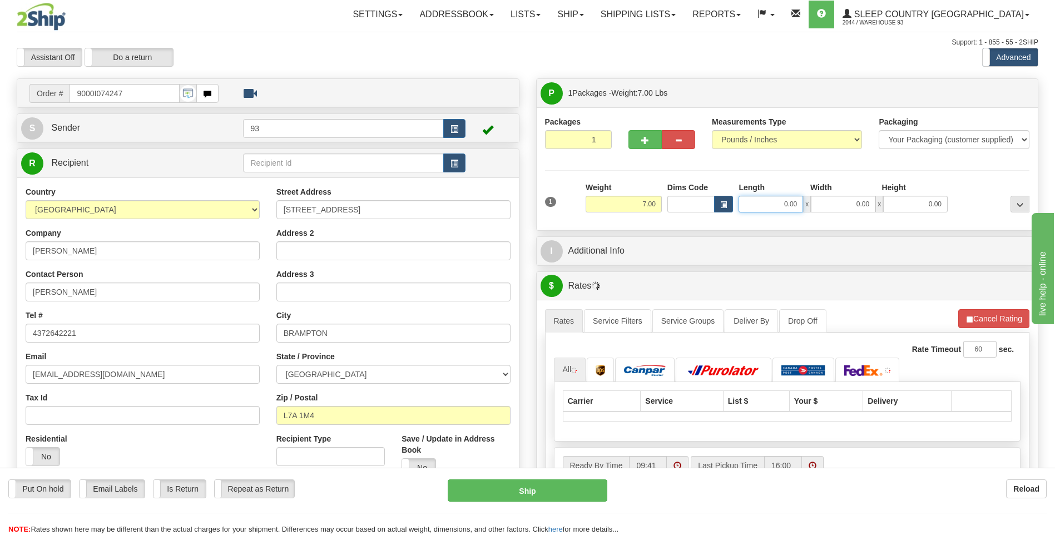
click at [787, 209] on input "0.00" at bounding box center [770, 204] width 65 height 17
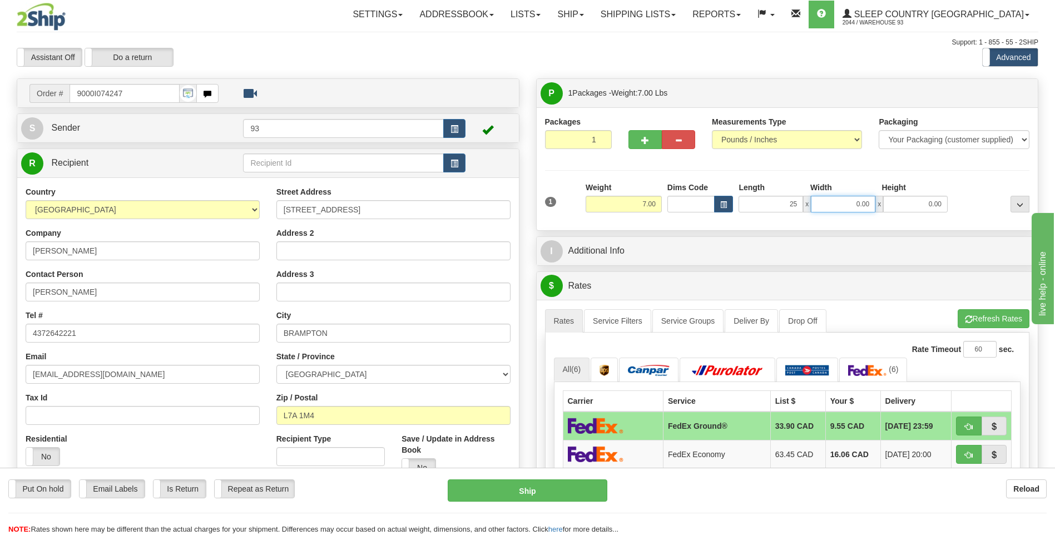
type input "25.00"
click at [832, 210] on input "0.00" at bounding box center [843, 204] width 65 height 17
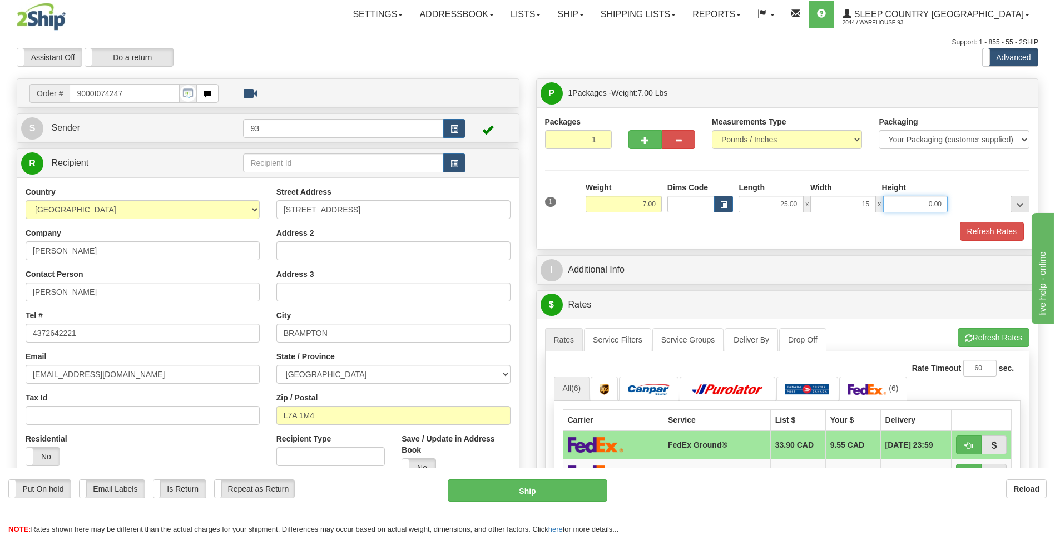
type input "15.00"
click at [913, 205] on input "0.00" at bounding box center [915, 204] width 65 height 17
type input "10.00"
click at [1009, 227] on button "Refresh Rates" at bounding box center [992, 231] width 64 height 19
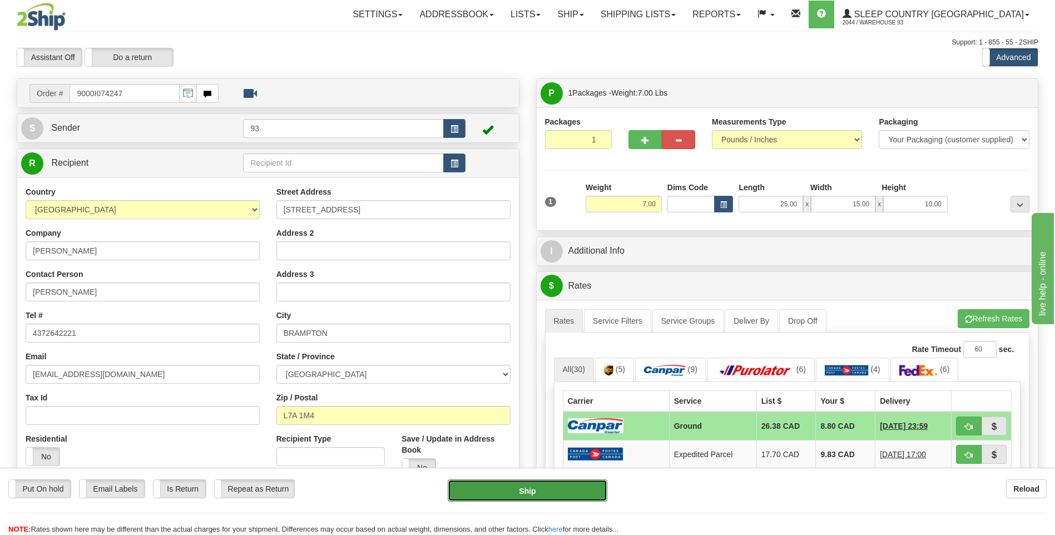
click at [583, 487] on button "Ship" at bounding box center [527, 490] width 159 height 22
type input "1"
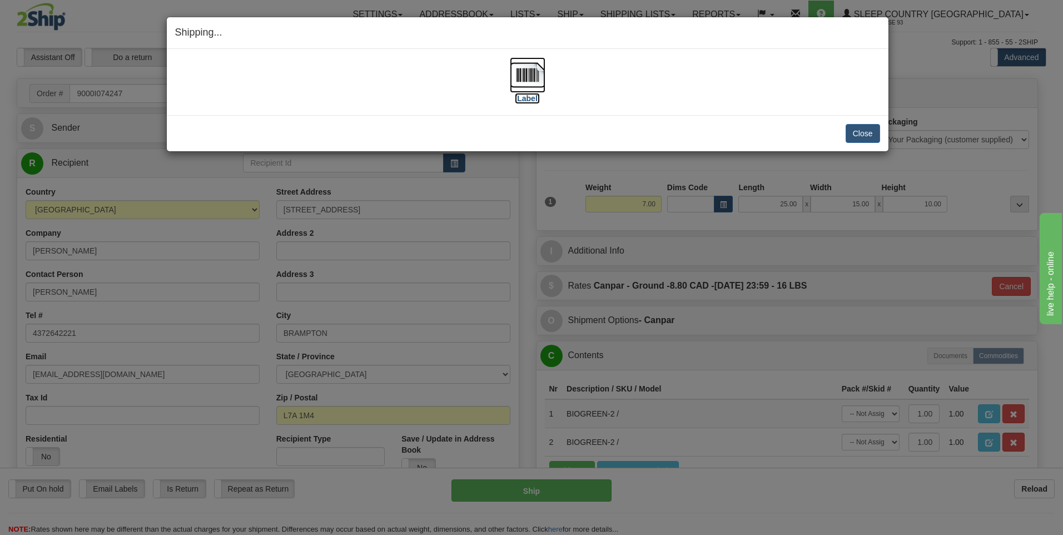
click at [525, 76] on img at bounding box center [528, 75] width 36 height 36
click at [869, 135] on button "Close" at bounding box center [863, 133] width 34 height 19
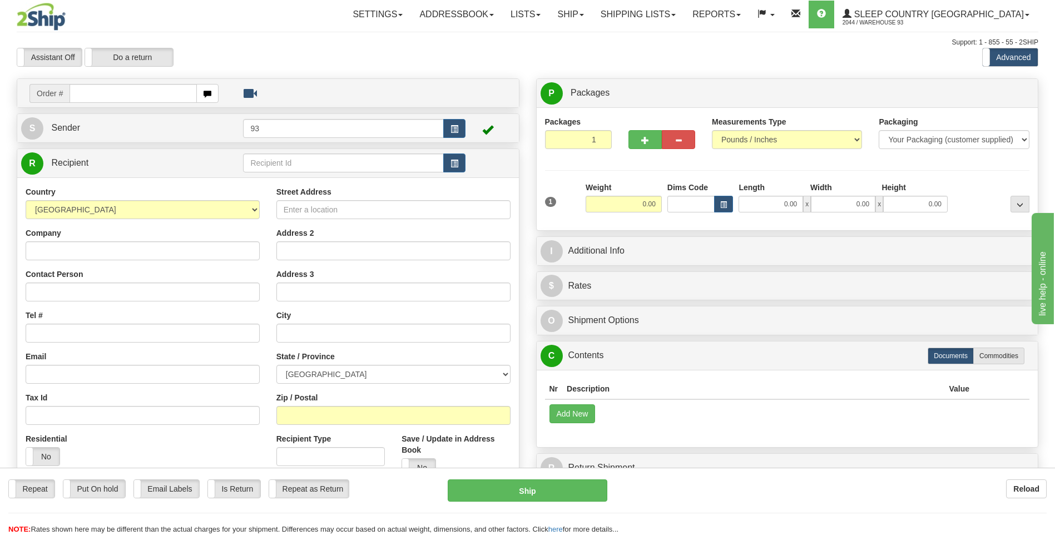
click at [123, 91] on input "text" at bounding box center [133, 93] width 127 height 19
type input "9000I074266"
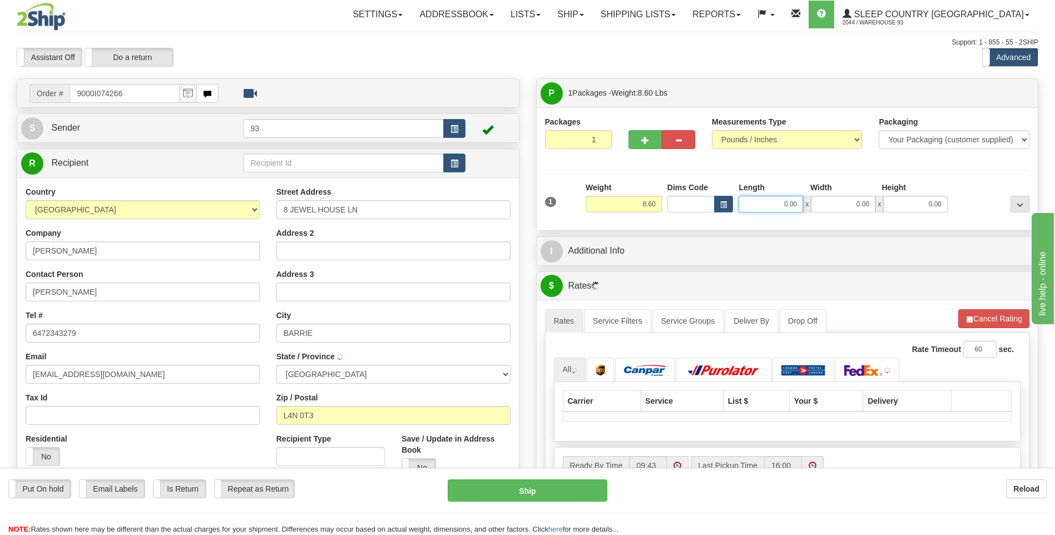
click at [769, 201] on input "0.00" at bounding box center [770, 204] width 65 height 17
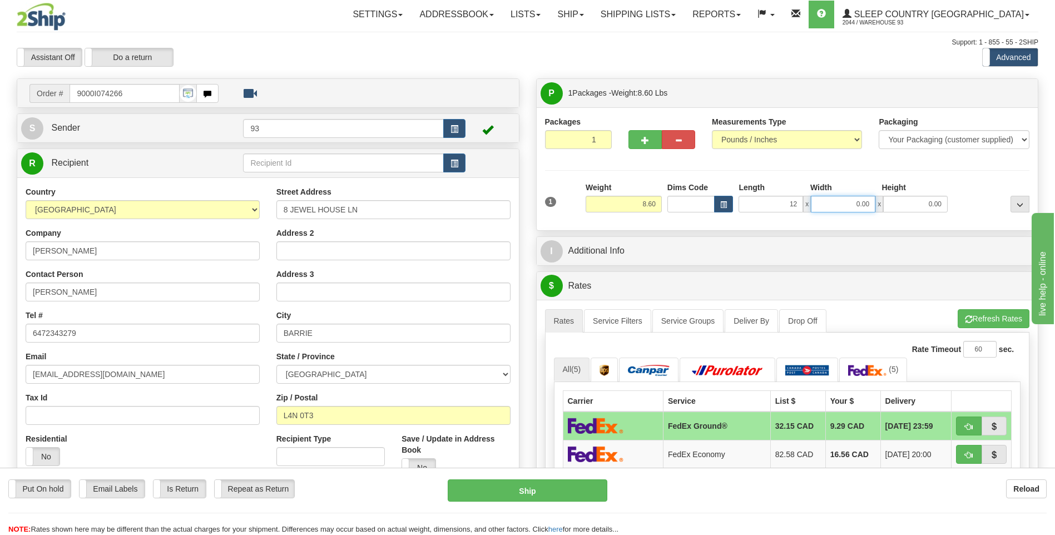
type input "12.00"
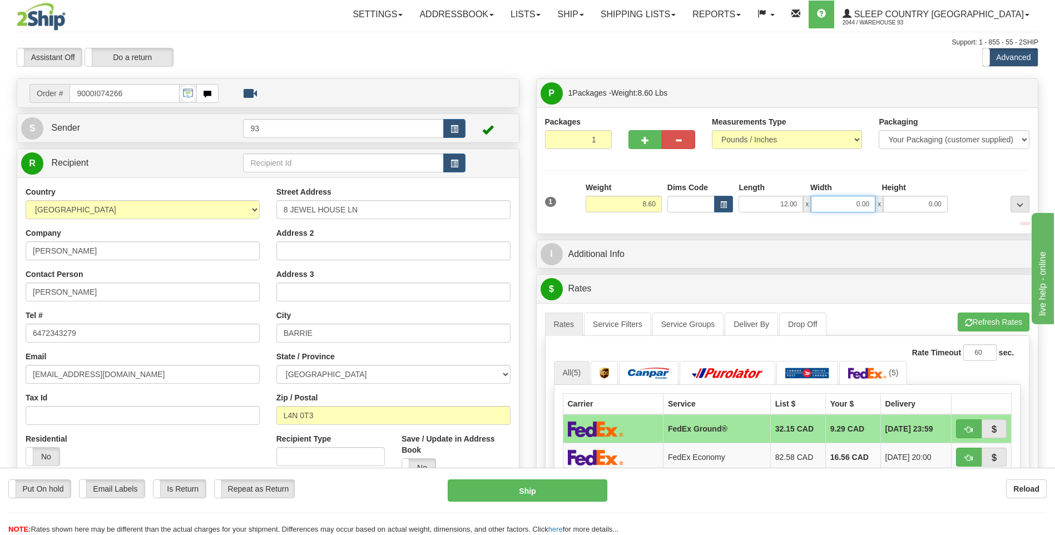
click at [835, 207] on input "0.00" at bounding box center [843, 204] width 65 height 17
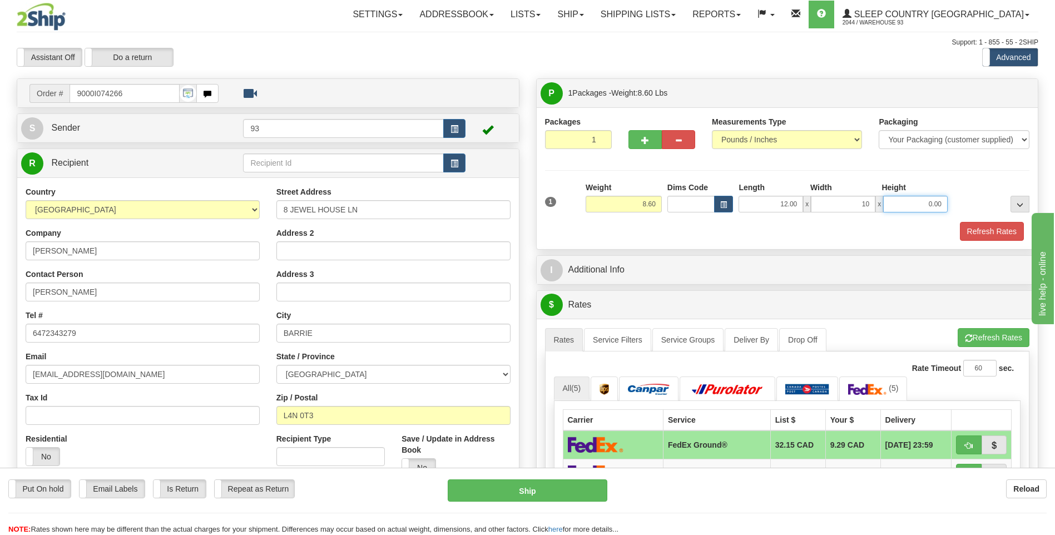
type input "10.00"
click at [943, 209] on input "0.00" at bounding box center [915, 204] width 65 height 17
type input "3.00"
click at [971, 225] on button "Refresh Rates" at bounding box center [992, 231] width 64 height 19
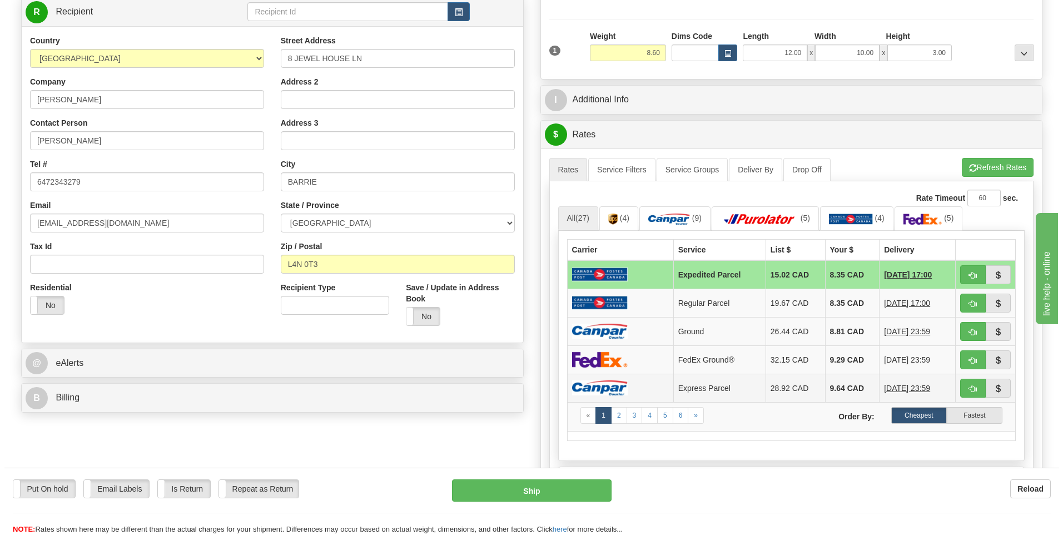
scroll to position [167, 0]
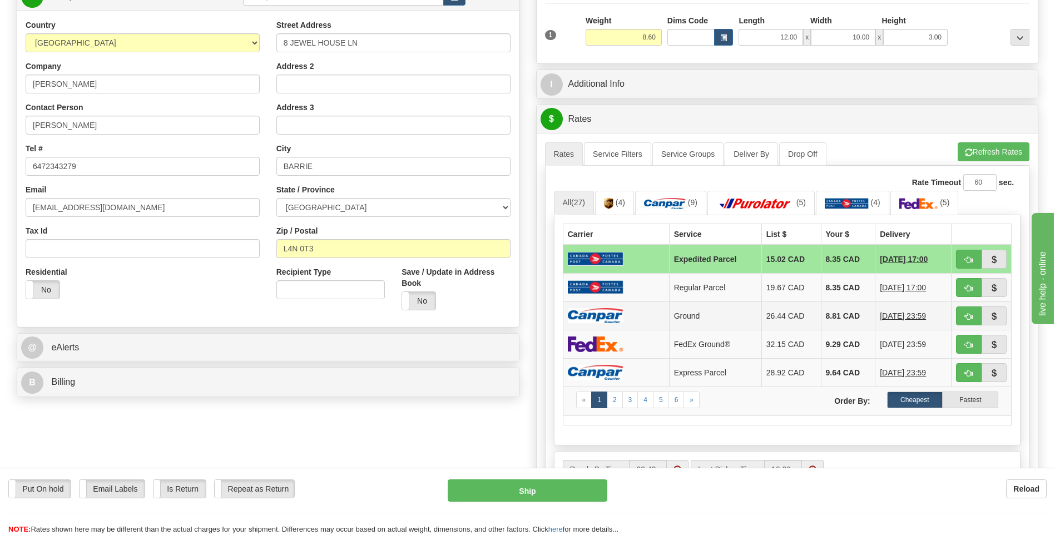
click at [641, 318] on td at bounding box center [616, 315] width 106 height 28
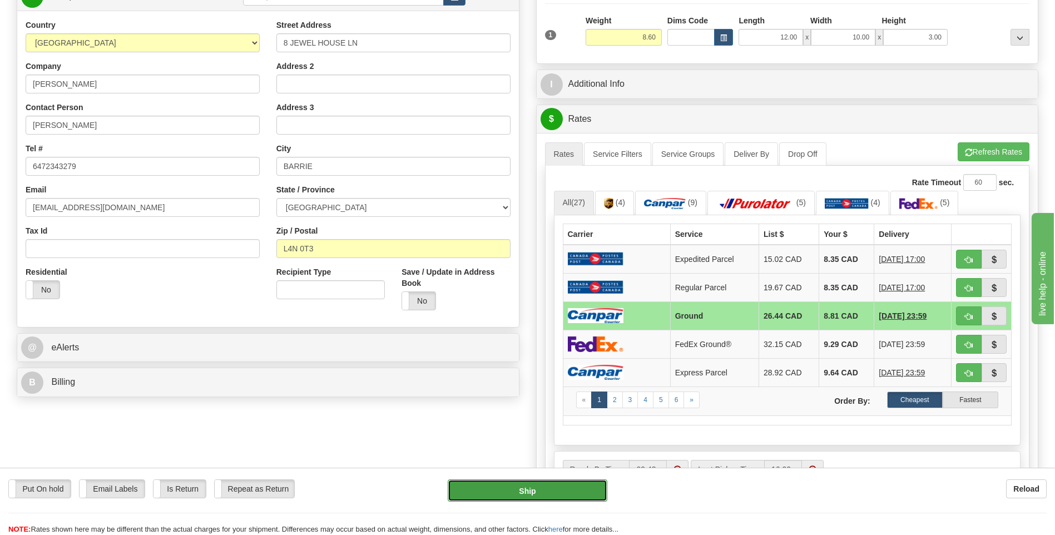
click at [575, 487] on button "Ship" at bounding box center [527, 490] width 159 height 22
type input "1"
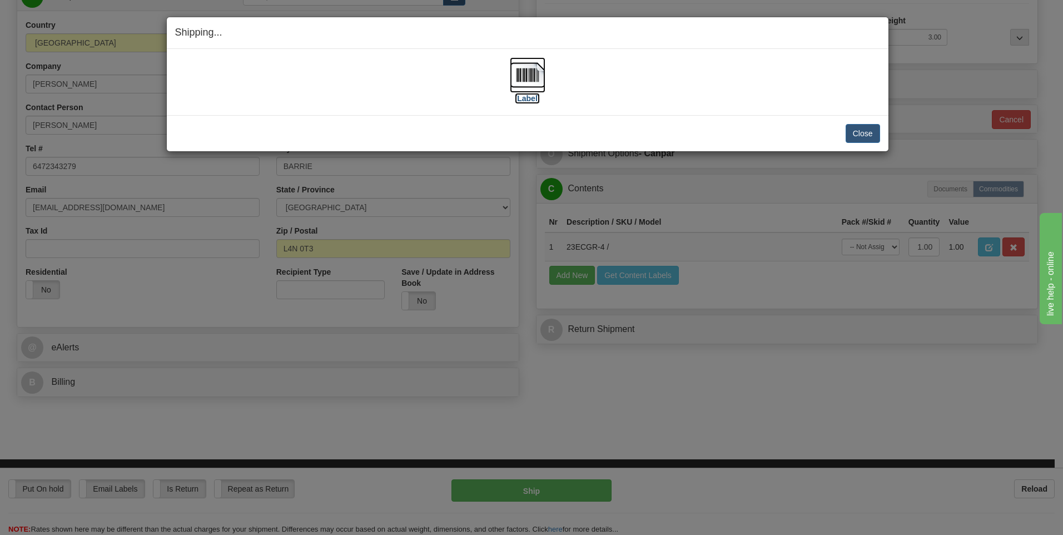
click at [527, 75] on img at bounding box center [528, 75] width 36 height 36
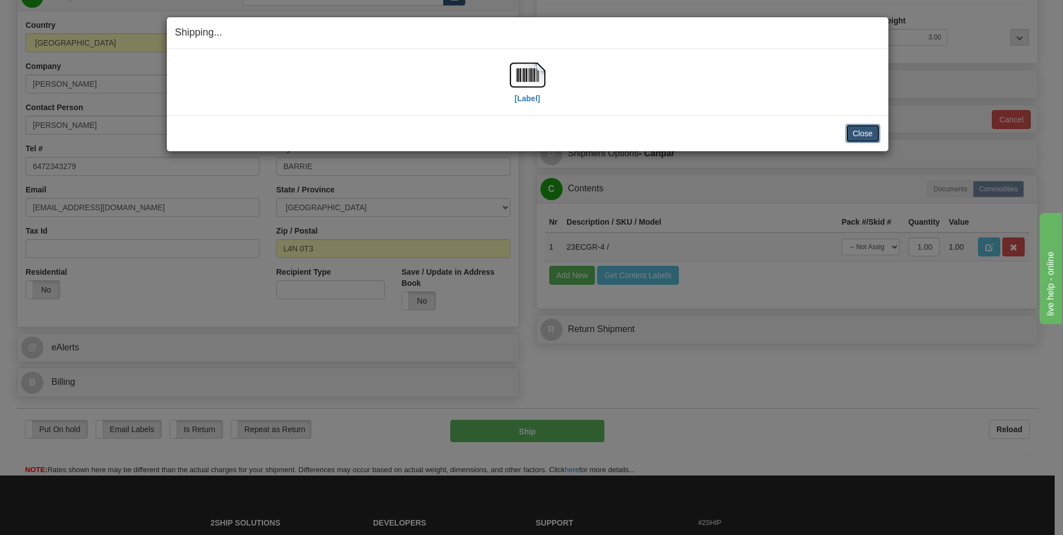
click at [849, 127] on button "Close" at bounding box center [863, 133] width 34 height 19
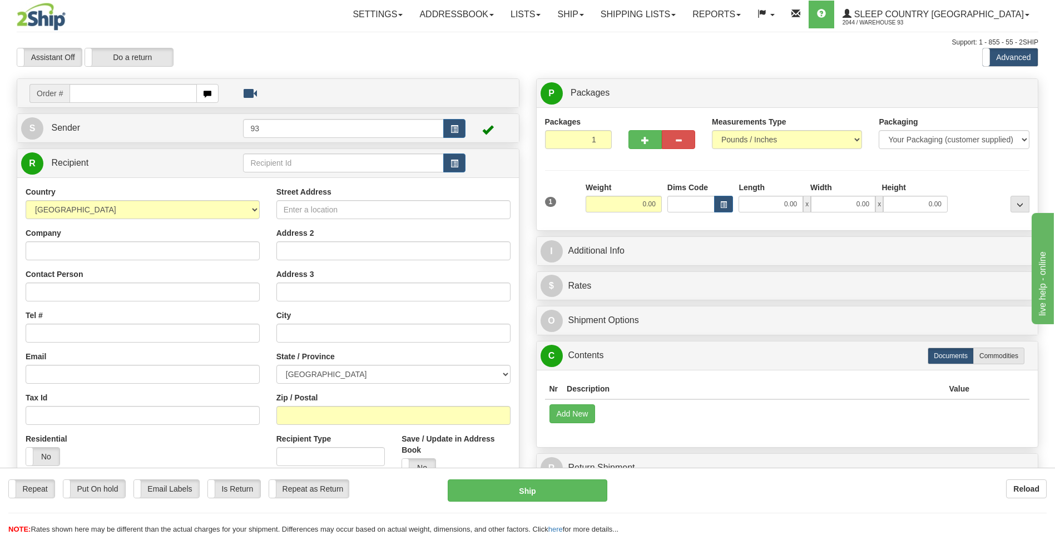
click at [172, 98] on input "text" at bounding box center [133, 93] width 127 height 19
type input "9000I074305"
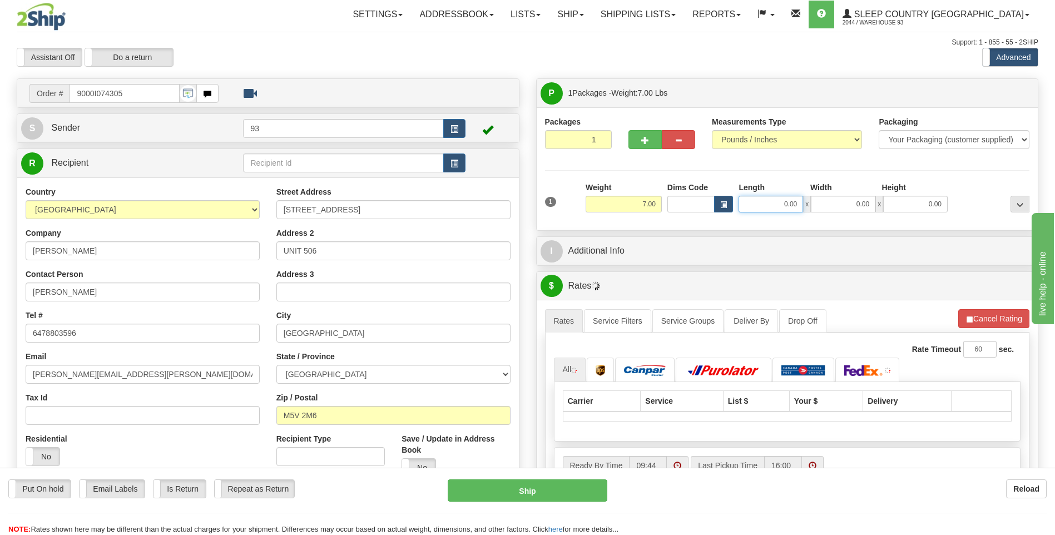
click at [779, 206] on input "0.00" at bounding box center [770, 204] width 65 height 17
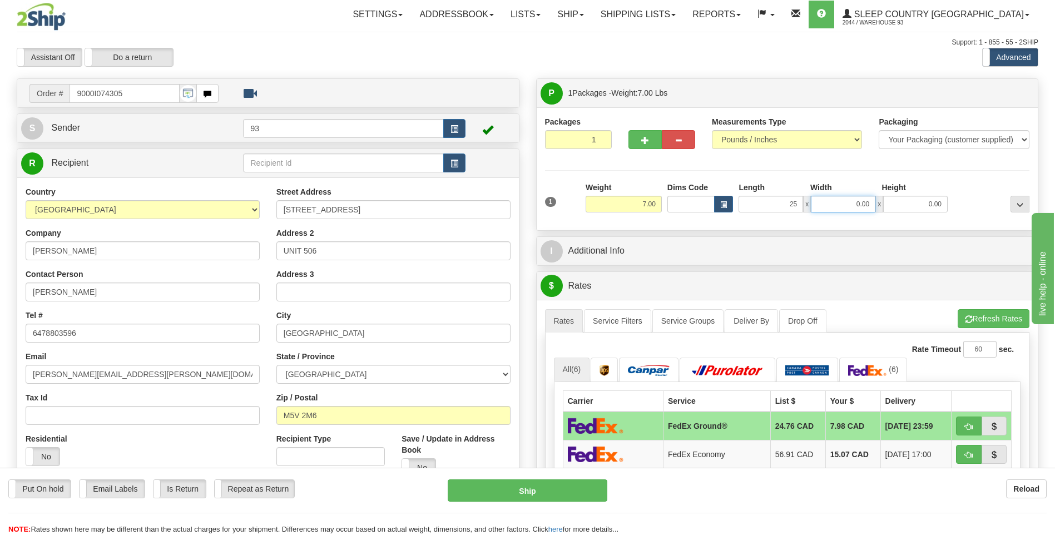
type input "25.00"
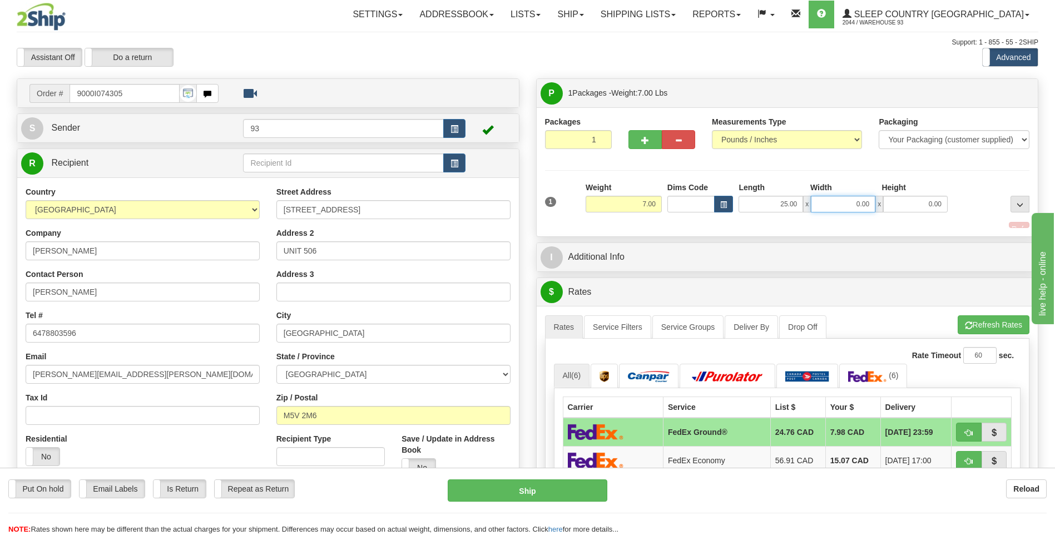
click at [856, 205] on input "0.00" at bounding box center [843, 204] width 65 height 17
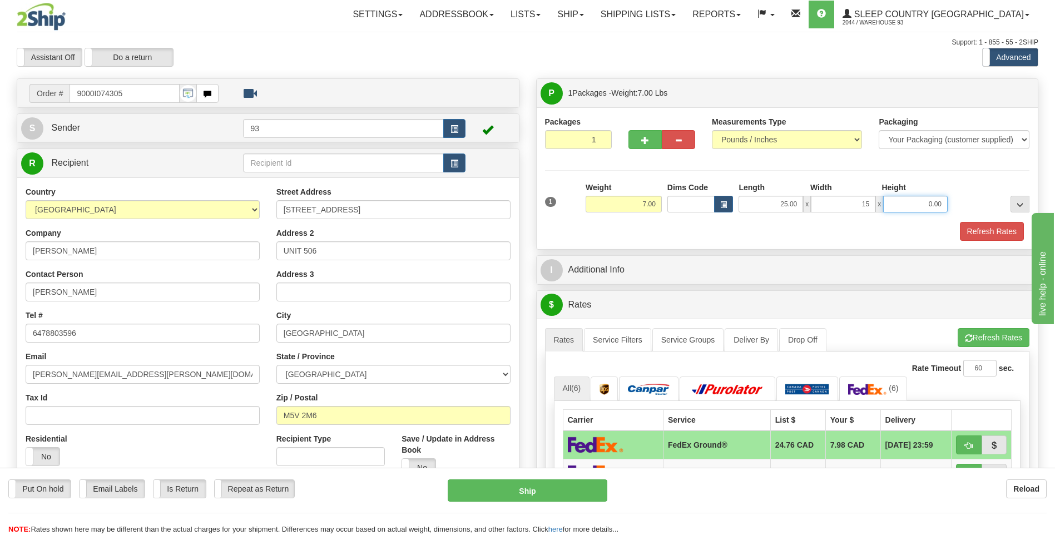
type input "15.00"
click at [926, 207] on input "0.00" at bounding box center [915, 204] width 65 height 17
type input "10.00"
click at [981, 224] on button "Refresh Rates" at bounding box center [992, 231] width 64 height 19
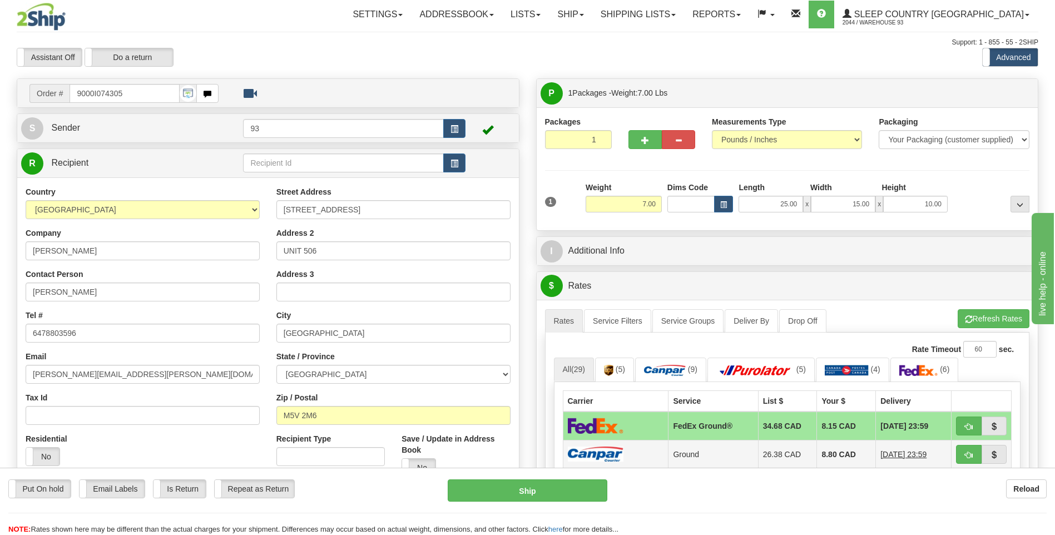
click at [614, 457] on img at bounding box center [596, 454] width 56 height 15
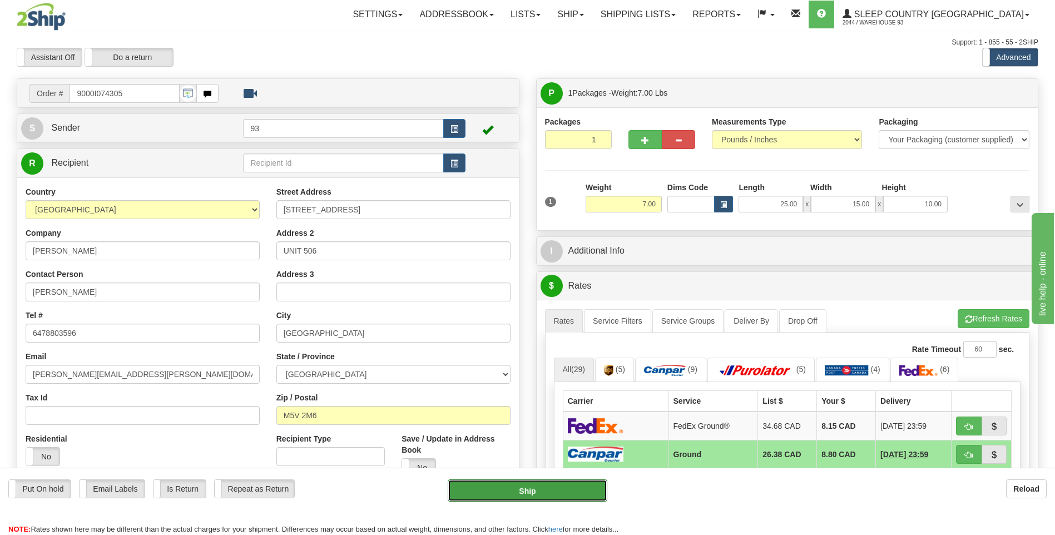
click at [565, 489] on button "Ship" at bounding box center [527, 490] width 159 height 22
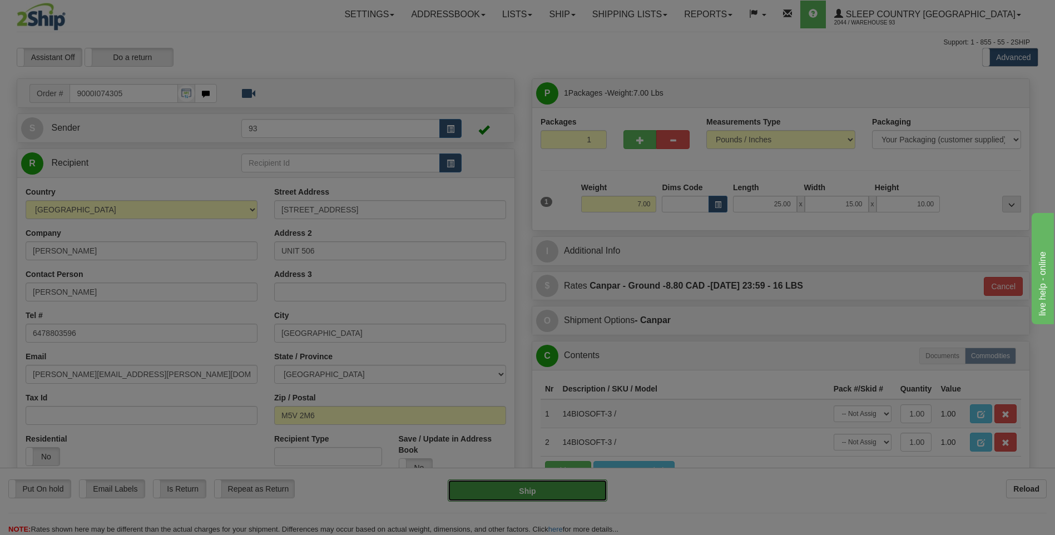
type input "1"
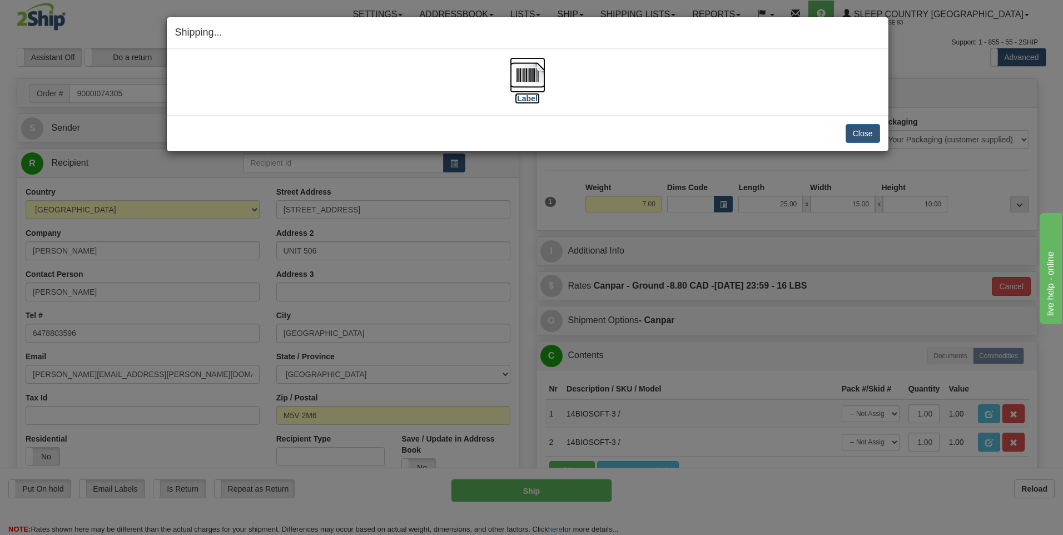
click at [524, 62] on img at bounding box center [528, 75] width 36 height 36
click at [868, 134] on button "Close" at bounding box center [863, 133] width 34 height 19
